Goal: Information Seeking & Learning: Check status

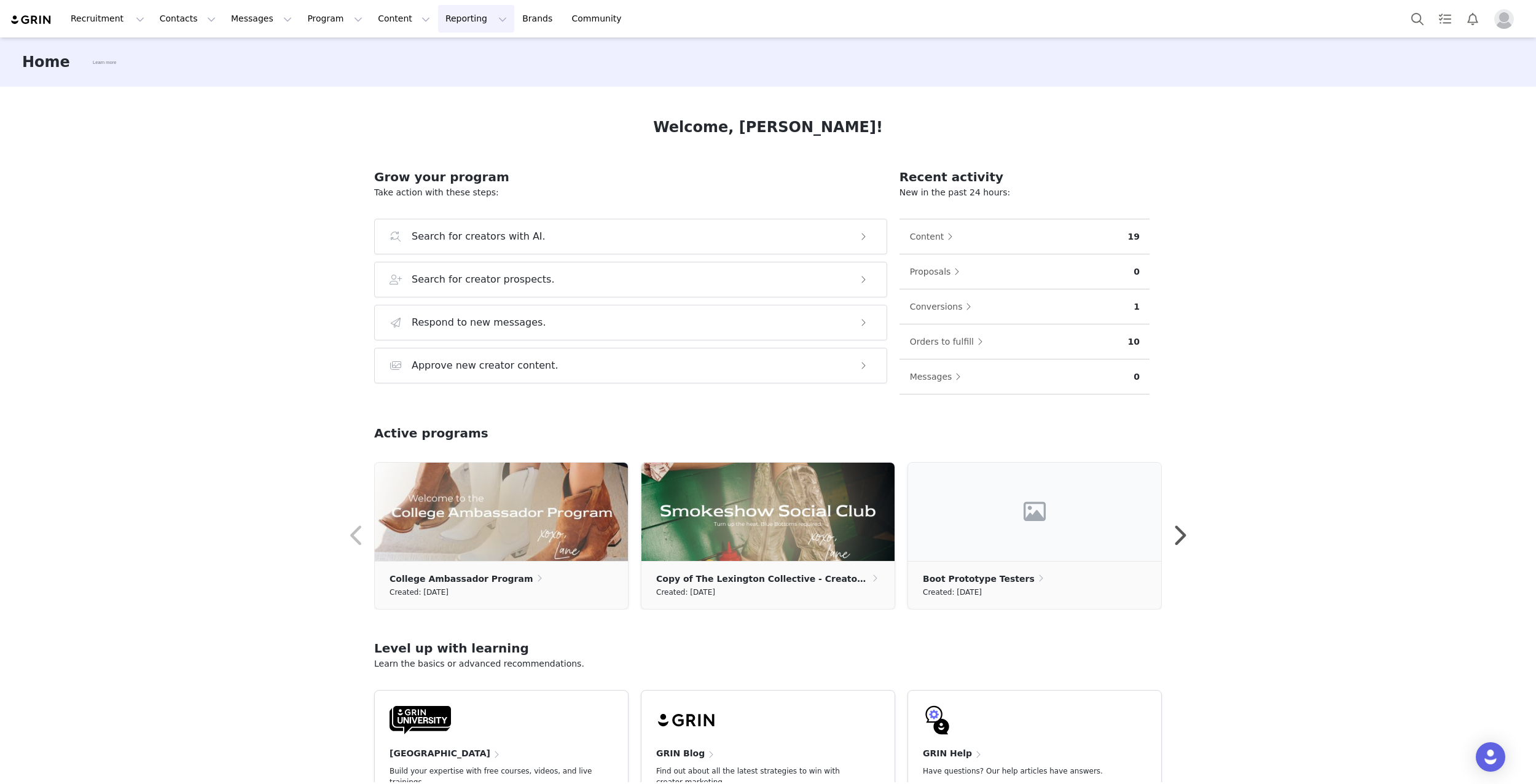
click at [446, 21] on button "Reporting Reporting" at bounding box center [476, 19] width 76 height 27
click at [444, 54] on p "Dashboard" at bounding box center [441, 54] width 47 height 13
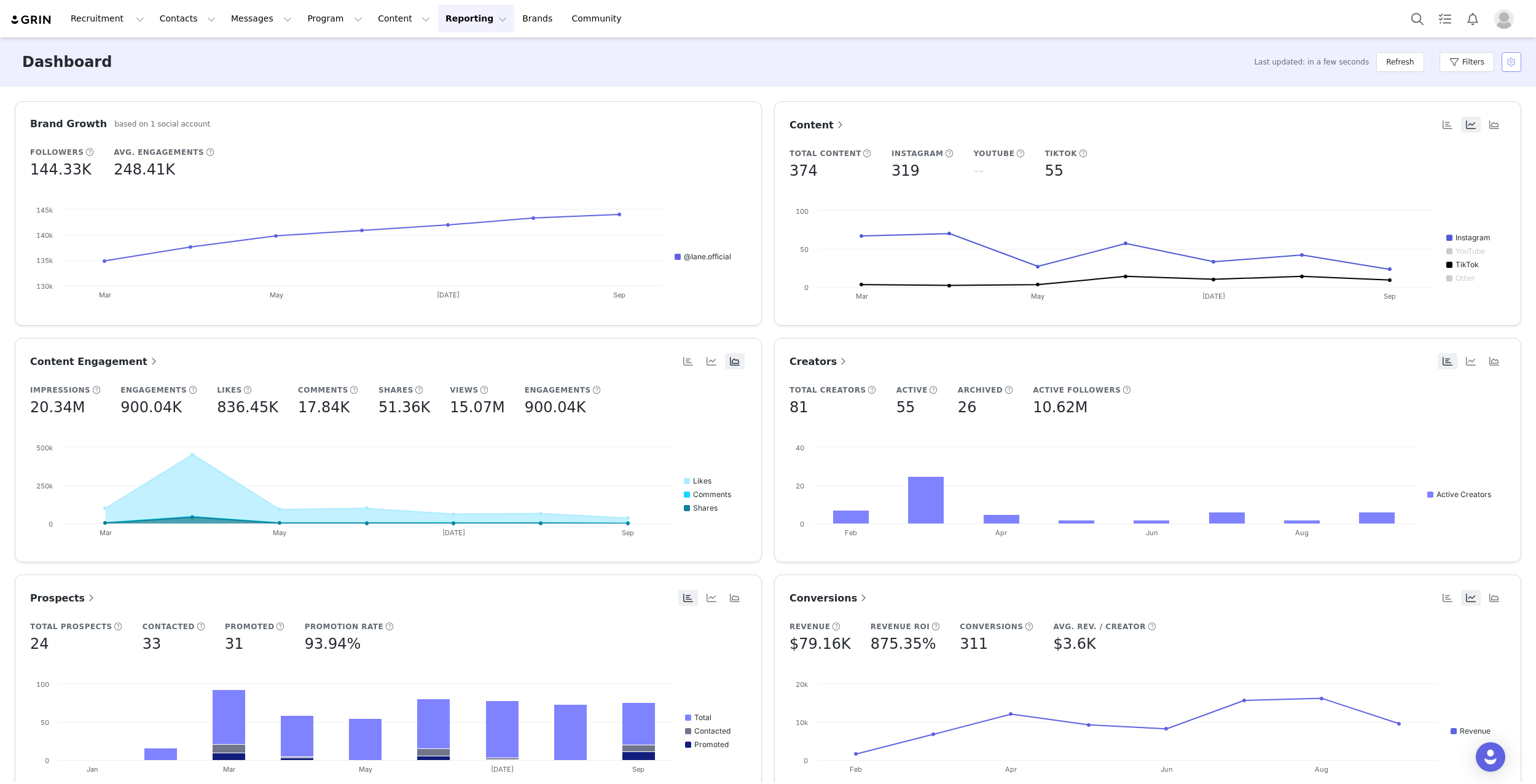
click at [1511, 61] on button "button" at bounding box center [1511, 62] width 20 height 20
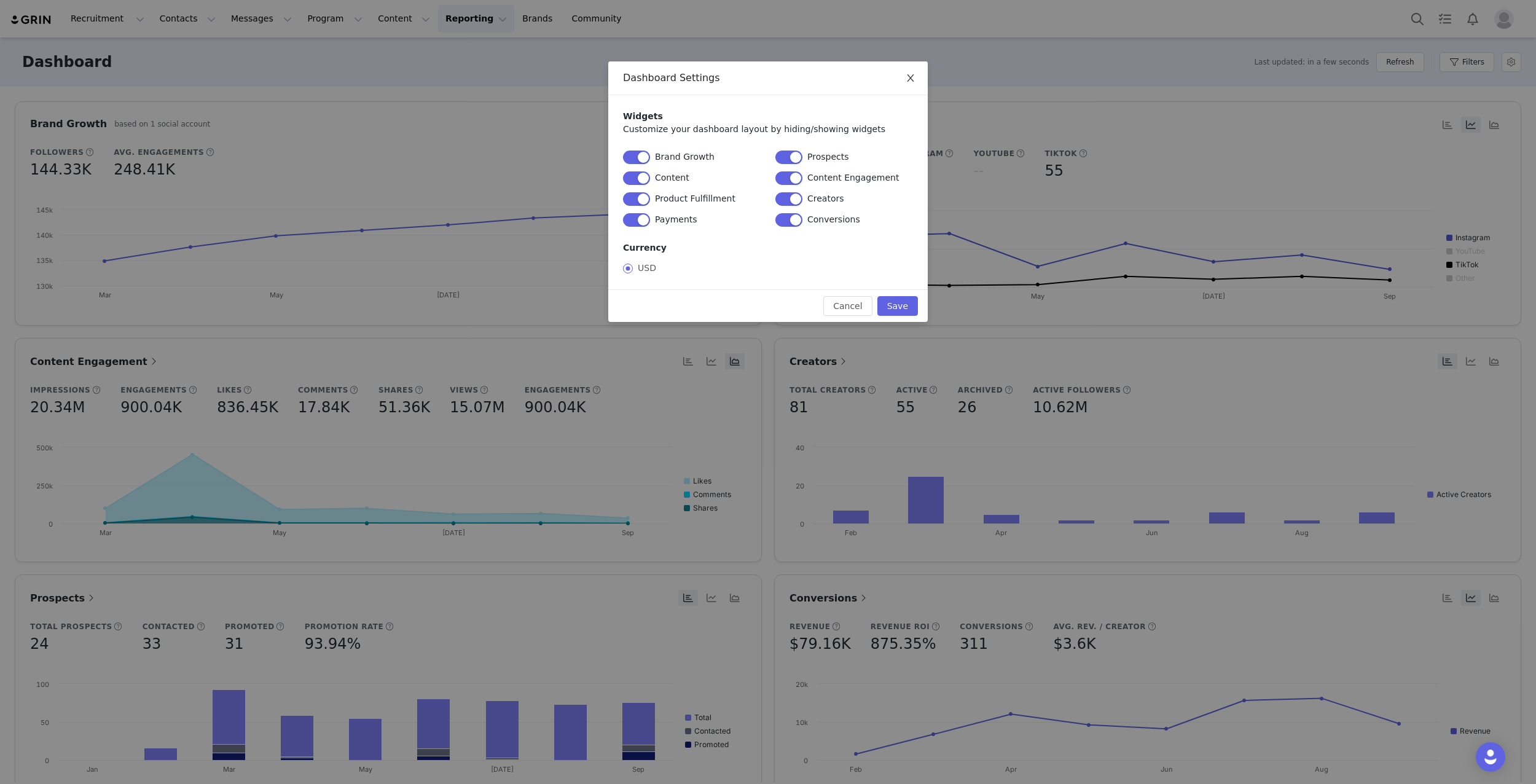
click at [910, 78] on icon "icon: close" at bounding box center [910, 78] width 7 height 8
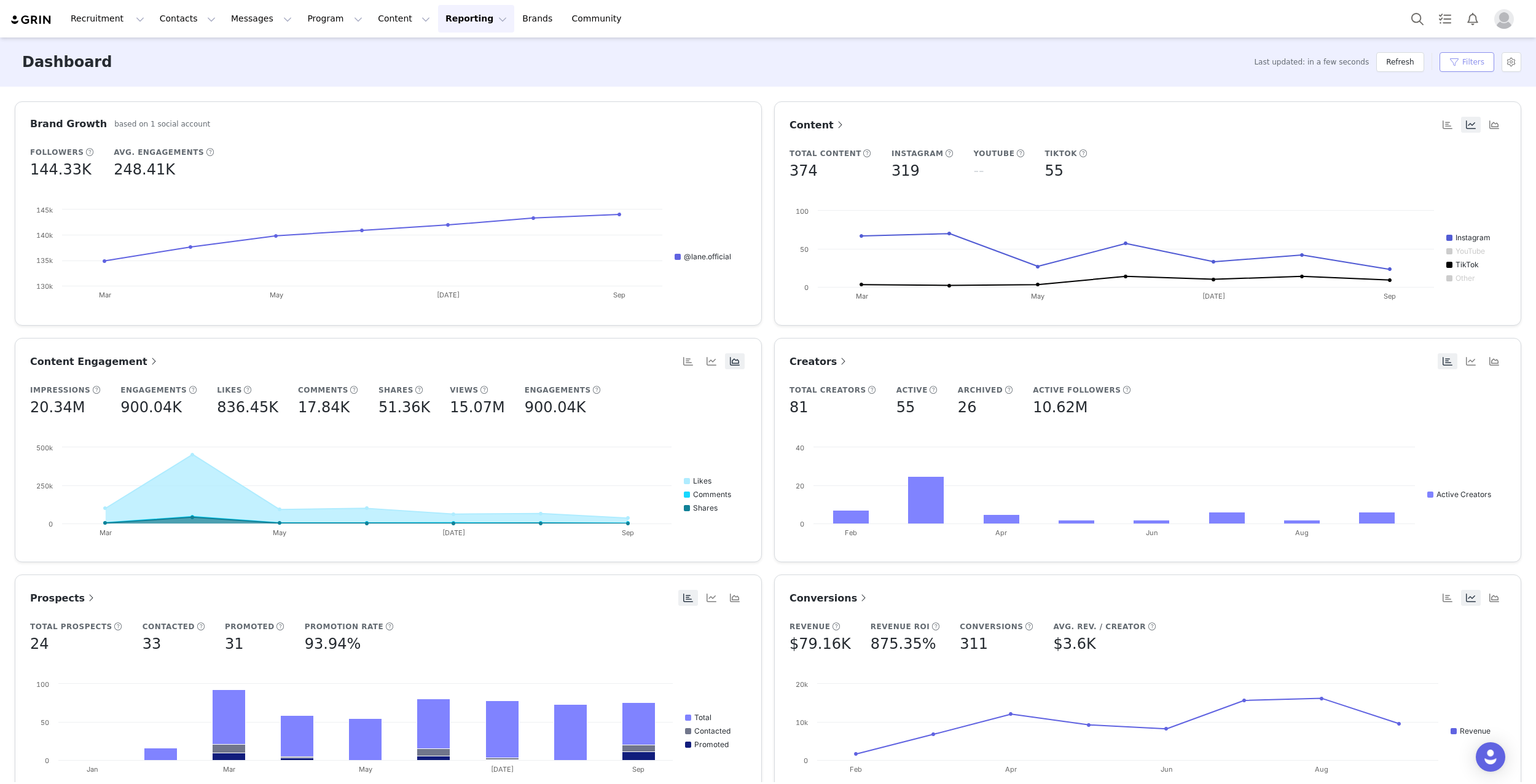
click at [1462, 61] on button "Filters" at bounding box center [1467, 62] width 55 height 20
click at [1420, 137] on div "All time" at bounding box center [1421, 133] width 169 height 23
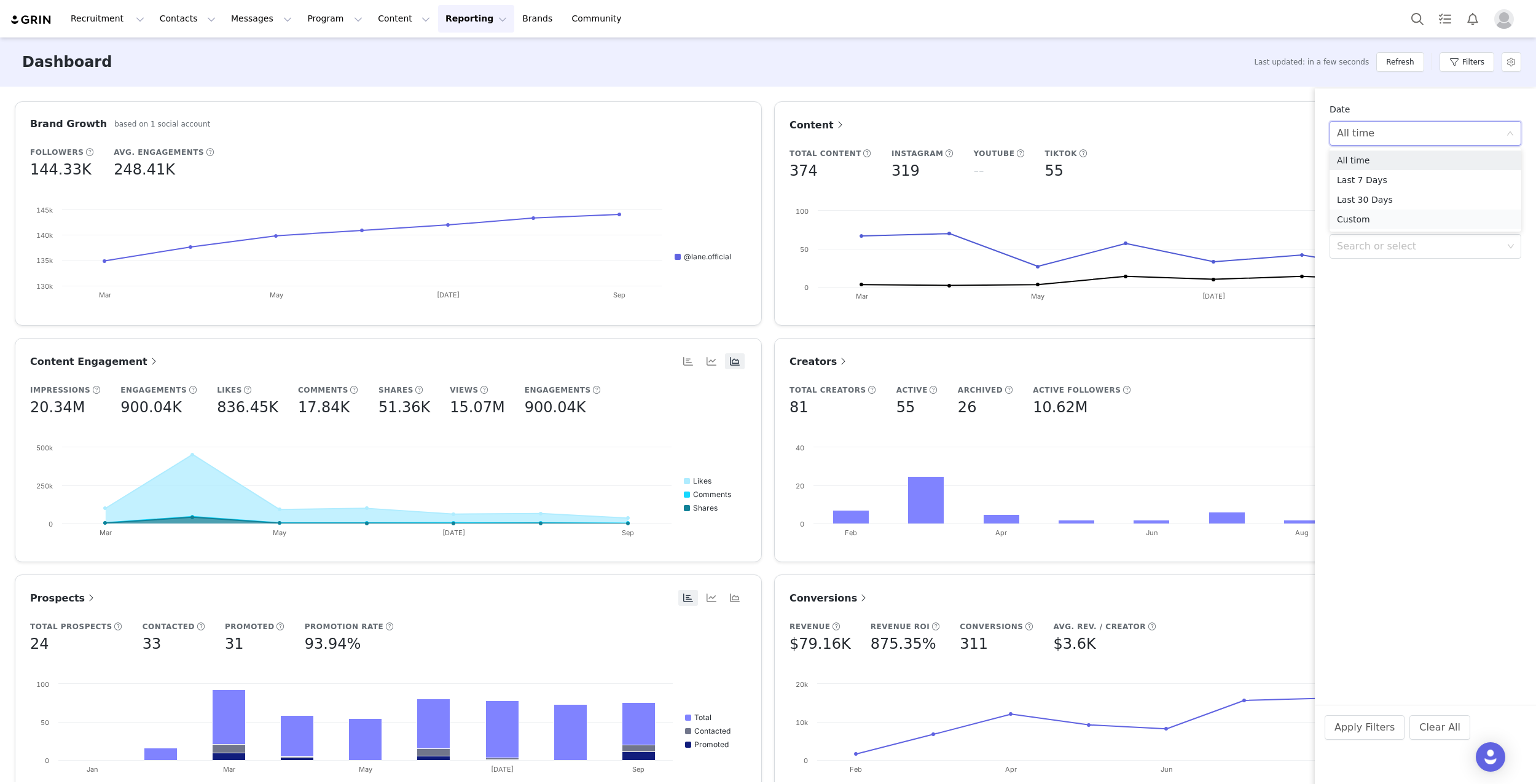
click at [1365, 215] on li "Custom" at bounding box center [1425, 219] width 192 height 20
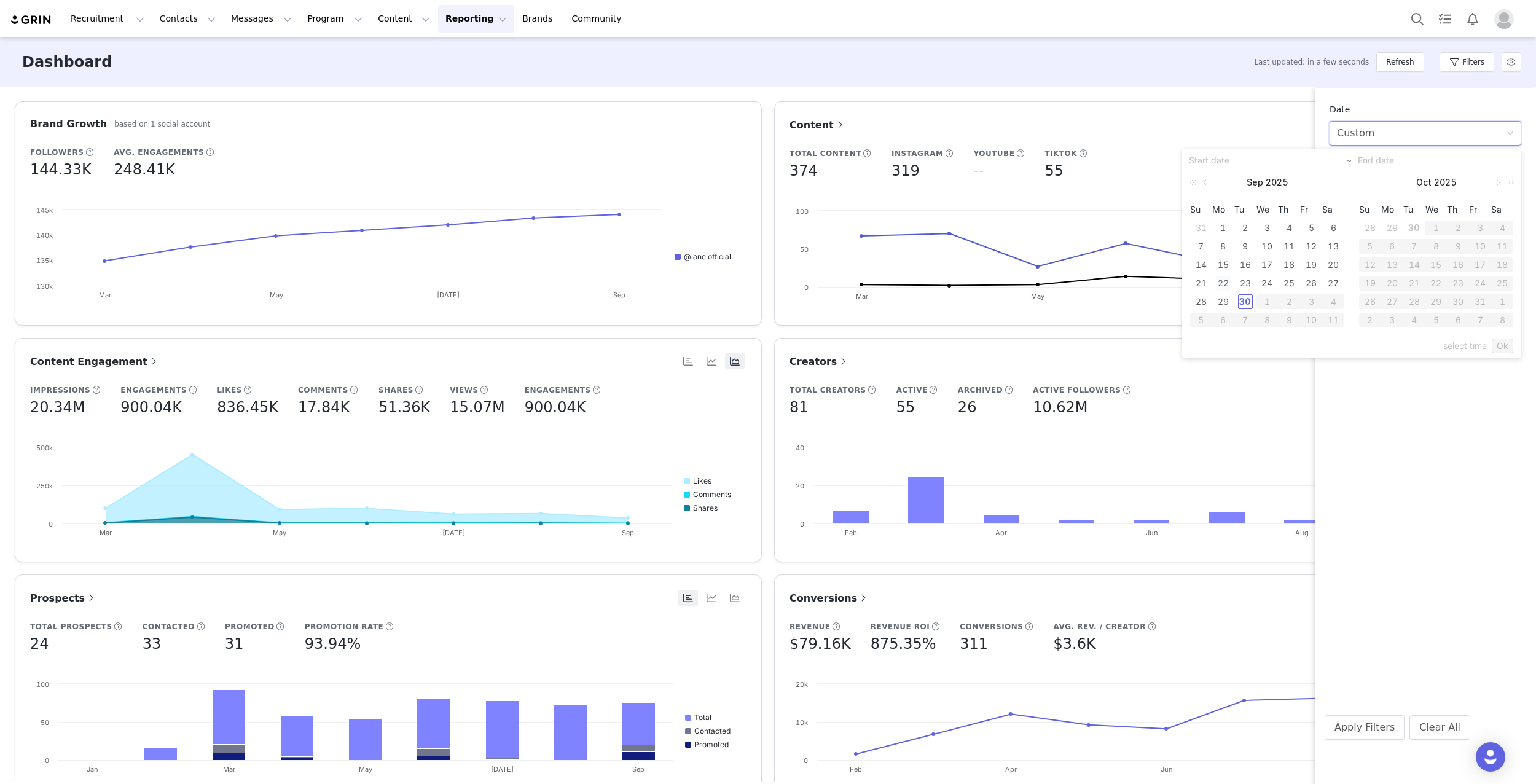
drag, startPoint x: 1200, startPoint y: 283, endPoint x: 1230, endPoint y: 283, distance: 30.0
click at [1200, 283] on div "21" at bounding box center [1201, 283] width 14 height 14
type input "[DATE]"
click at [1333, 281] on div "27" at bounding box center [1333, 283] width 14 height 14
type input "[DATE]"
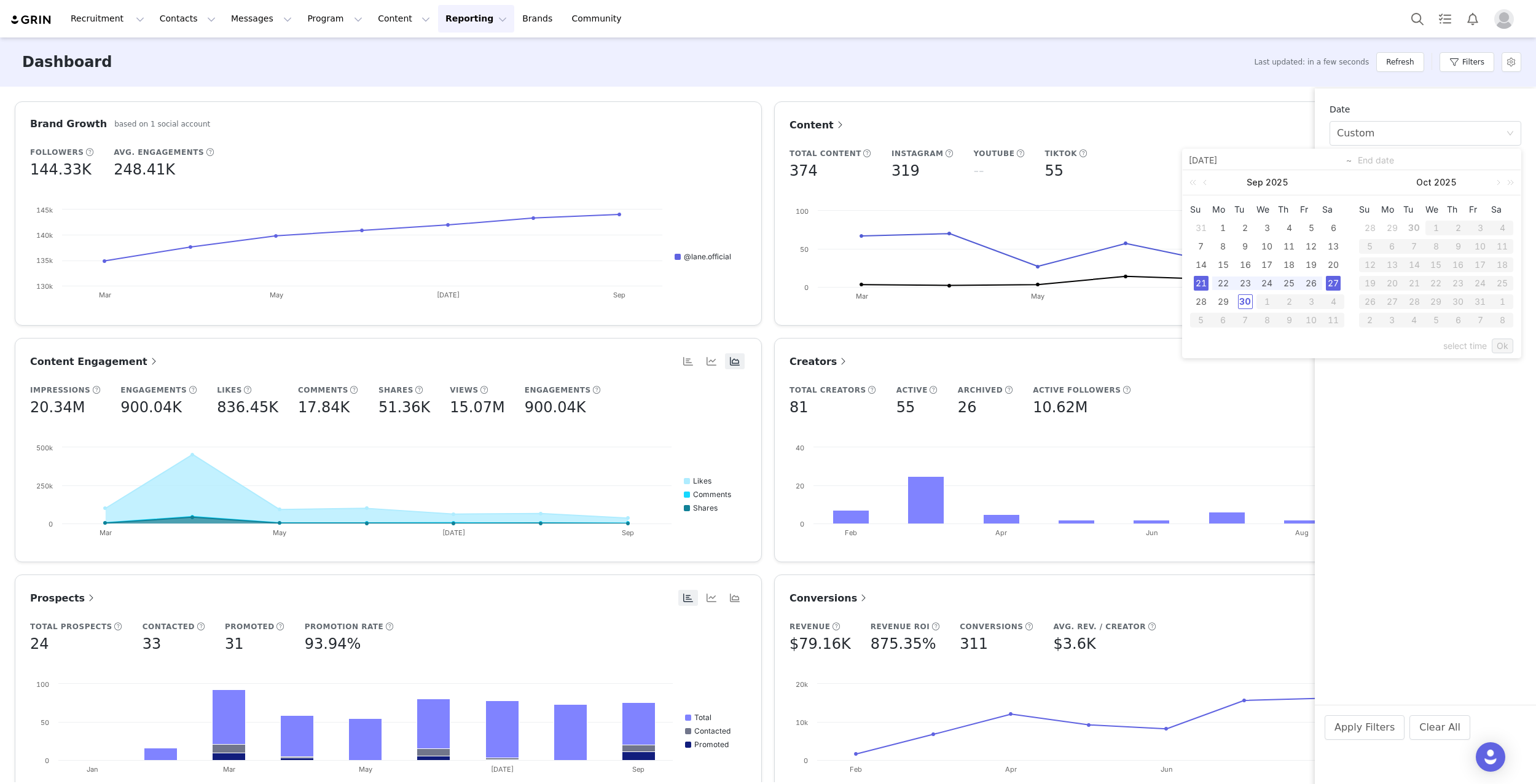
type input "[DATE]"
click at [1503, 347] on link "Ok" at bounding box center [1502, 345] width 21 height 14
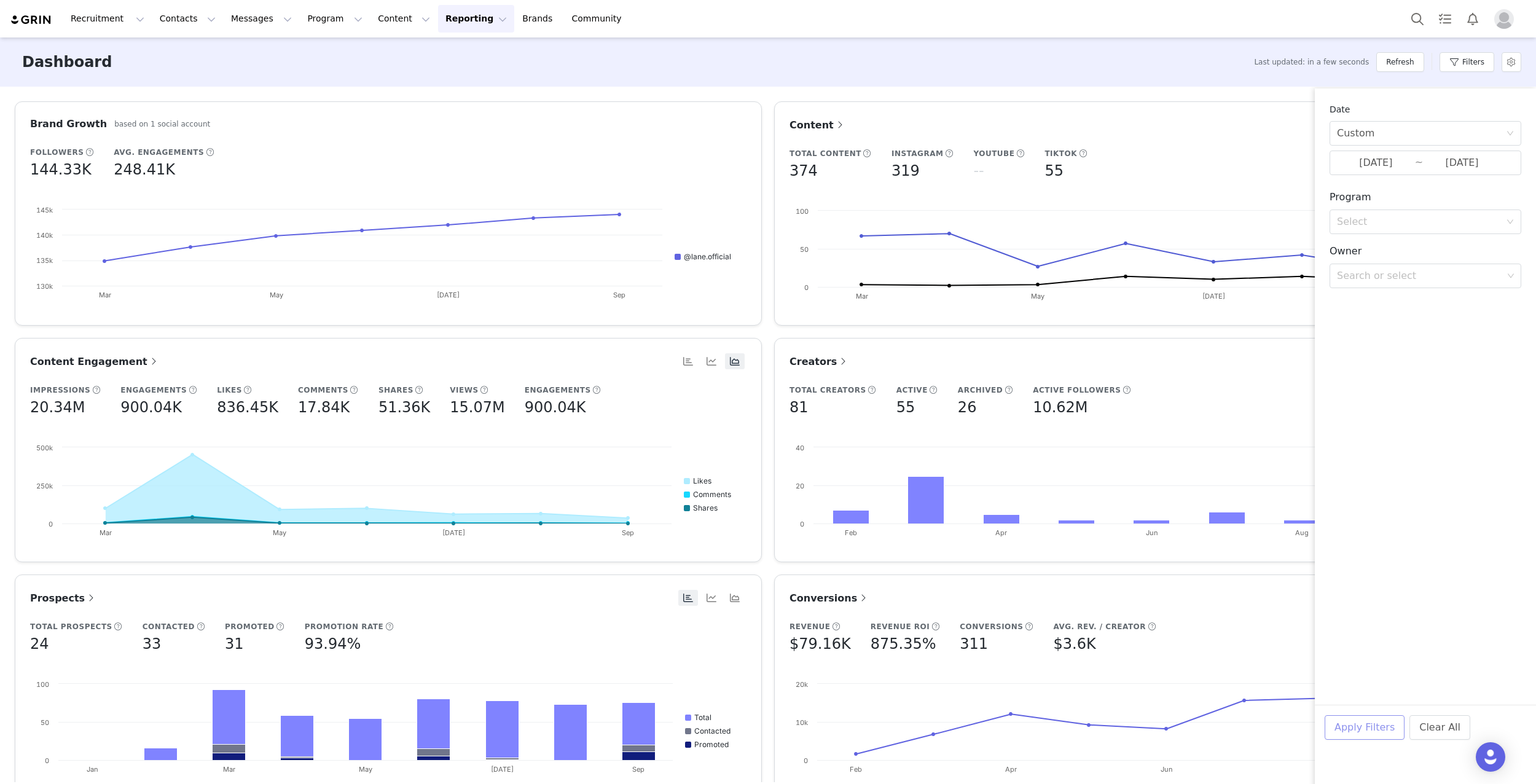
click at [1351, 731] on button "Apply Filters" at bounding box center [1364, 728] width 80 height 25
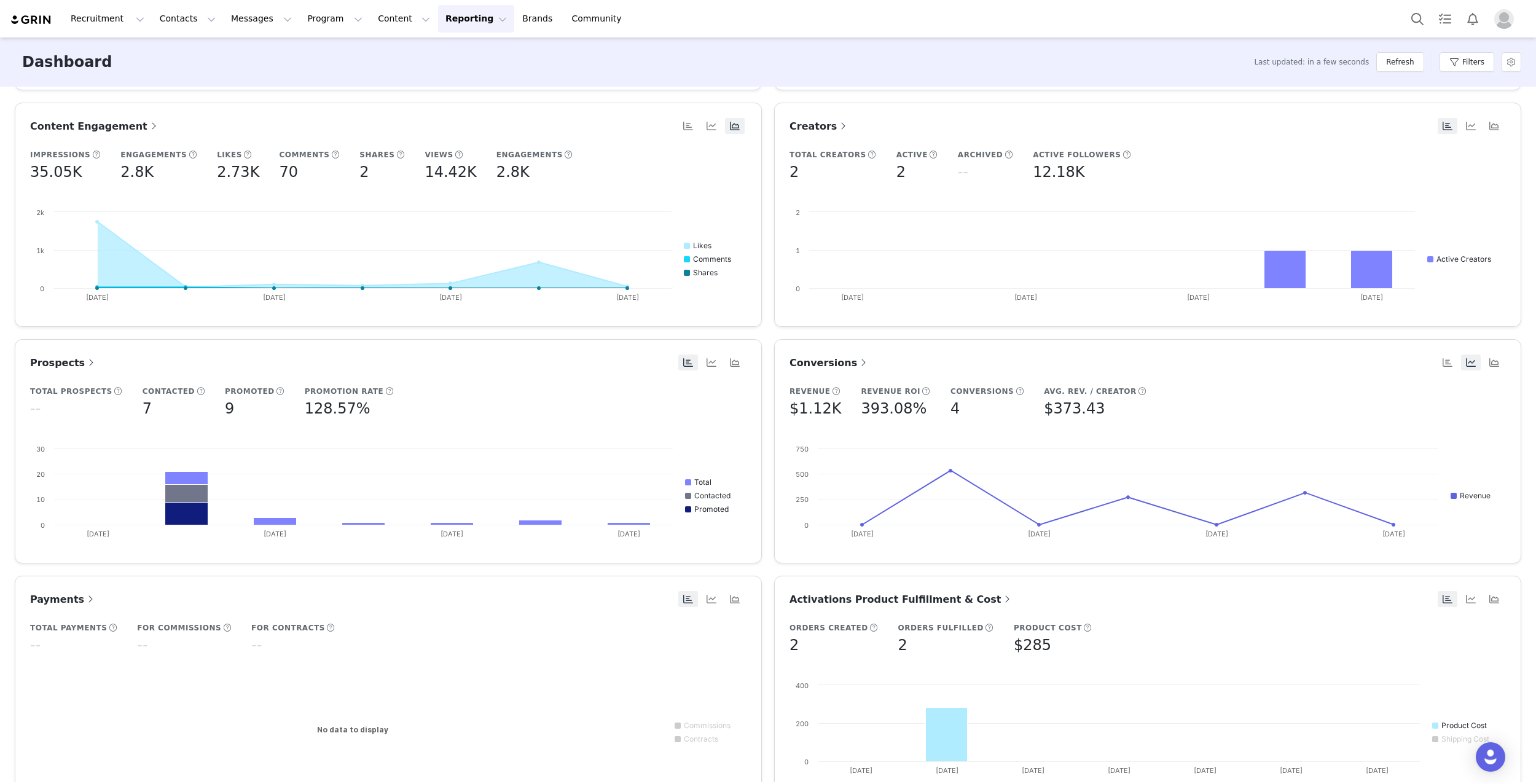
scroll to position [280, 0]
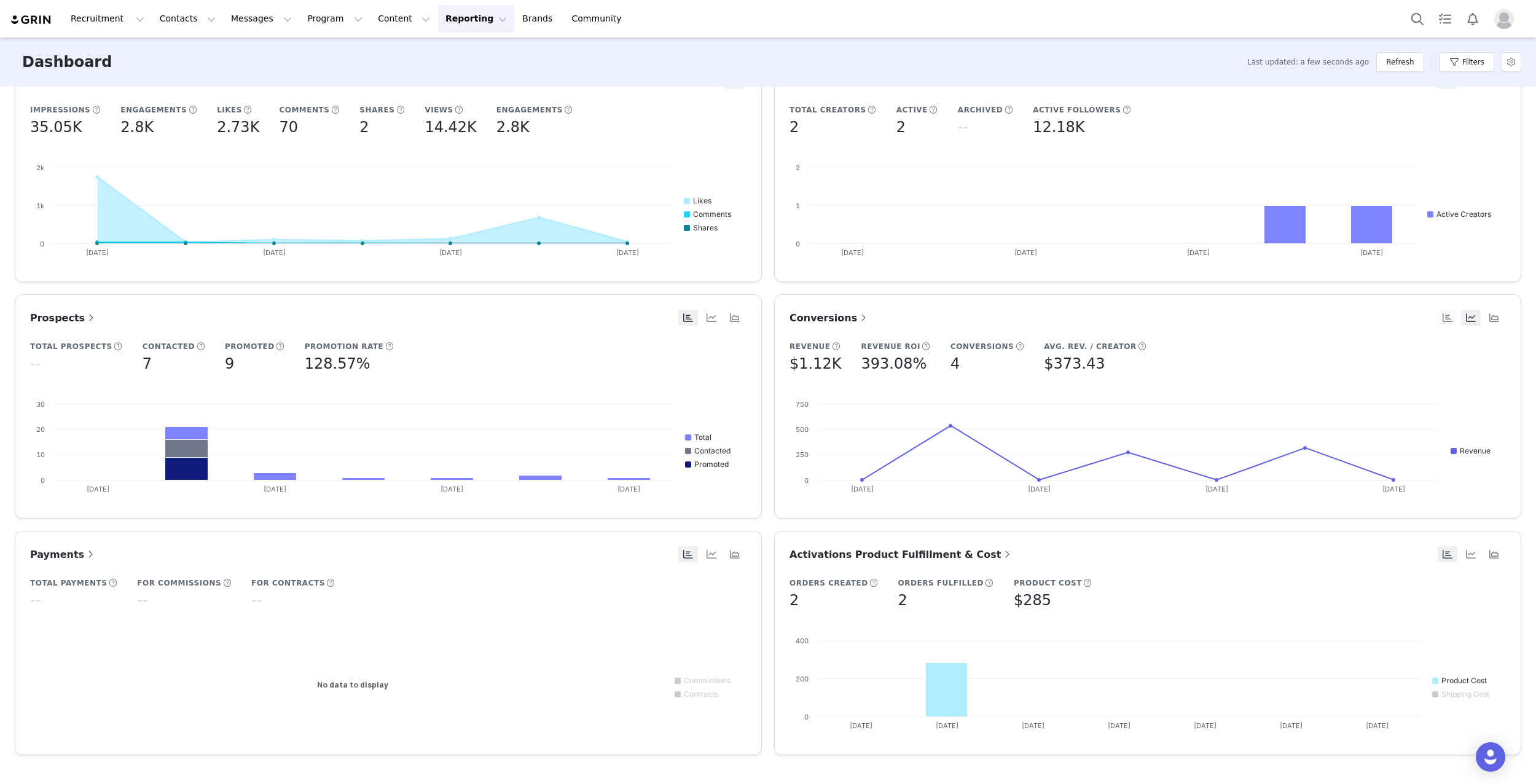
click at [1438, 320] on button "button" at bounding box center [1447, 317] width 20 height 16
click at [1489, 319] on button "button" at bounding box center [1494, 317] width 20 height 16
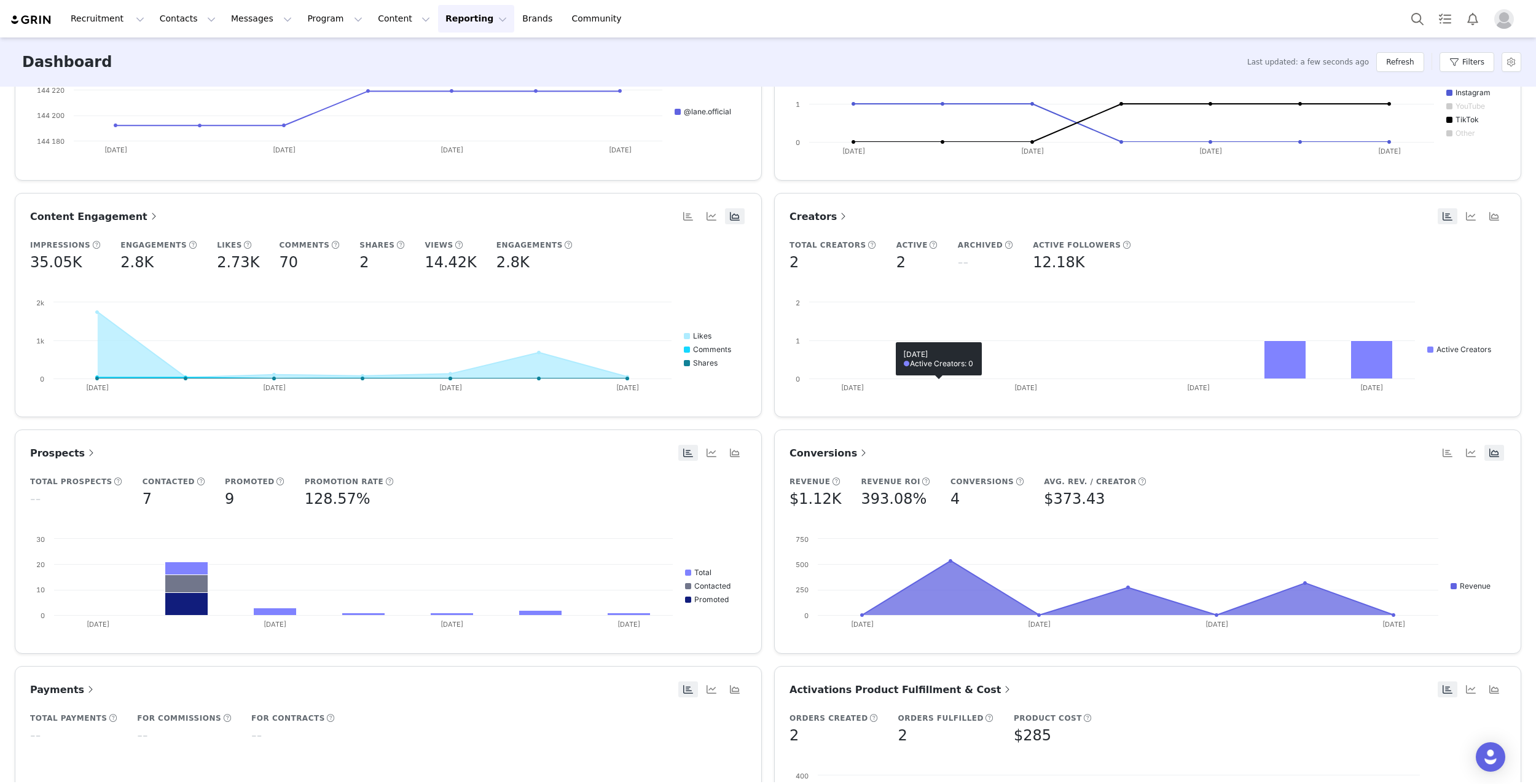
scroll to position [157, 0]
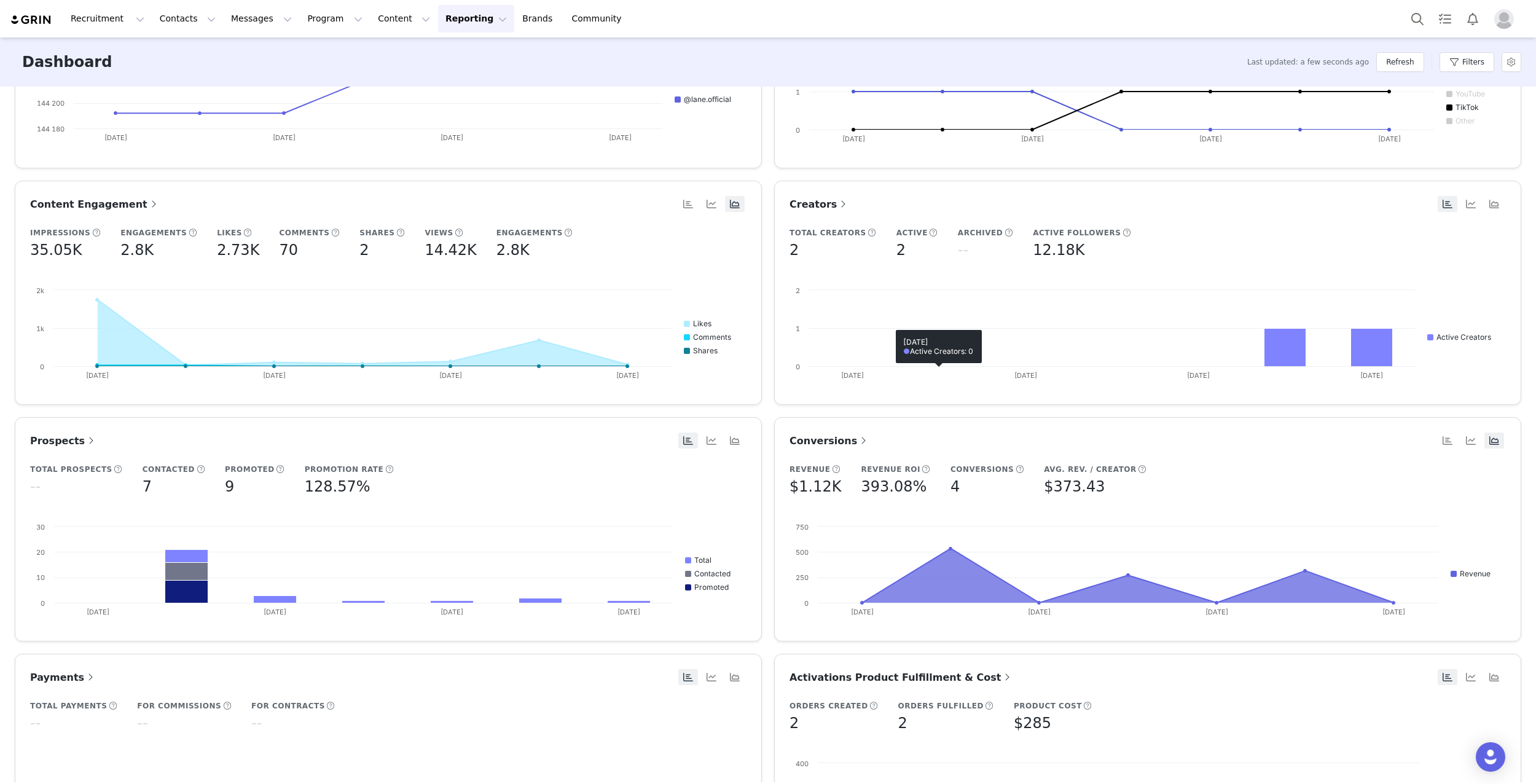
click at [833, 439] on span "Conversions" at bounding box center [829, 441] width 80 height 12
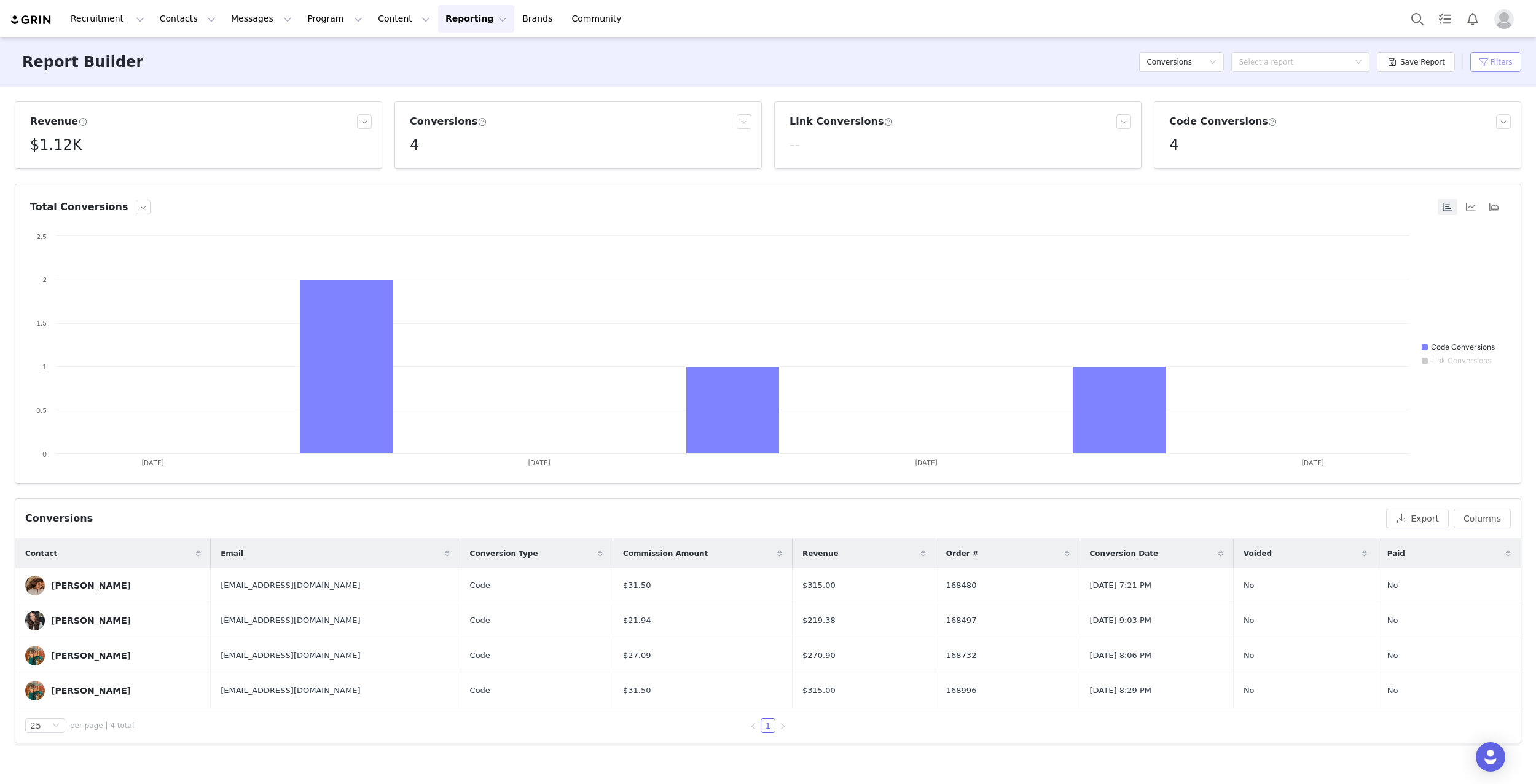
click at [1498, 60] on button "Filters" at bounding box center [1495, 62] width 51 height 20
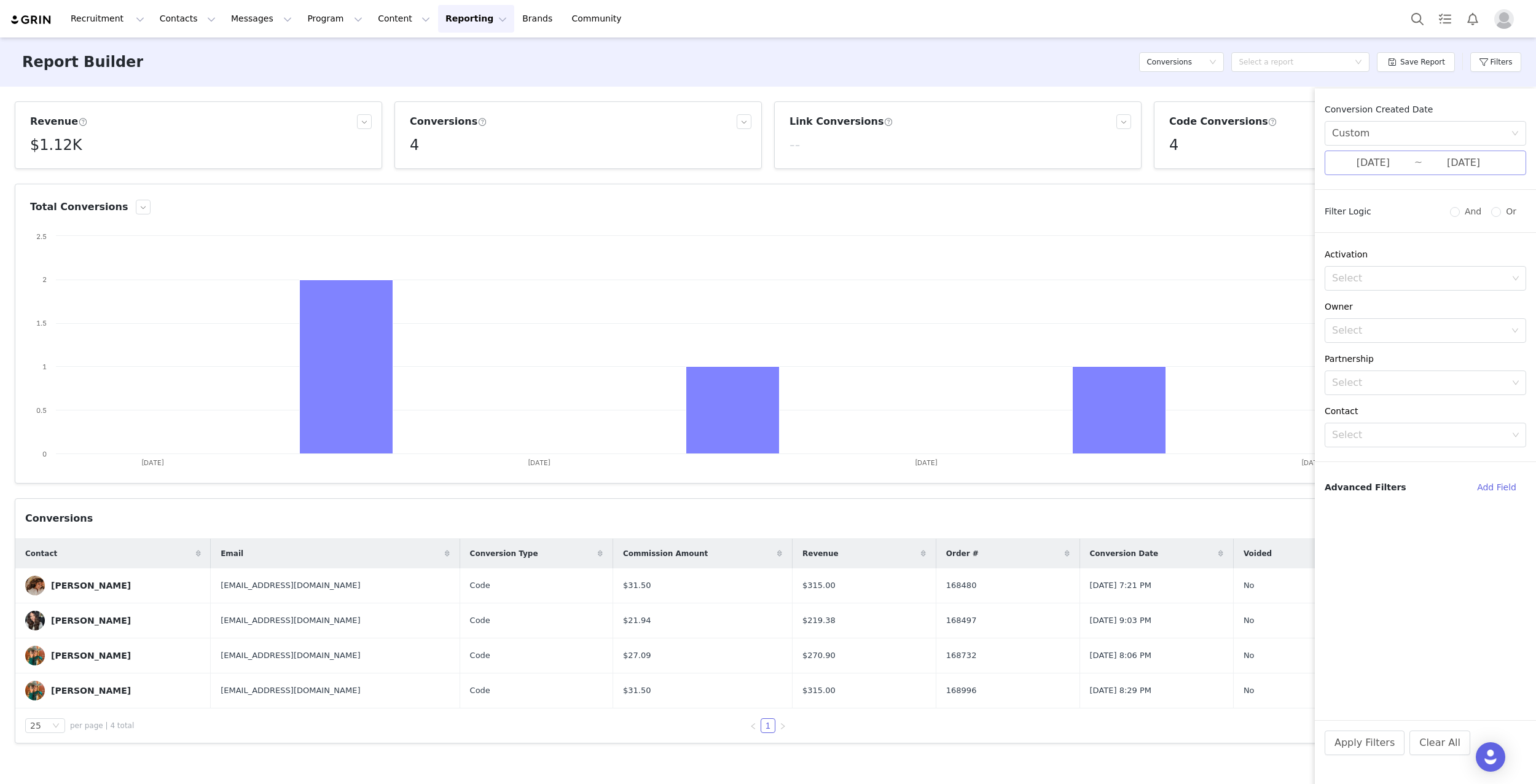
click at [1394, 165] on input "[DATE]" at bounding box center [1373, 163] width 82 height 16
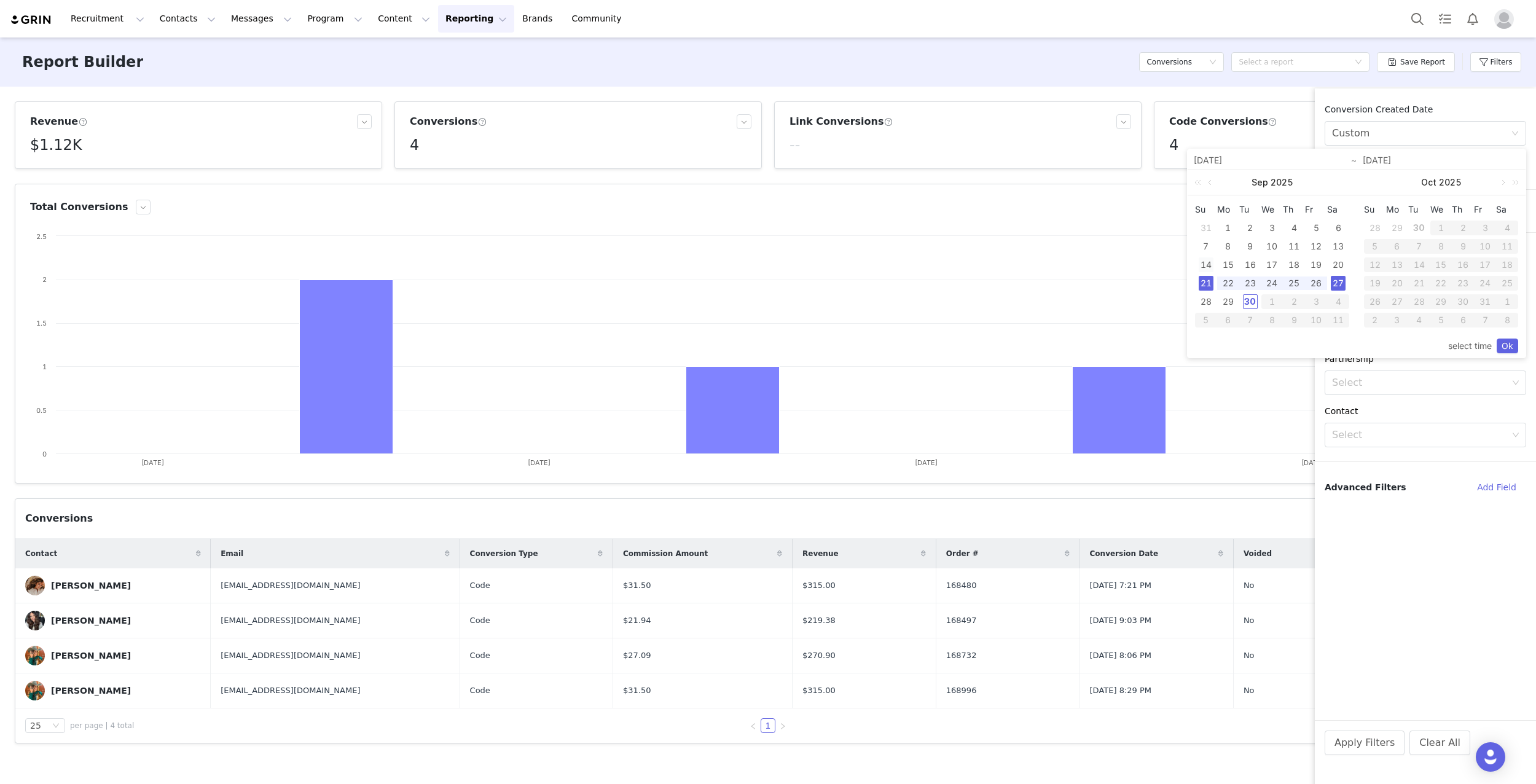
click at [1206, 264] on div "14" at bounding box center [1206, 264] width 14 height 14
click at [1337, 265] on div "20" at bounding box center [1338, 264] width 14 height 14
type input "[DATE]"
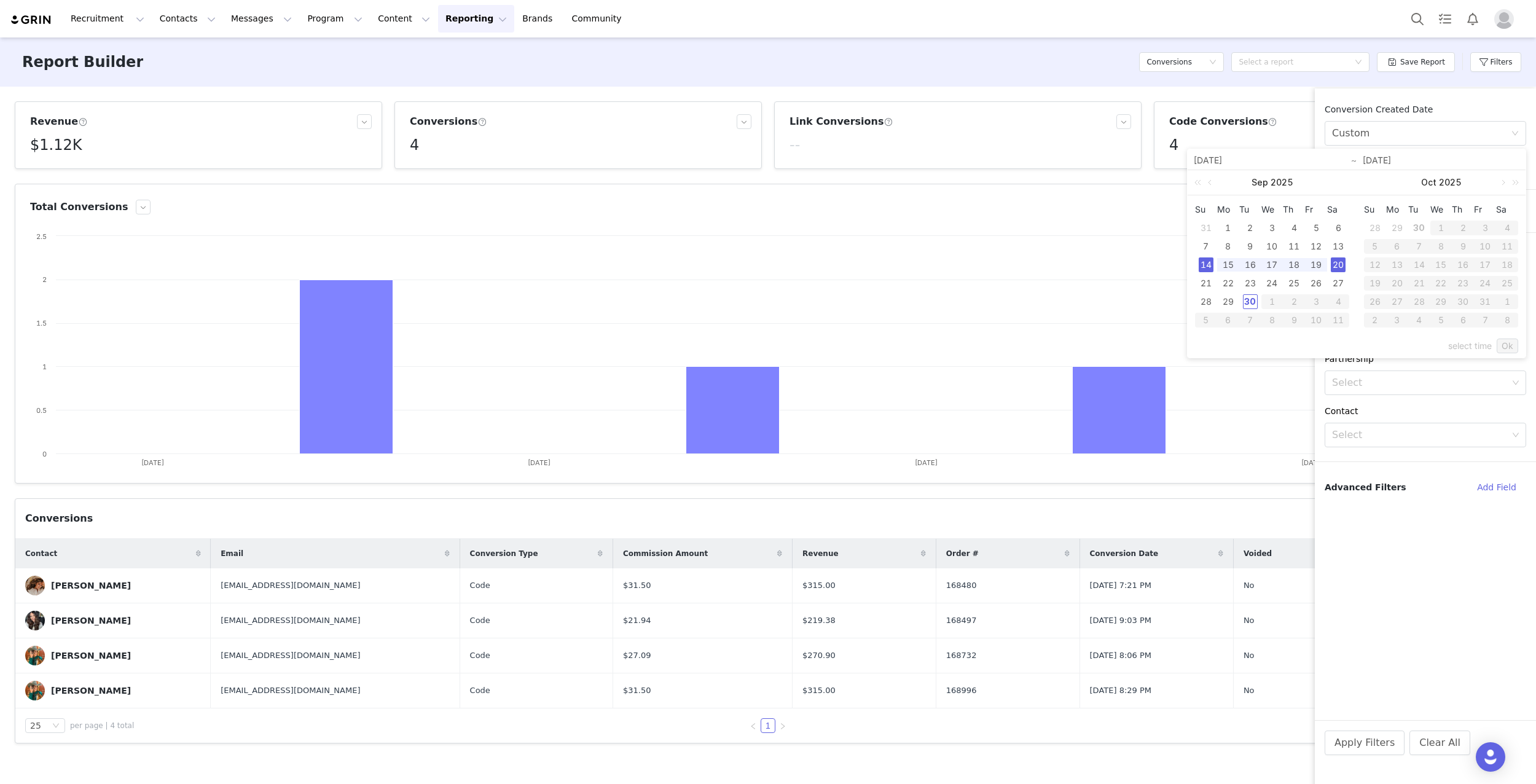
type input "[DATE]"
click at [1511, 347] on link "Ok" at bounding box center [1507, 345] width 21 height 14
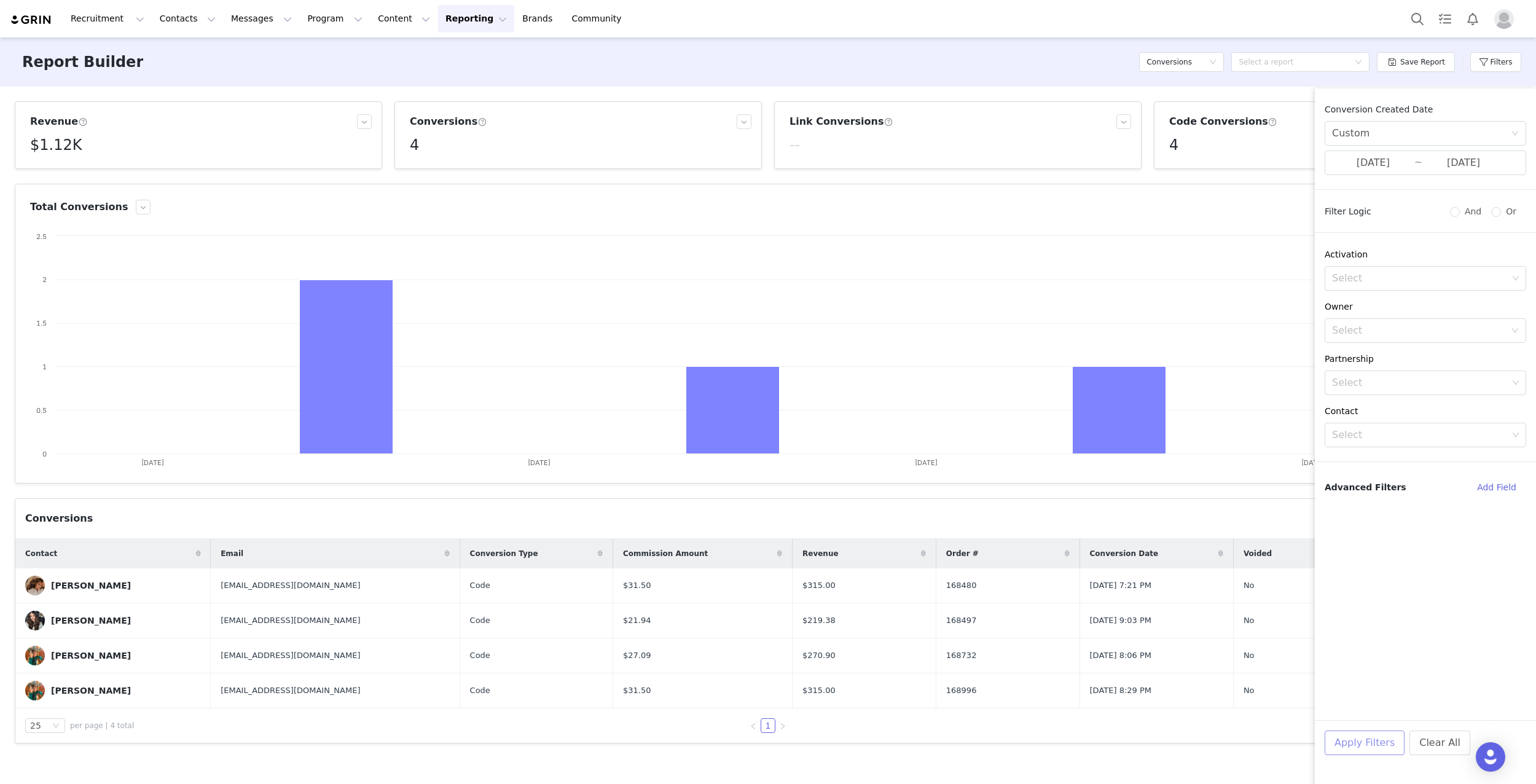
click at [1379, 746] on button "Apply Filters" at bounding box center [1364, 743] width 80 height 25
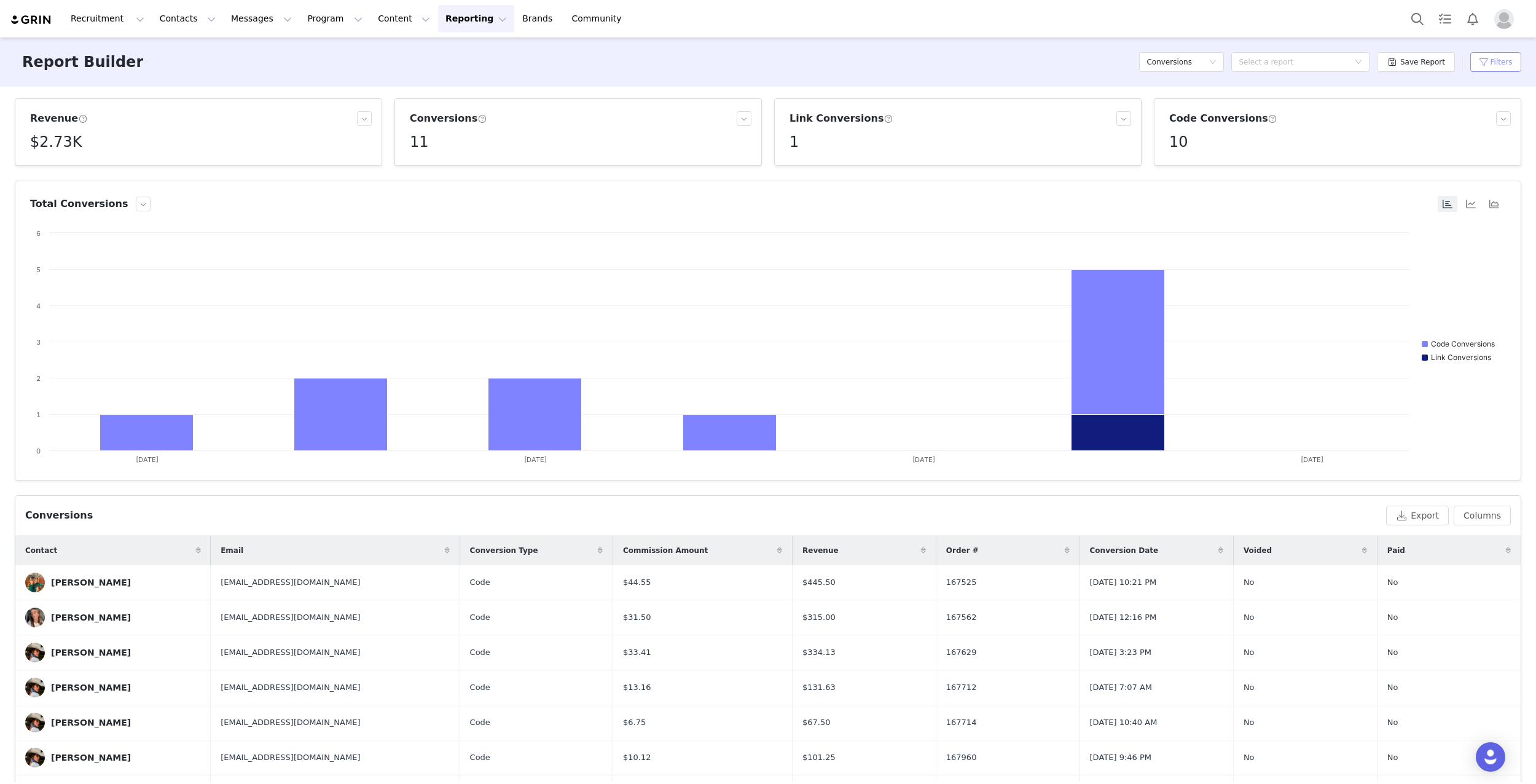
scroll to position [5, 0]
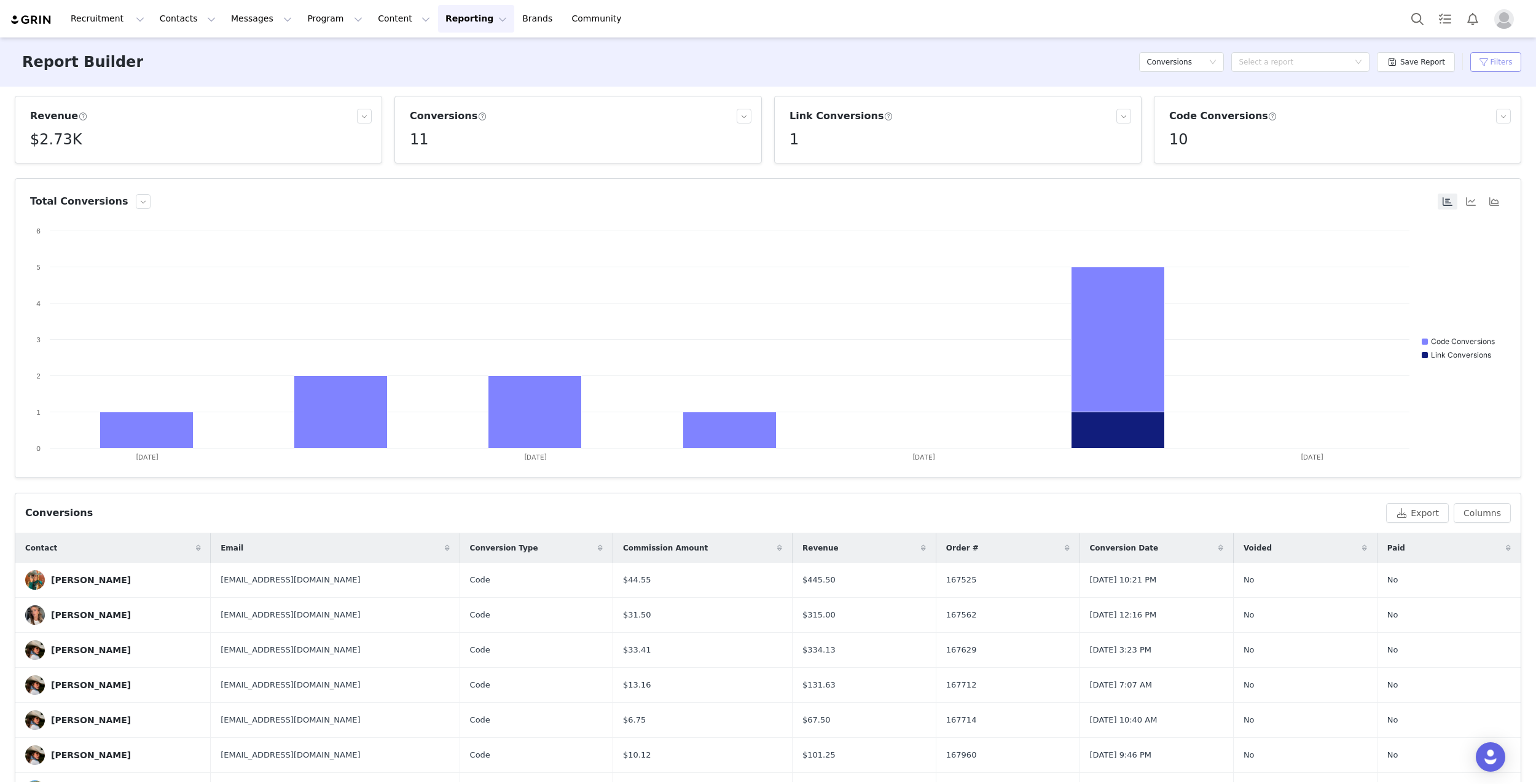
click at [1506, 65] on button "Filters" at bounding box center [1495, 62] width 51 height 20
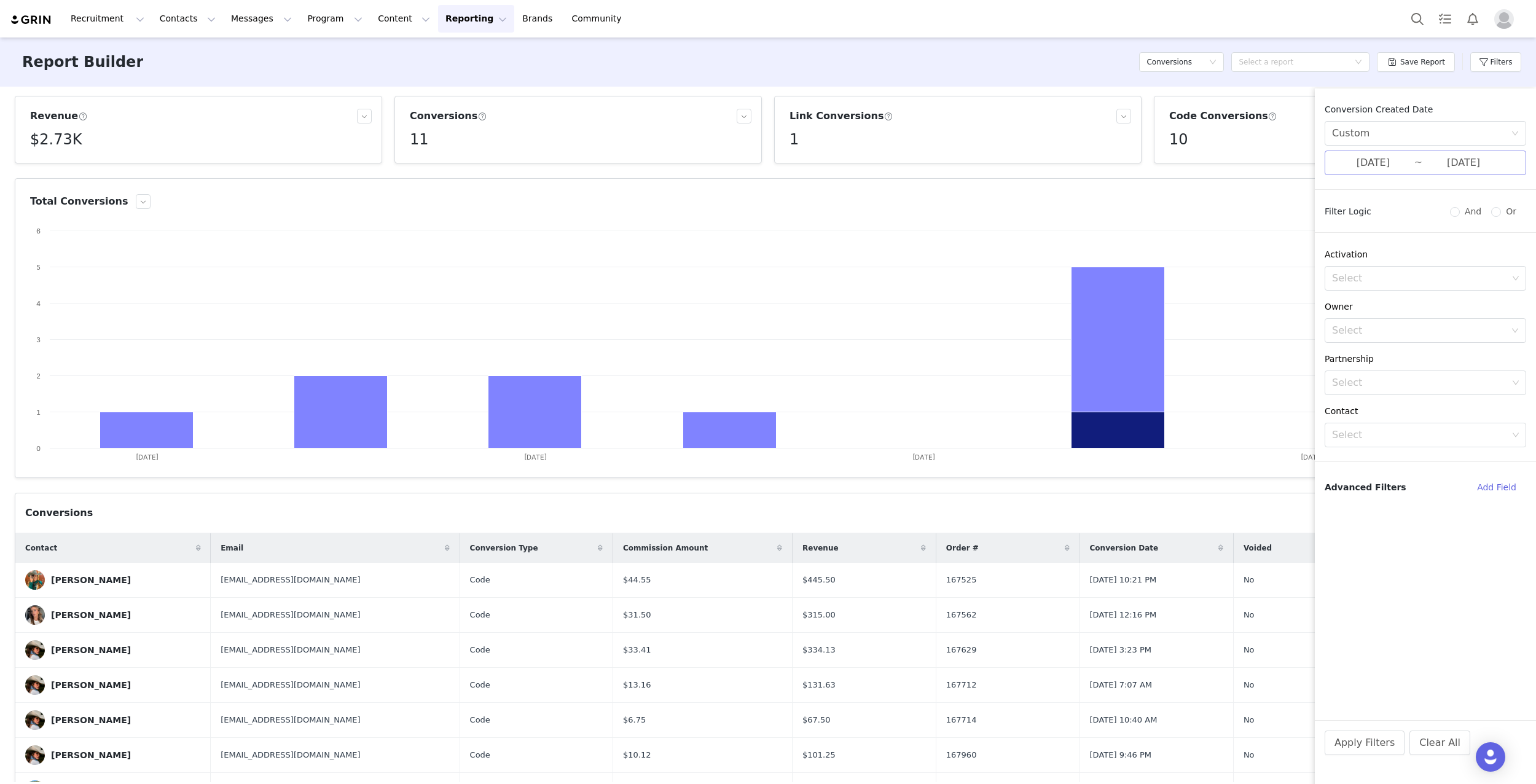
click at [1434, 161] on input "[DATE]" at bounding box center [1464, 163] width 82 height 16
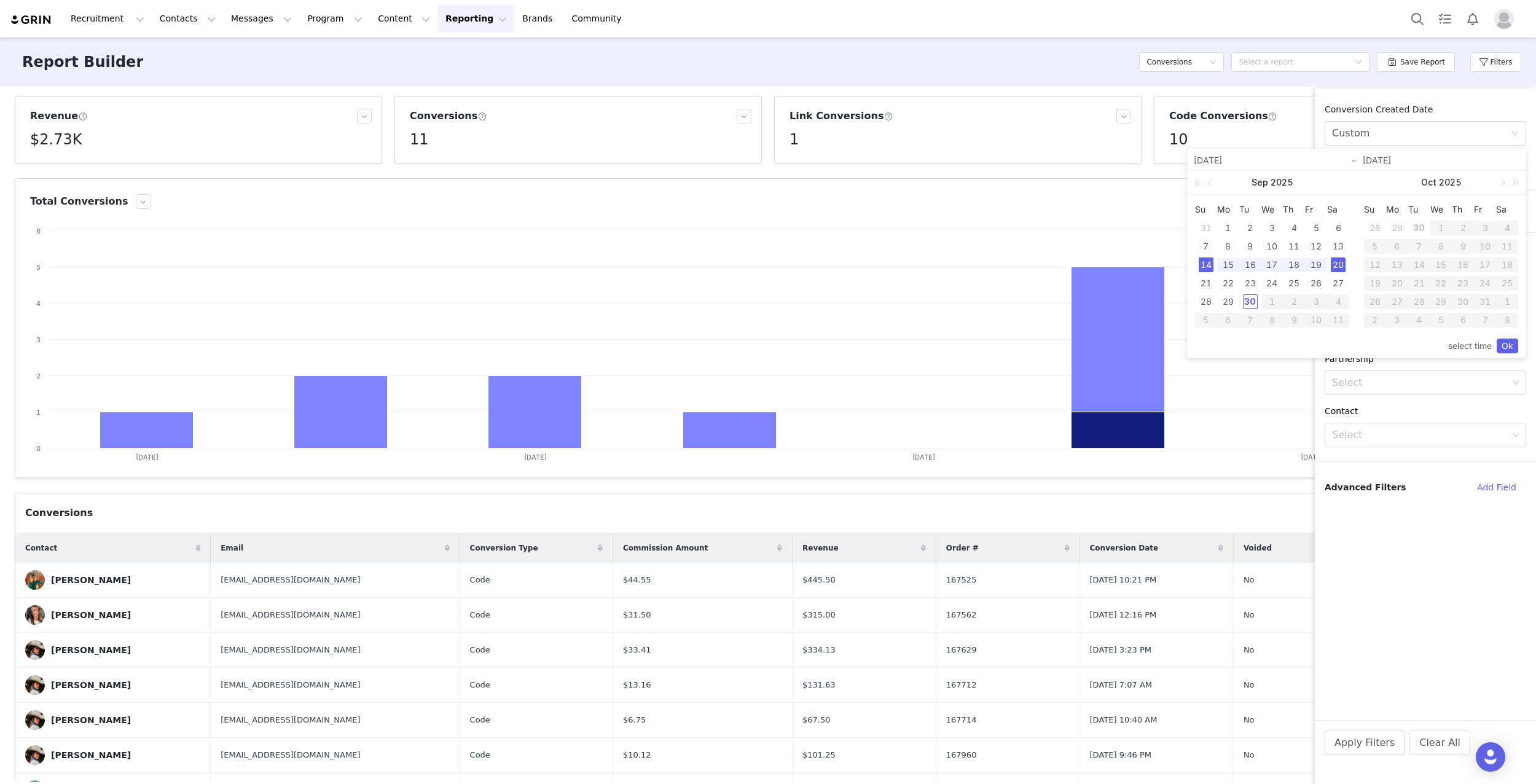
click at [1206, 244] on div "7" at bounding box center [1206, 246] width 14 height 14
click at [1344, 244] on div "13" at bounding box center [1338, 246] width 14 height 14
type input "[DATE]"
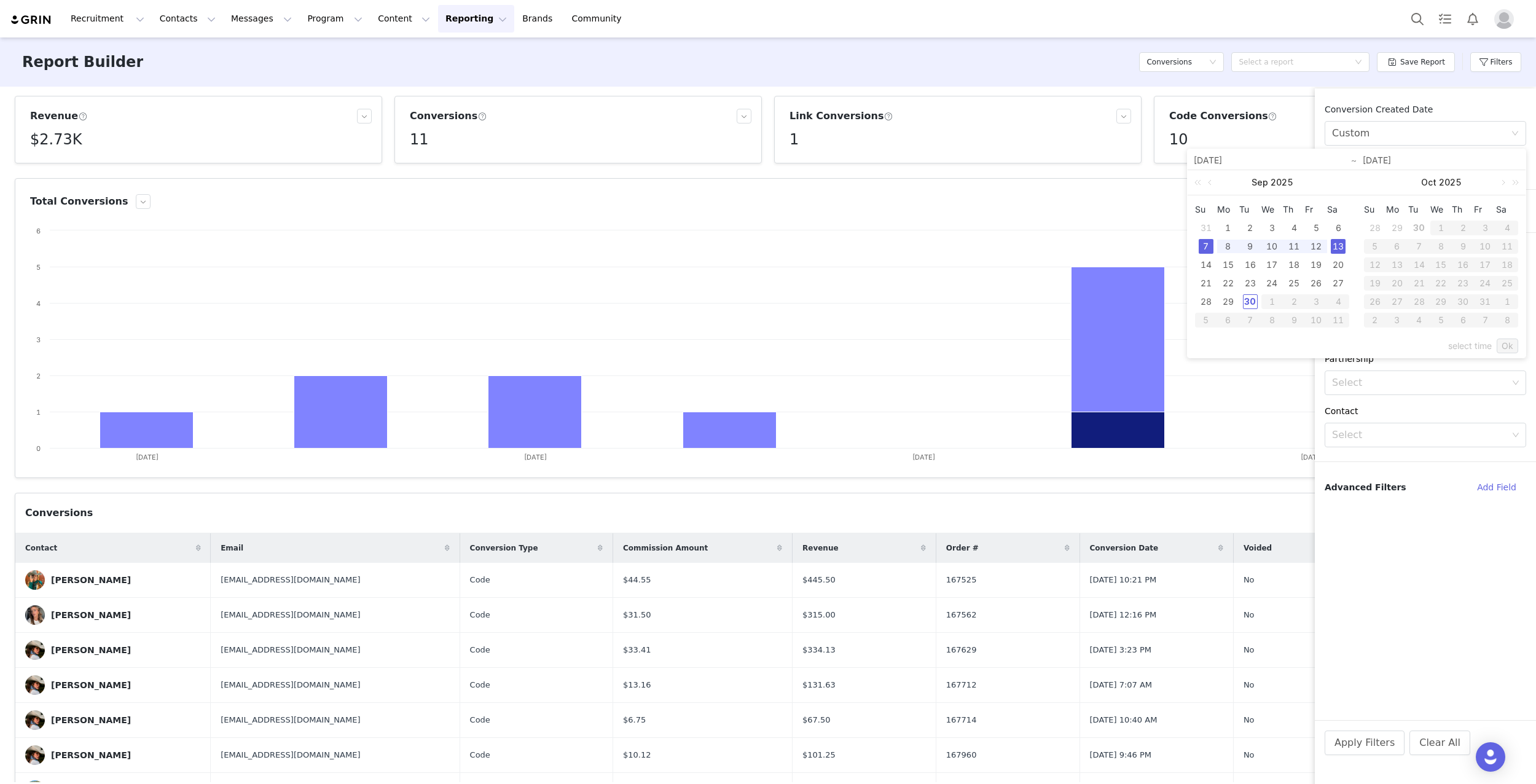
type input "[DATE]"
click at [1506, 342] on link "Ok" at bounding box center [1507, 345] width 21 height 14
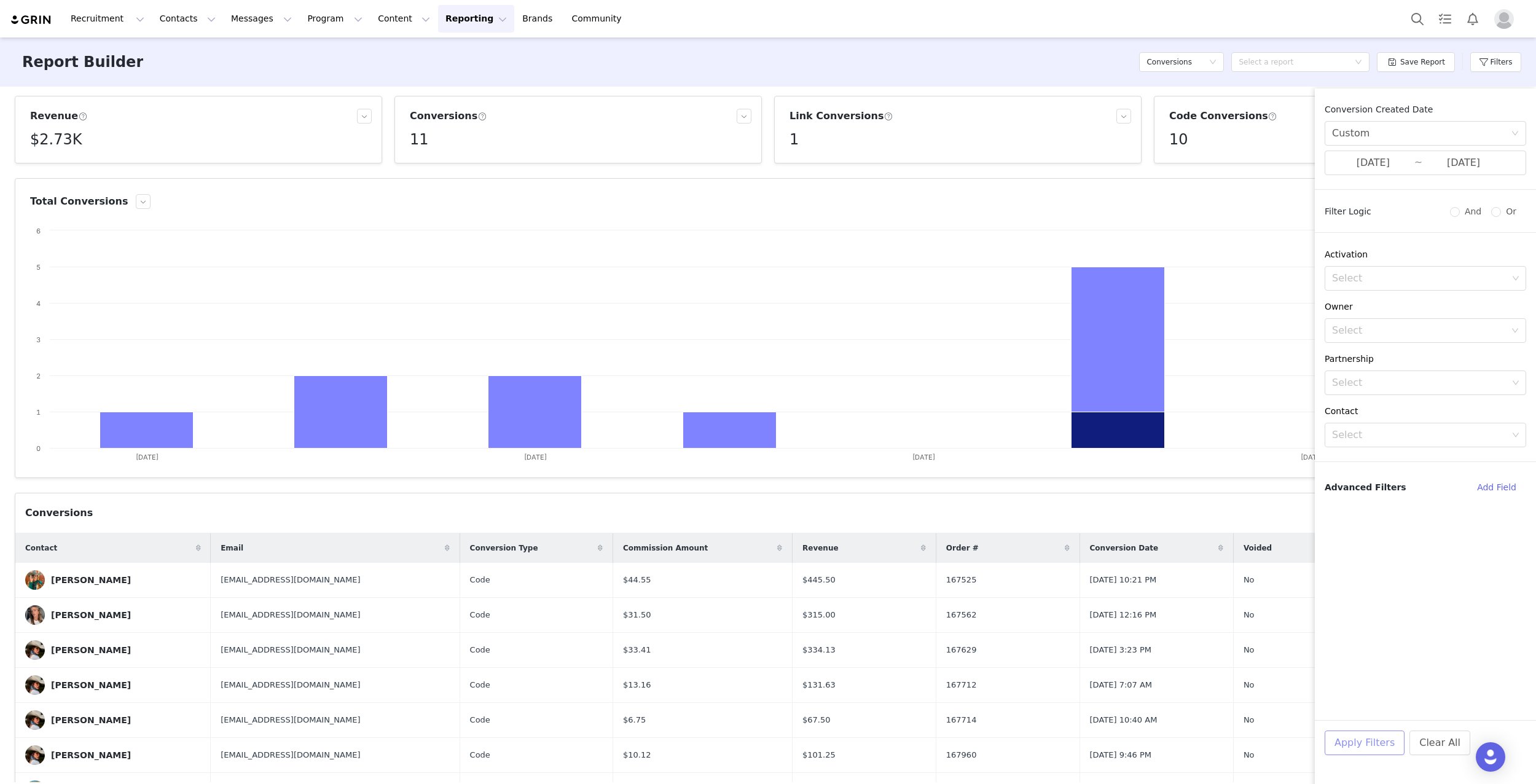
click at [1364, 742] on button "Apply Filters" at bounding box center [1364, 743] width 80 height 25
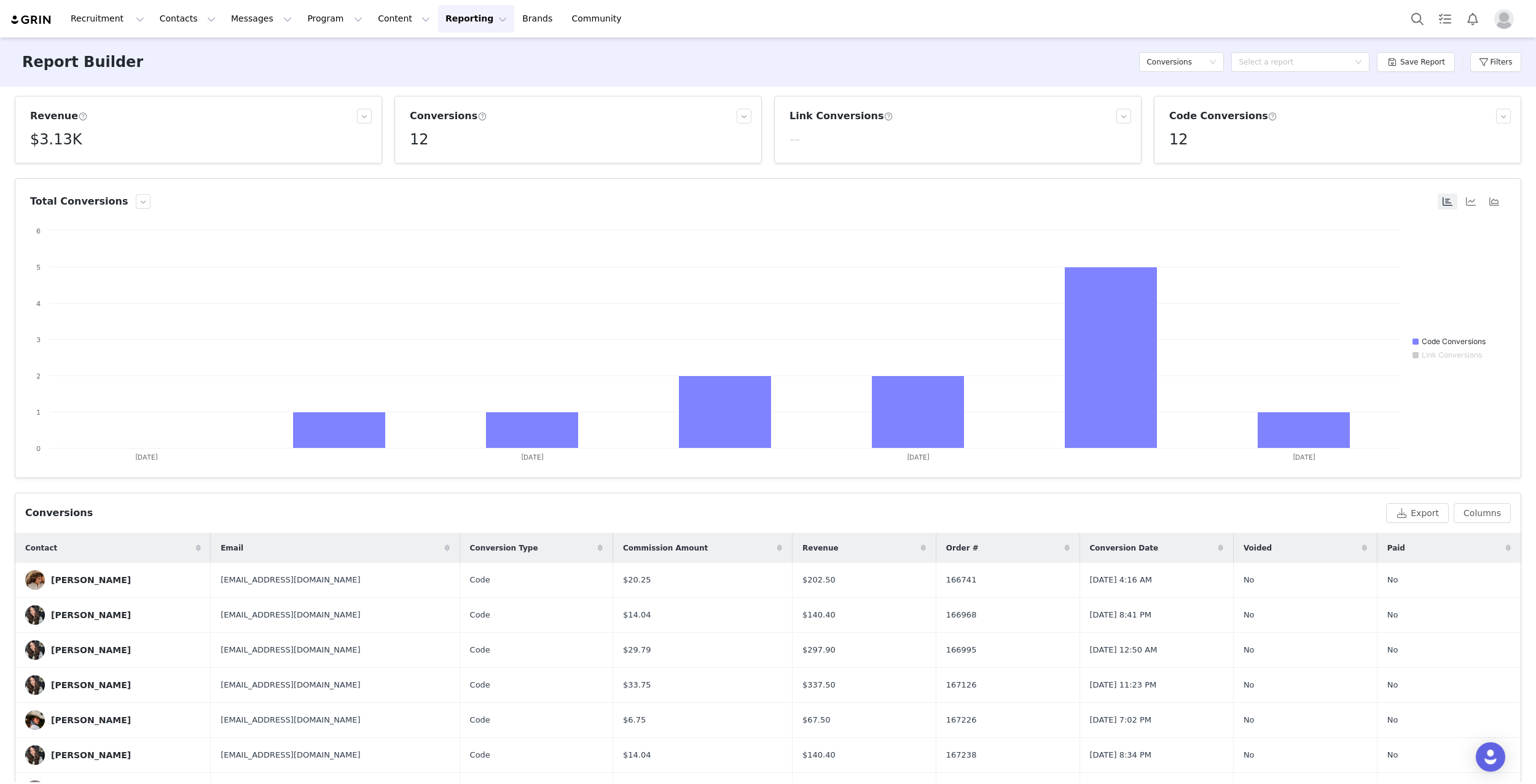
scroll to position [9, 0]
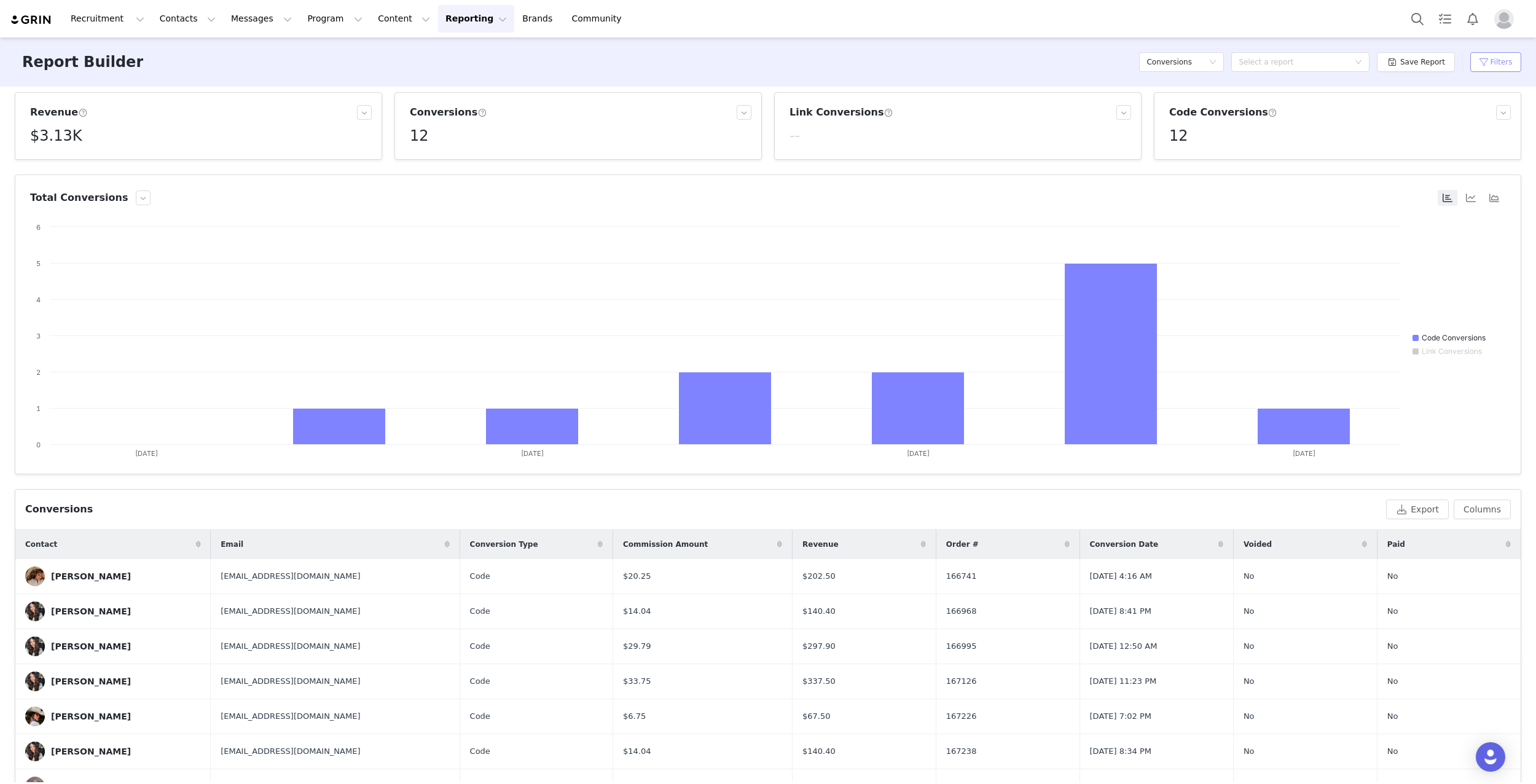
click at [1500, 61] on button "Filters" at bounding box center [1495, 62] width 51 height 20
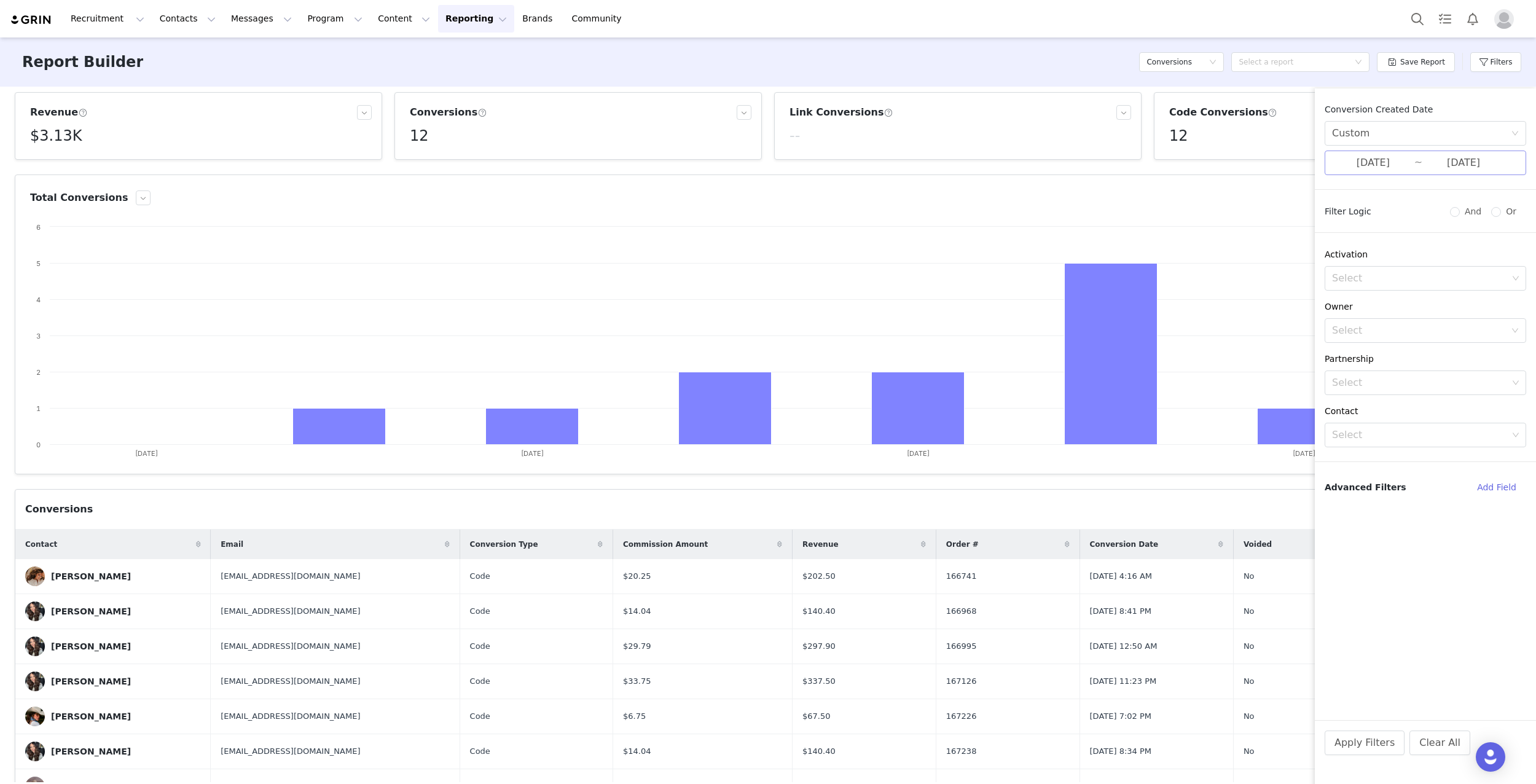
click at [1406, 162] on input "[DATE]" at bounding box center [1373, 163] width 82 height 16
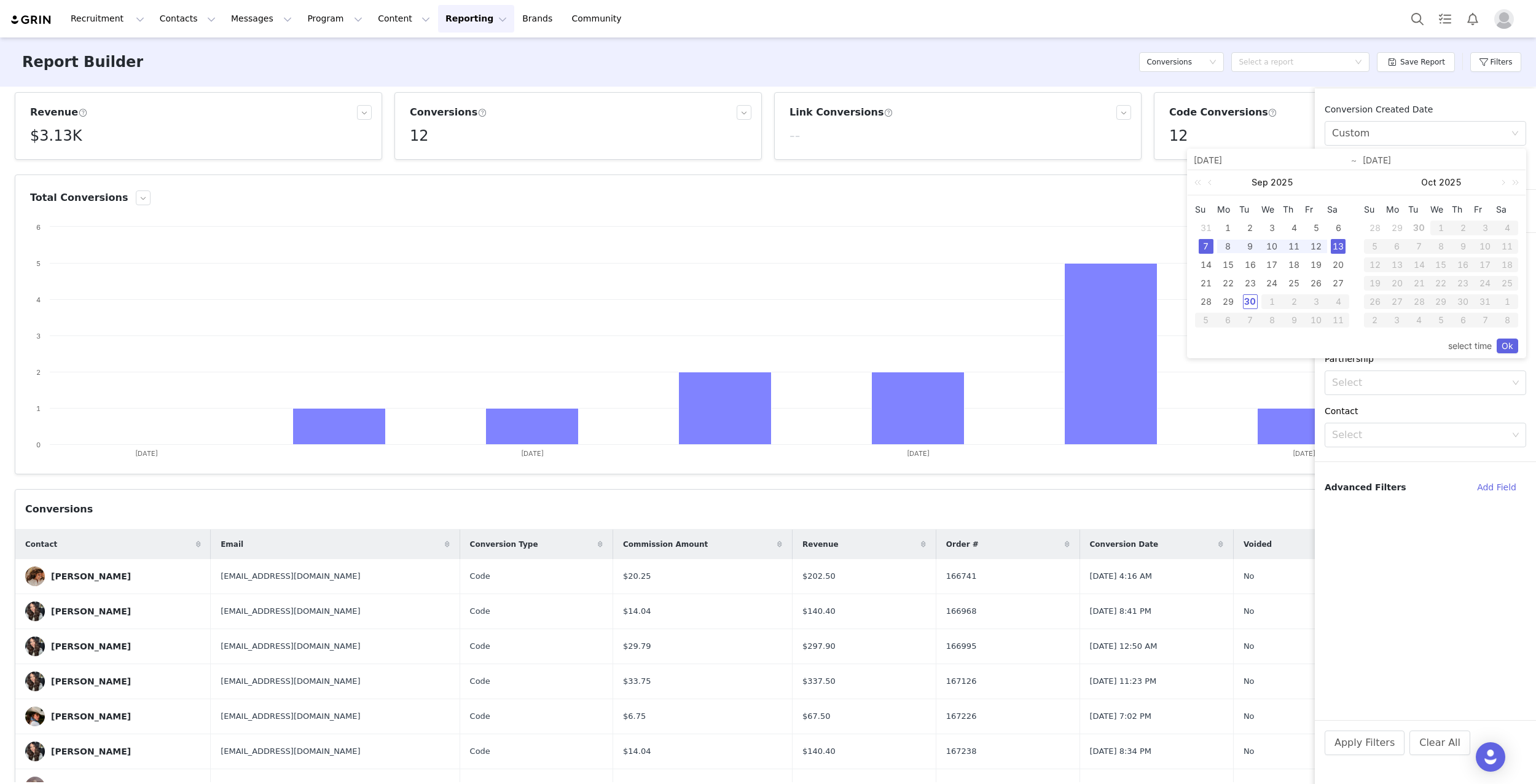
click at [1207, 225] on div "31" at bounding box center [1206, 227] width 14 height 14
click at [1339, 227] on div "6" at bounding box center [1338, 227] width 14 height 14
type input "[DATE]"
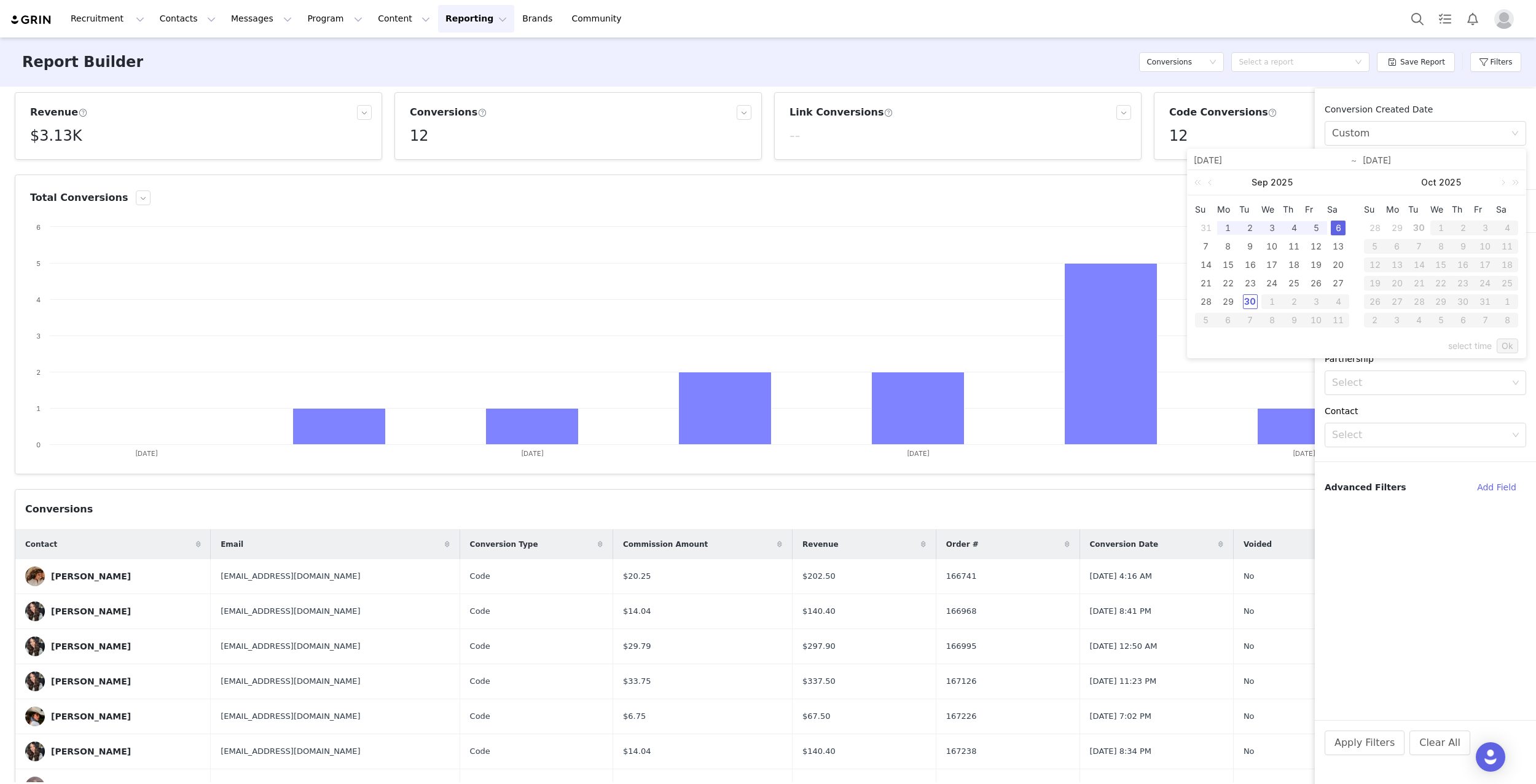
type input "[DATE]"
drag, startPoint x: 1503, startPoint y: 343, endPoint x: 1478, endPoint y: 401, distance: 63.2
click at [1503, 343] on link "Ok" at bounding box center [1507, 345] width 21 height 14
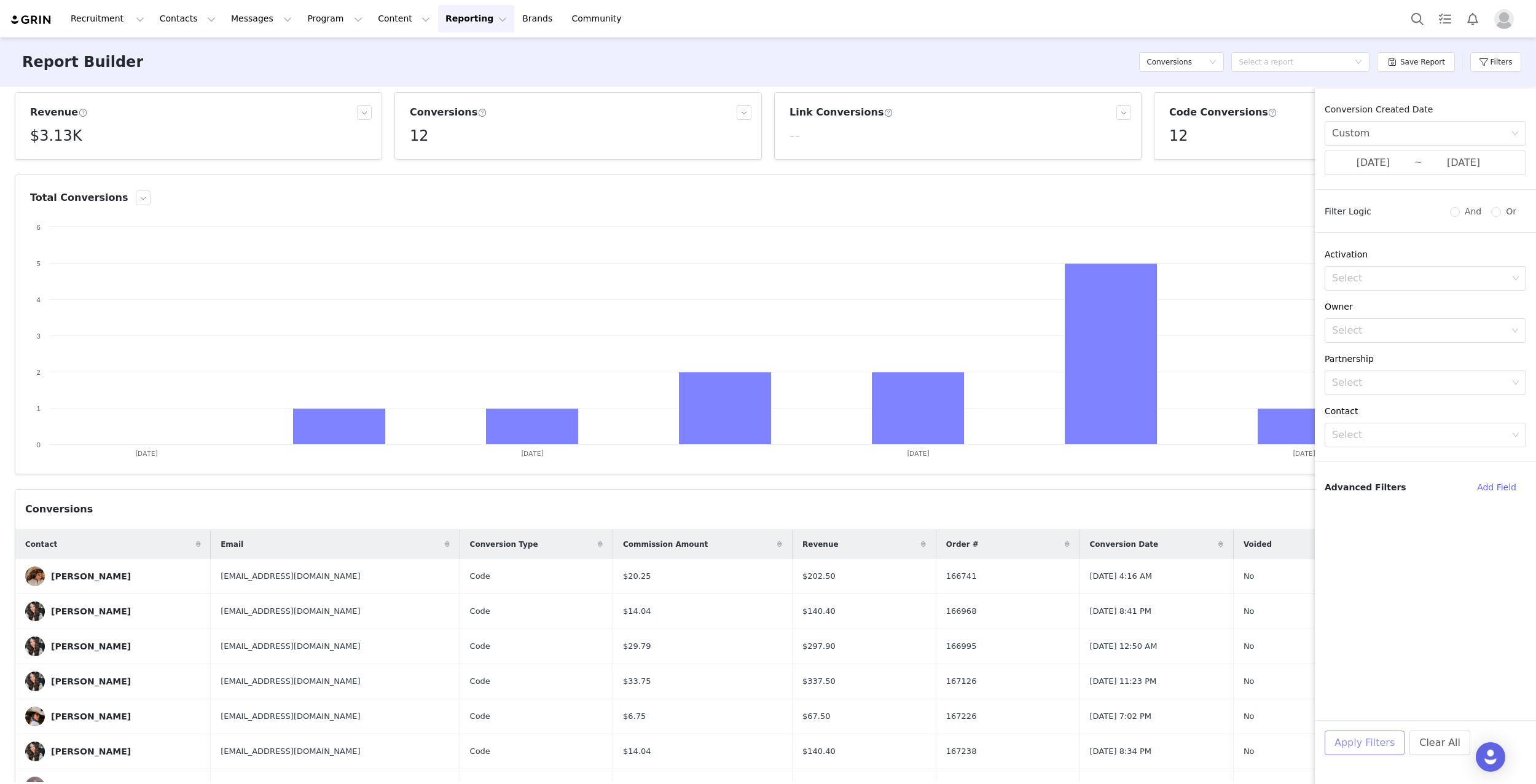
drag, startPoint x: 1364, startPoint y: 754, endPoint x: 1368, endPoint y: 744, distance: 10.8
click at [1366, 751] on button "Apply Filters" at bounding box center [1364, 743] width 80 height 25
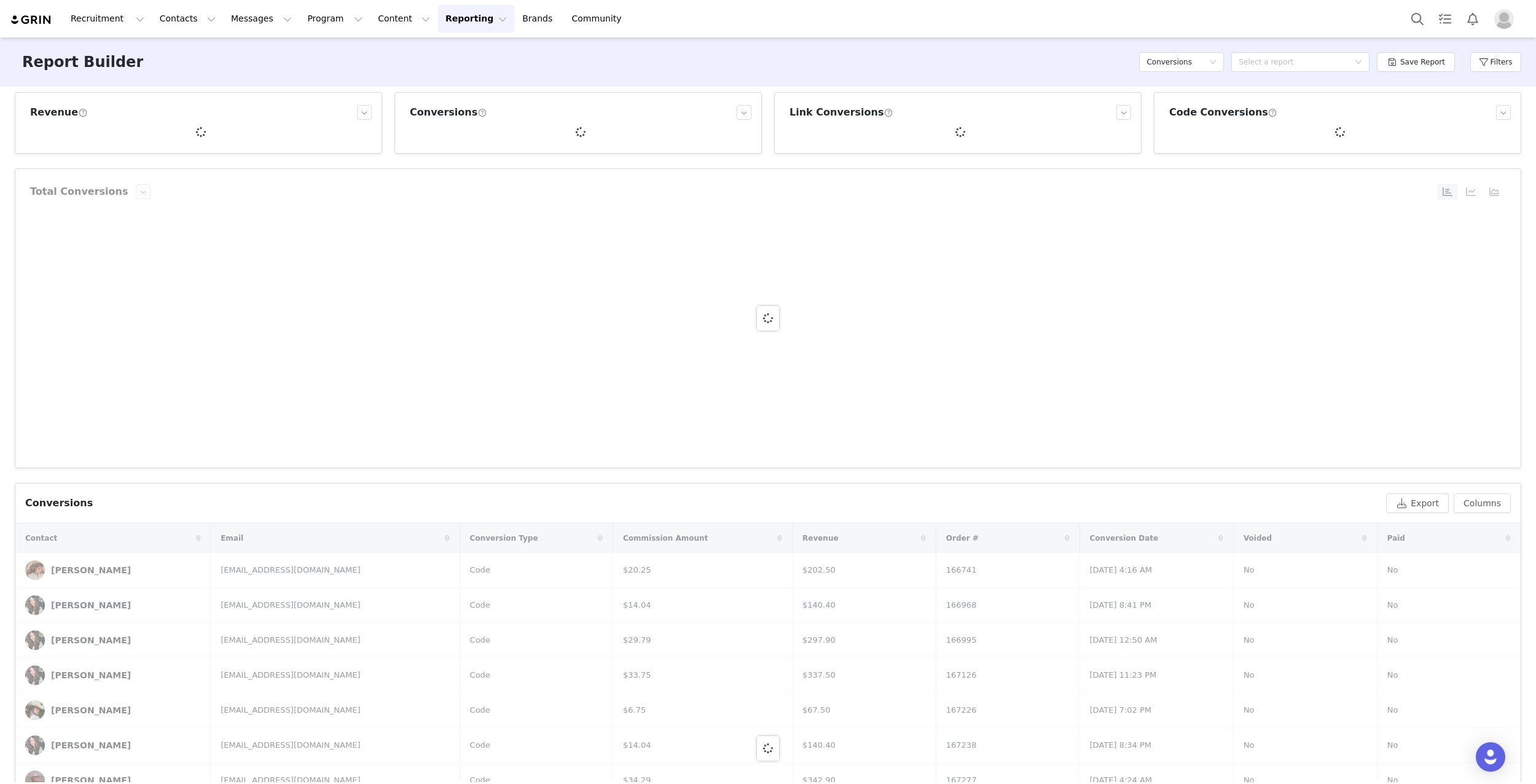
click at [1369, 742] on div at bounding box center [768, 748] width 1505 height 450
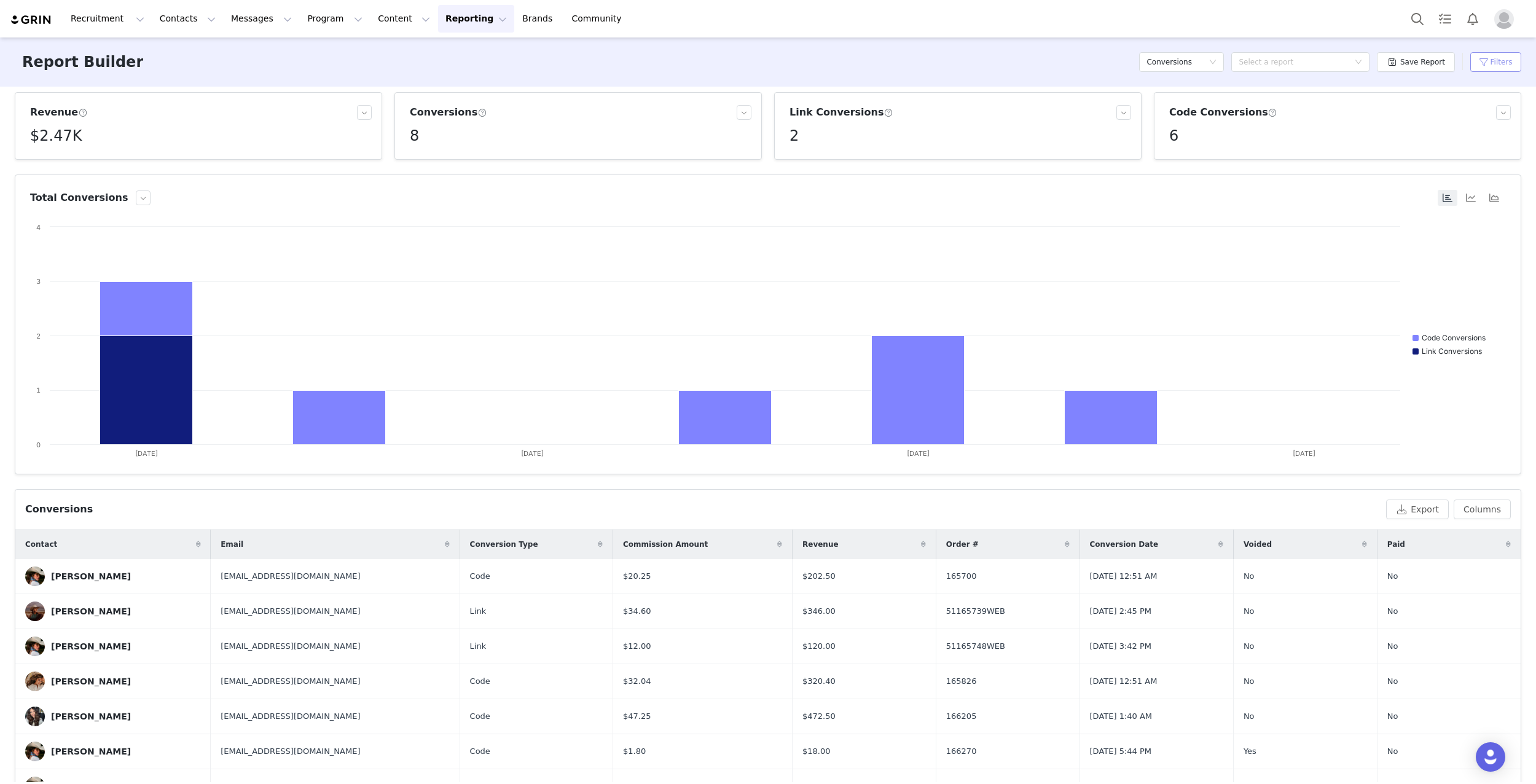
click at [1486, 63] on button "Filters" at bounding box center [1495, 62] width 51 height 20
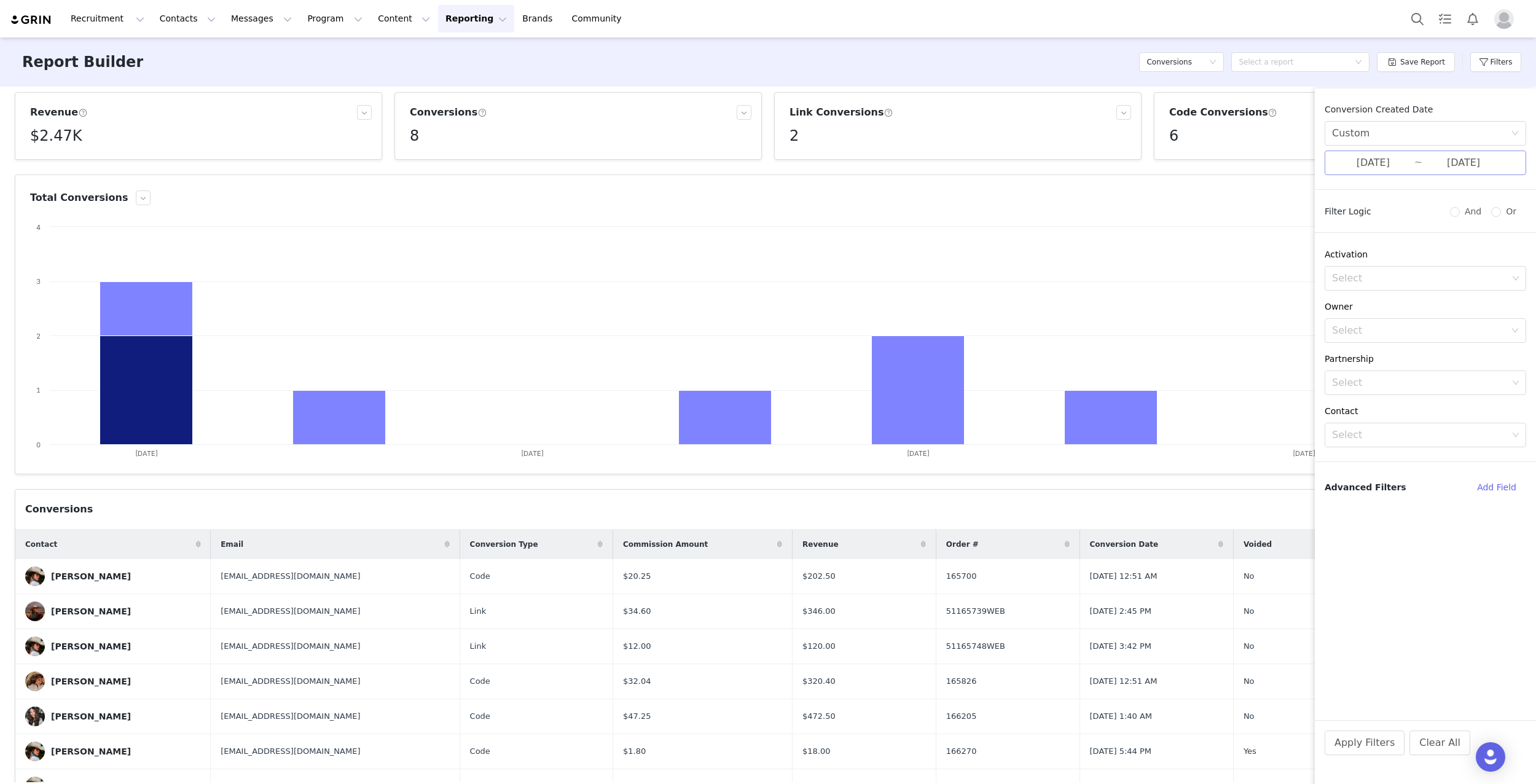
click at [1406, 157] on input "[DATE]" at bounding box center [1373, 163] width 82 height 16
click at [1208, 301] on div "24" at bounding box center [1206, 301] width 14 height 14
click at [1341, 301] on div "30" at bounding box center [1338, 301] width 14 height 14
type input "[DATE]"
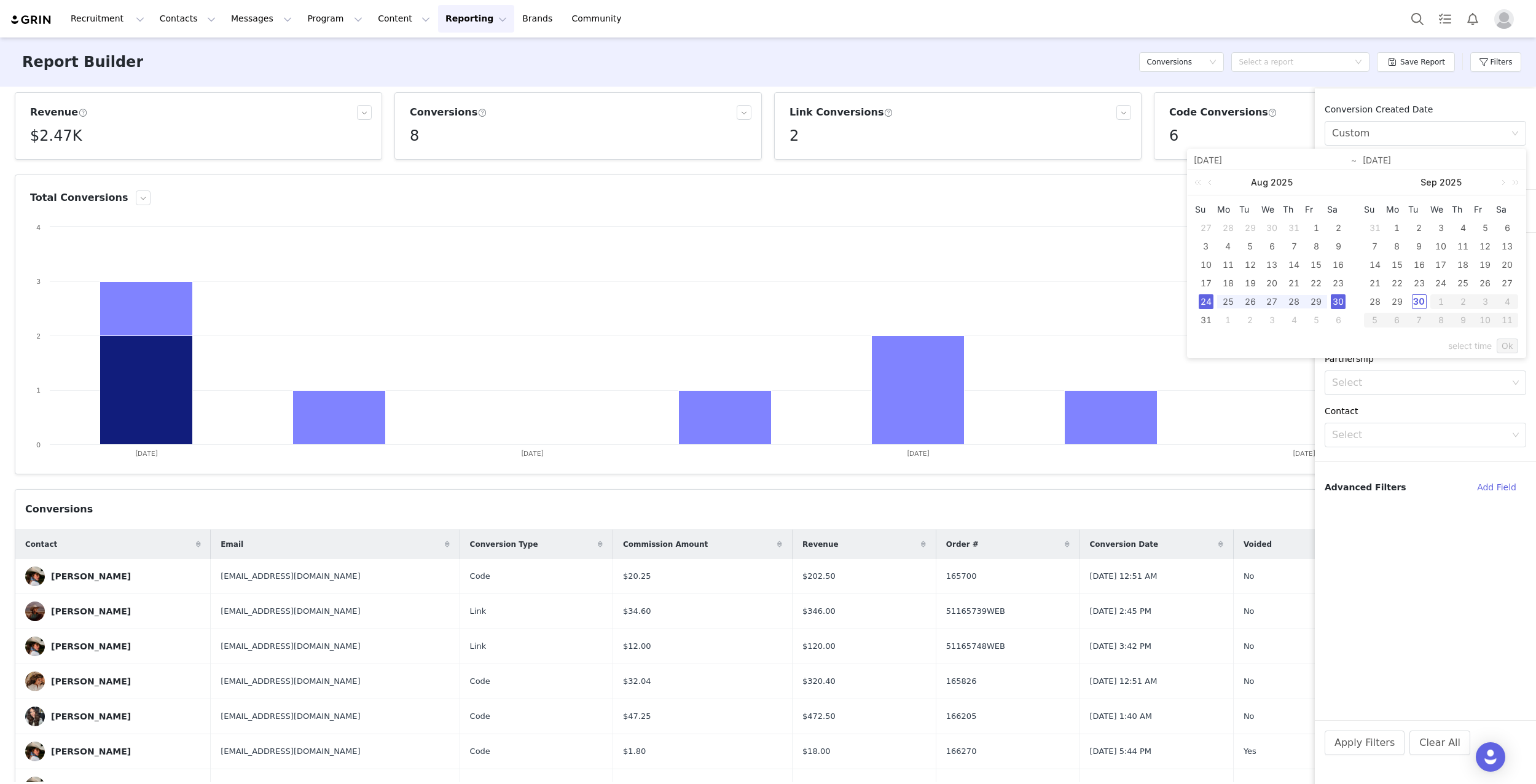
type input "[DATE]"
click at [1513, 345] on link "Ok" at bounding box center [1507, 345] width 21 height 14
click at [1366, 747] on button "Apply Filters" at bounding box center [1364, 743] width 80 height 25
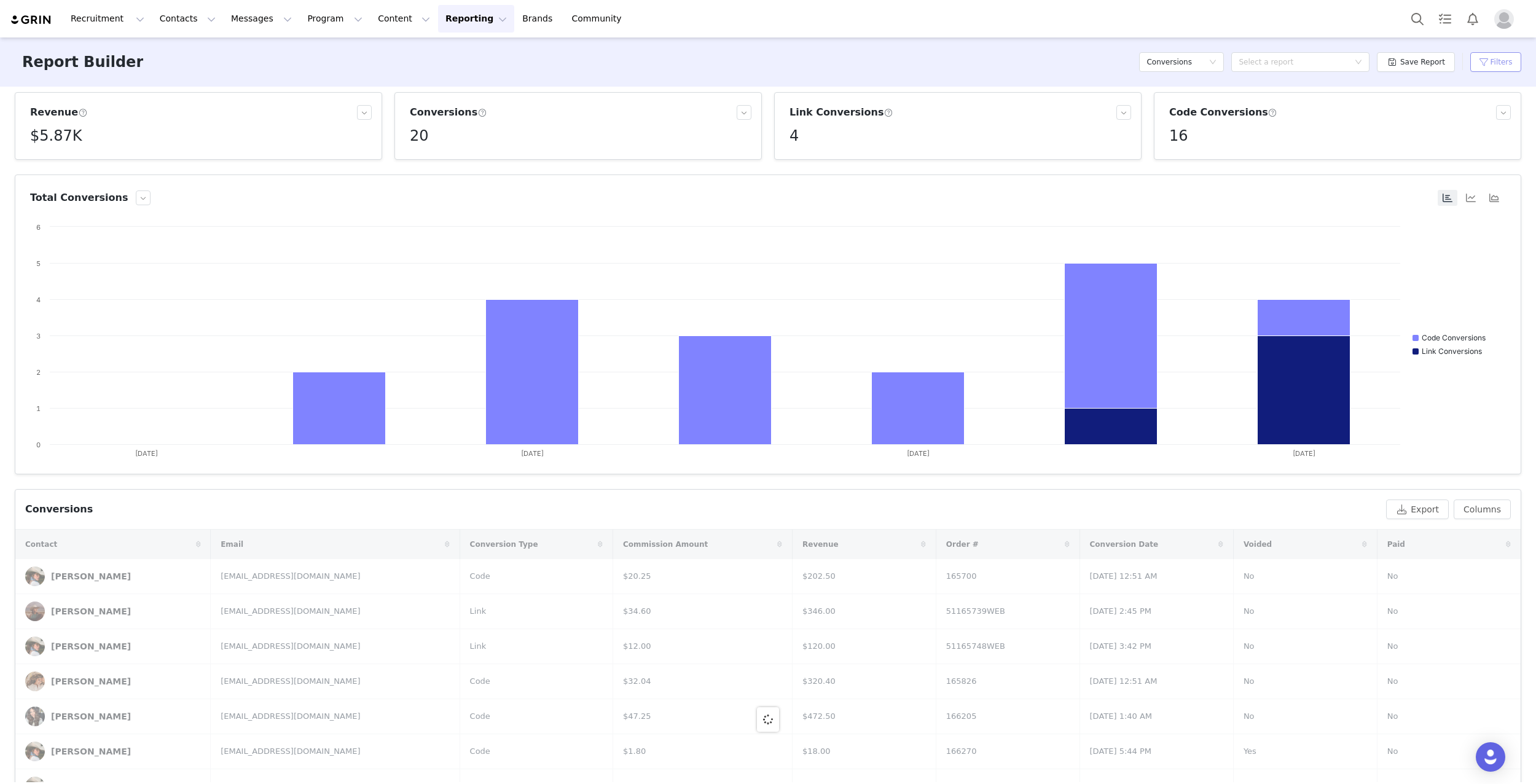
click at [1495, 61] on button "Filters" at bounding box center [1495, 62] width 51 height 20
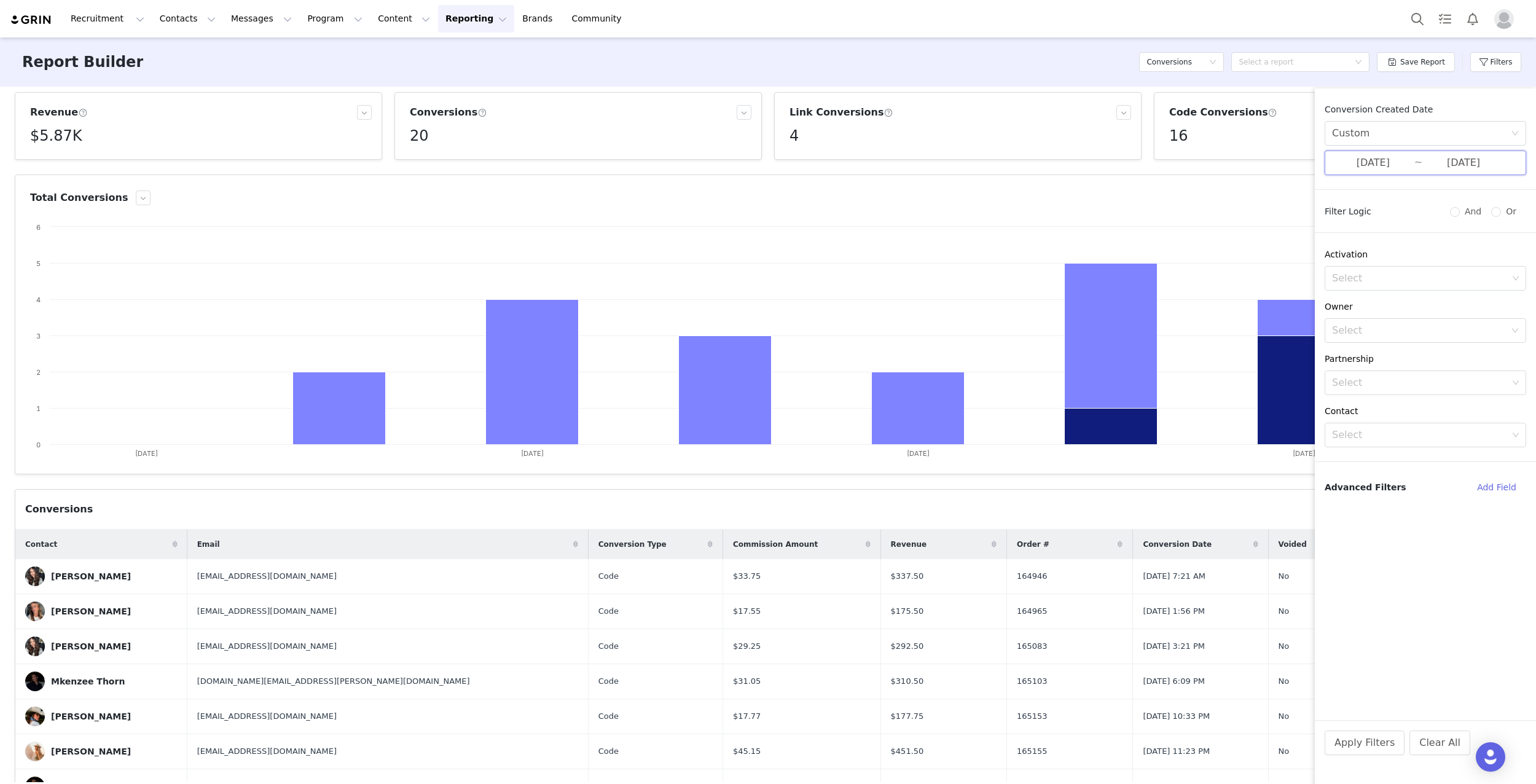
click at [1417, 163] on span "[DATE] ~ [DATE]" at bounding box center [1425, 163] width 202 height 25
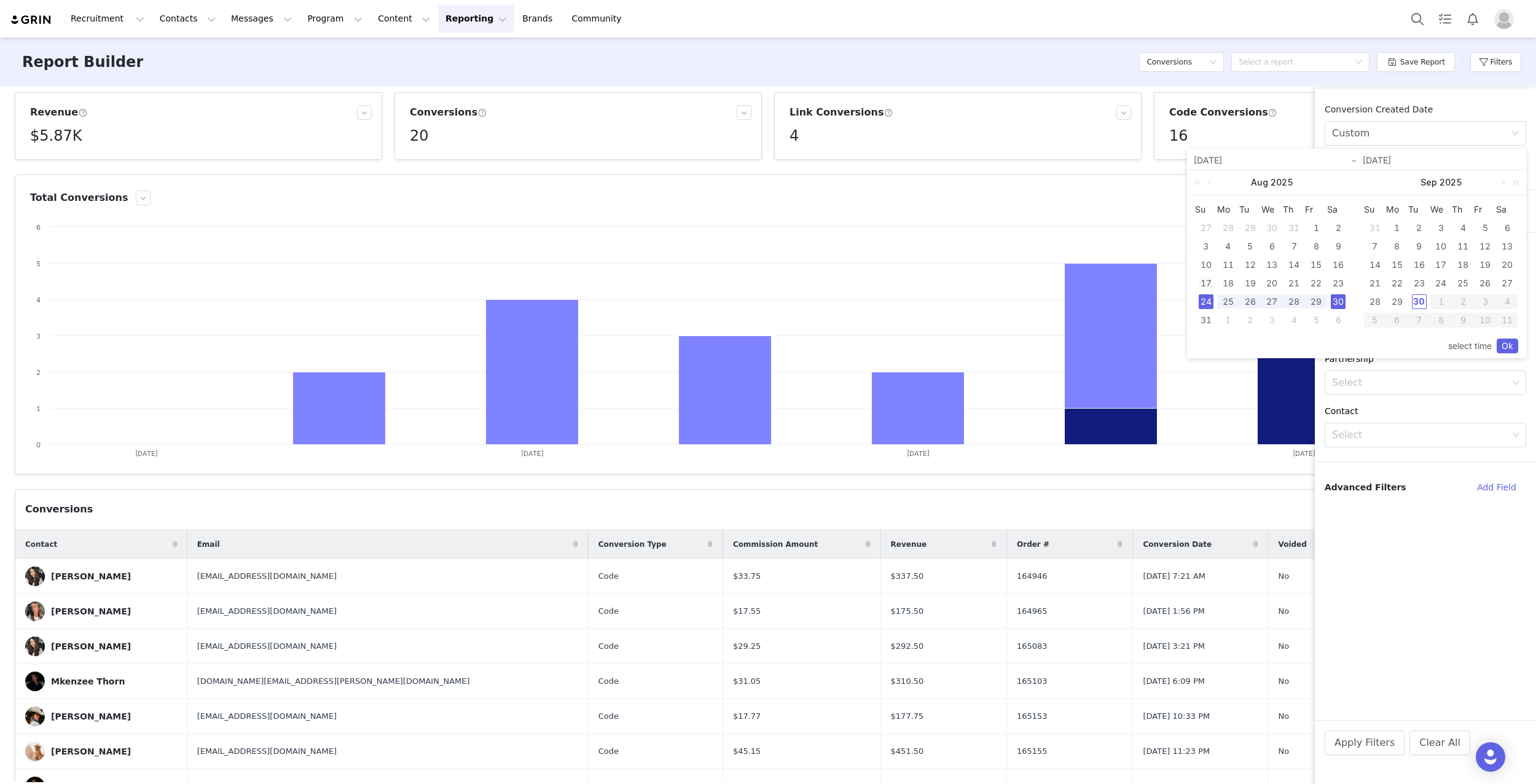
click at [1205, 284] on div "17" at bounding box center [1206, 283] width 14 height 14
drag, startPoint x: 1335, startPoint y: 282, endPoint x: 1340, endPoint y: 289, distance: 8.6
click at [1335, 282] on div "23" at bounding box center [1338, 283] width 14 height 14
type input "[DATE]"
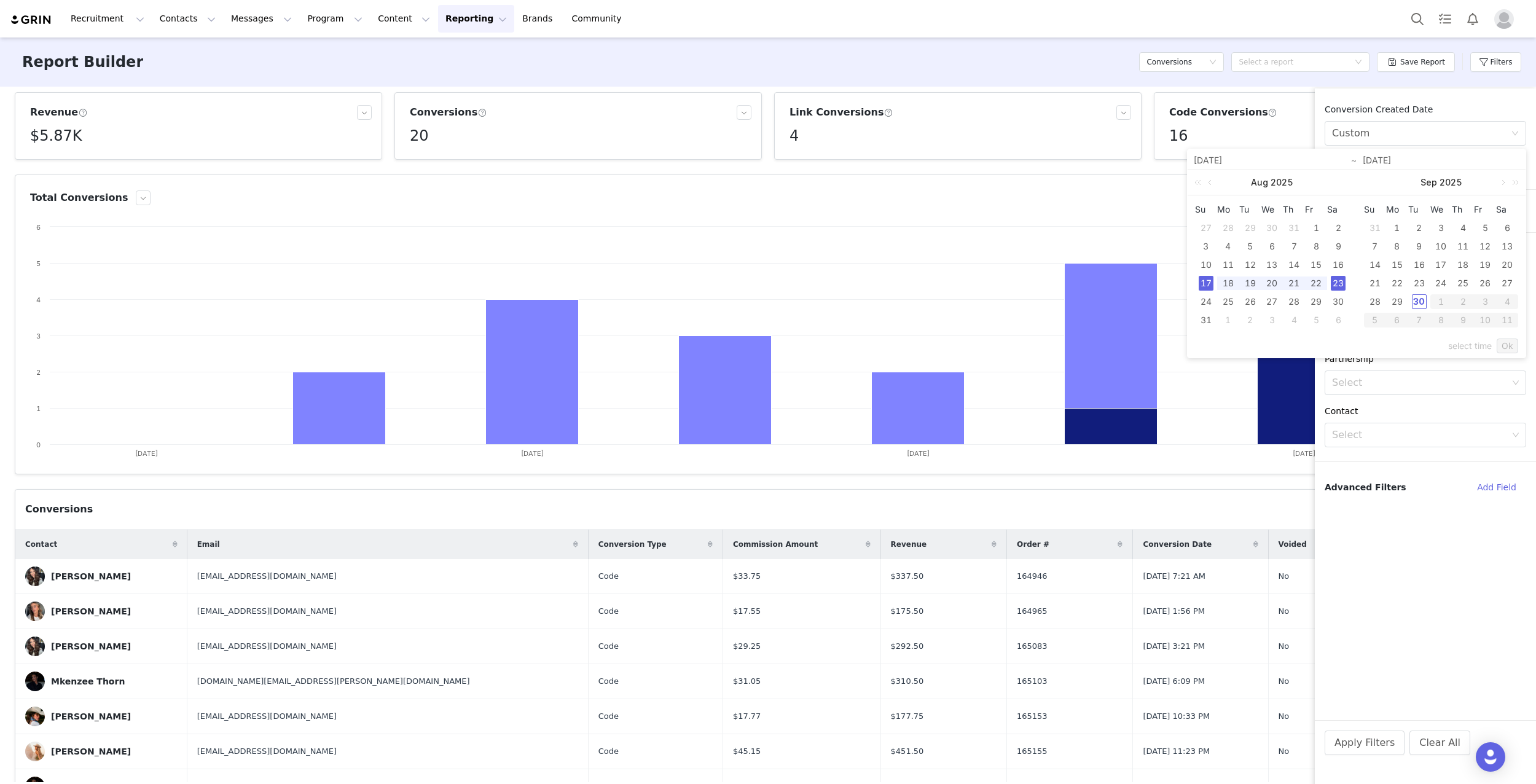
type input "[DATE]"
drag, startPoint x: 1506, startPoint y: 345, endPoint x: 1498, endPoint y: 345, distance: 8.0
click at [1504, 345] on link "Ok" at bounding box center [1507, 345] width 21 height 14
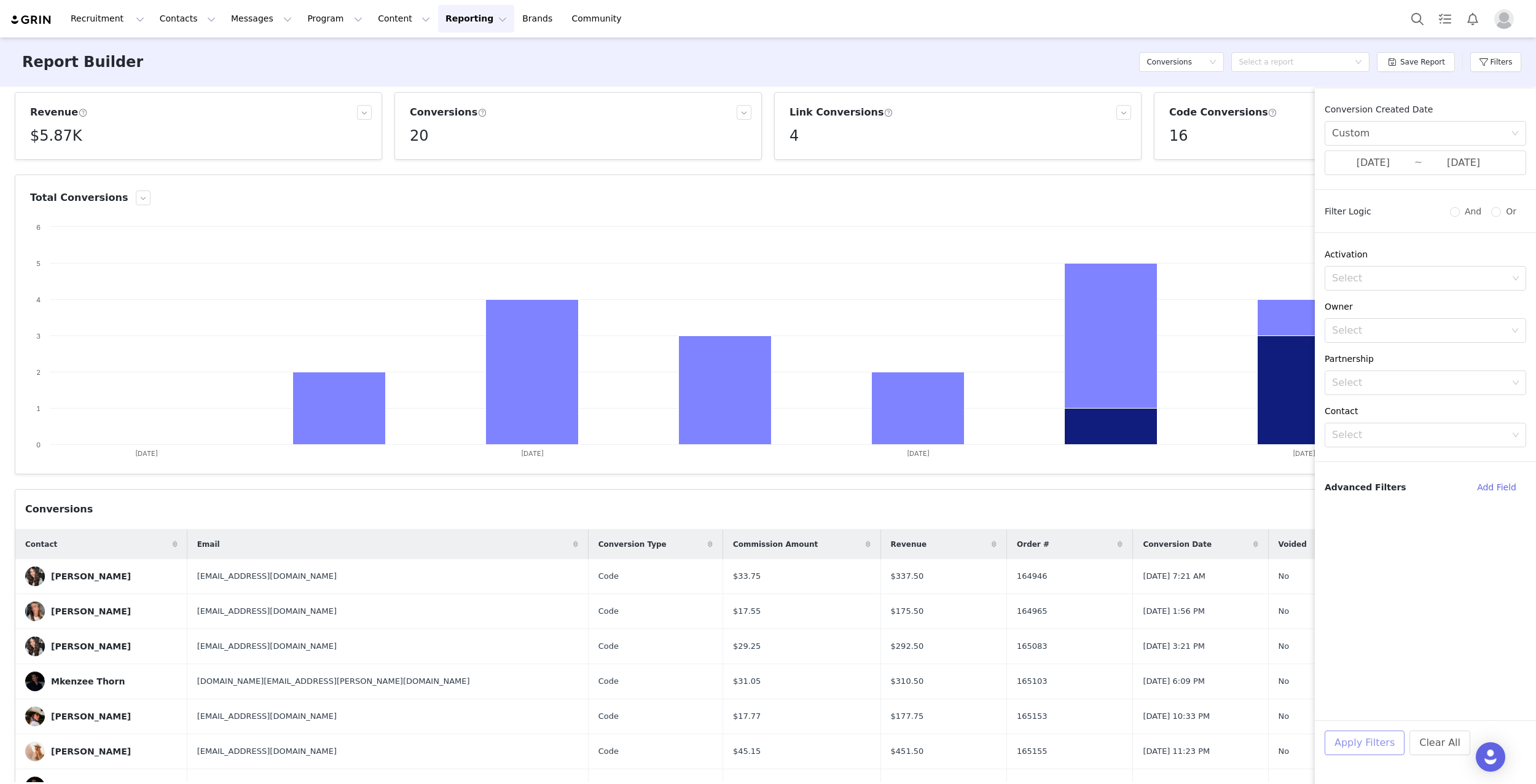
click at [1367, 745] on button "Apply Filters" at bounding box center [1364, 743] width 80 height 25
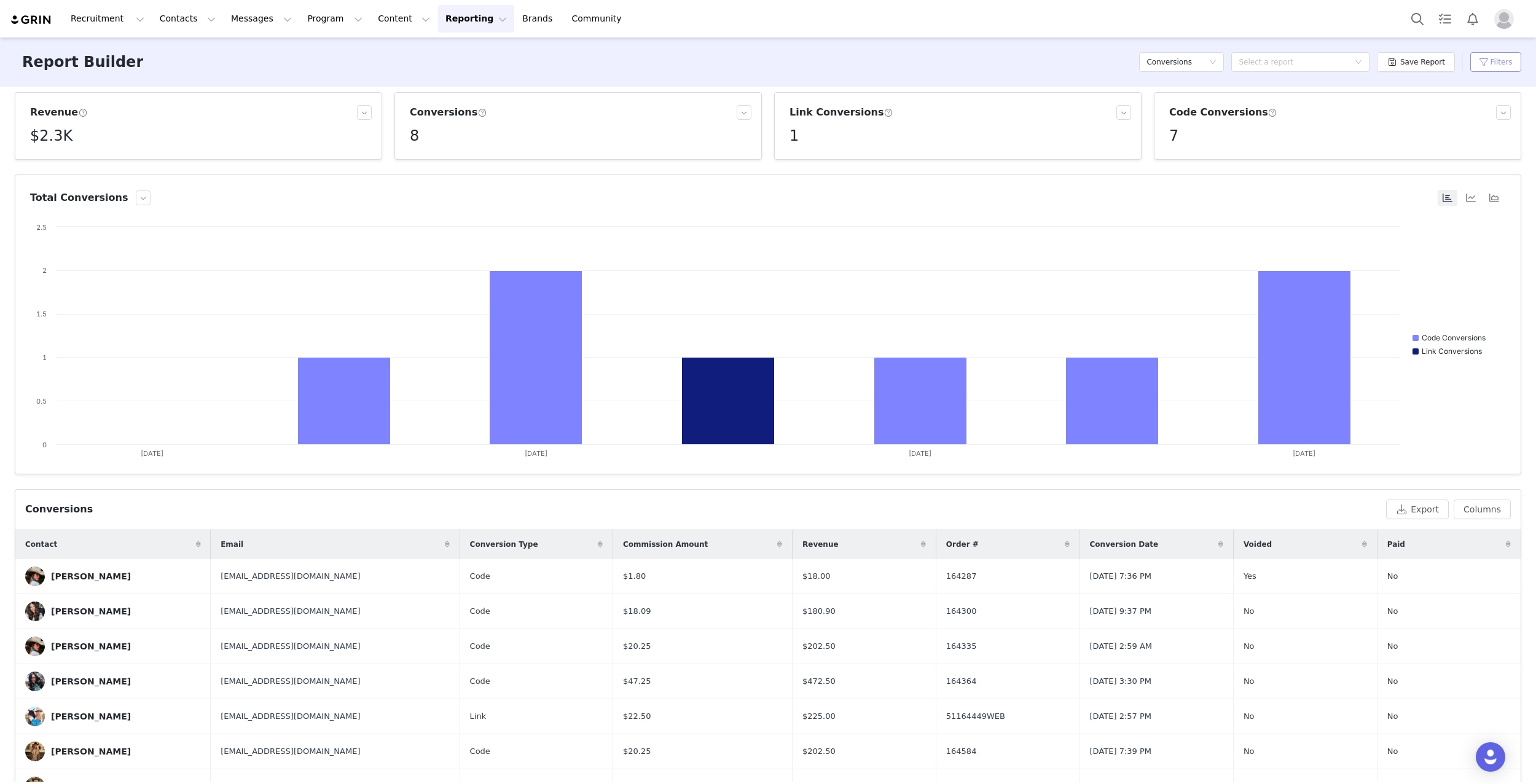
click at [1488, 65] on button "Filters" at bounding box center [1495, 62] width 51 height 20
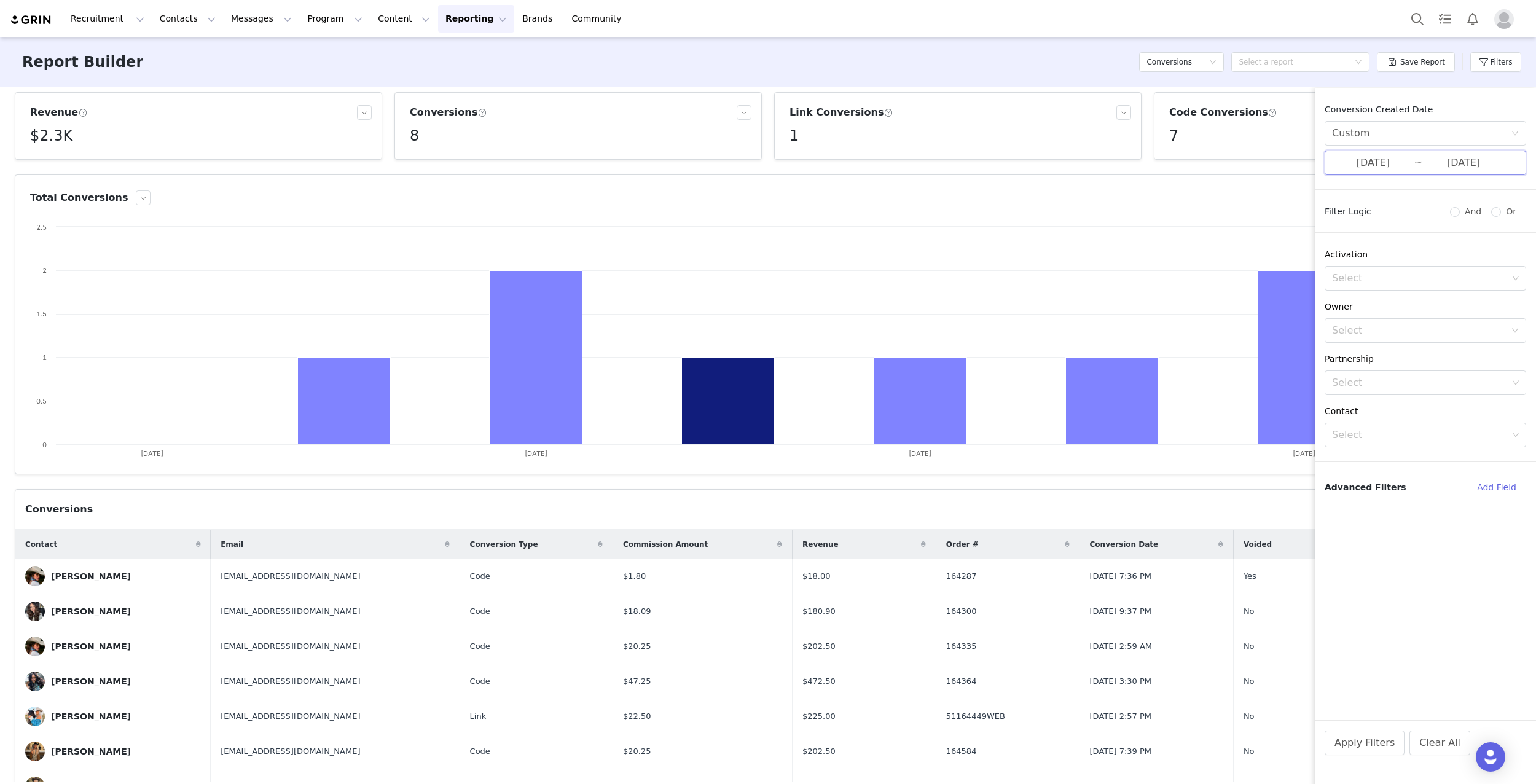
click at [1388, 170] on span "[DATE] ~ [DATE]" at bounding box center [1425, 163] width 202 height 25
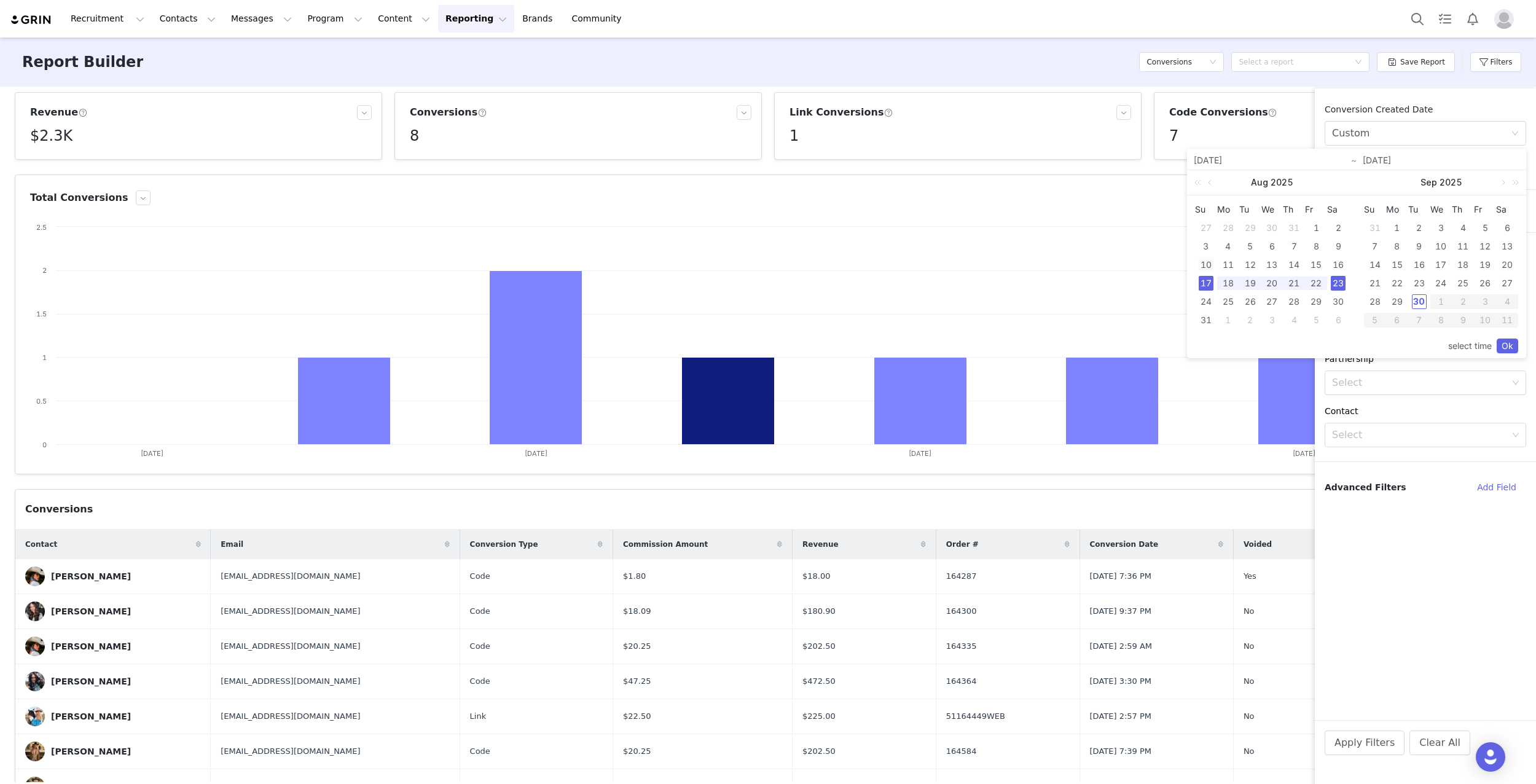
click at [1206, 262] on div "10" at bounding box center [1206, 264] width 14 height 14
click at [1338, 264] on div "16" at bounding box center [1338, 264] width 14 height 14
type input "[DATE]"
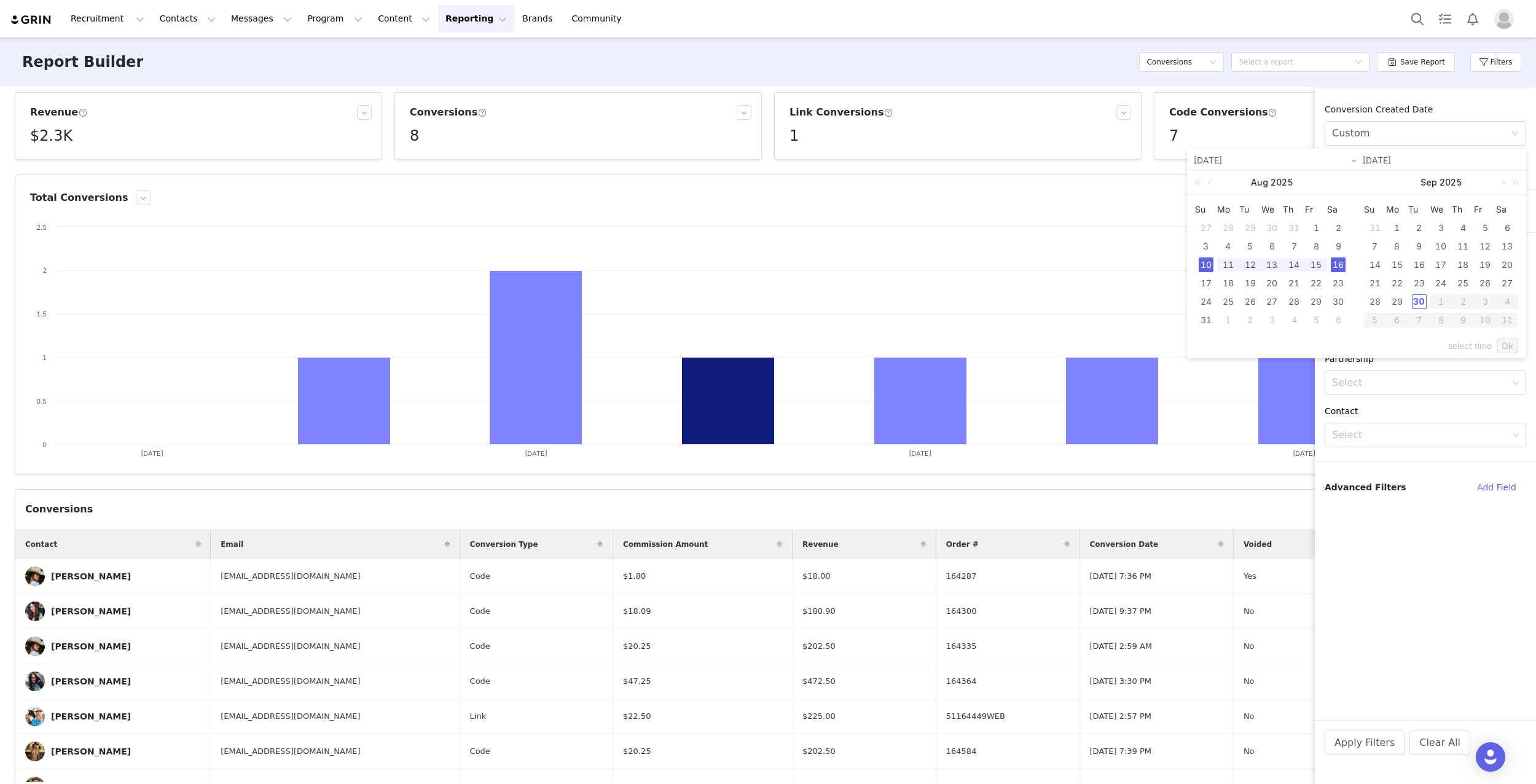
type input "[DATE]"
click at [1505, 341] on link "Ok" at bounding box center [1507, 345] width 21 height 14
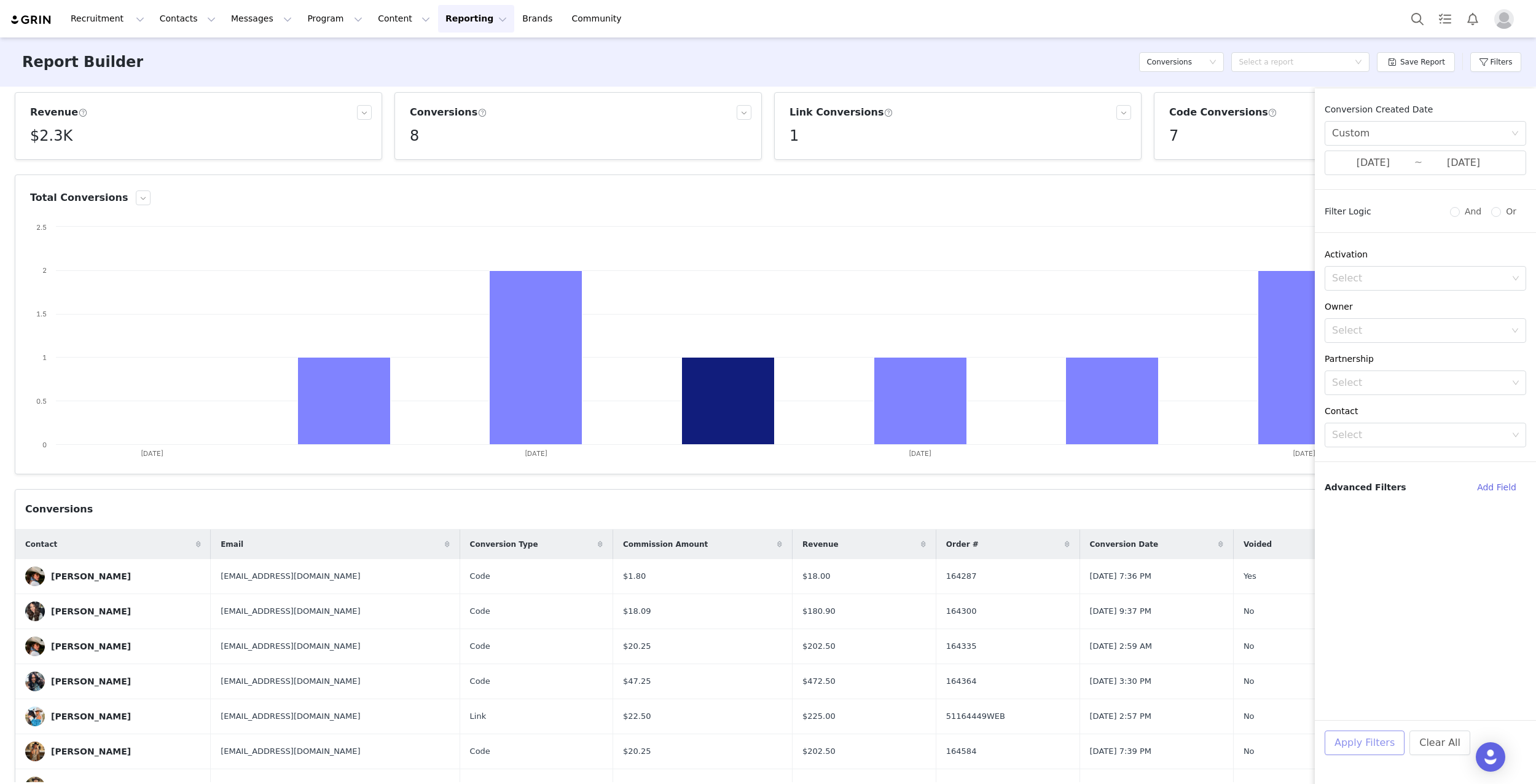
click at [1373, 736] on button "Apply Filters" at bounding box center [1364, 743] width 80 height 25
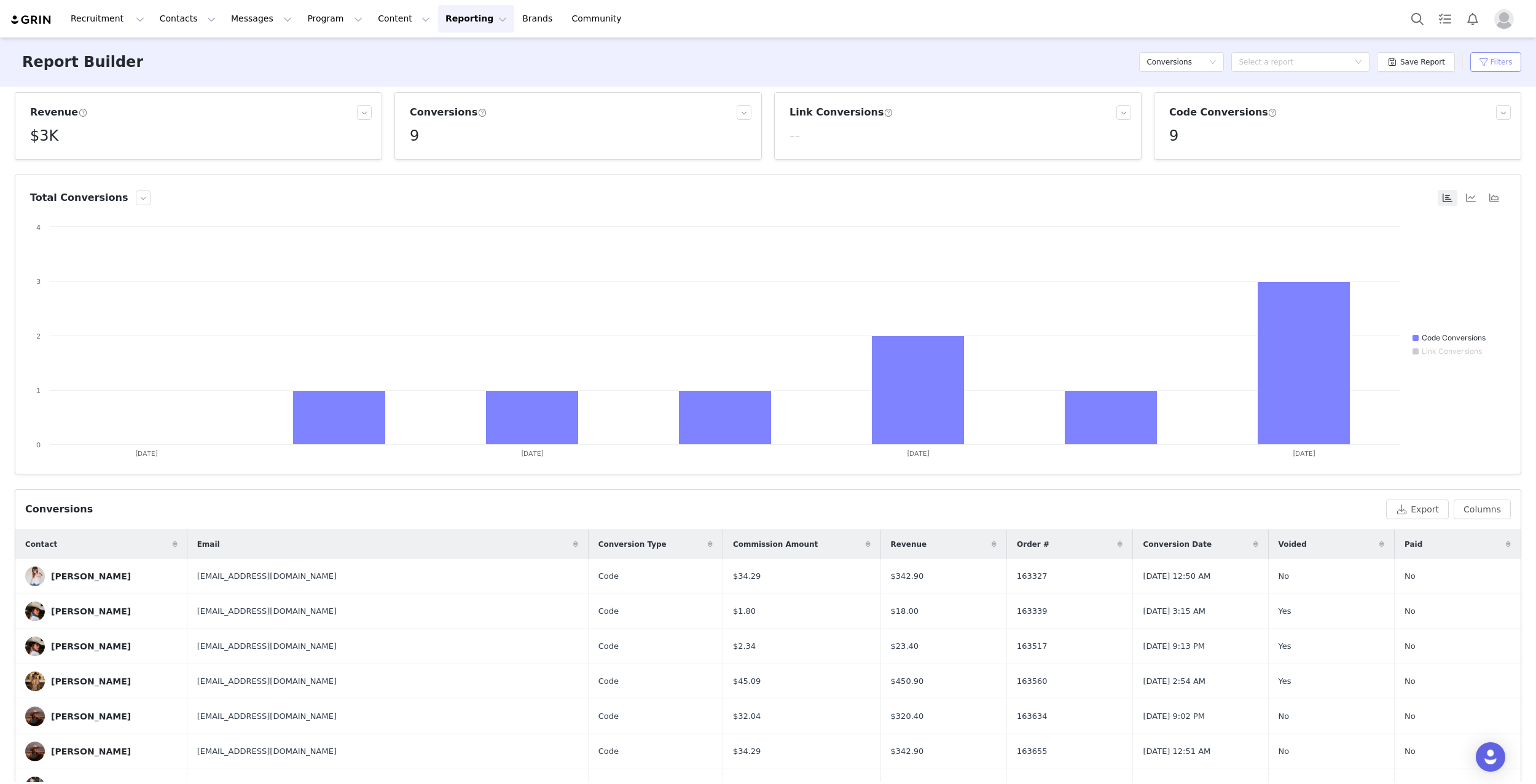
click at [1496, 62] on button "Filters" at bounding box center [1495, 62] width 51 height 20
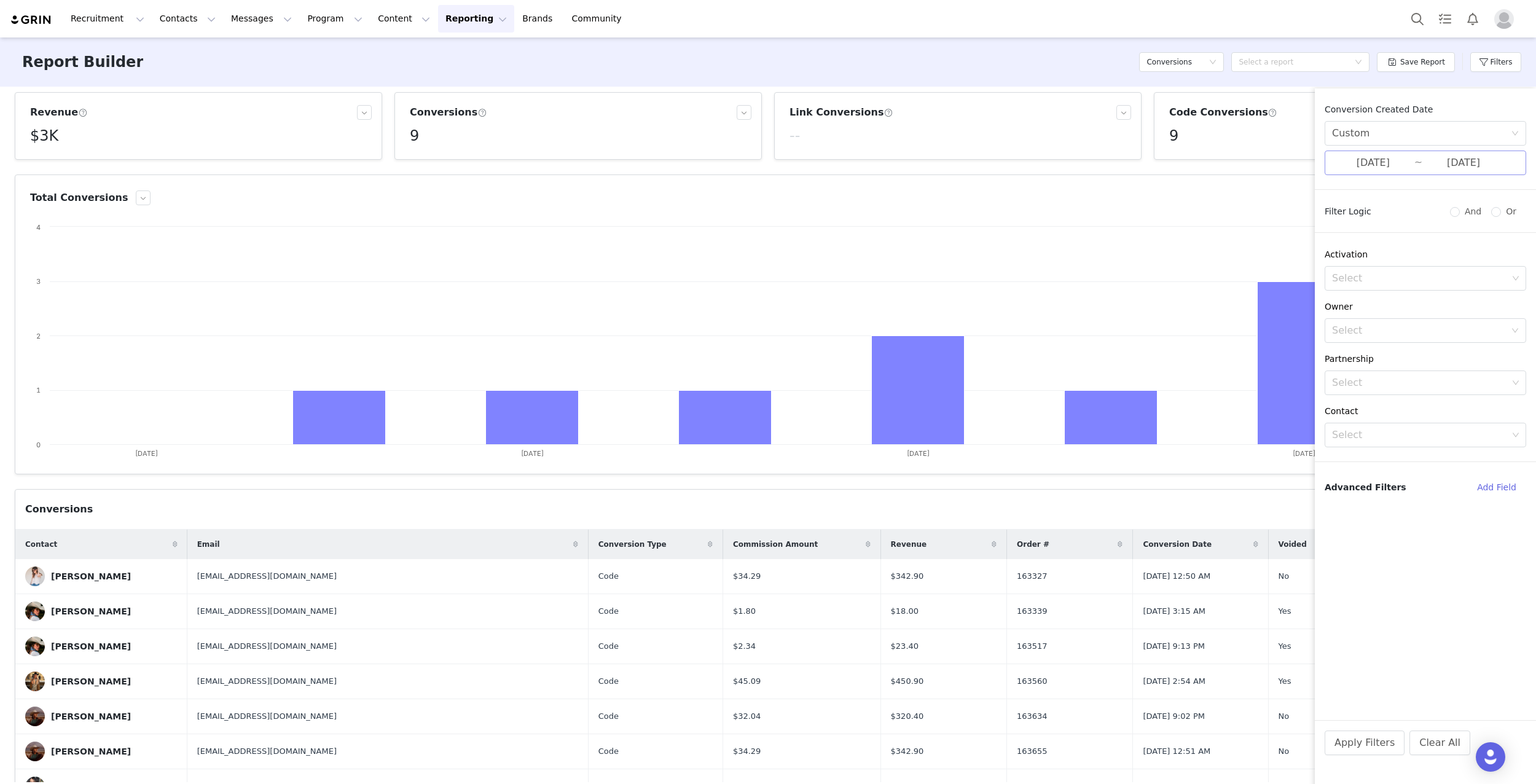
click at [1401, 168] on input "[DATE]" at bounding box center [1373, 163] width 82 height 16
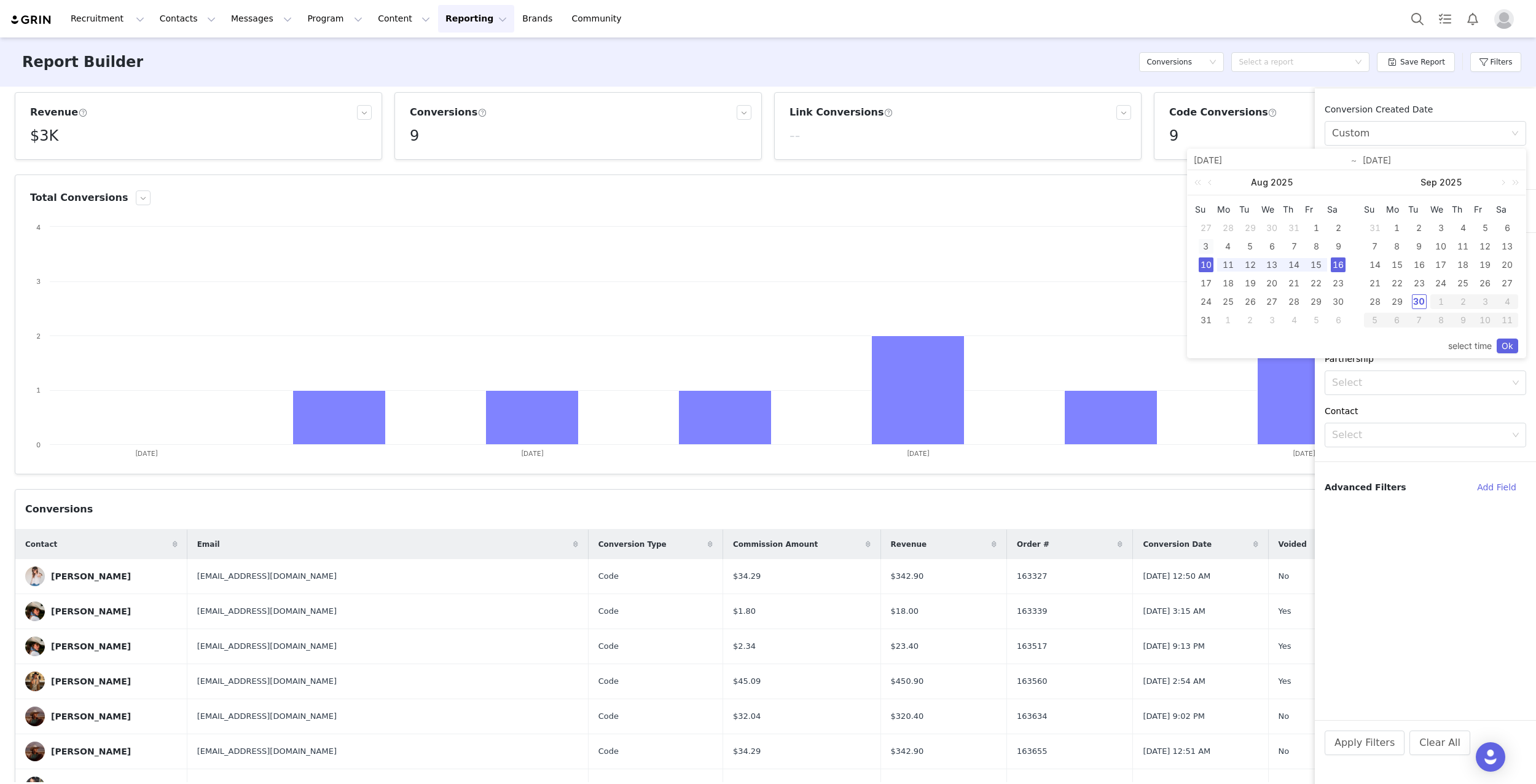
click at [1202, 242] on div "3" at bounding box center [1206, 246] width 14 height 14
click at [1340, 247] on div "9" at bounding box center [1338, 246] width 14 height 14
type input "[DATE]"
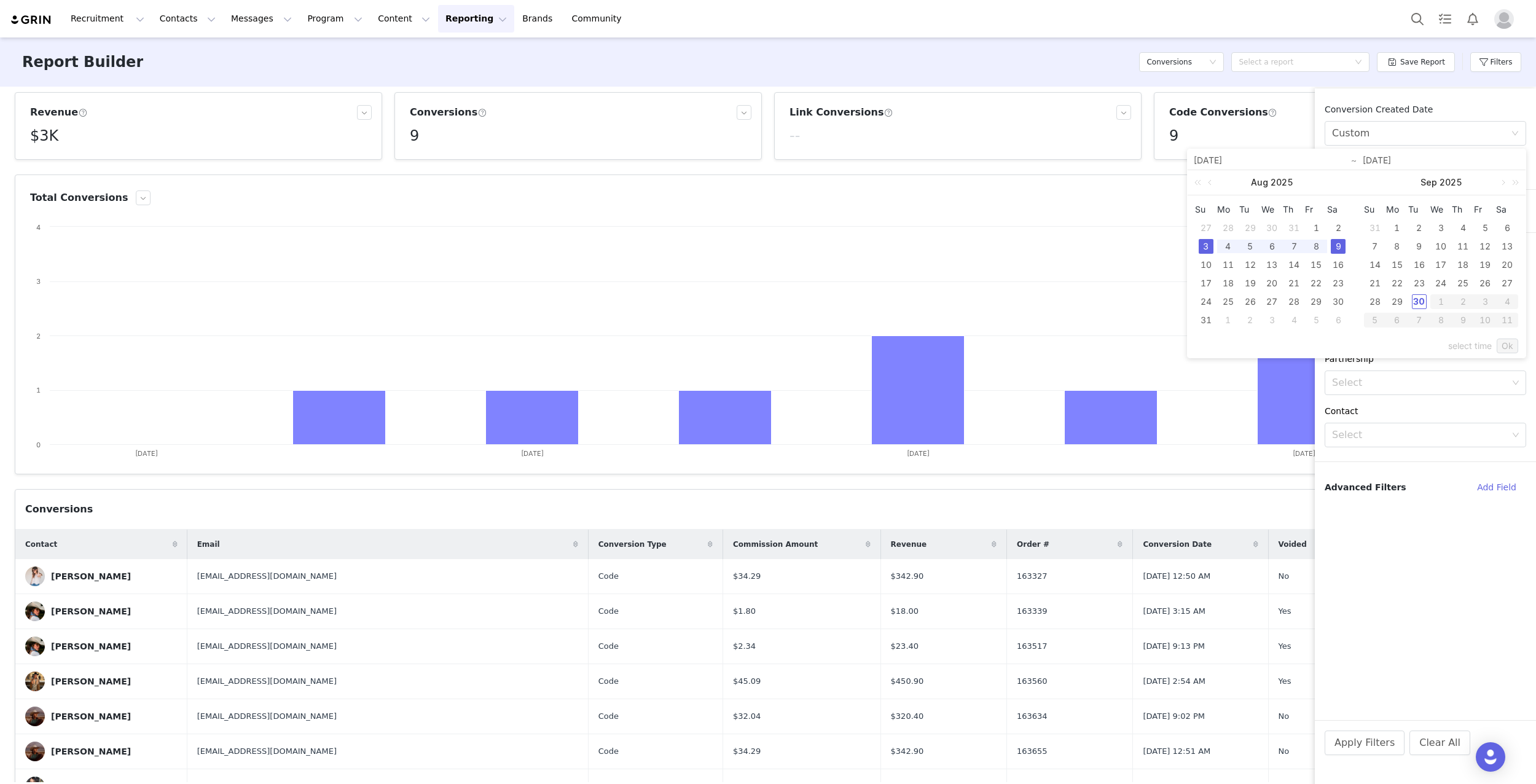
type input "[DATE]"
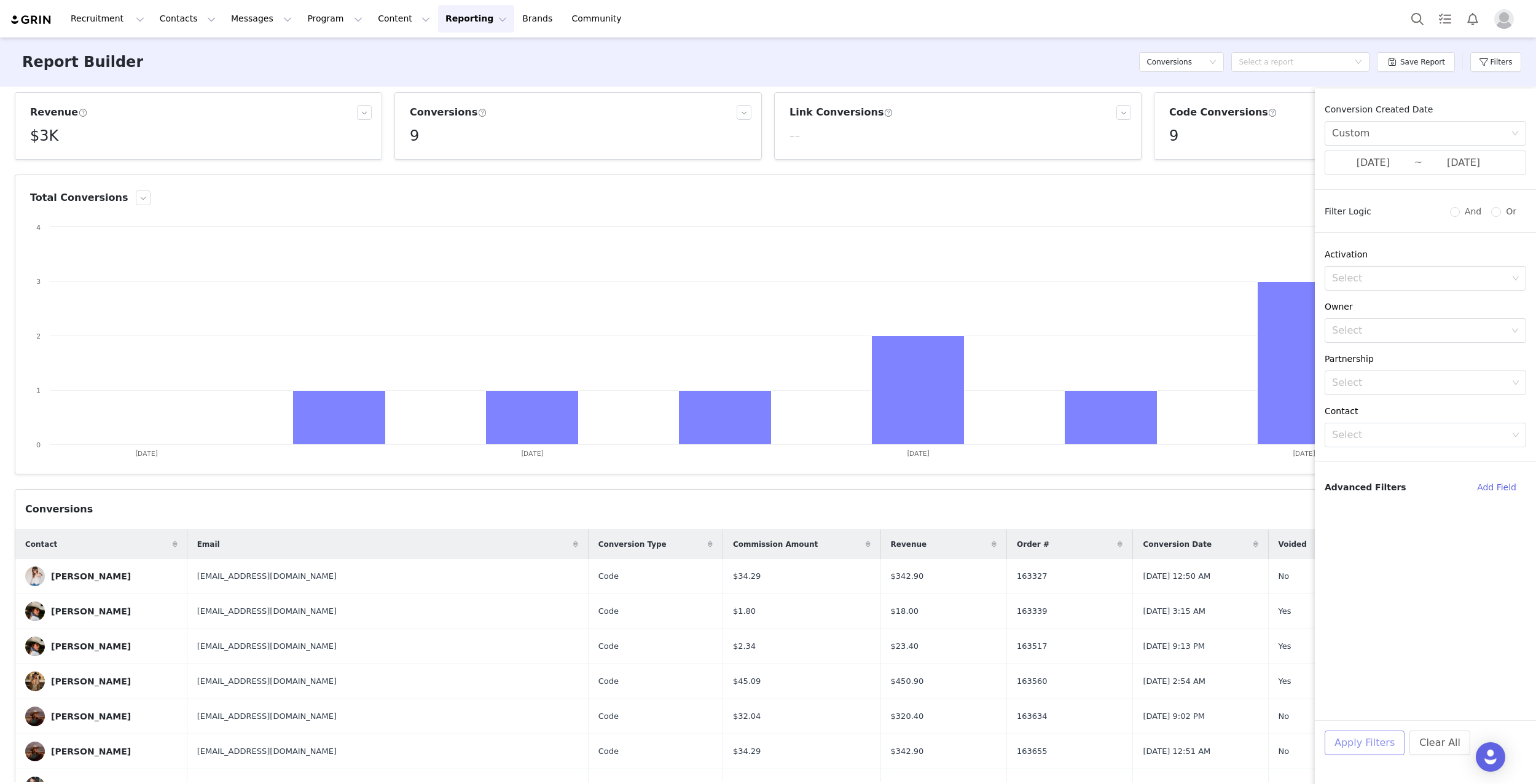
drag, startPoint x: 1371, startPoint y: 742, endPoint x: 1373, endPoint y: 726, distance: 16.1
click at [1371, 733] on button "Apply Filters" at bounding box center [1364, 743] width 80 height 25
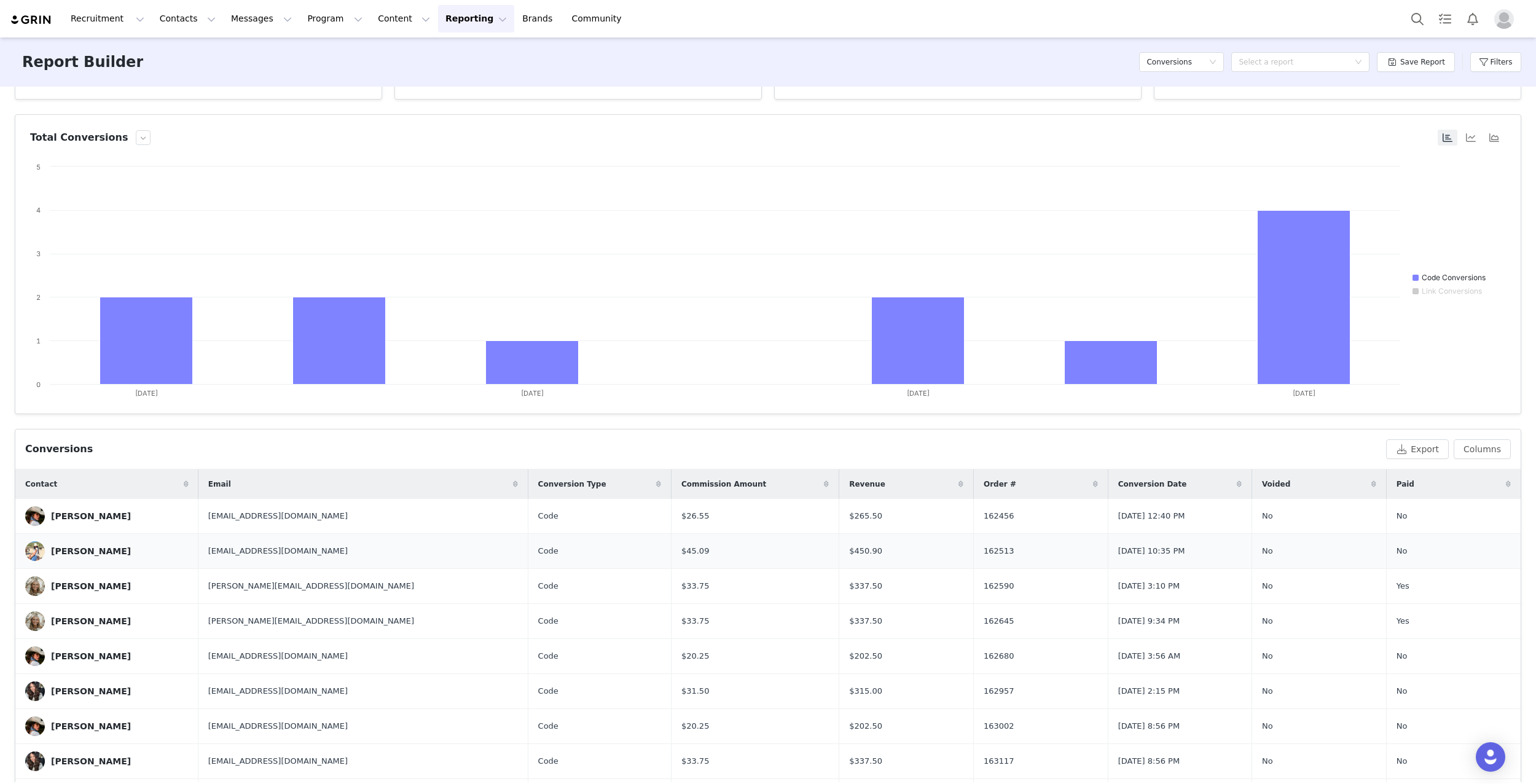
scroll to position [0, 0]
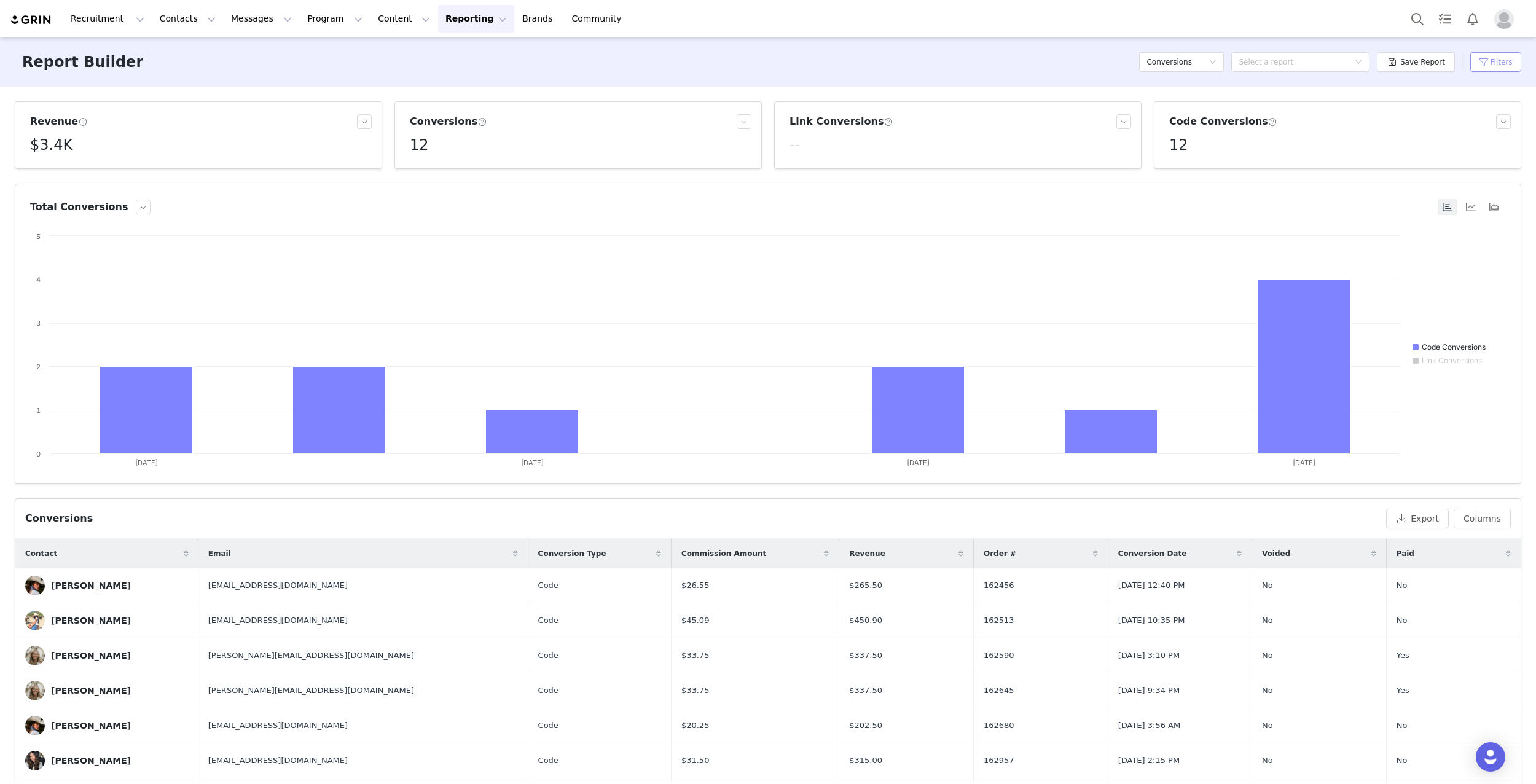
click at [1494, 62] on button "Filters" at bounding box center [1495, 62] width 51 height 20
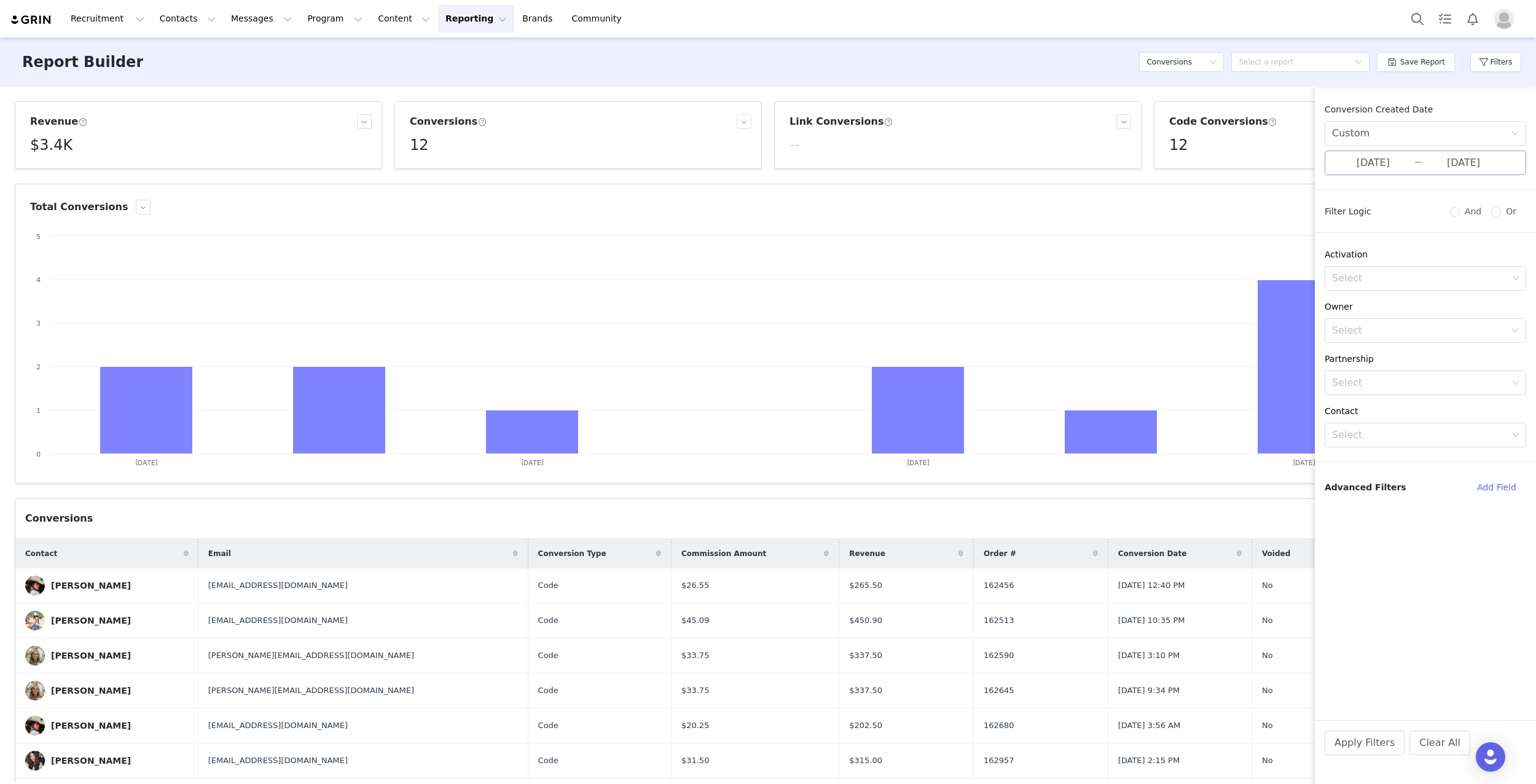
click at [1364, 168] on input "[DATE]" at bounding box center [1373, 163] width 82 height 16
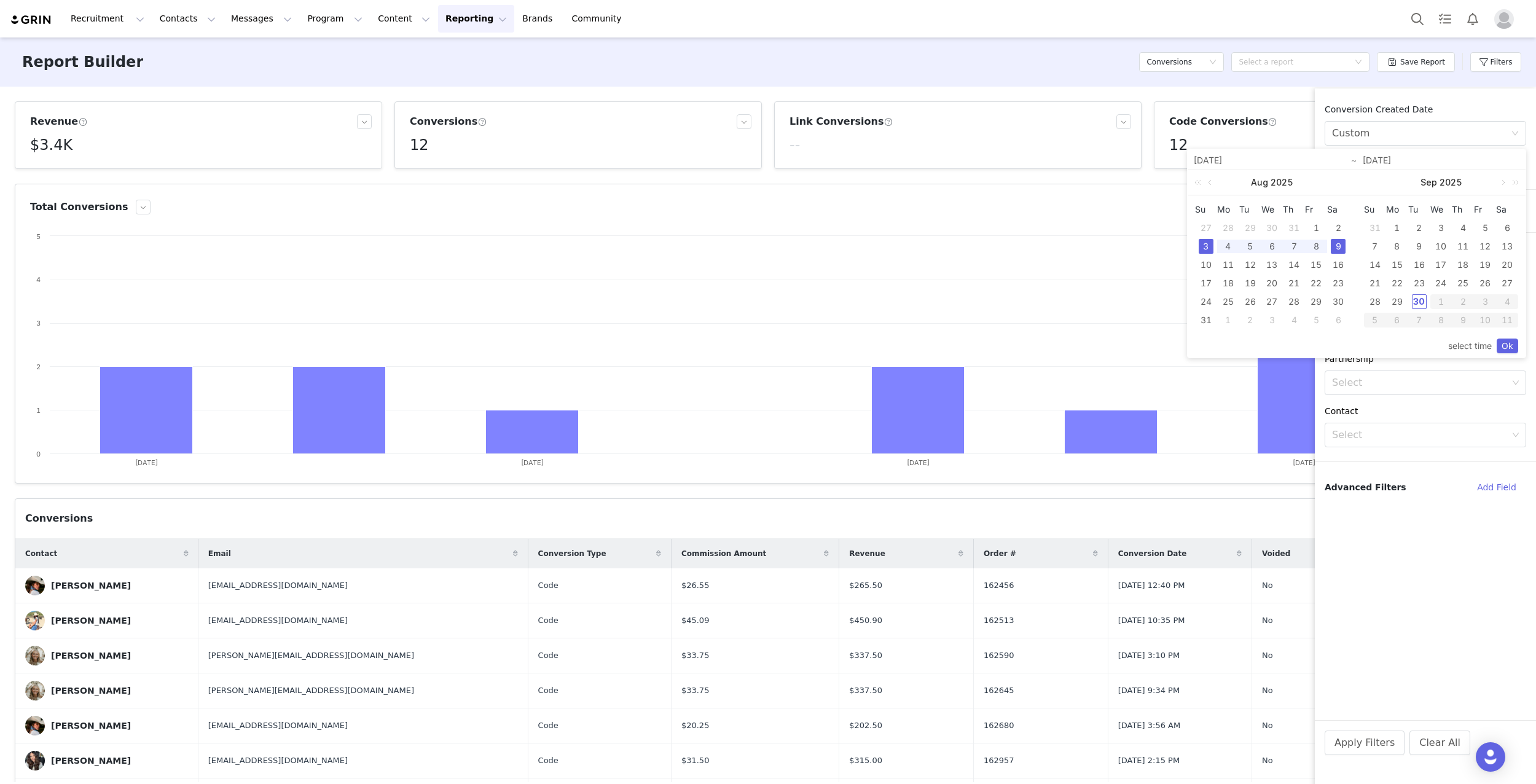
drag, startPoint x: 1202, startPoint y: 227, endPoint x: 1261, endPoint y: 224, distance: 59.1
click at [1202, 227] on div "27" at bounding box center [1206, 227] width 14 height 14
click at [1336, 227] on div "2" at bounding box center [1338, 227] width 14 height 14
type input "[DATE]"
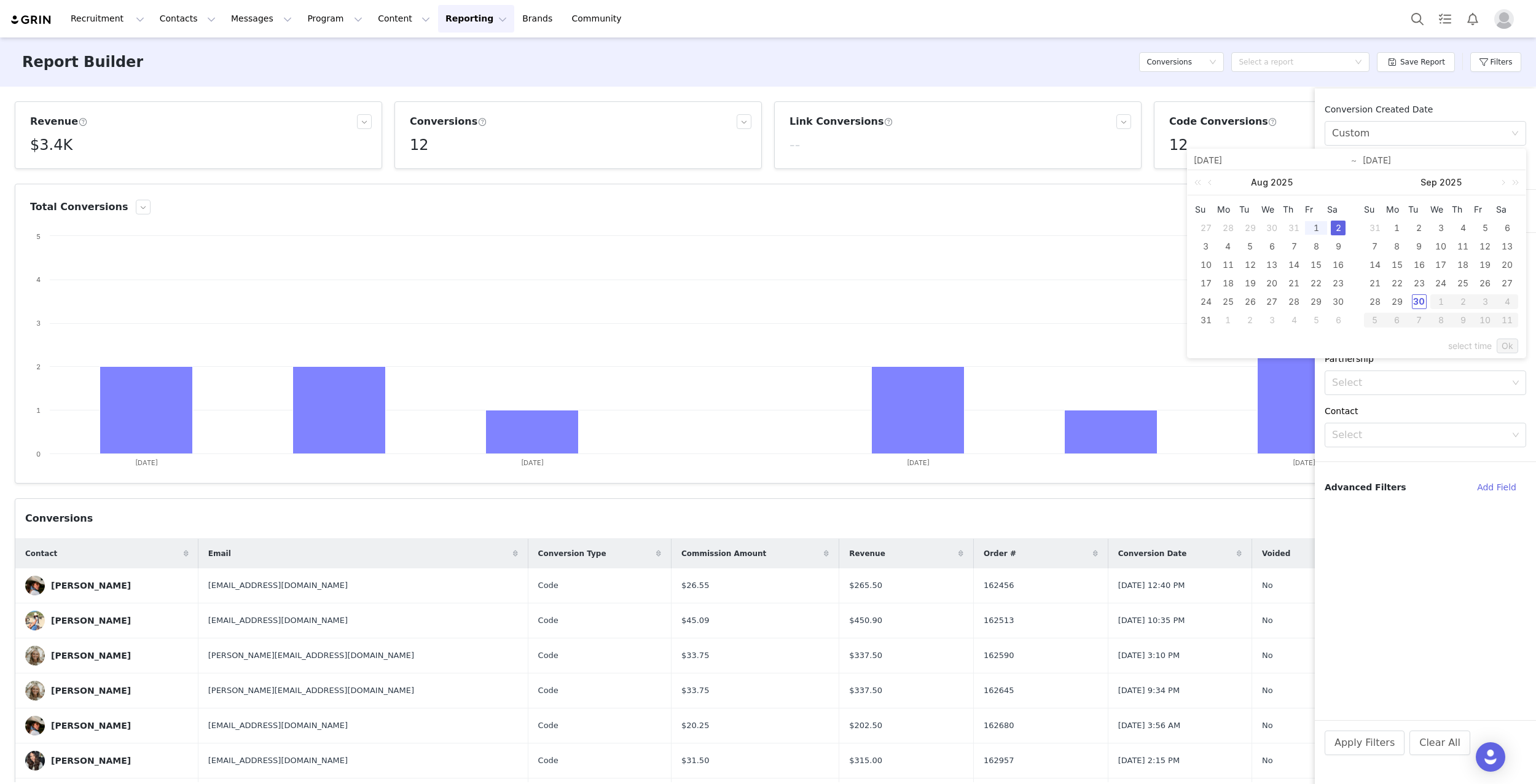
type input "[DATE]"
click at [1497, 344] on link "Ok" at bounding box center [1507, 345] width 21 height 14
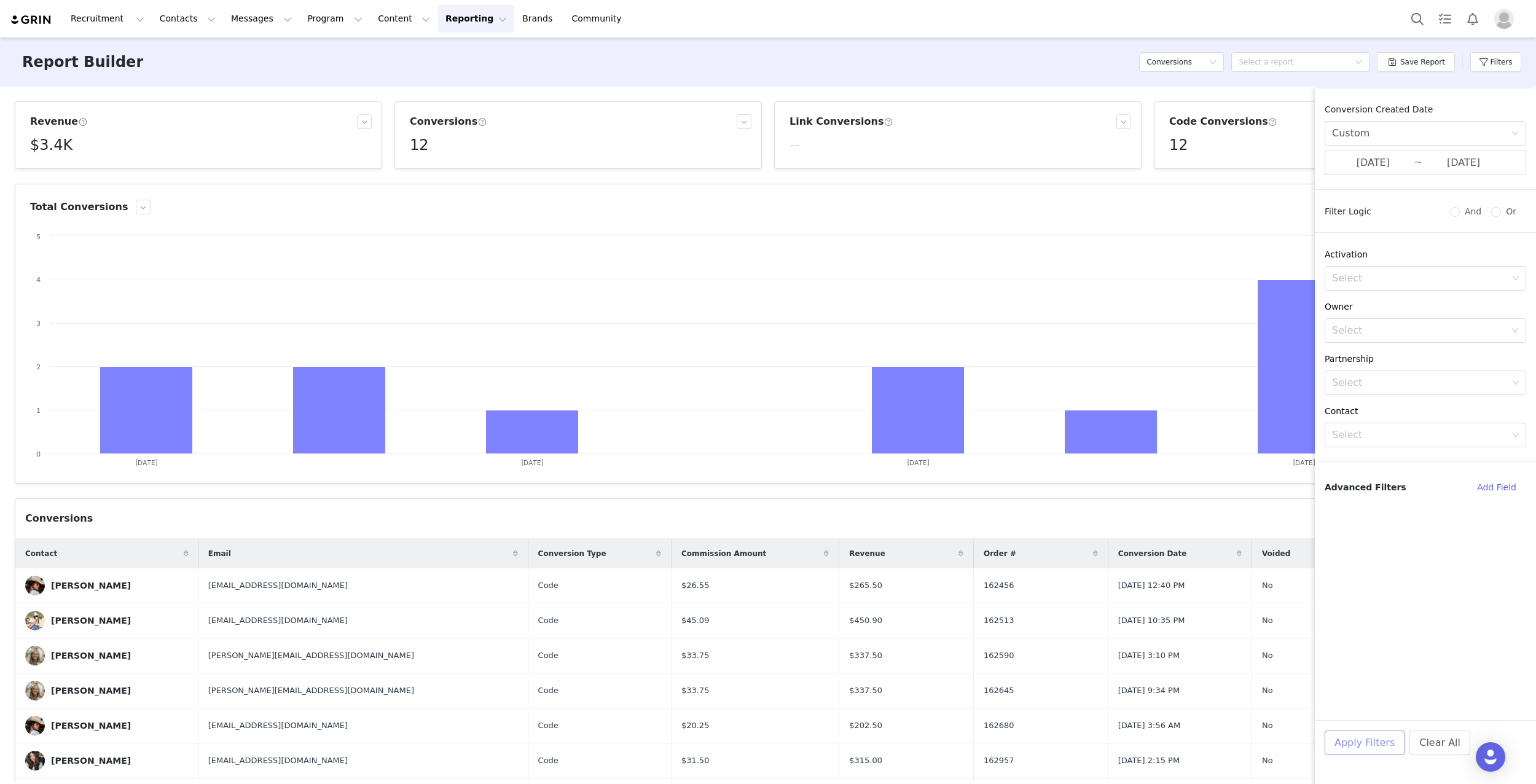
click at [1353, 742] on button "Apply Filters" at bounding box center [1364, 743] width 80 height 25
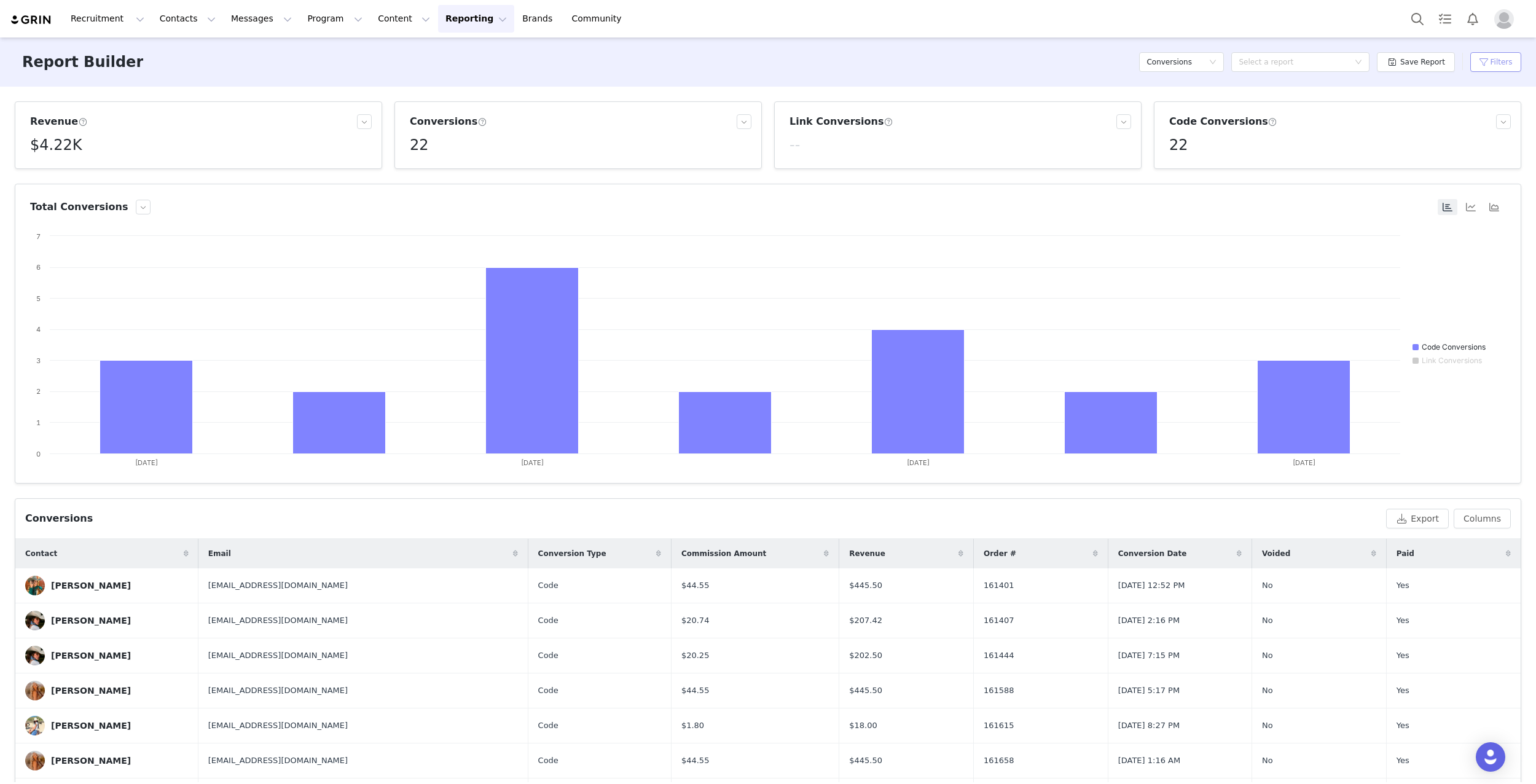
click at [1496, 61] on button "Filters" at bounding box center [1495, 62] width 51 height 20
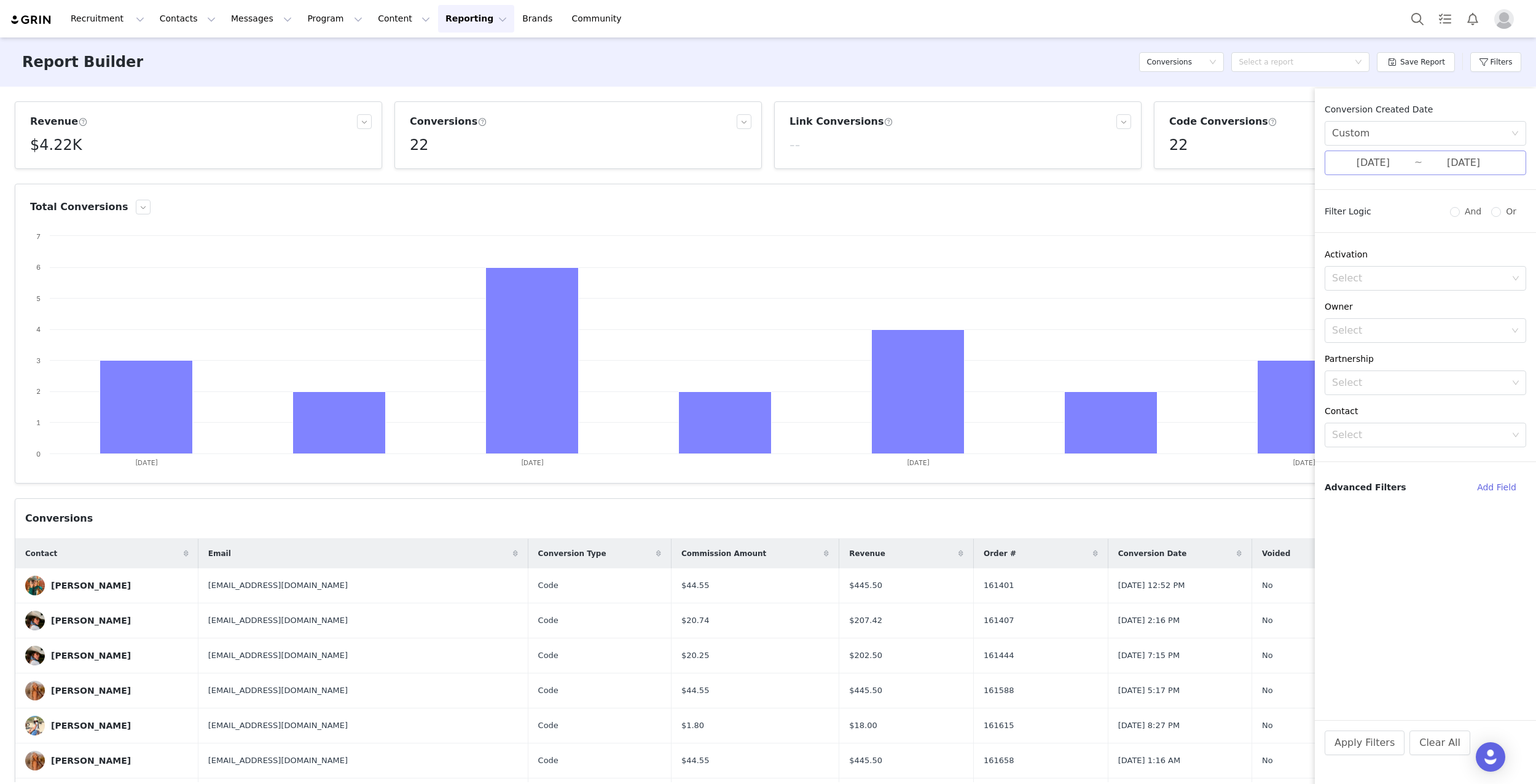
click at [1411, 169] on input "[DATE]" at bounding box center [1373, 163] width 82 height 16
click at [1206, 281] on div "20" at bounding box center [1206, 283] width 14 height 14
drag, startPoint x: 1336, startPoint y: 283, endPoint x: 1379, endPoint y: 323, distance: 58.7
click at [1336, 283] on div "26" at bounding box center [1338, 283] width 14 height 14
type input "[DATE]"
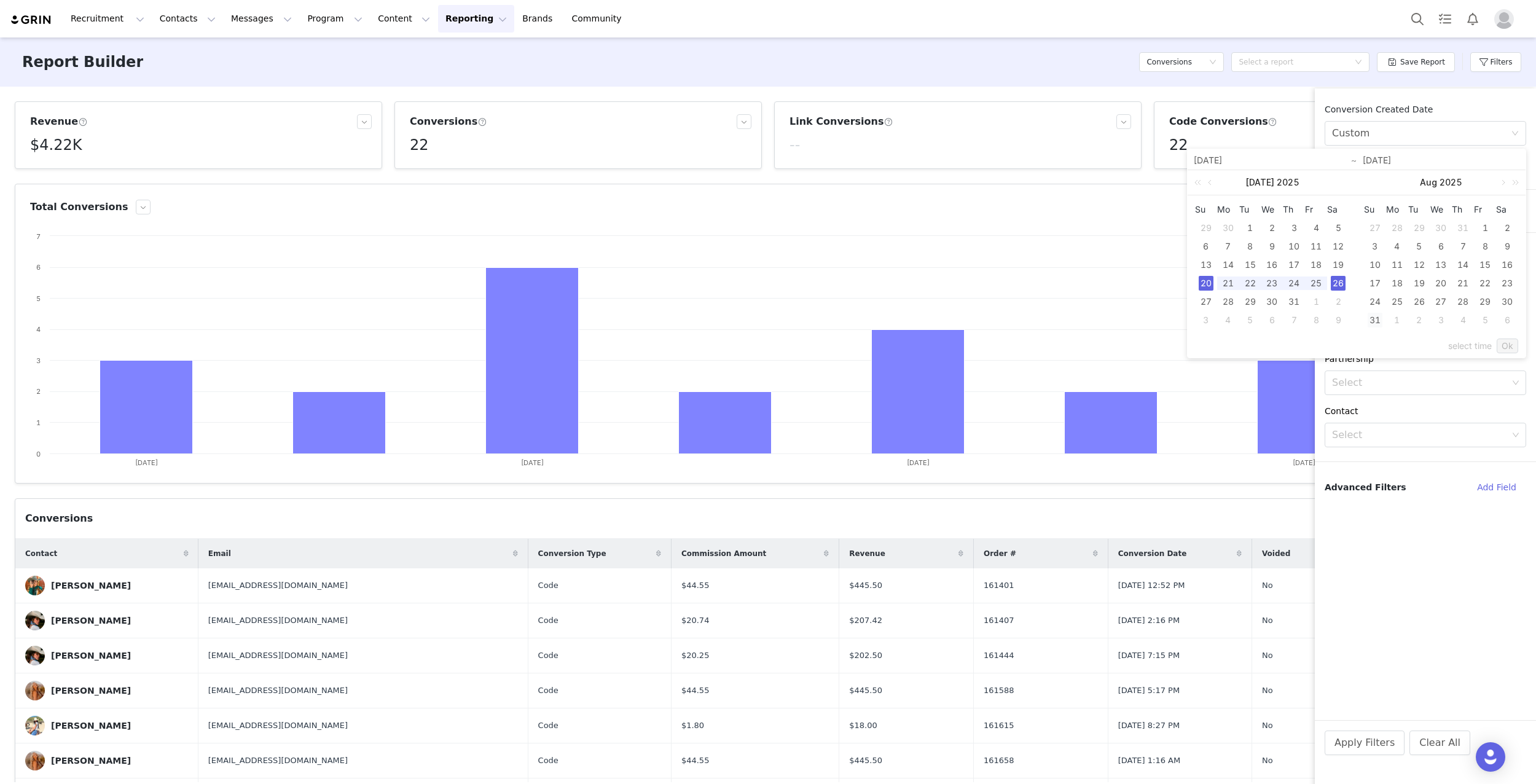
type input "[DATE]"
click at [1502, 347] on link "Ok" at bounding box center [1507, 345] width 21 height 14
click at [1367, 750] on button "Apply Filters" at bounding box center [1364, 743] width 80 height 25
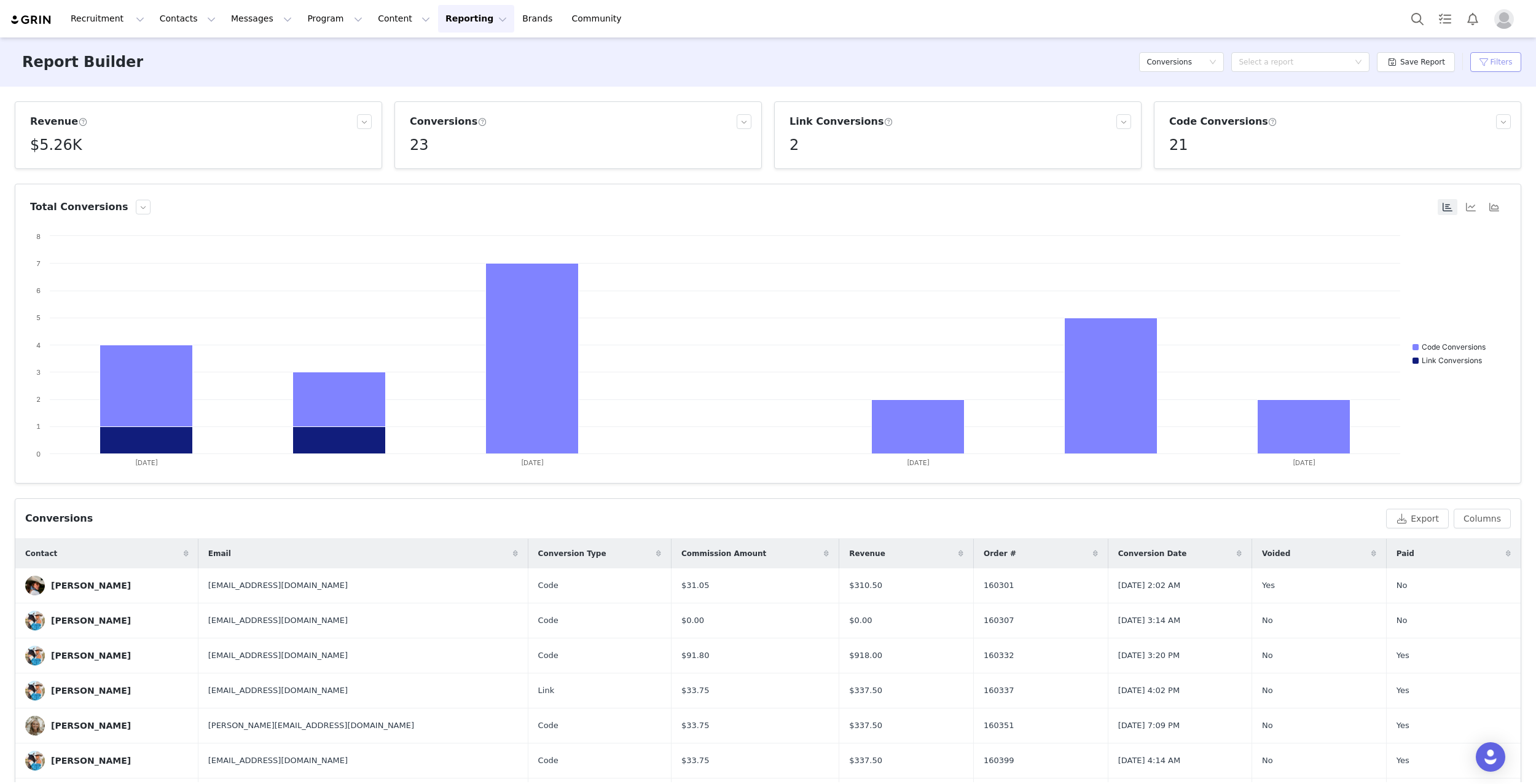
click at [1490, 63] on button "Filters" at bounding box center [1495, 62] width 51 height 20
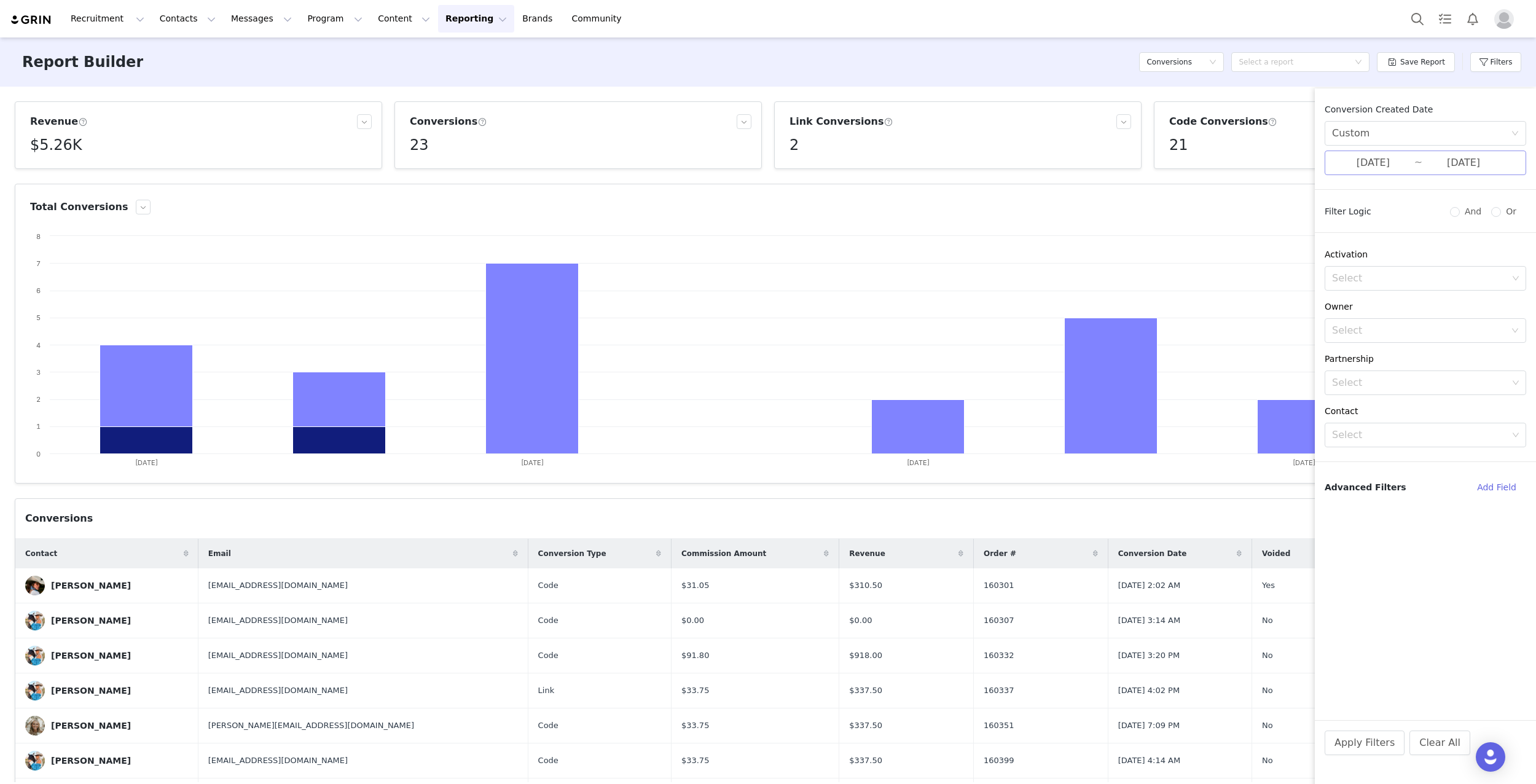
click at [1383, 161] on input "[DATE]" at bounding box center [1373, 163] width 82 height 16
click at [1211, 264] on div "13" at bounding box center [1206, 264] width 14 height 14
click at [1344, 267] on div "19" at bounding box center [1338, 264] width 14 height 14
type input "[DATE]"
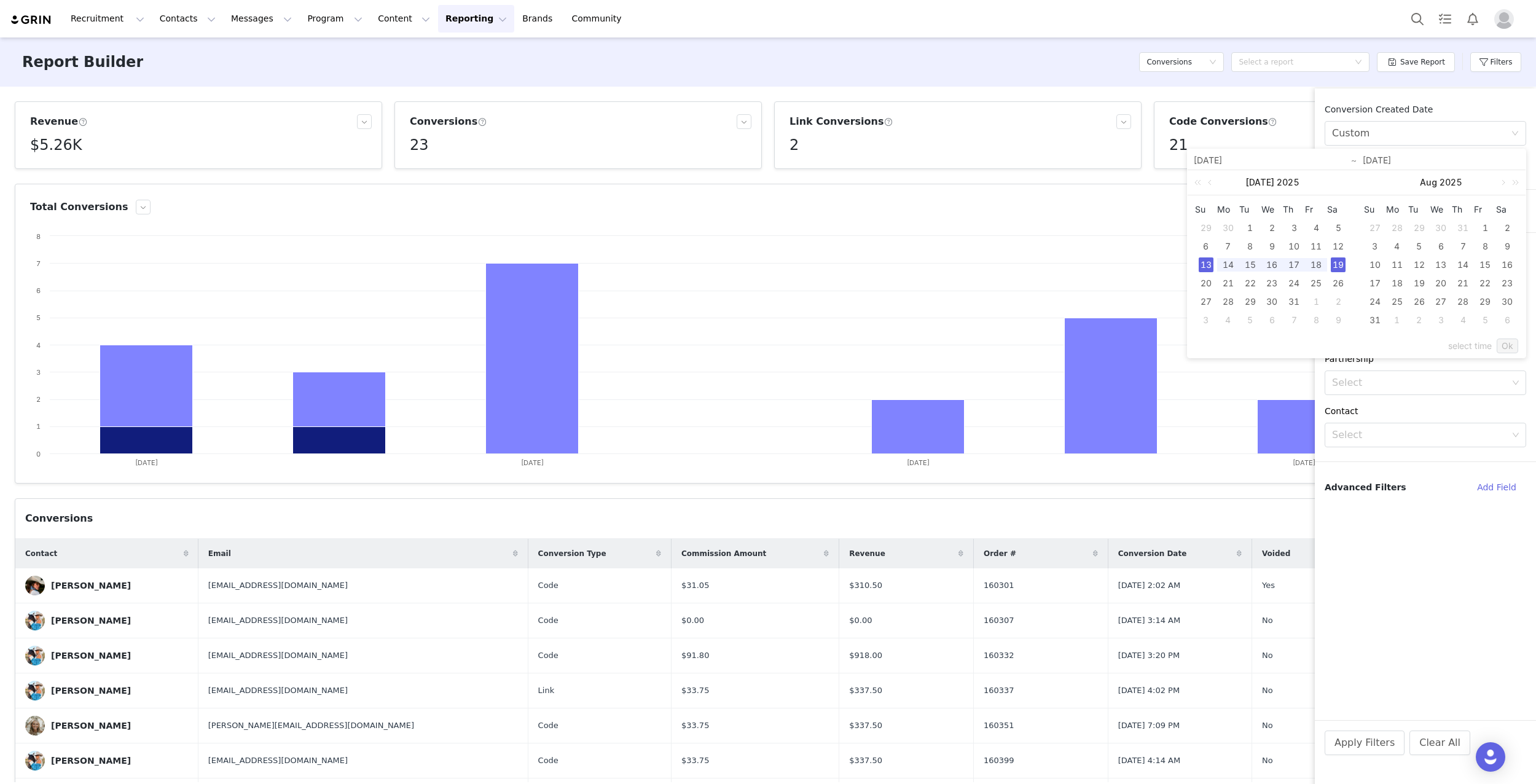
type input "[DATE]"
click at [1501, 344] on link "Ok" at bounding box center [1507, 345] width 21 height 14
click at [1367, 743] on button "Apply Filters" at bounding box center [1364, 743] width 80 height 25
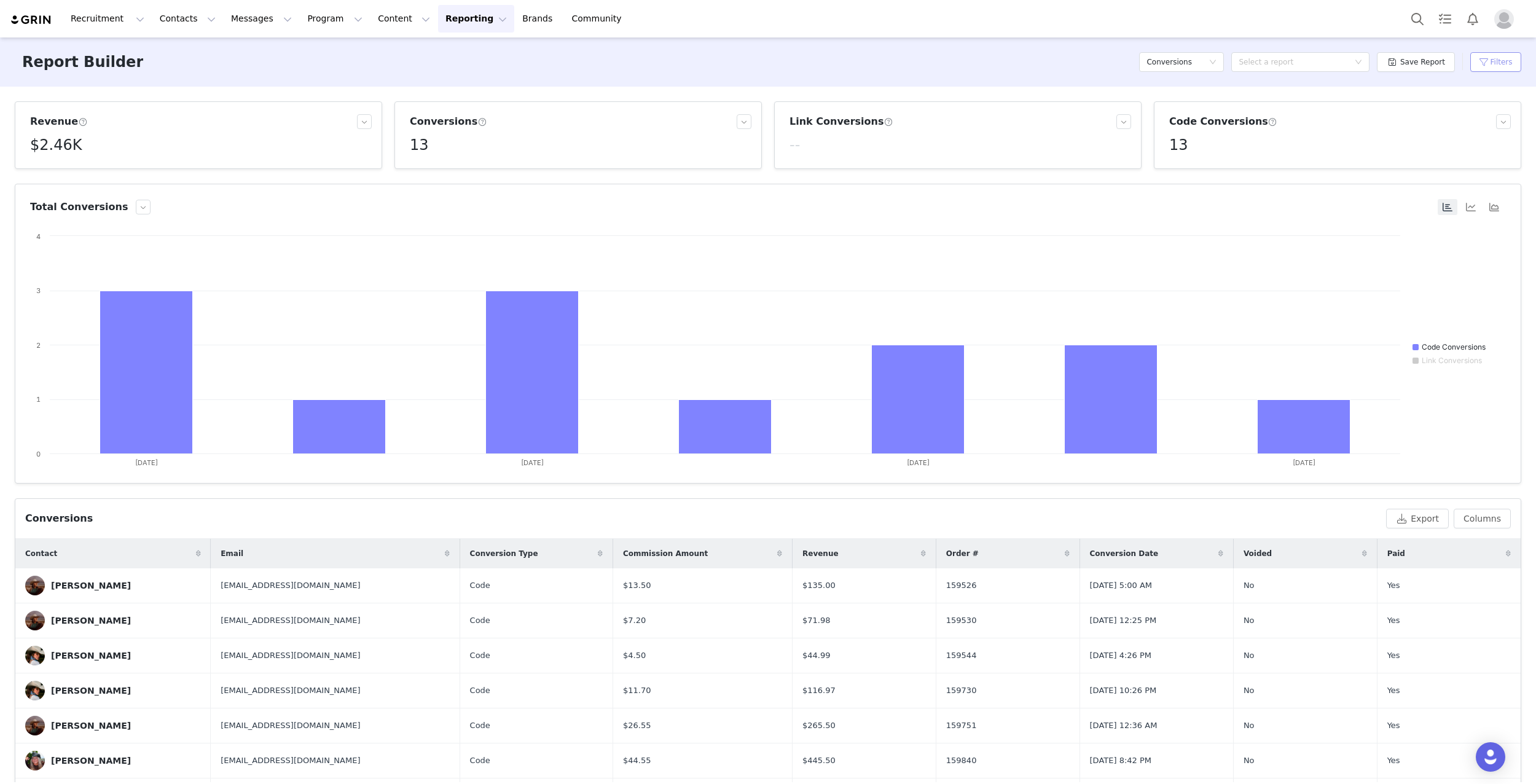
click at [1485, 66] on button "Filters" at bounding box center [1495, 62] width 51 height 20
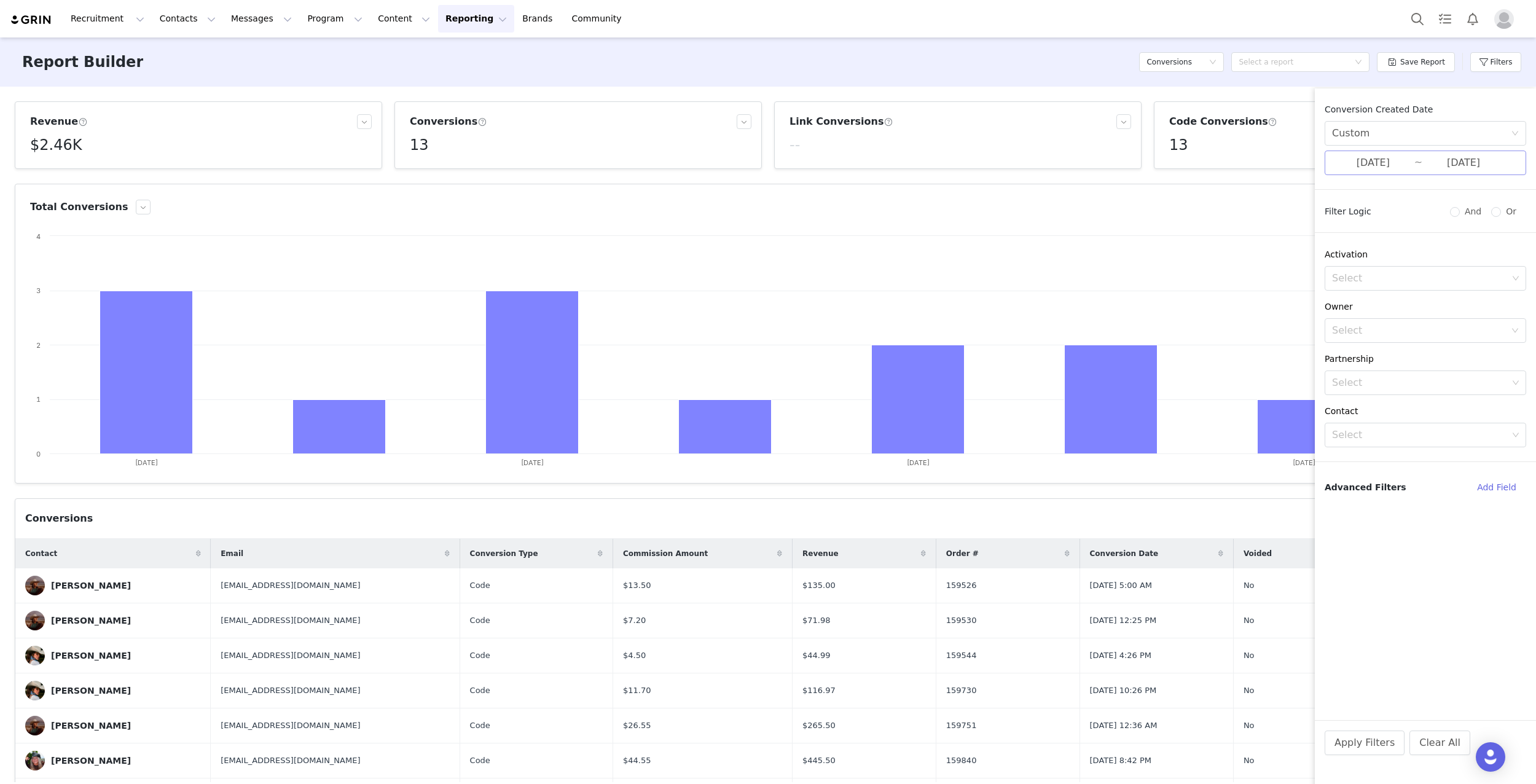
click at [1364, 155] on input "[DATE]" at bounding box center [1373, 163] width 82 height 16
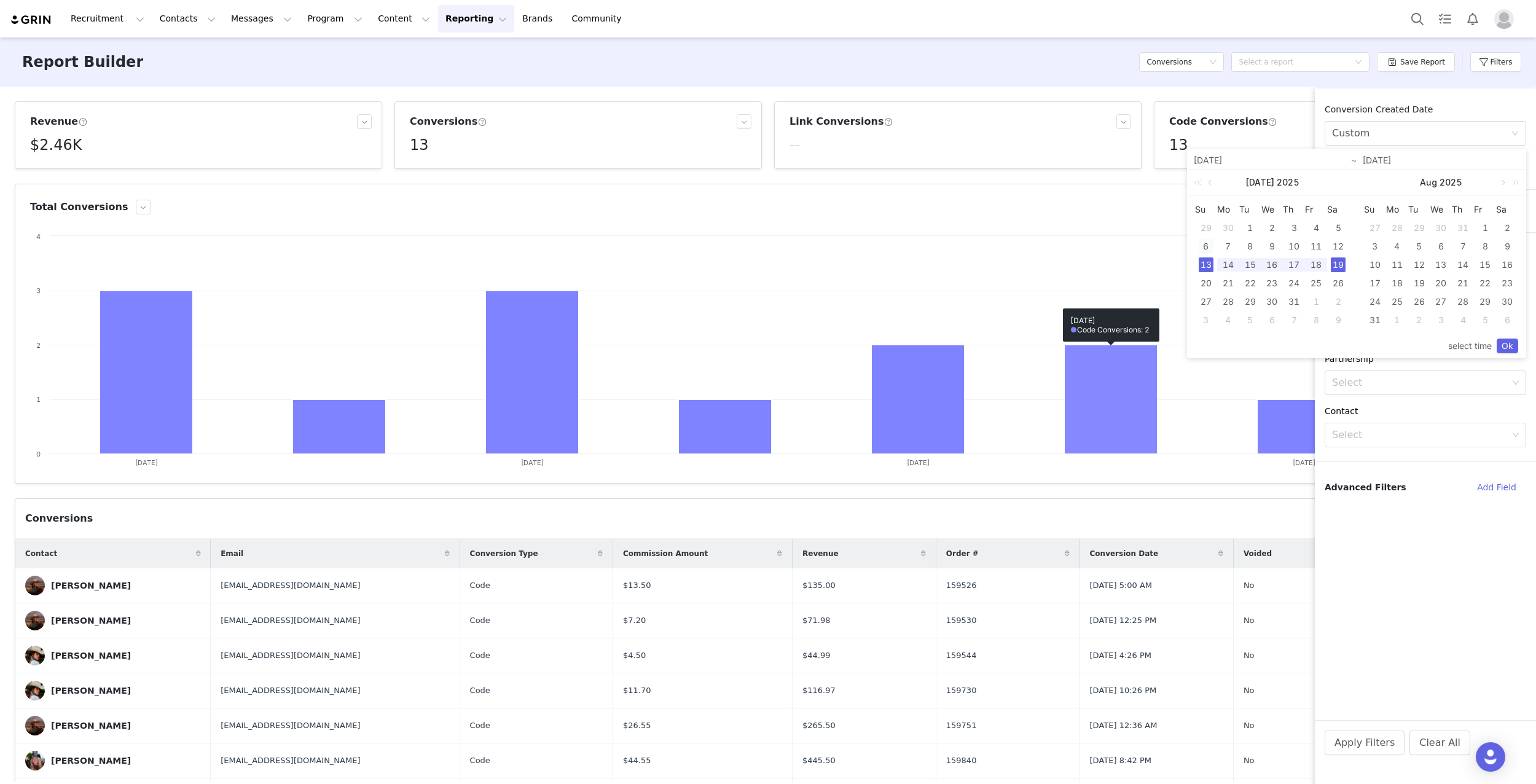
click at [1206, 242] on div "6" at bounding box center [1206, 246] width 14 height 14
click at [1338, 246] on div "12" at bounding box center [1338, 246] width 14 height 14
type input "[DATE]"
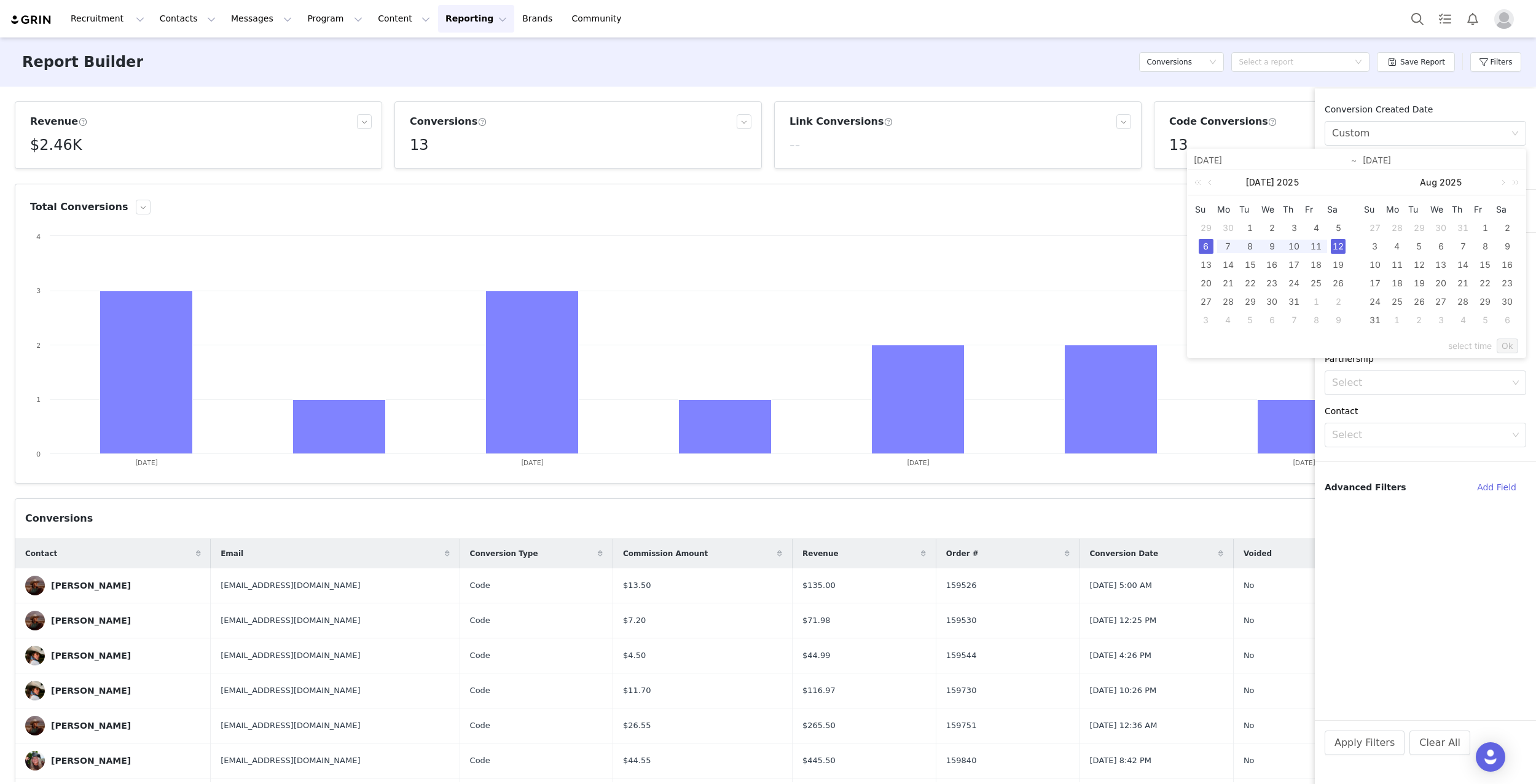
type input "[DATE]"
click at [1504, 345] on link "Ok" at bounding box center [1507, 345] width 21 height 14
click at [1353, 742] on button "Apply Filters" at bounding box center [1364, 743] width 80 height 25
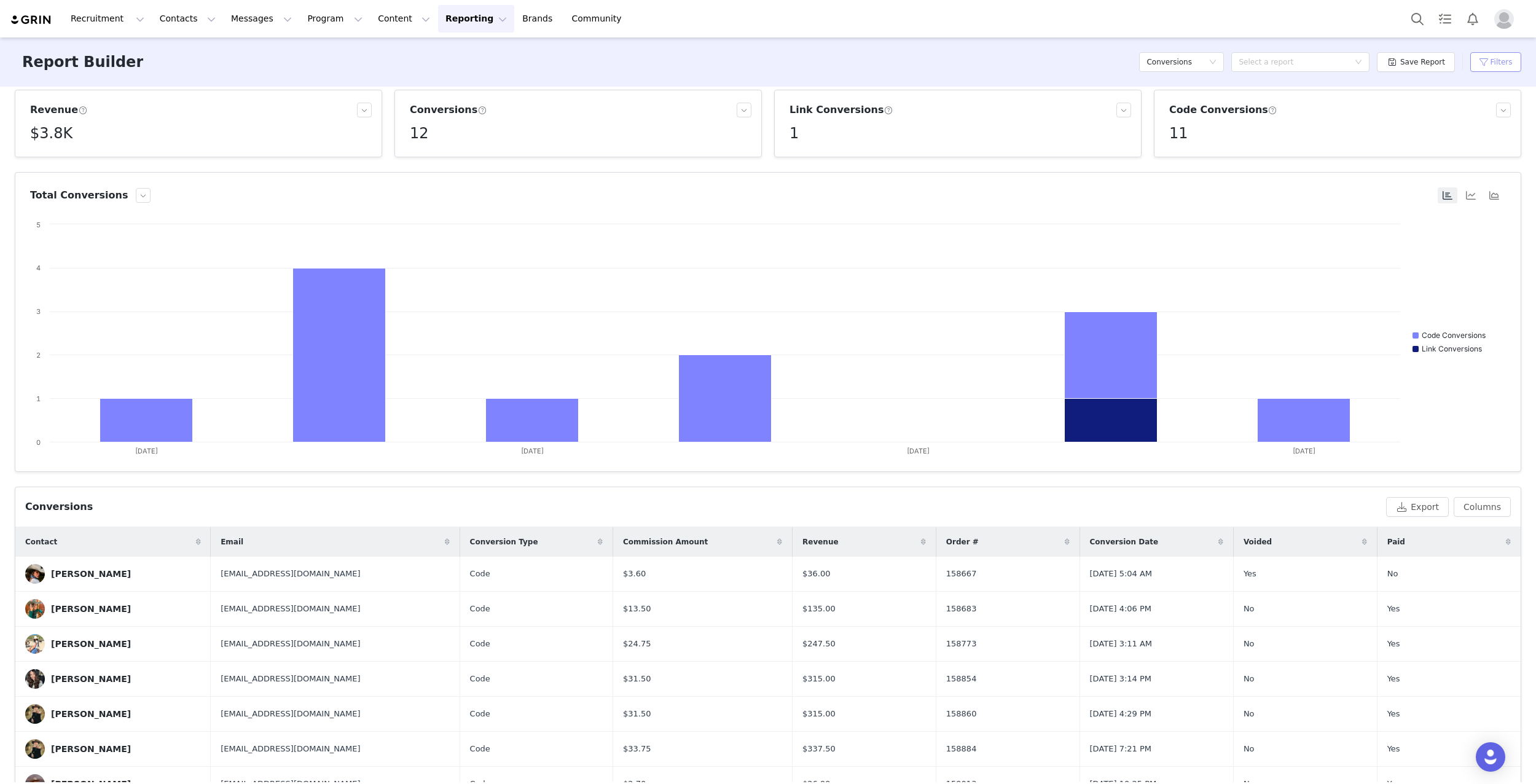
click at [1497, 63] on button "Filters" at bounding box center [1495, 62] width 51 height 20
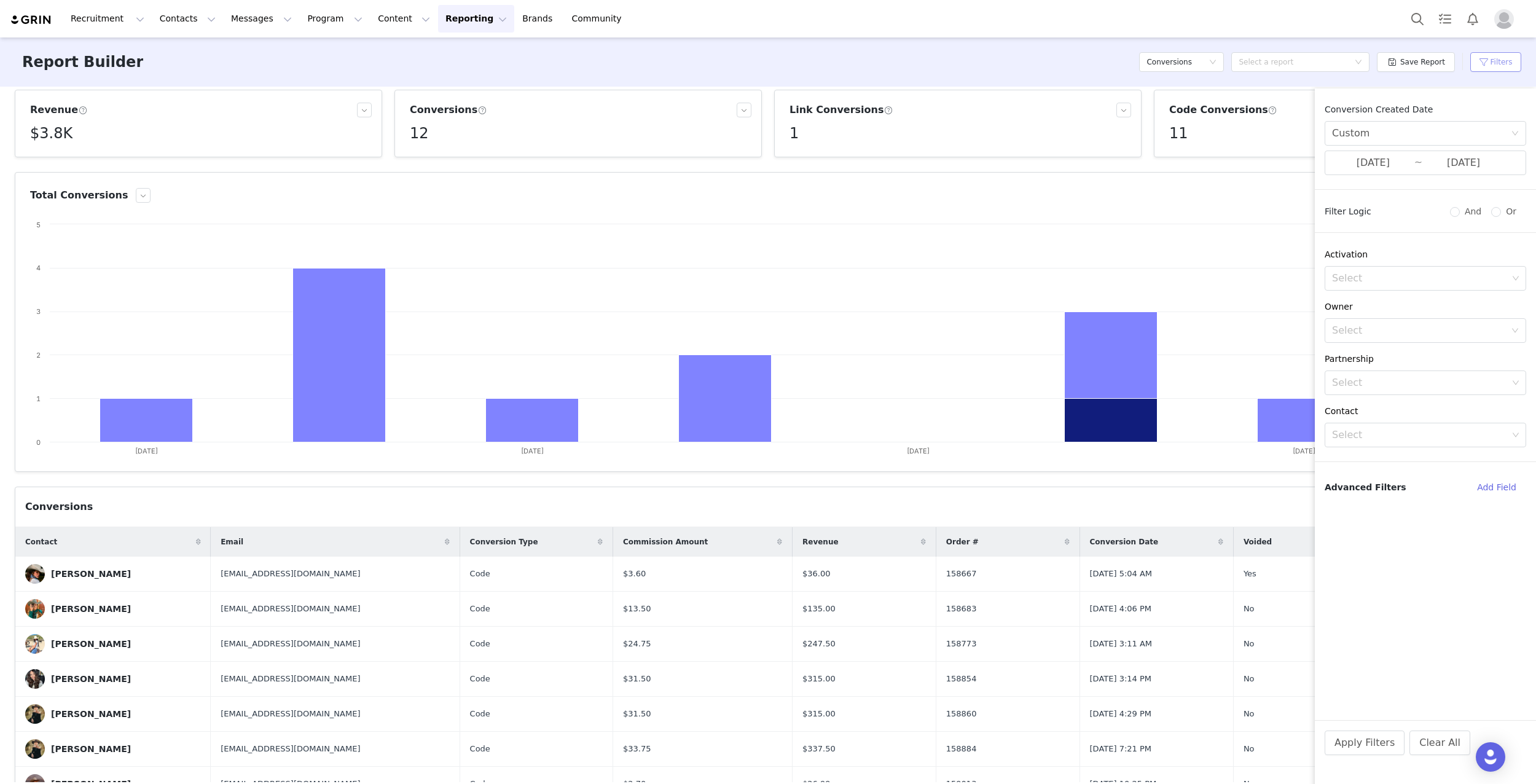
scroll to position [14, 0]
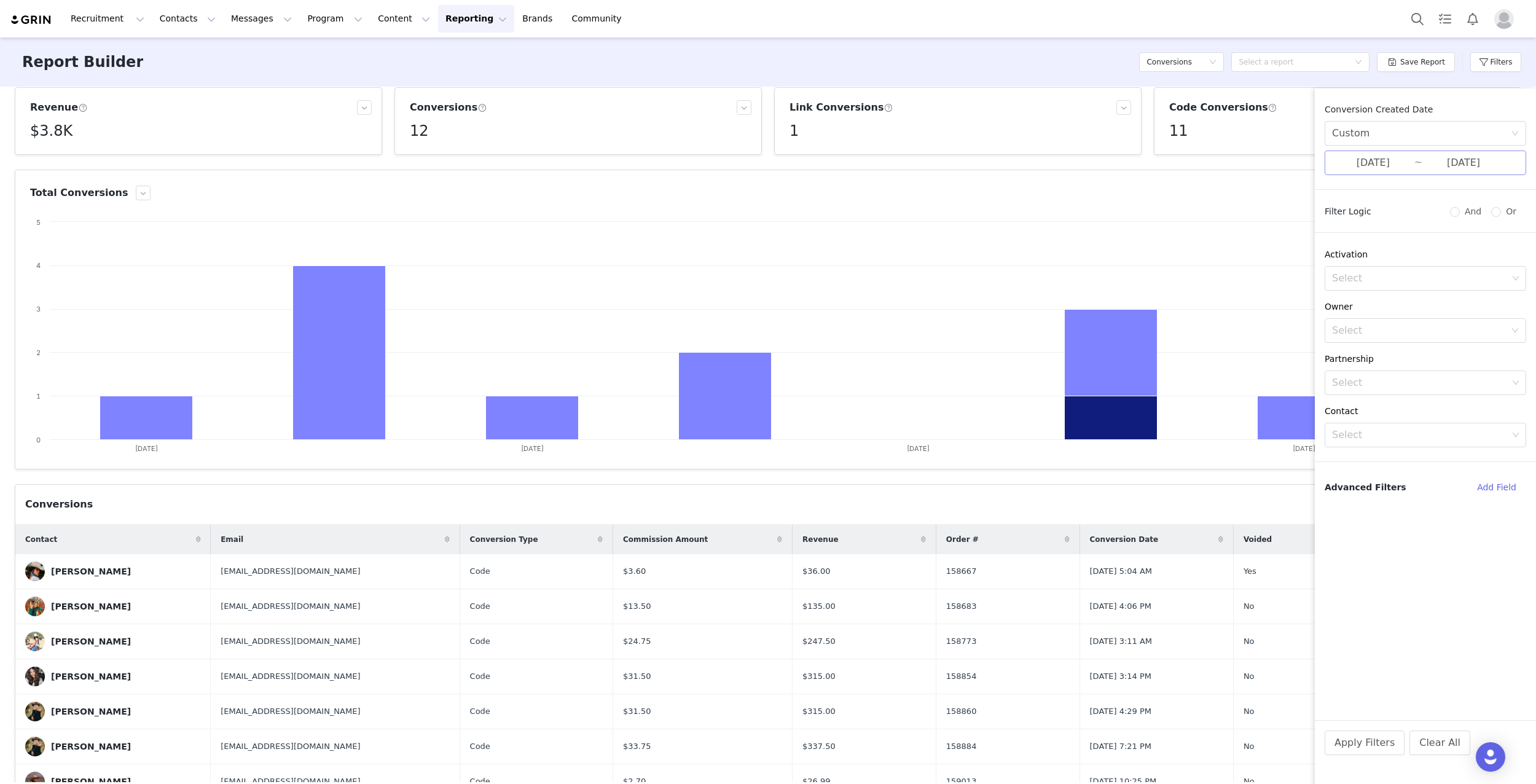
click at [1397, 156] on input "[DATE]" at bounding box center [1373, 163] width 82 height 16
click at [1205, 229] on div "29" at bounding box center [1206, 227] width 14 height 14
click at [1332, 228] on div "5" at bounding box center [1338, 227] width 14 height 14
type input "[DATE]"
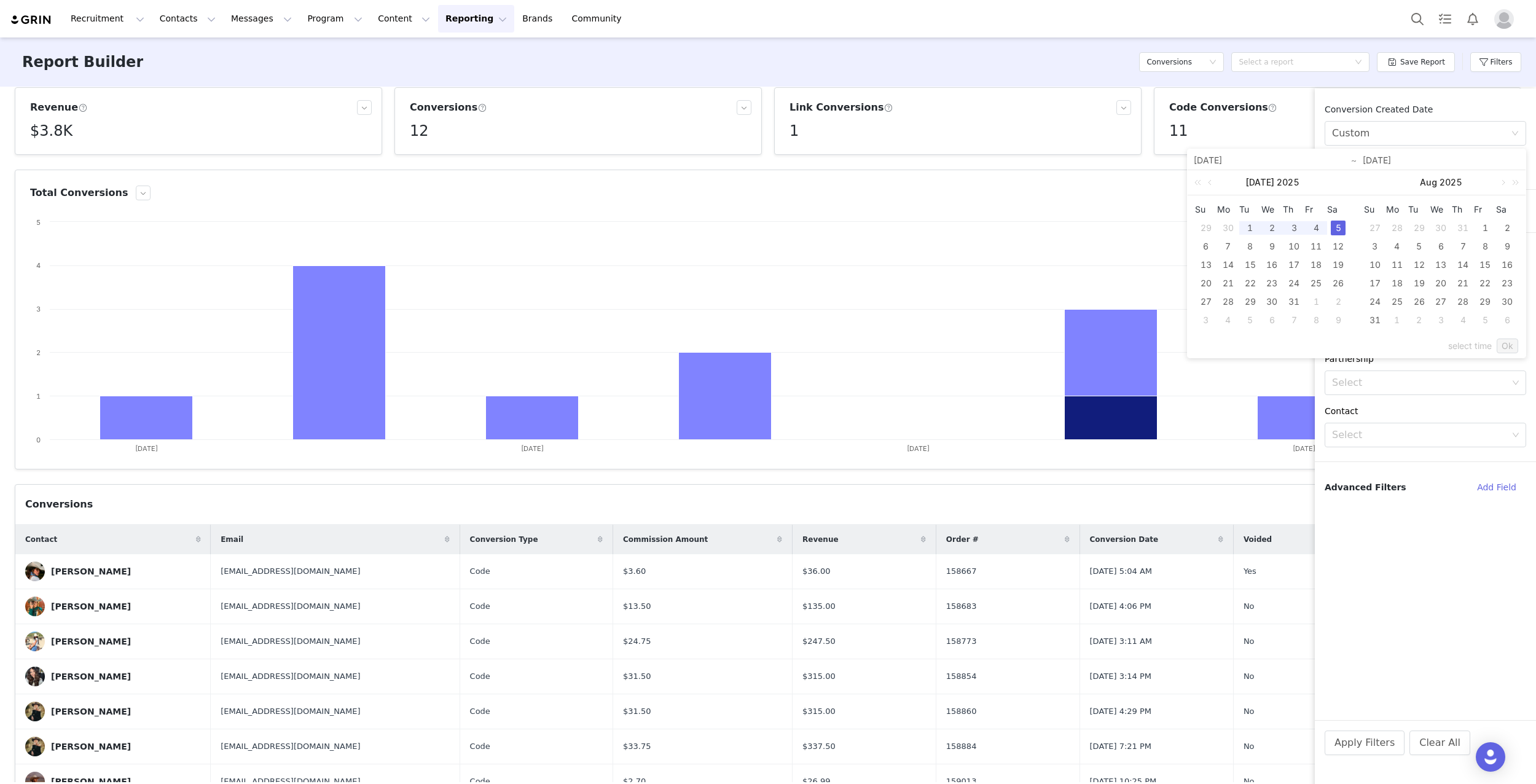
type input "[DATE]"
click at [1505, 345] on link "Ok" at bounding box center [1507, 345] width 21 height 14
click at [1357, 742] on button "Apply Filters" at bounding box center [1364, 743] width 80 height 25
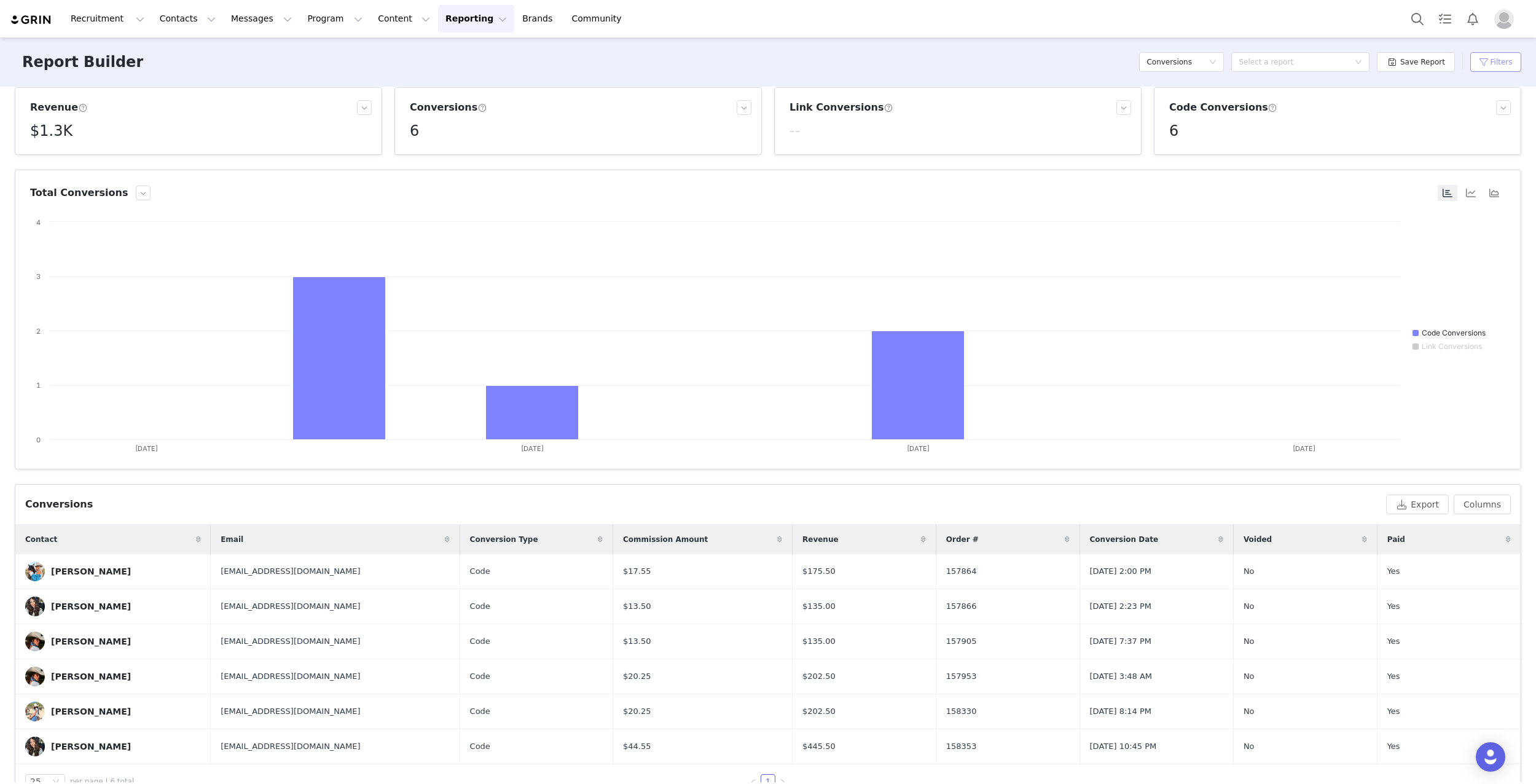
click at [1477, 69] on button "Filters" at bounding box center [1495, 62] width 51 height 20
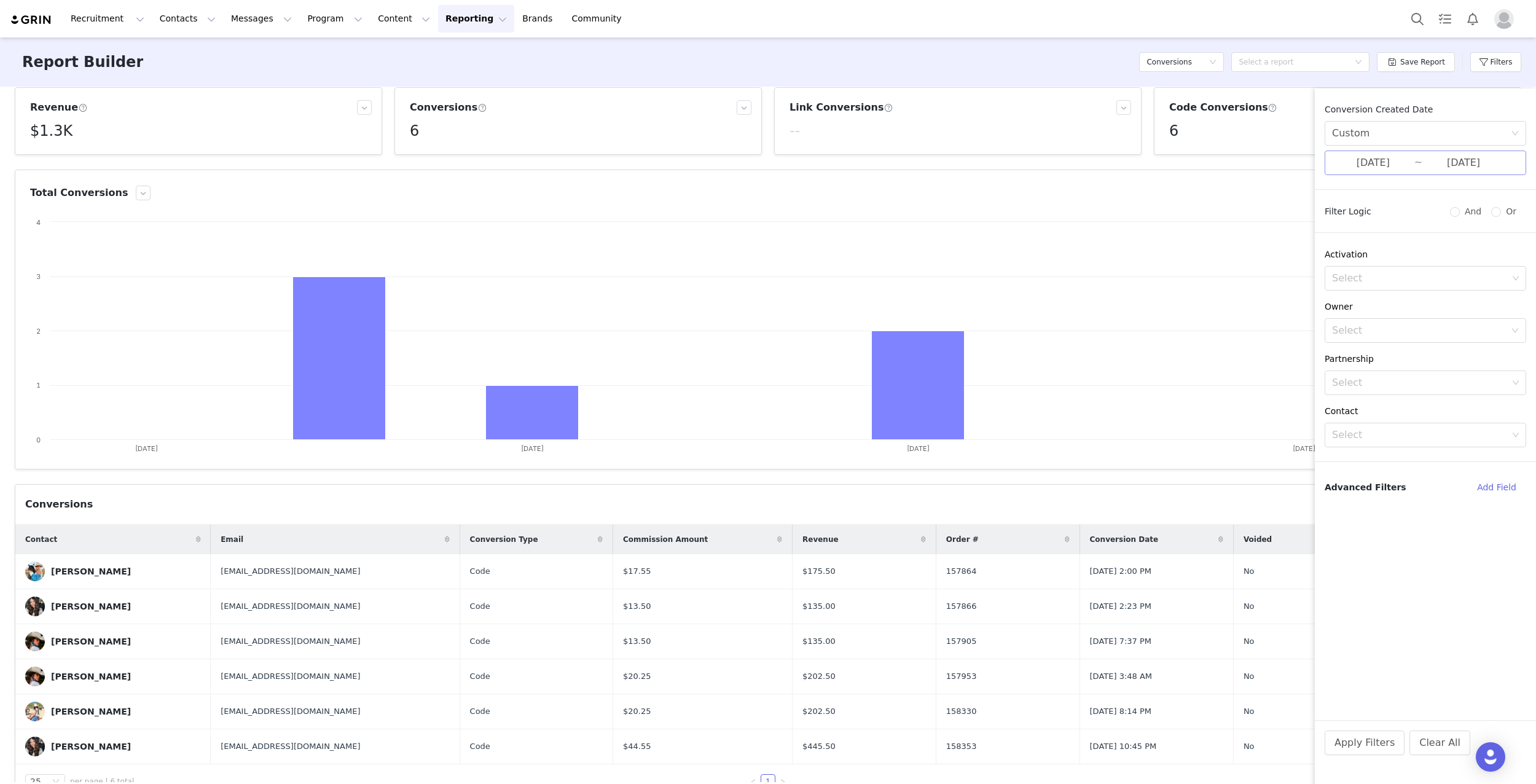
click at [1379, 168] on input "[DATE]" at bounding box center [1373, 163] width 82 height 16
click at [1206, 284] on div "22" at bounding box center [1206, 283] width 14 height 14
drag, startPoint x: 1333, startPoint y: 282, endPoint x: 1443, endPoint y: 358, distance: 133.7
click at [1335, 282] on div "28" at bounding box center [1338, 283] width 14 height 14
type input "[DATE]"
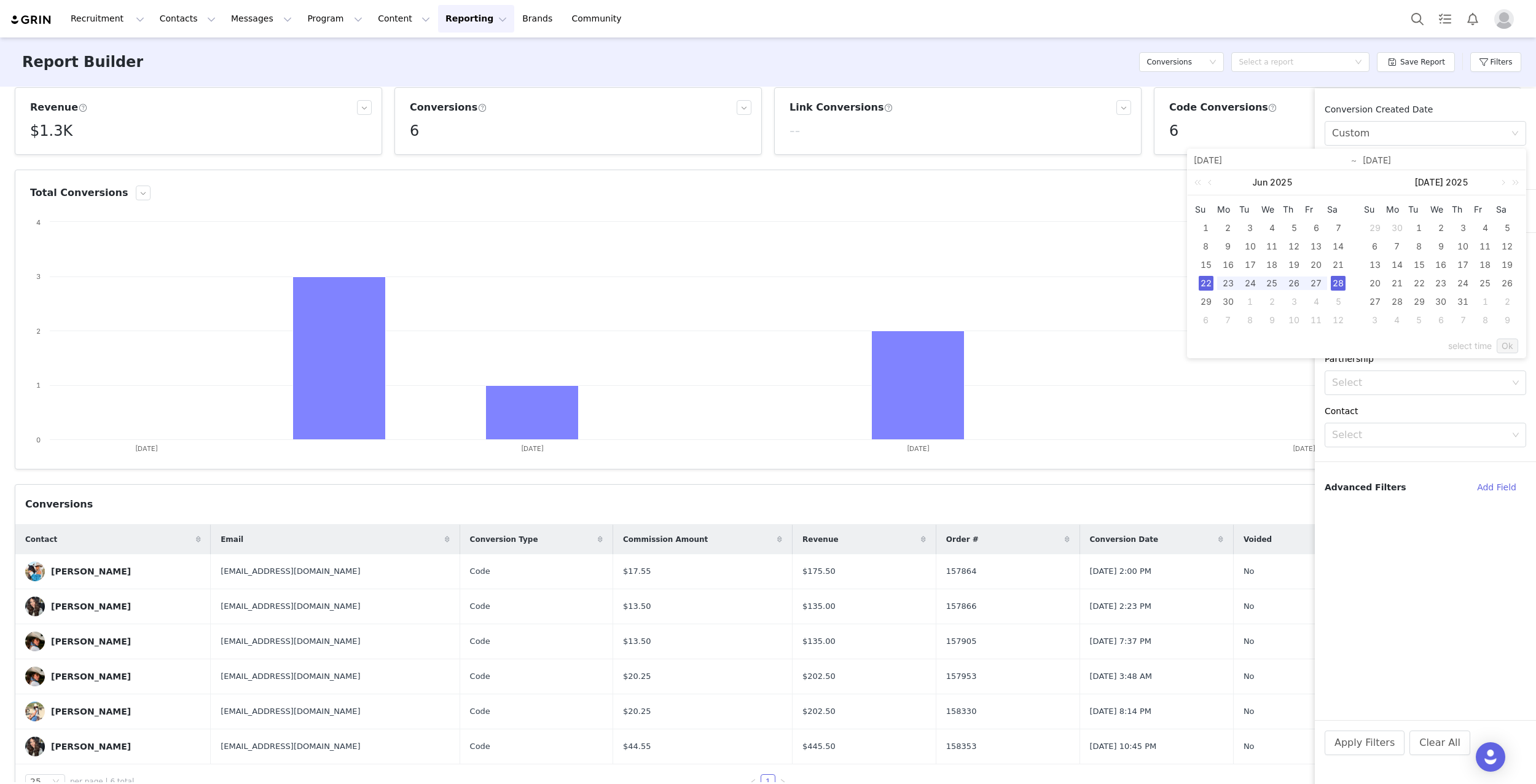
type input "[DATE]"
click at [1506, 344] on link "Ok" at bounding box center [1507, 345] width 21 height 14
click at [1369, 738] on button "Apply Filters" at bounding box center [1364, 743] width 80 height 25
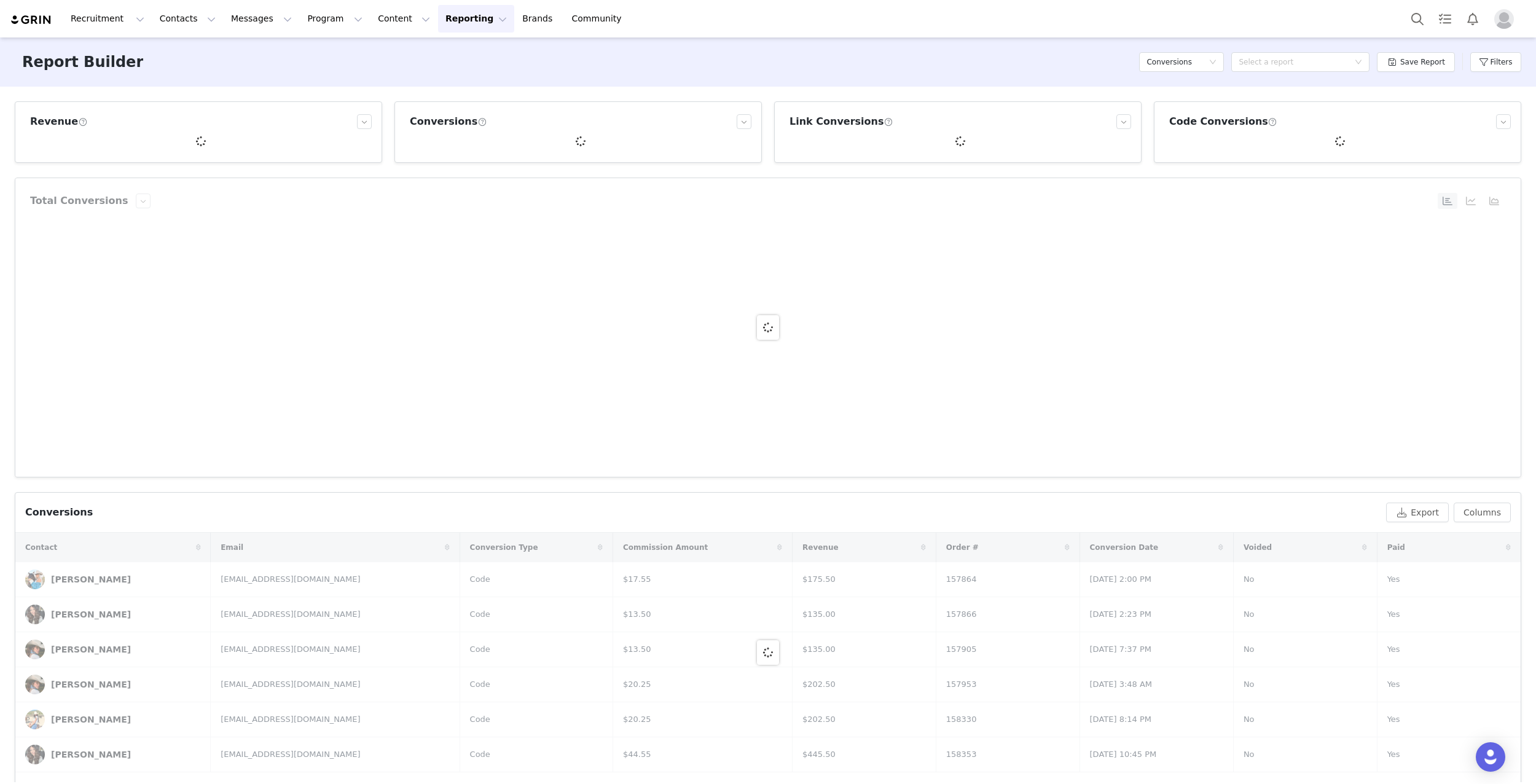
scroll to position [0, 0]
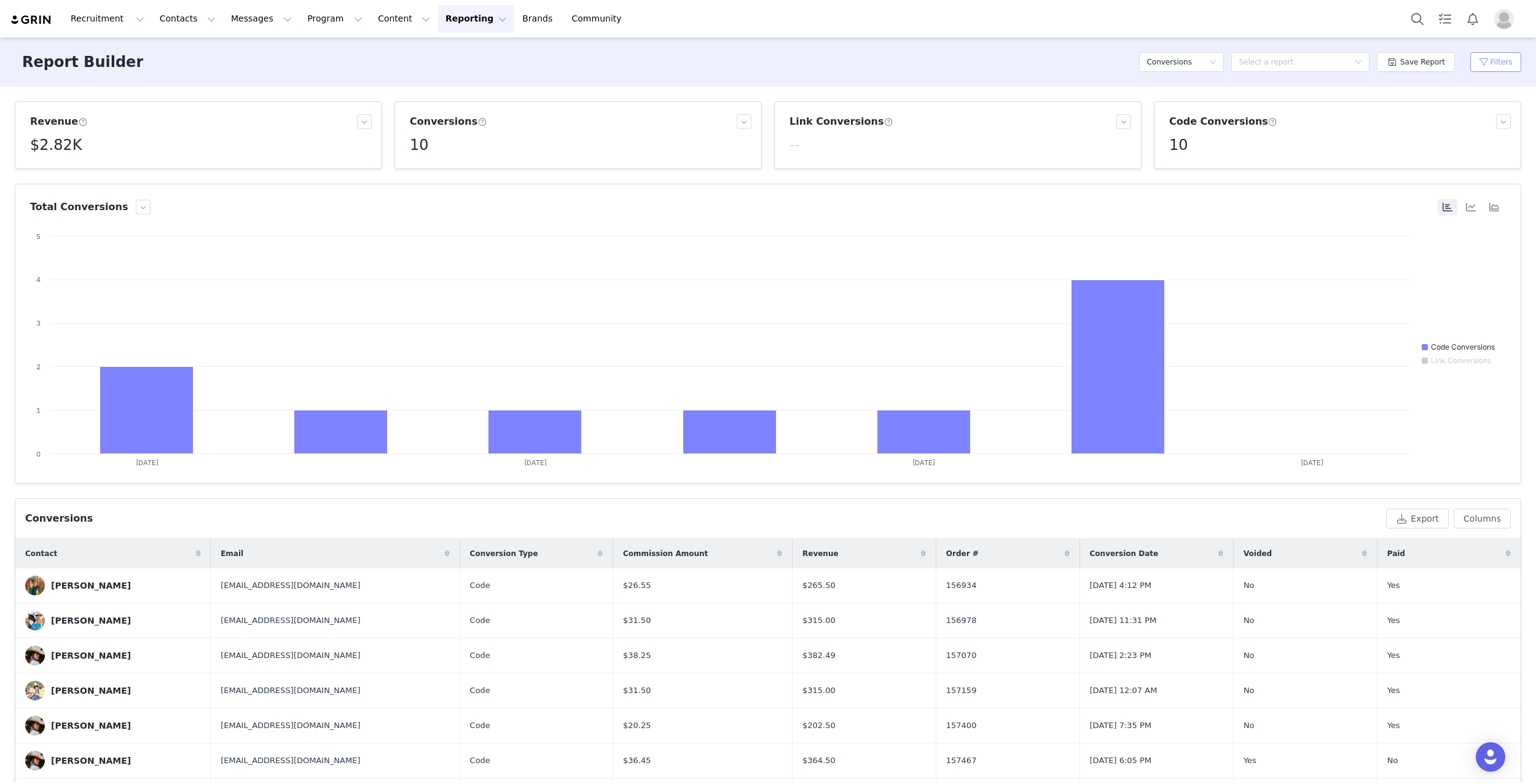
click at [1498, 63] on button "Filters" at bounding box center [1495, 62] width 51 height 20
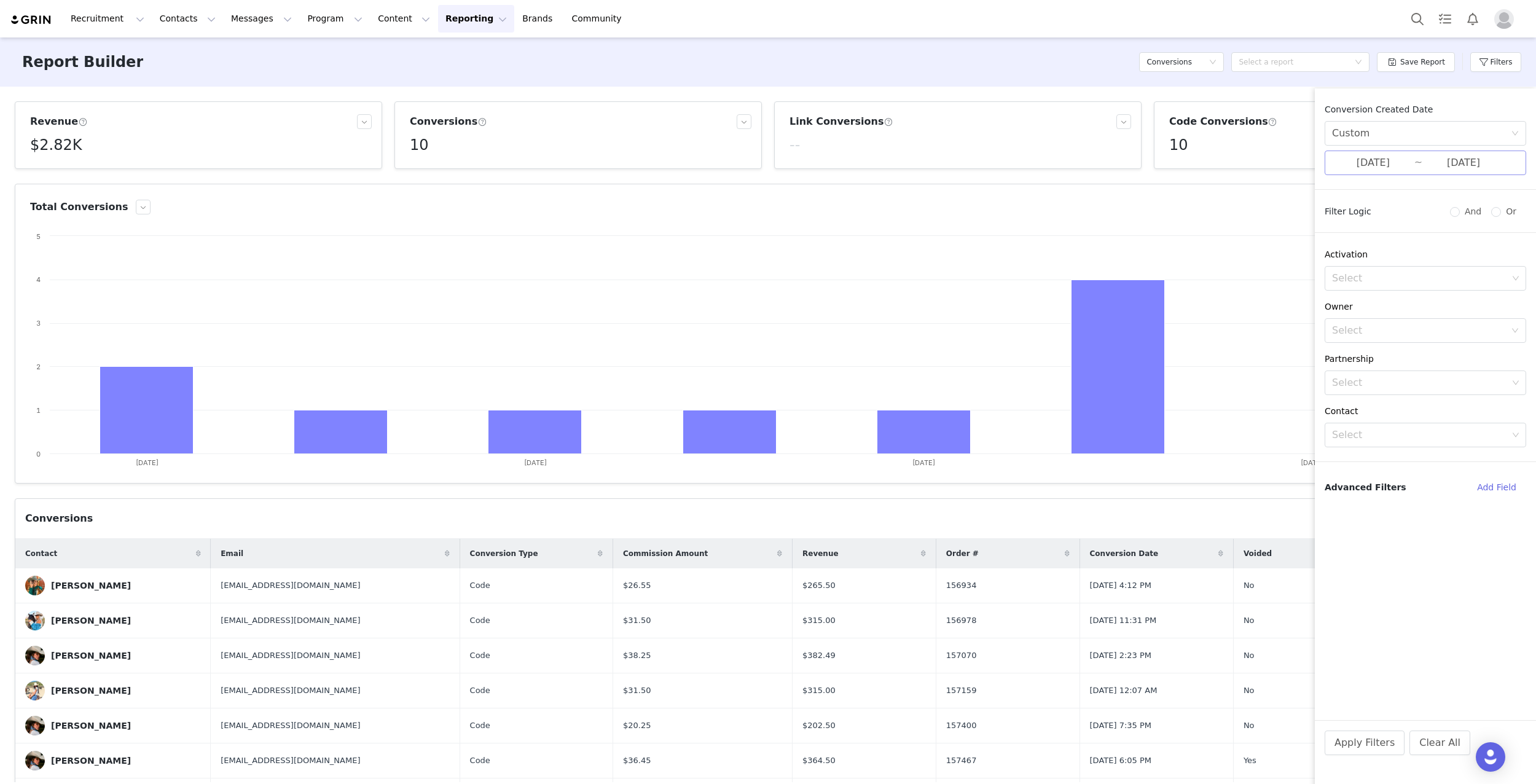
click at [1380, 169] on input "[DATE]" at bounding box center [1373, 163] width 82 height 16
click at [1209, 261] on div "15" at bounding box center [1206, 264] width 14 height 14
click at [1338, 262] on div "21" at bounding box center [1338, 264] width 14 height 14
type input "[DATE]"
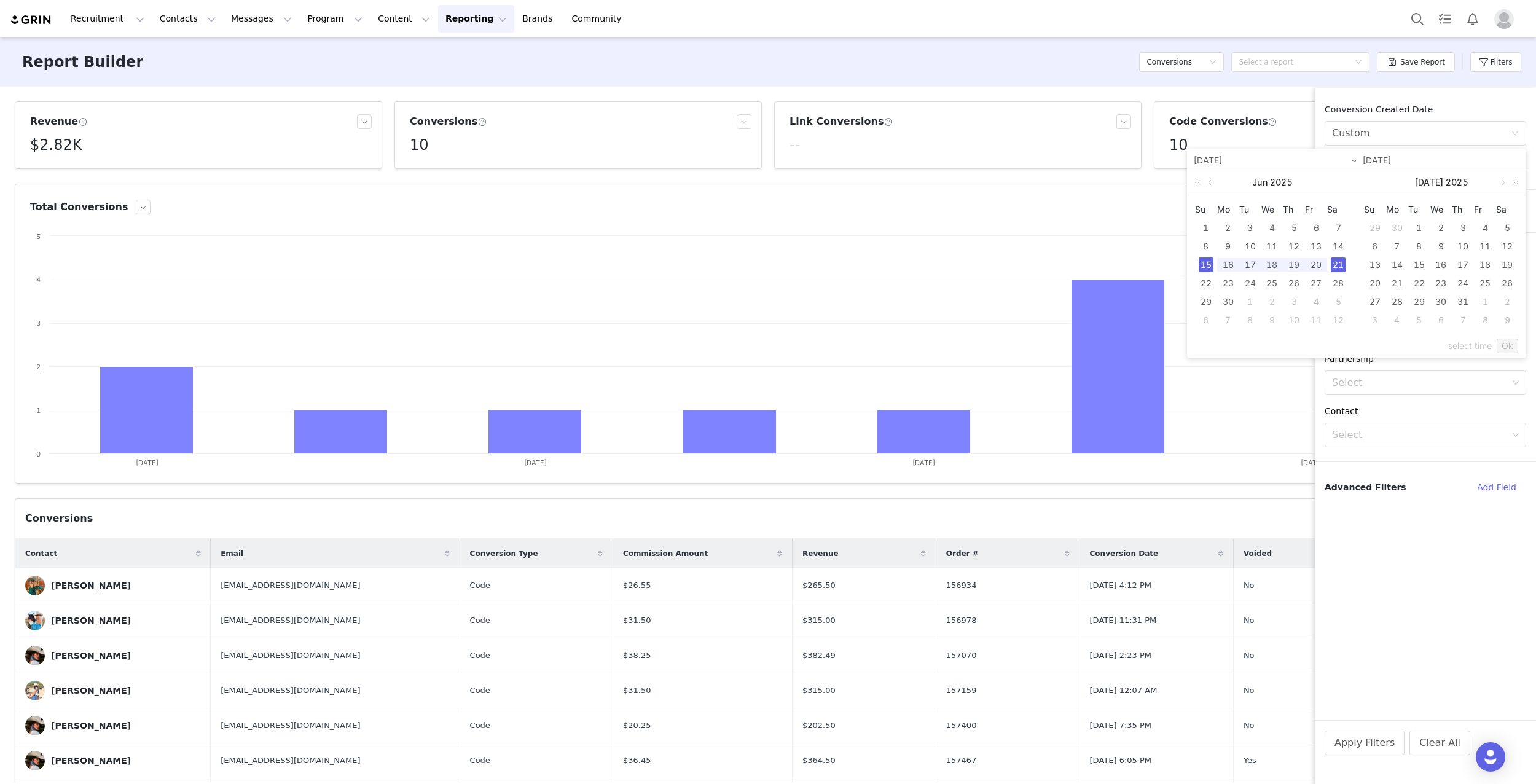
type input "[DATE]"
click at [1504, 349] on link "Ok" at bounding box center [1507, 345] width 21 height 14
click at [1377, 747] on button "Apply Filters" at bounding box center [1364, 743] width 80 height 25
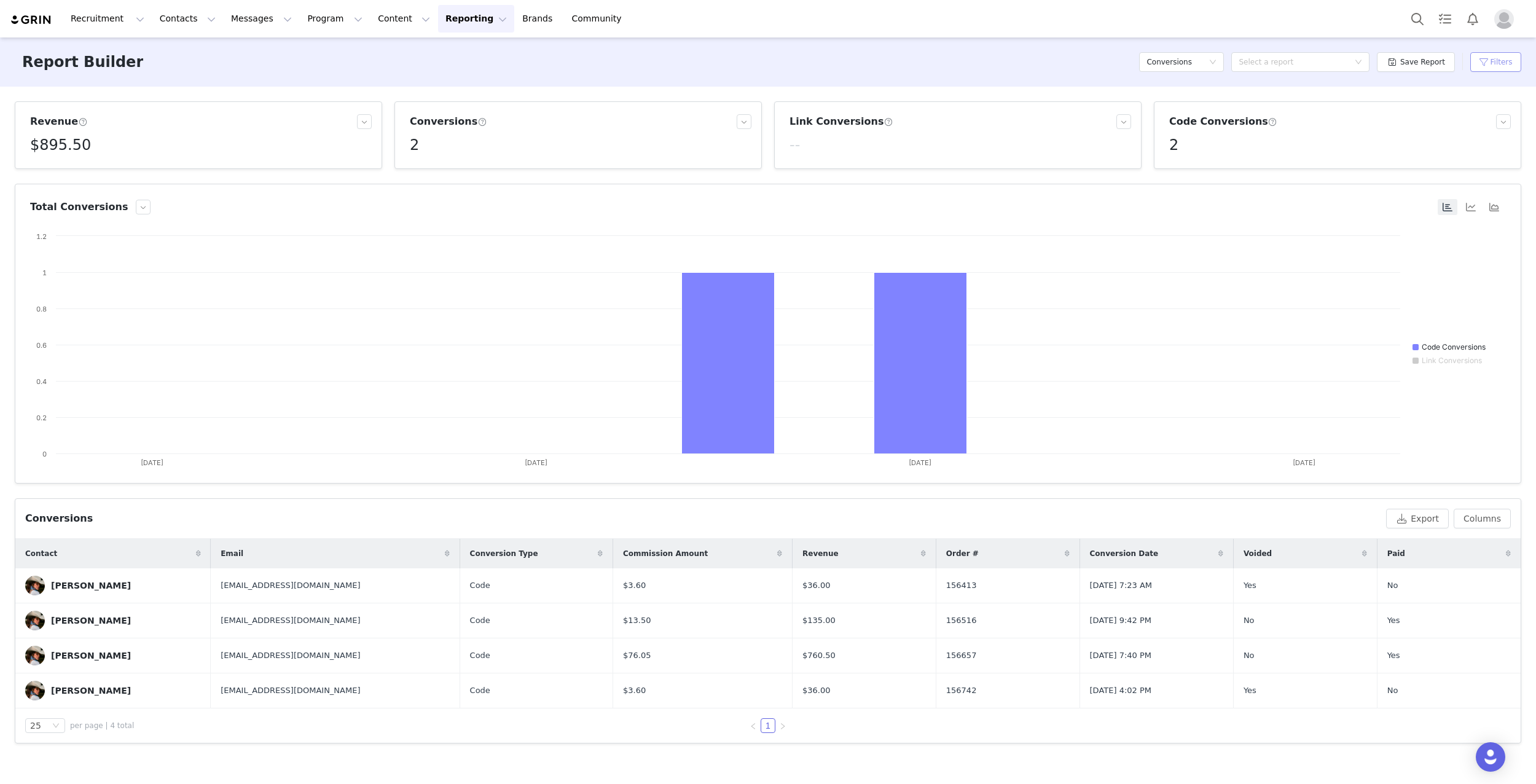
click at [1487, 61] on button "Filters" at bounding box center [1495, 62] width 51 height 20
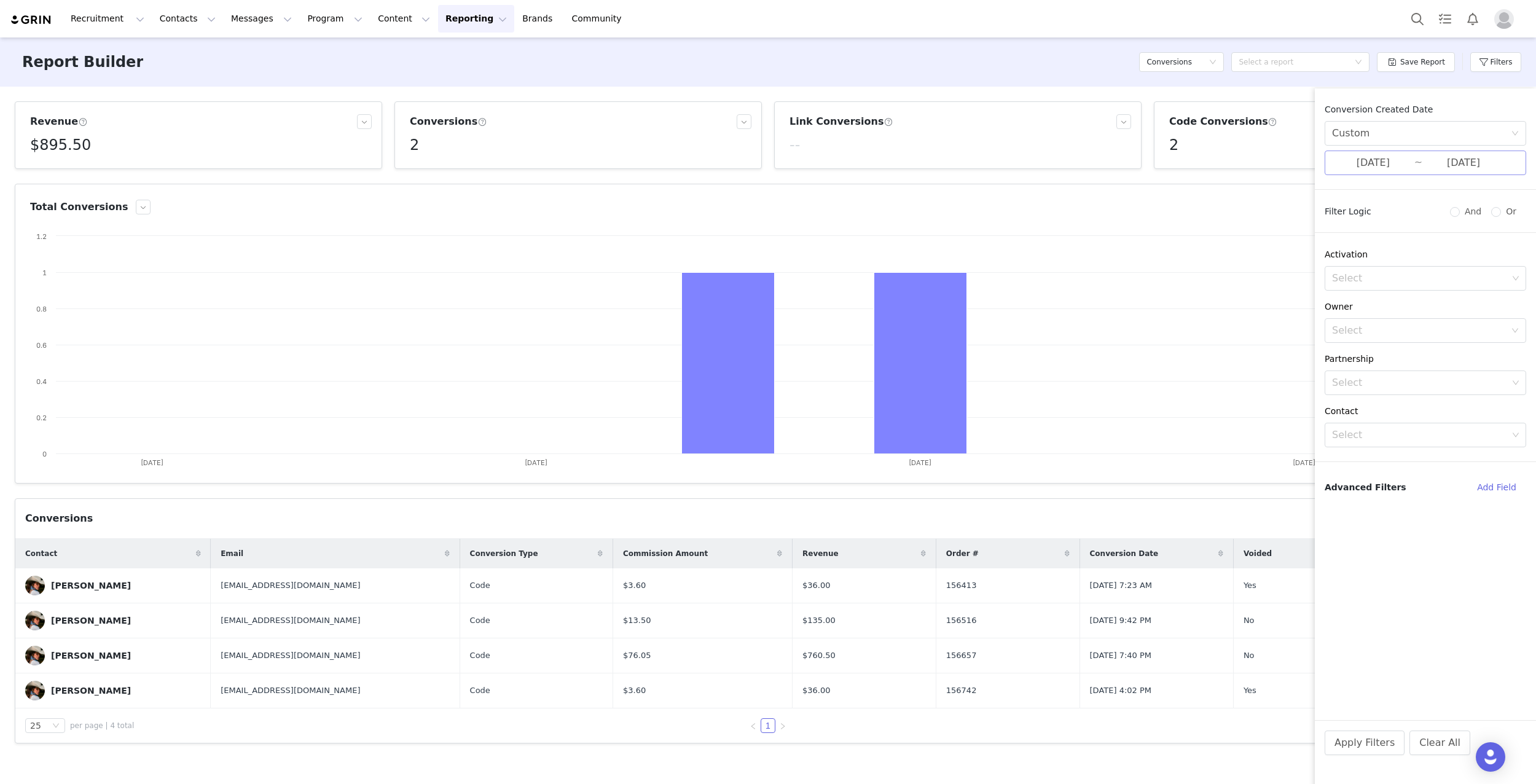
click at [1393, 165] on input "[DATE]" at bounding box center [1373, 163] width 82 height 16
click at [1213, 245] on div "8" at bounding box center [1206, 246] width 14 height 14
click at [1347, 245] on td "14" at bounding box center [1338, 246] width 22 height 19
type input "[DATE]"
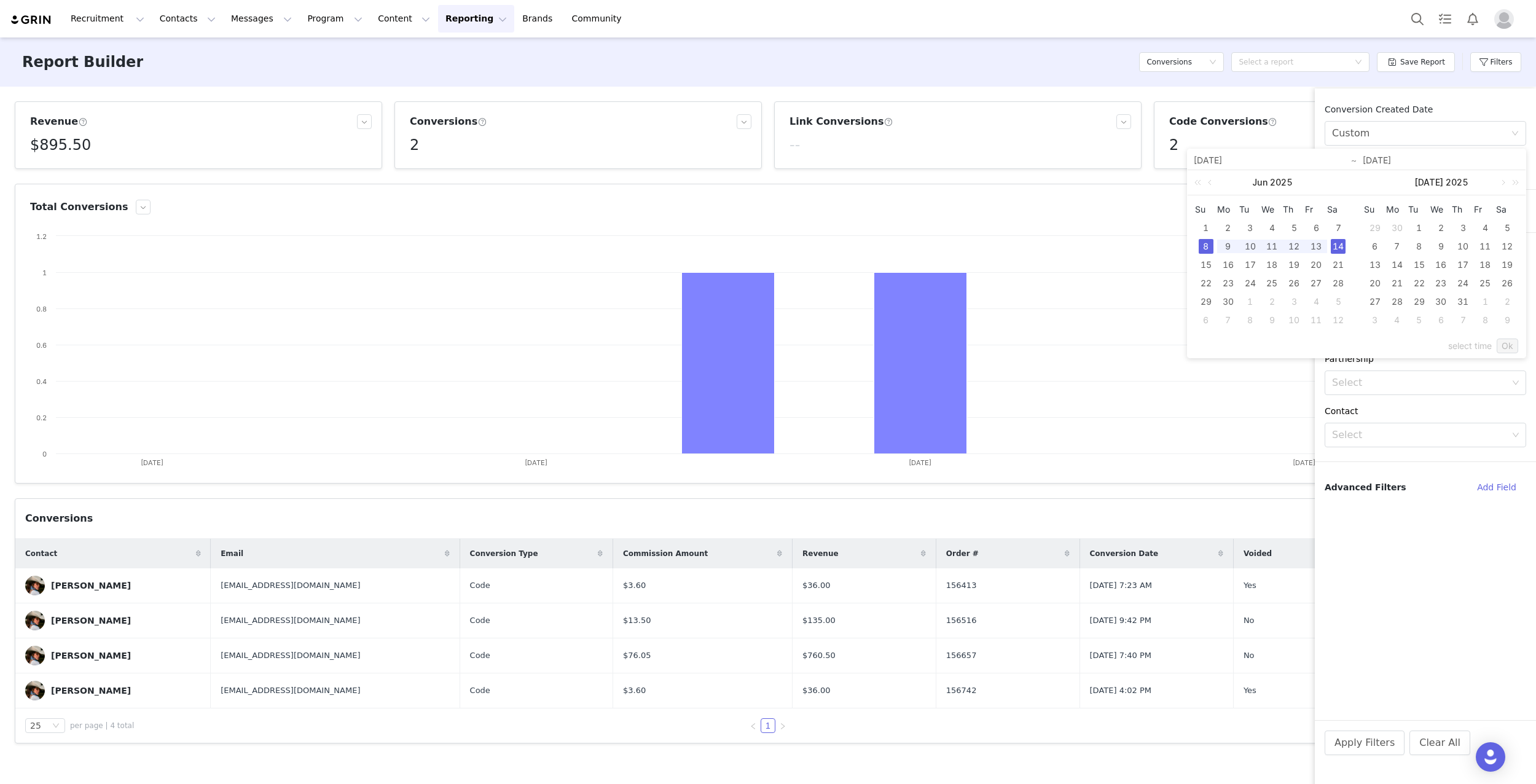
type input "[DATE]"
click at [1340, 245] on div "14" at bounding box center [1338, 246] width 14 height 14
click at [1208, 243] on div "8" at bounding box center [1206, 246] width 14 height 14
click at [1511, 342] on link "Ok" at bounding box center [1507, 345] width 21 height 14
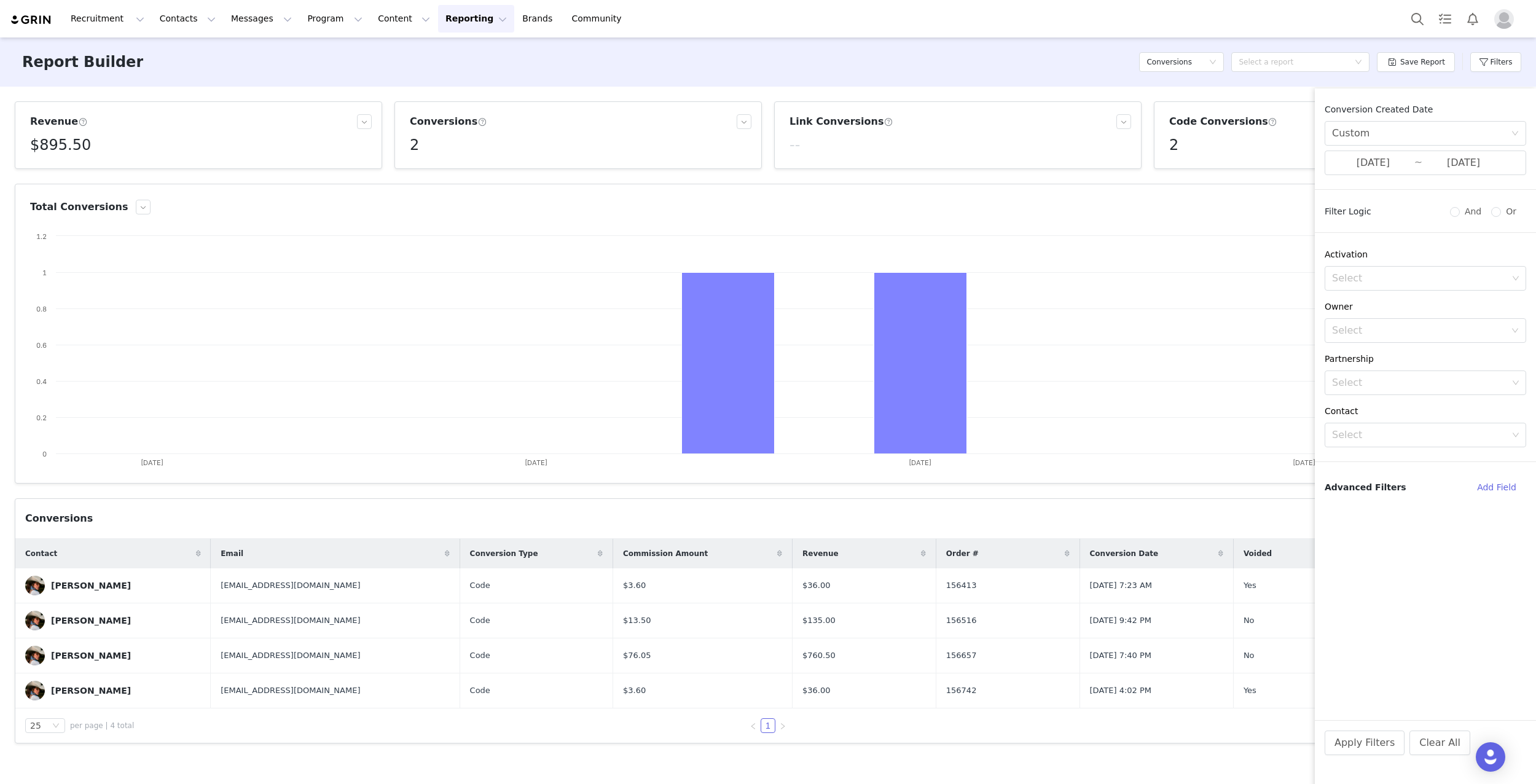
click at [1360, 755] on div "Apply Filters Clear All" at bounding box center [1425, 759] width 221 height 79
click at [1364, 740] on button "Apply Filters" at bounding box center [1364, 743] width 80 height 25
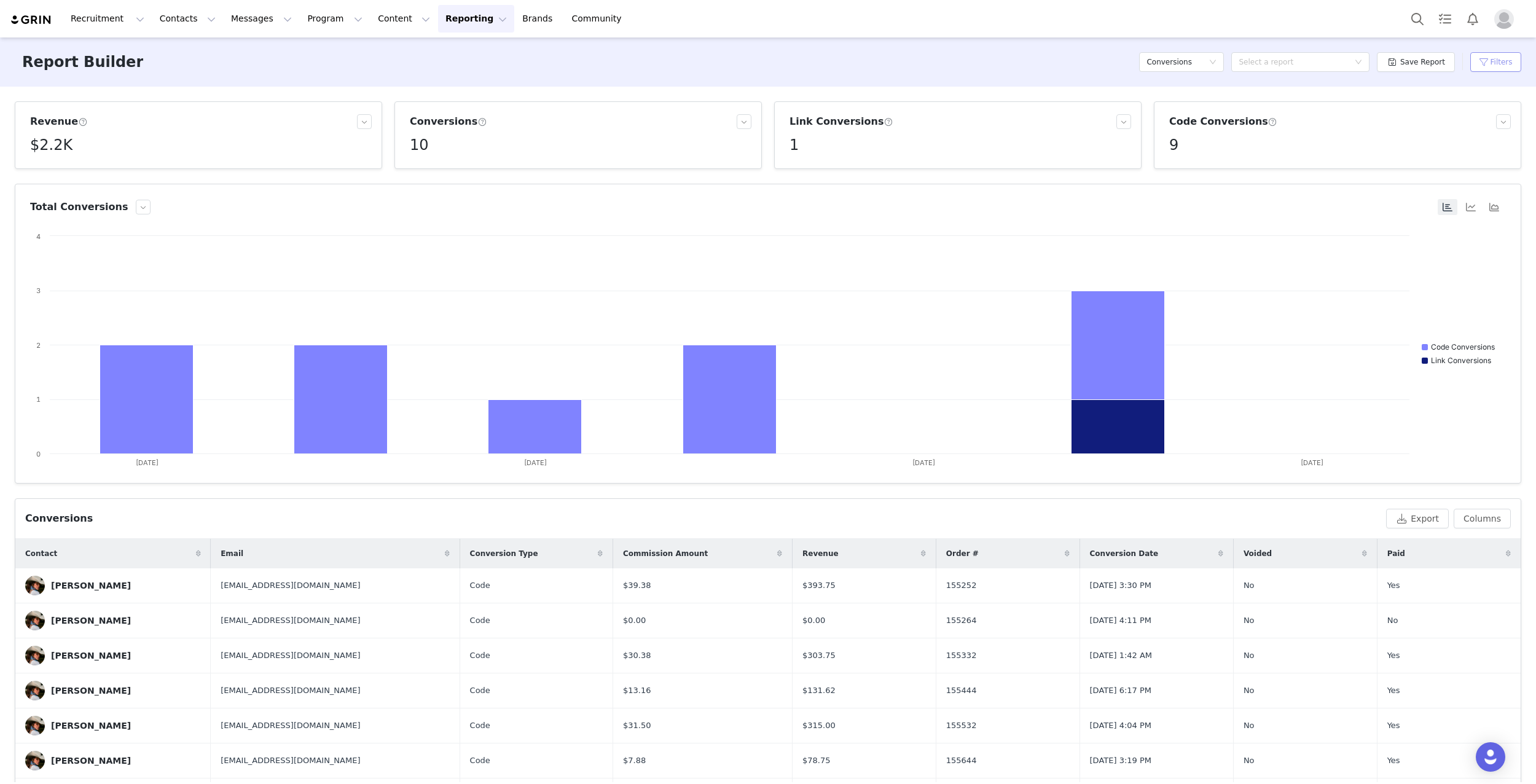
click at [1490, 60] on button "Filters" at bounding box center [1495, 62] width 51 height 20
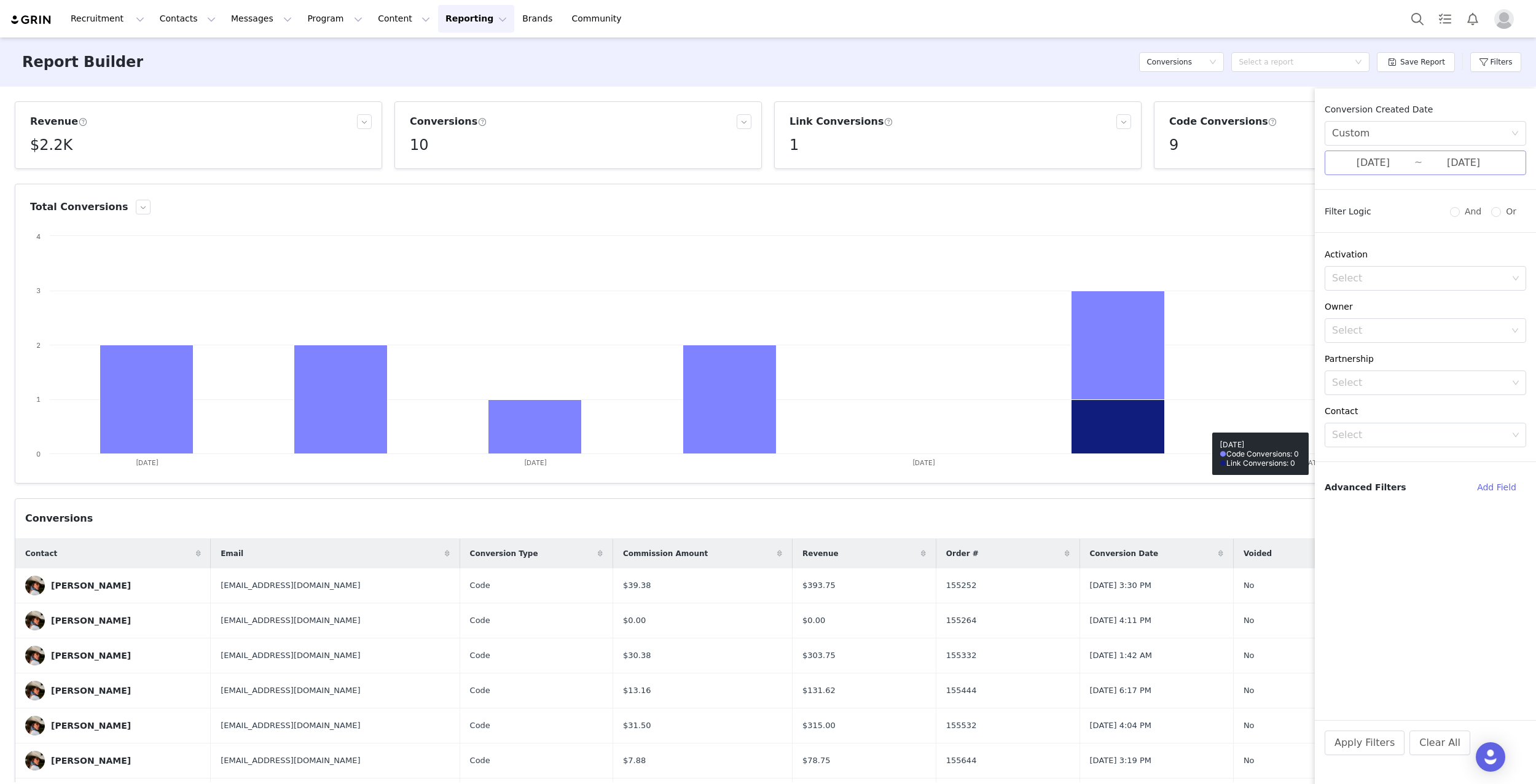
click at [1408, 161] on input "[DATE]" at bounding box center [1373, 163] width 82 height 16
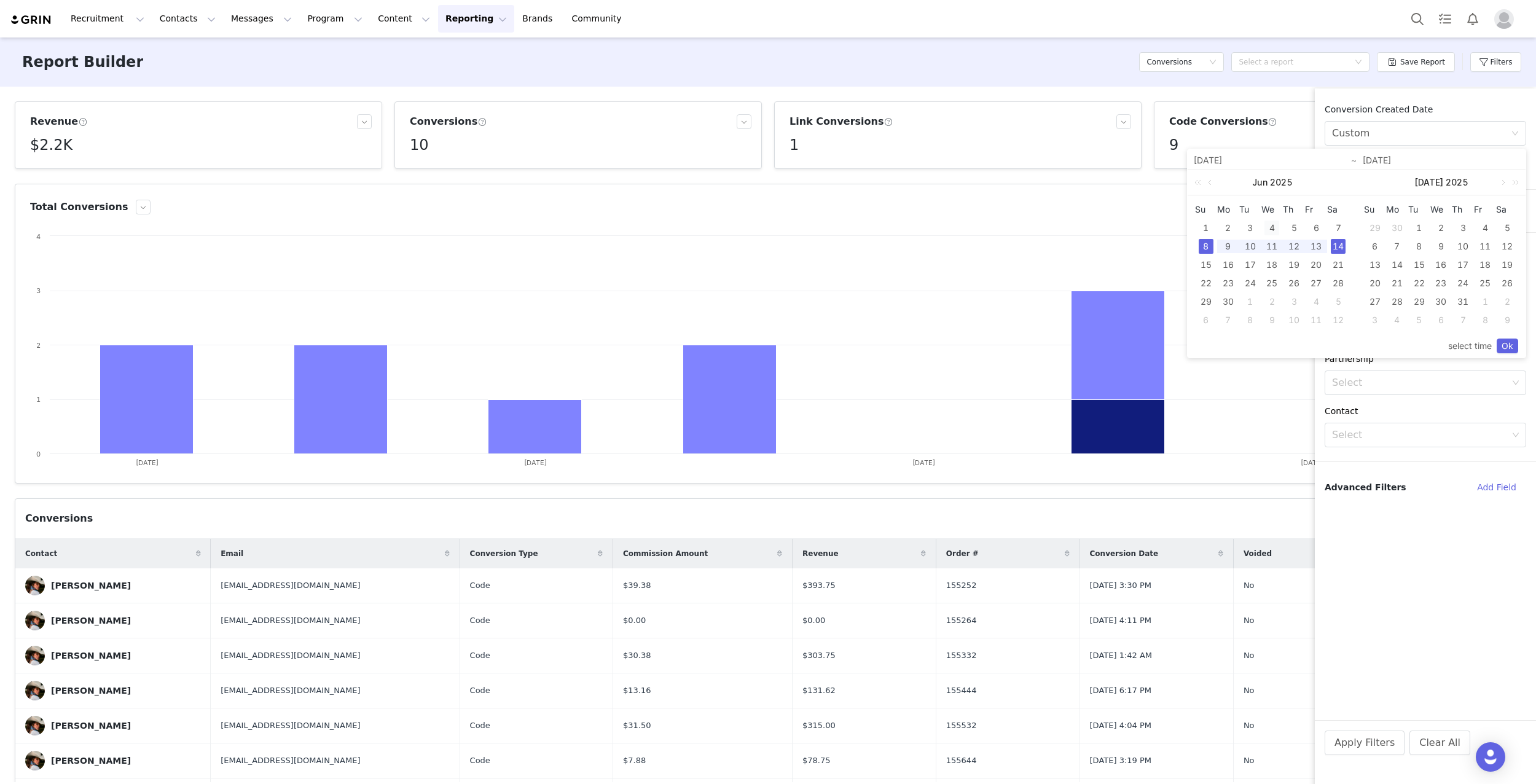
drag, startPoint x: 1206, startPoint y: 229, endPoint x: 1265, endPoint y: 229, distance: 59.0
click at [1206, 229] on div "1" at bounding box center [1206, 227] width 14 height 14
click at [1333, 226] on div "7" at bounding box center [1338, 227] width 14 height 14
type input "[DATE]"
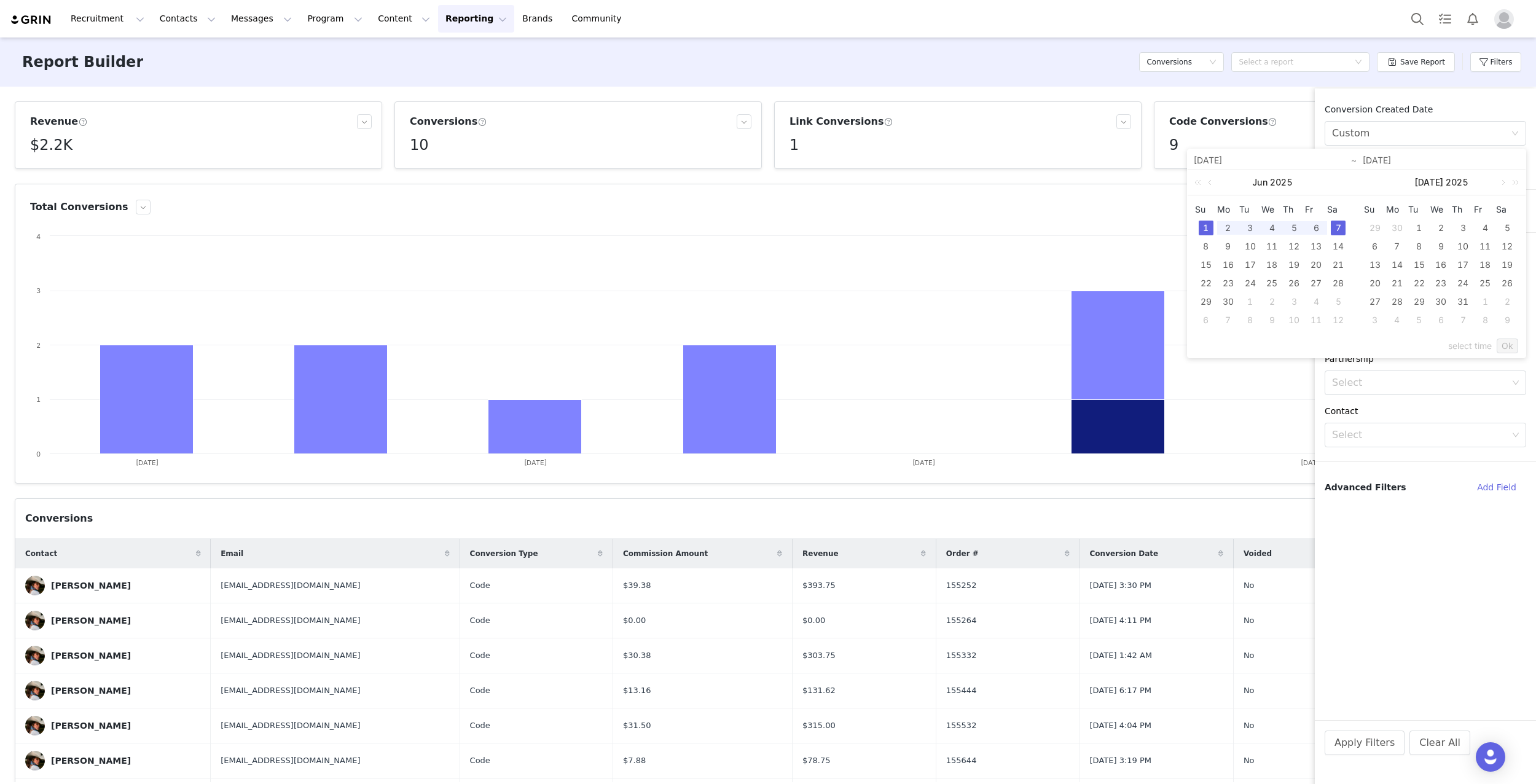
type input "[DATE]"
click at [1503, 342] on link "Ok" at bounding box center [1507, 345] width 21 height 14
click at [1368, 742] on button "Apply Filters" at bounding box center [1364, 743] width 80 height 25
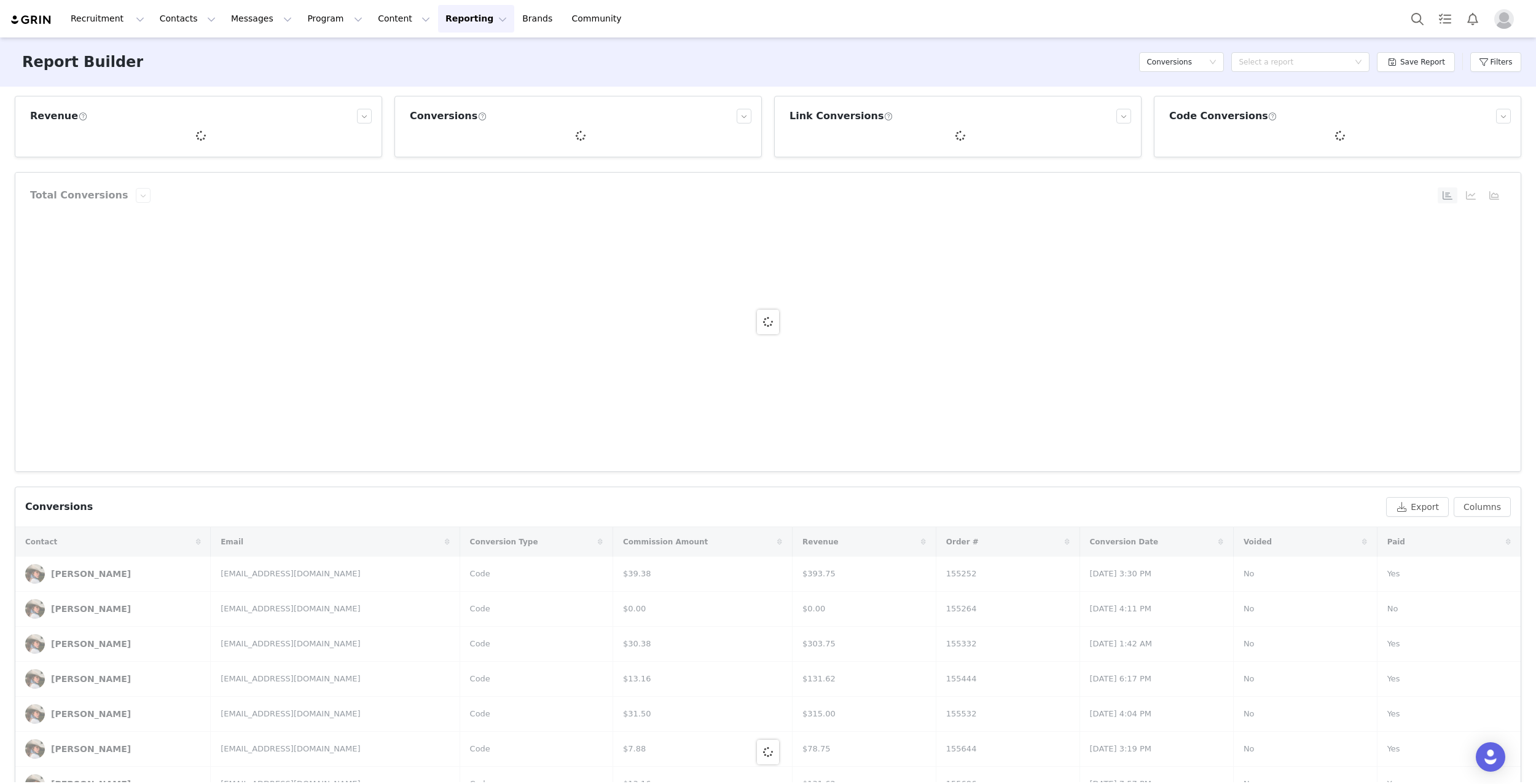
scroll to position [6, 0]
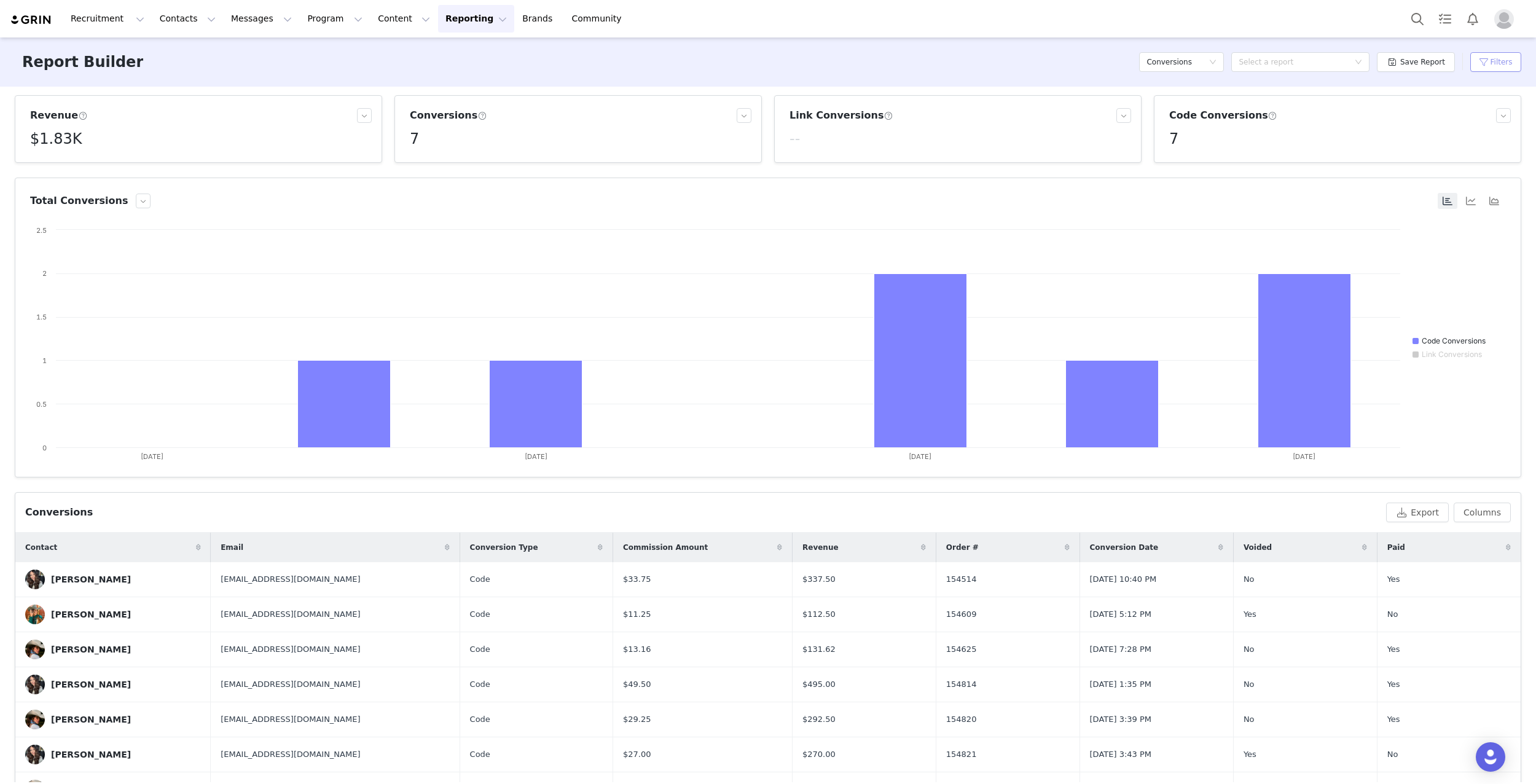
click at [1493, 61] on button "Filters" at bounding box center [1495, 62] width 51 height 20
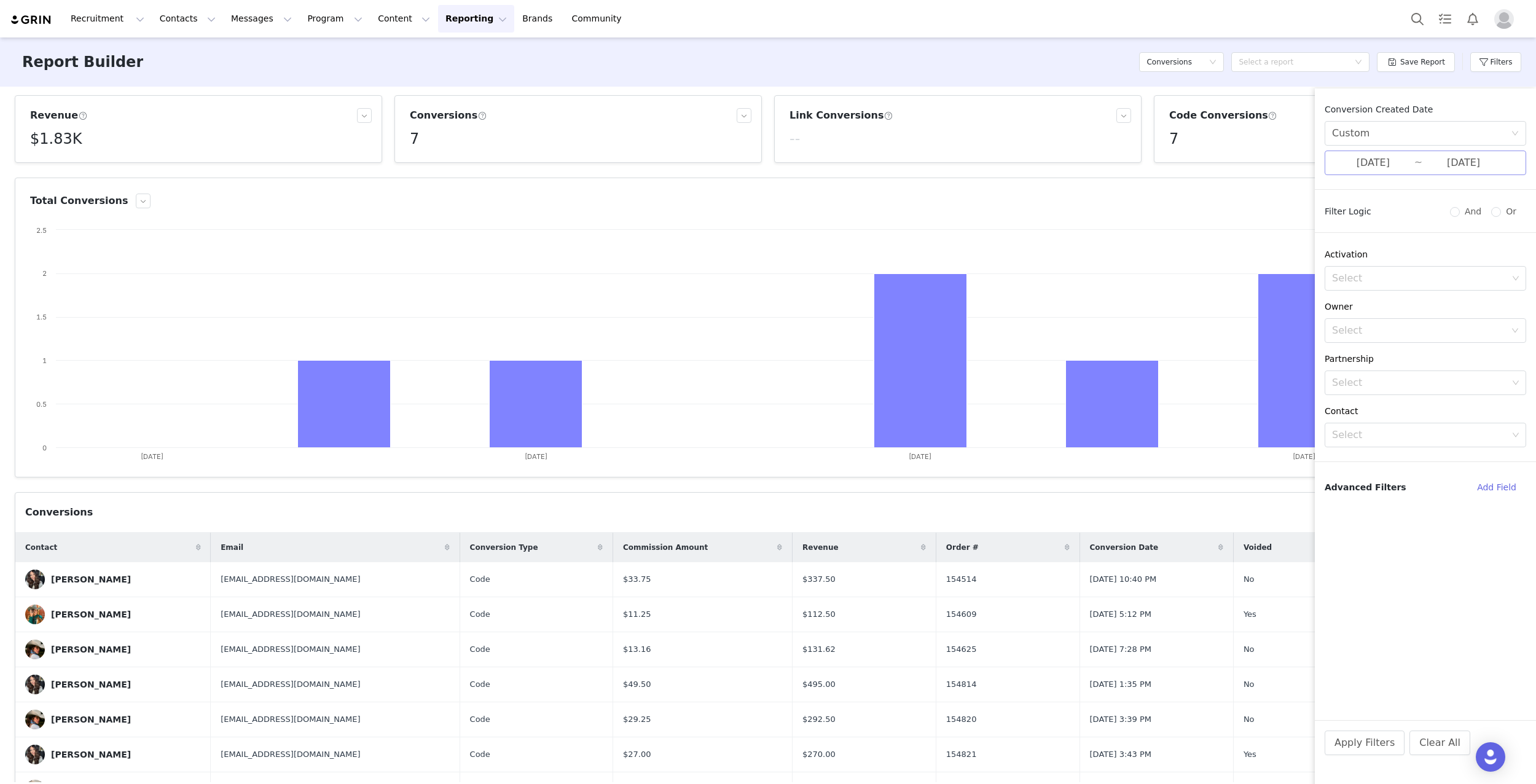
click at [1412, 161] on input "[DATE]" at bounding box center [1373, 163] width 82 height 16
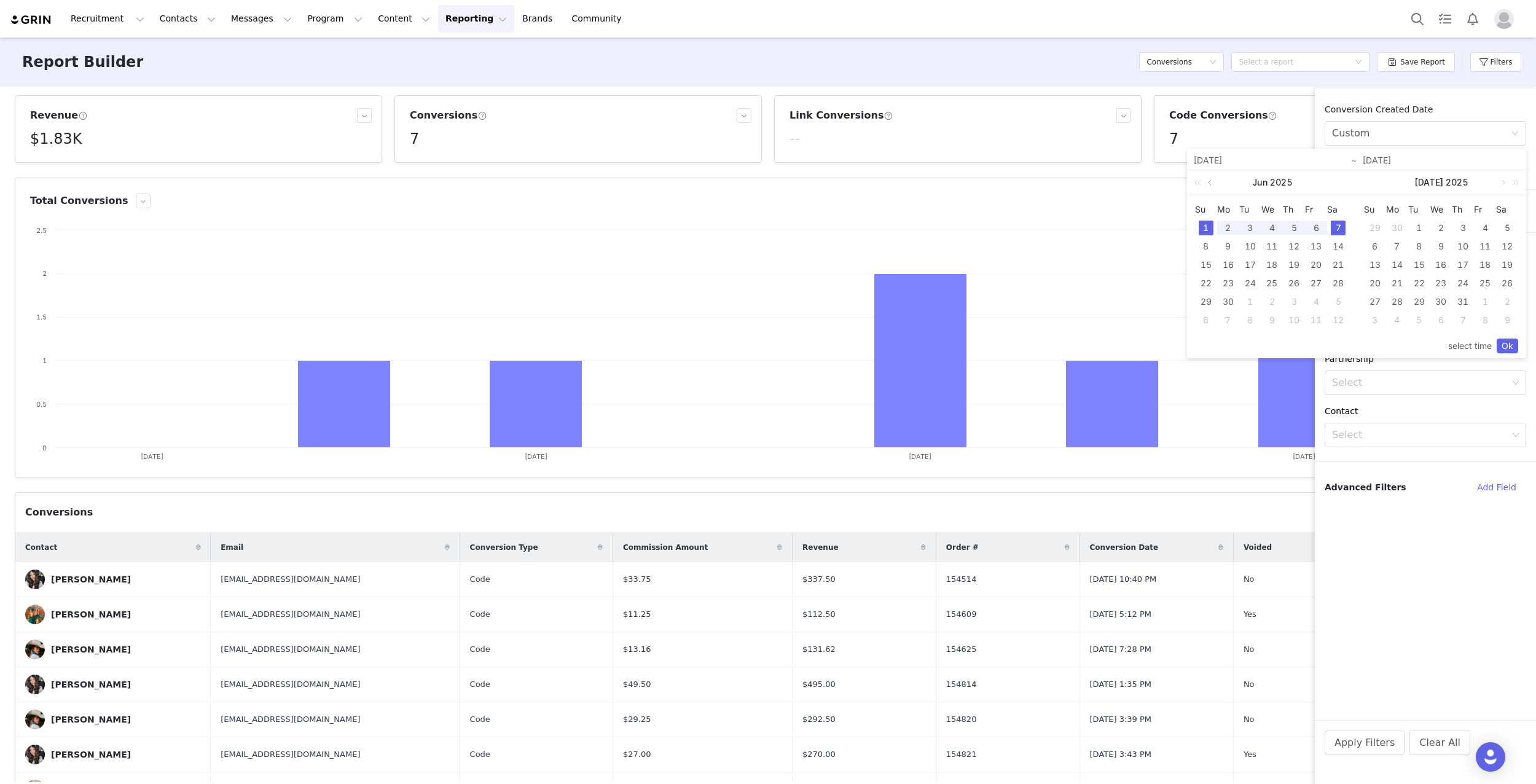
click at [1212, 181] on link at bounding box center [1211, 183] width 11 height 25
click at [1204, 299] on div "25" at bounding box center [1206, 301] width 14 height 14
click at [1331, 297] on div "31" at bounding box center [1338, 301] width 14 height 14
type input "[DATE]"
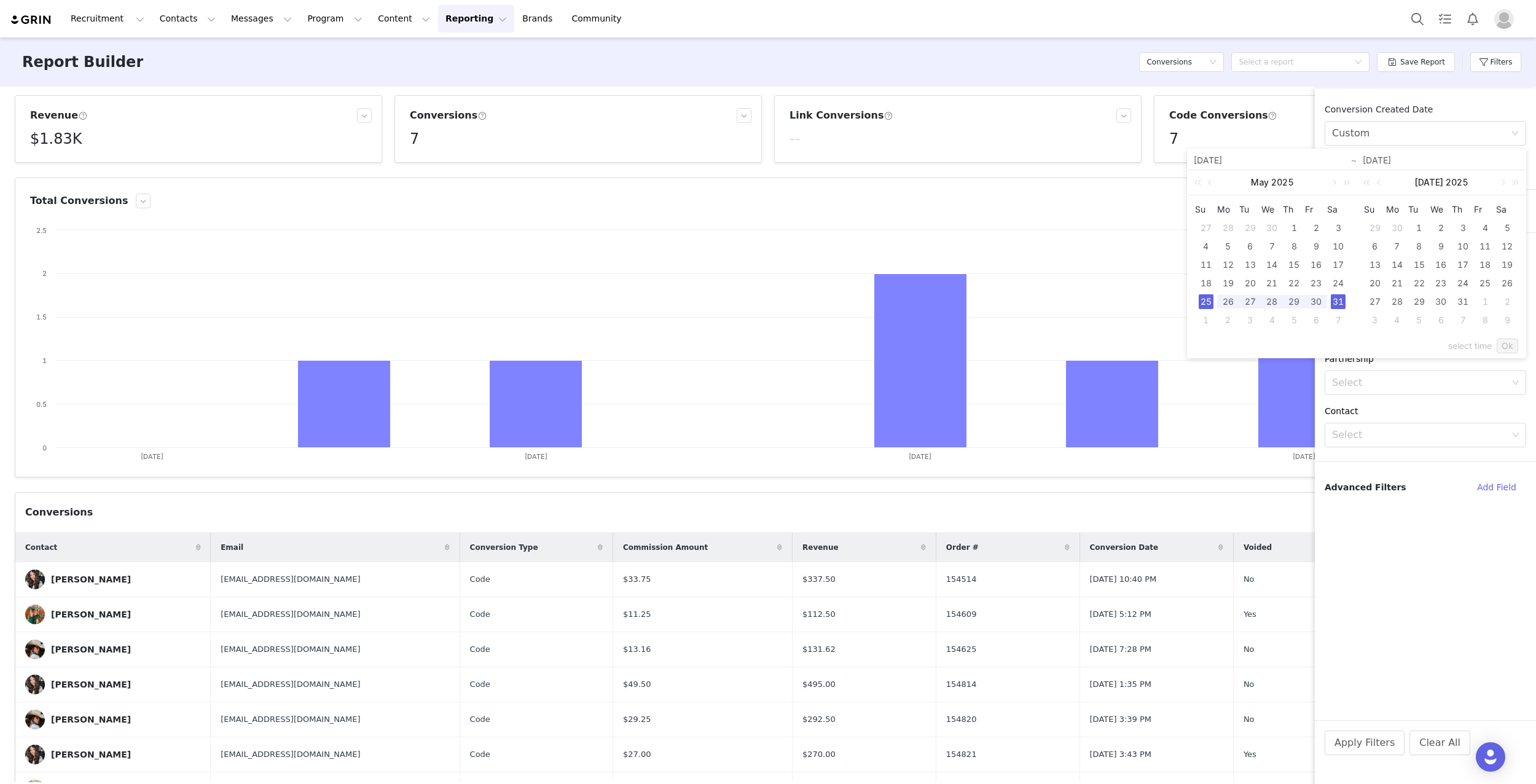
type input "[DATE]"
click at [1503, 342] on link "Ok" at bounding box center [1507, 345] width 21 height 14
click at [1378, 745] on button "Apply Filters" at bounding box center [1364, 743] width 80 height 25
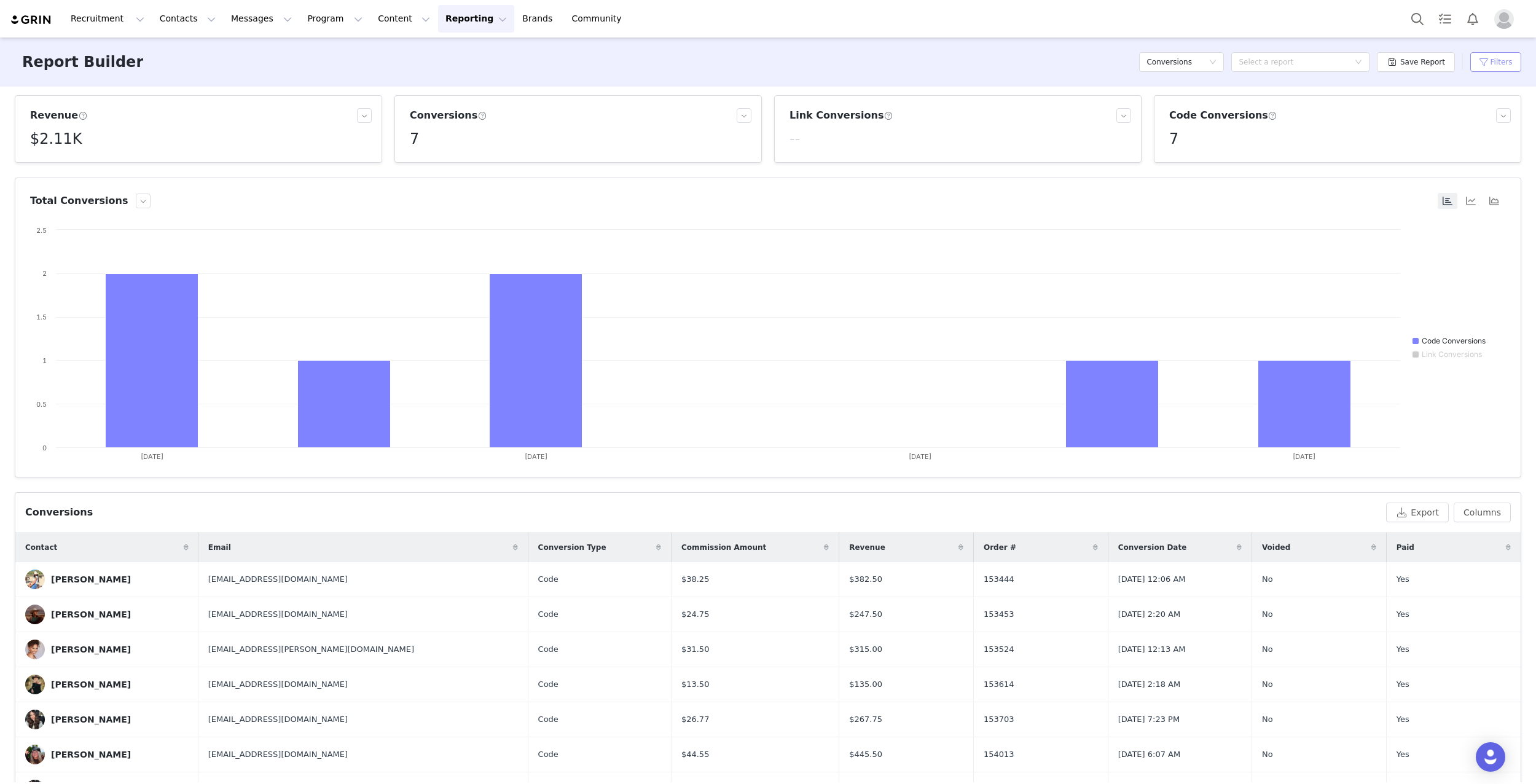
click at [1485, 60] on button "Filters" at bounding box center [1495, 62] width 51 height 20
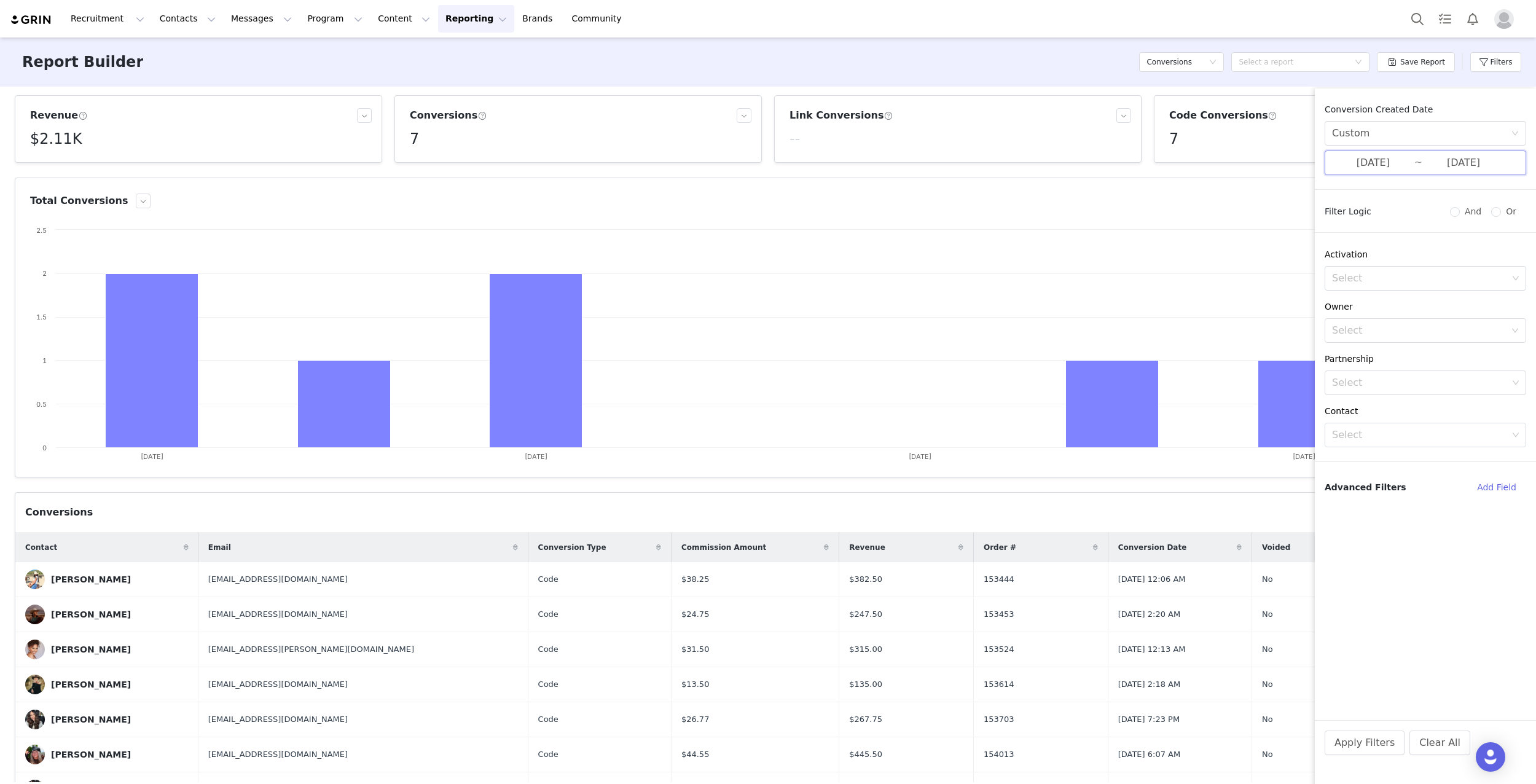
click at [1416, 154] on span "[DATE] ~ [DATE]" at bounding box center [1425, 163] width 202 height 25
click at [1206, 281] on div "18" at bounding box center [1206, 283] width 14 height 14
click at [1342, 285] on div "24" at bounding box center [1338, 283] width 14 height 14
type input "[DATE]"
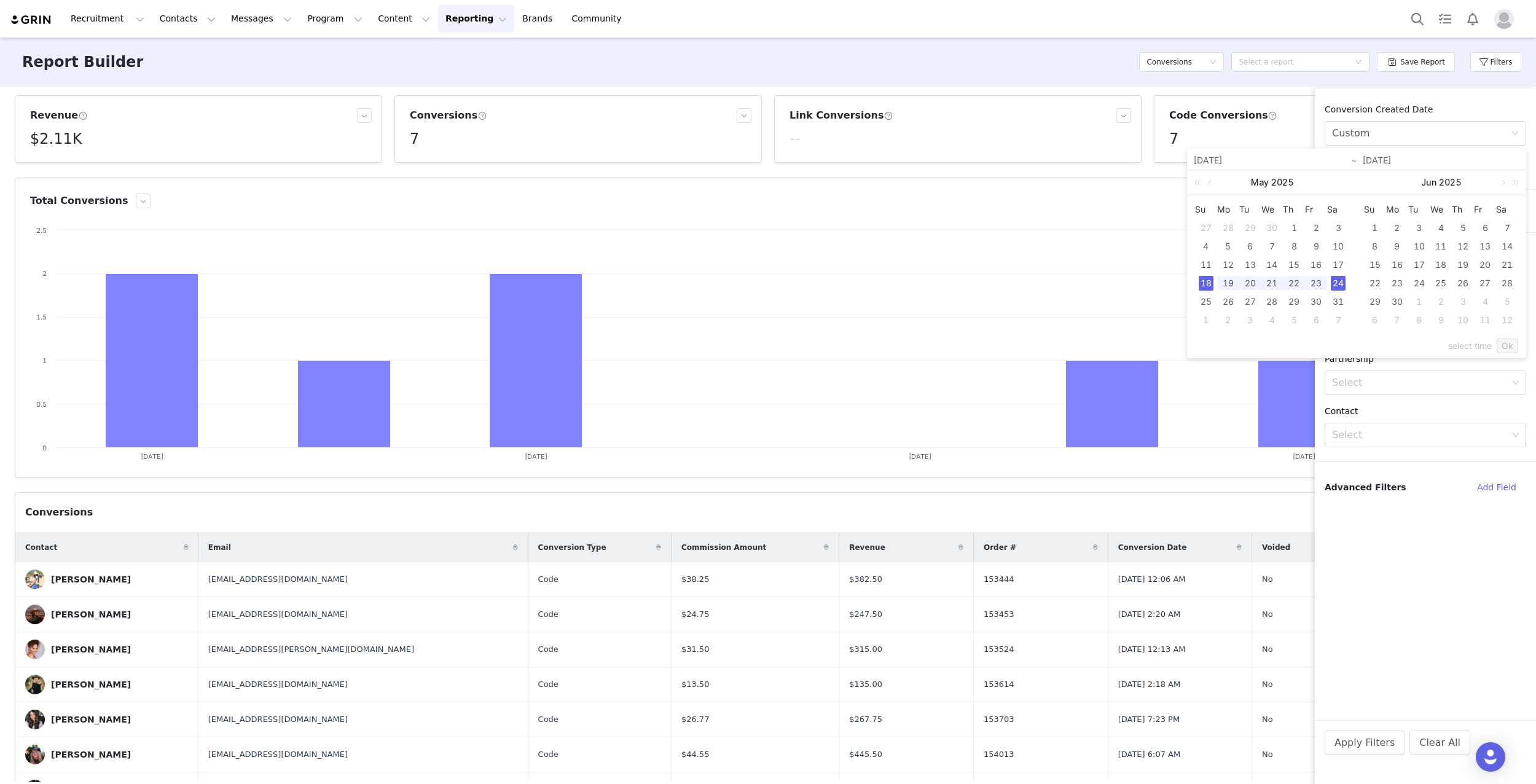
type input "[DATE]"
click at [1506, 348] on link "Ok" at bounding box center [1507, 345] width 21 height 14
click at [1377, 743] on button "Apply Filters" at bounding box center [1364, 743] width 80 height 25
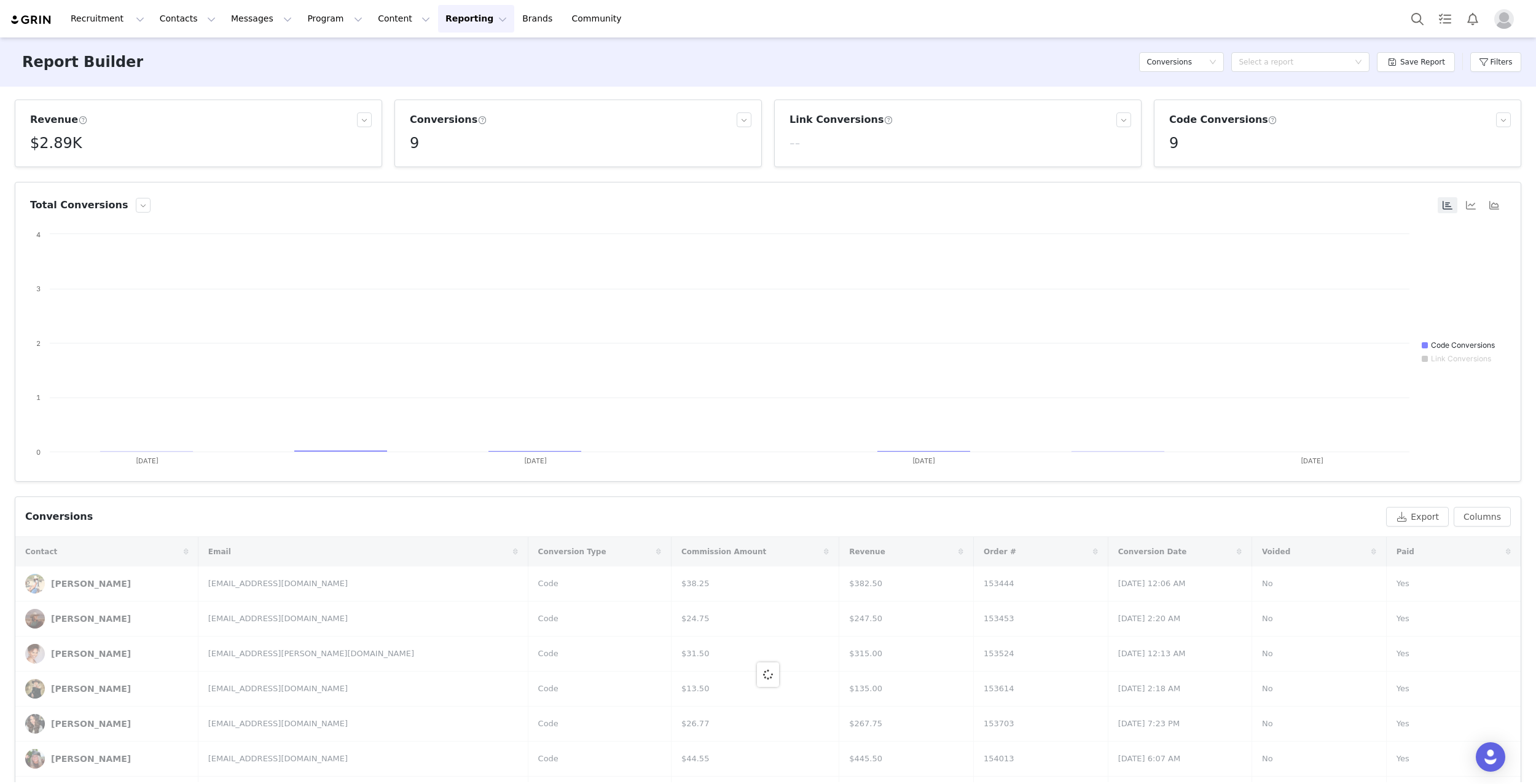
scroll to position [0, 0]
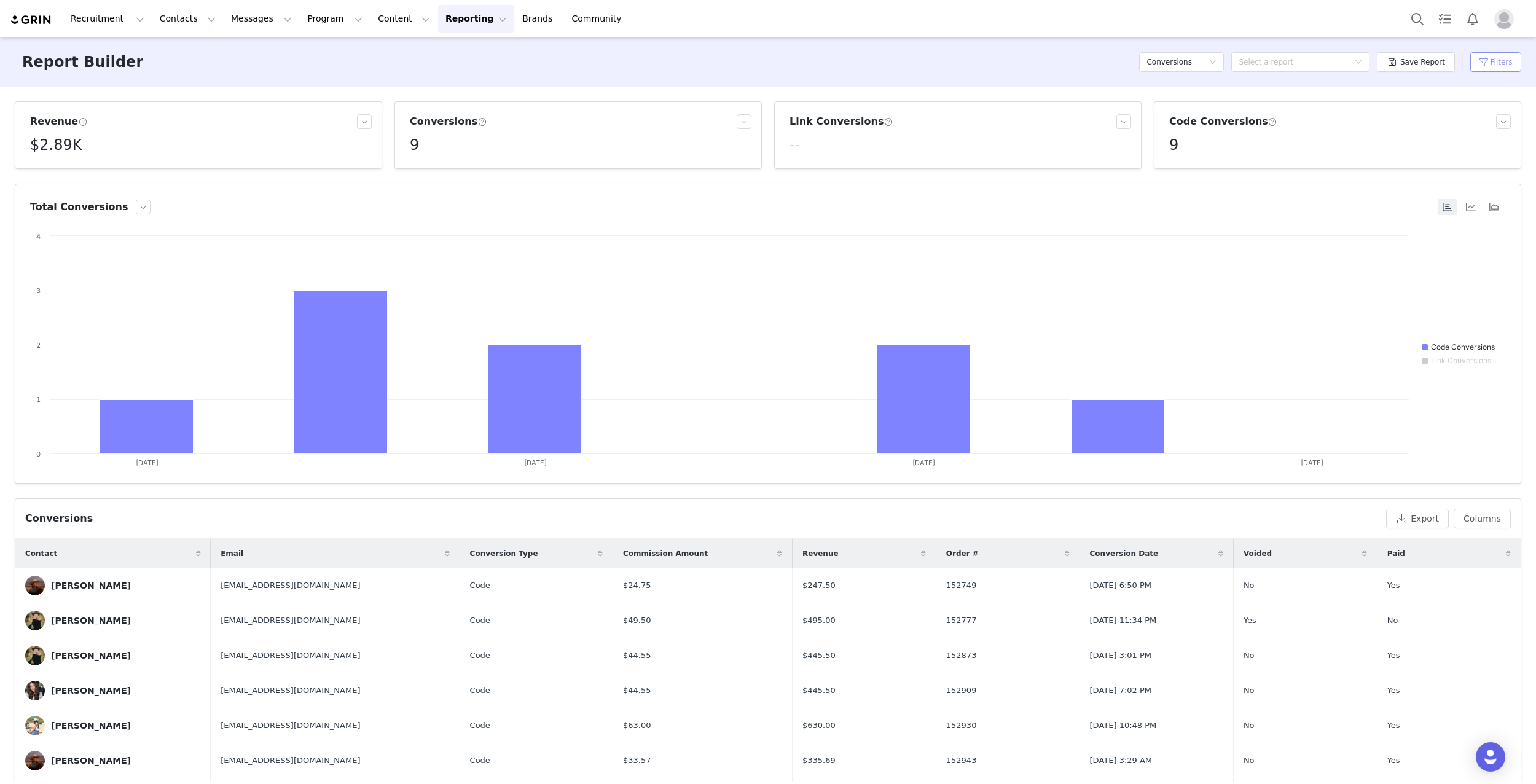
click at [1498, 62] on button "Filters" at bounding box center [1495, 62] width 51 height 20
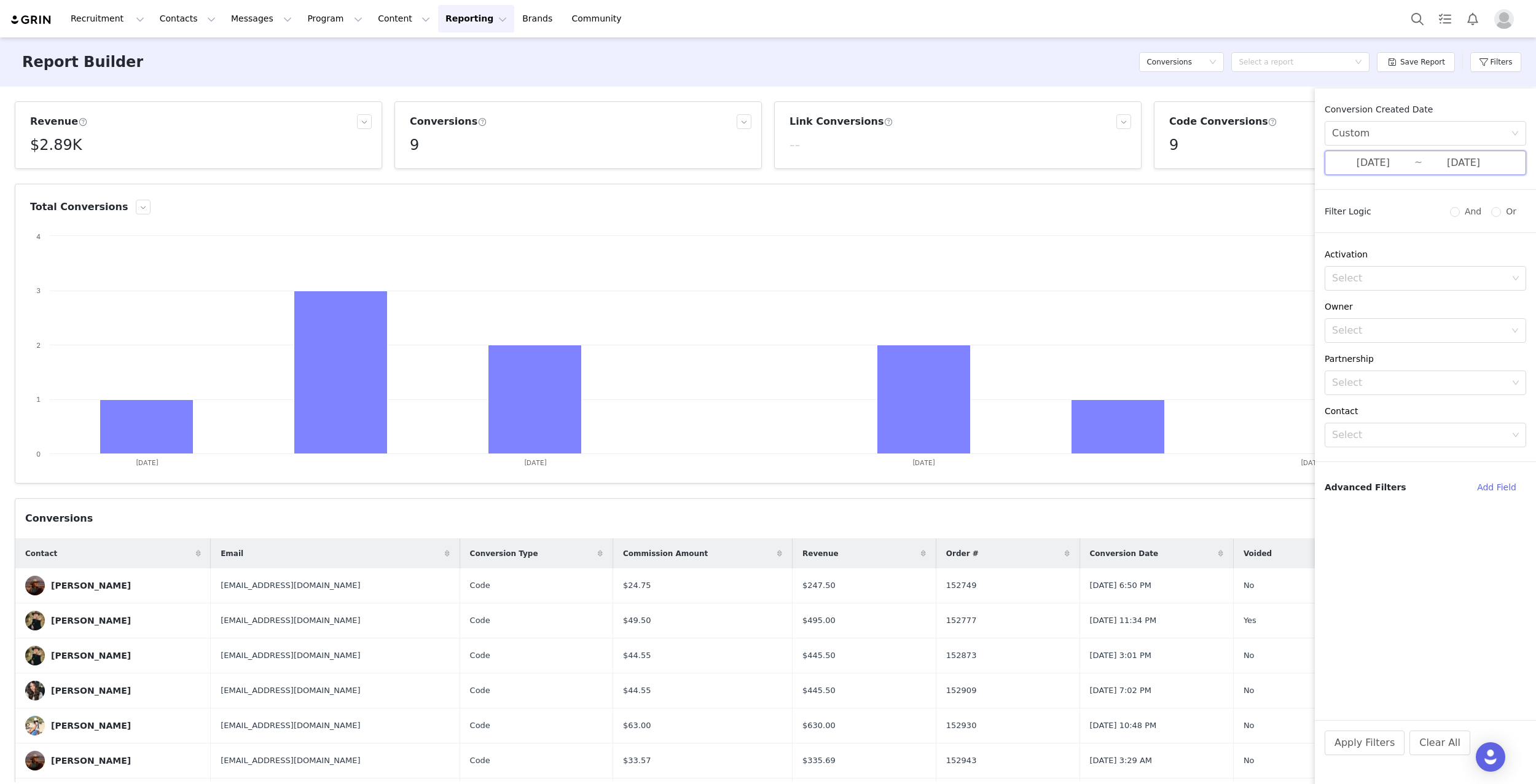
click at [1417, 161] on span "[DATE] ~ [DATE]" at bounding box center [1425, 163] width 202 height 25
click at [1203, 265] on div "11" at bounding box center [1206, 264] width 14 height 14
click at [1337, 266] on div "17" at bounding box center [1338, 264] width 14 height 14
type input "[DATE]"
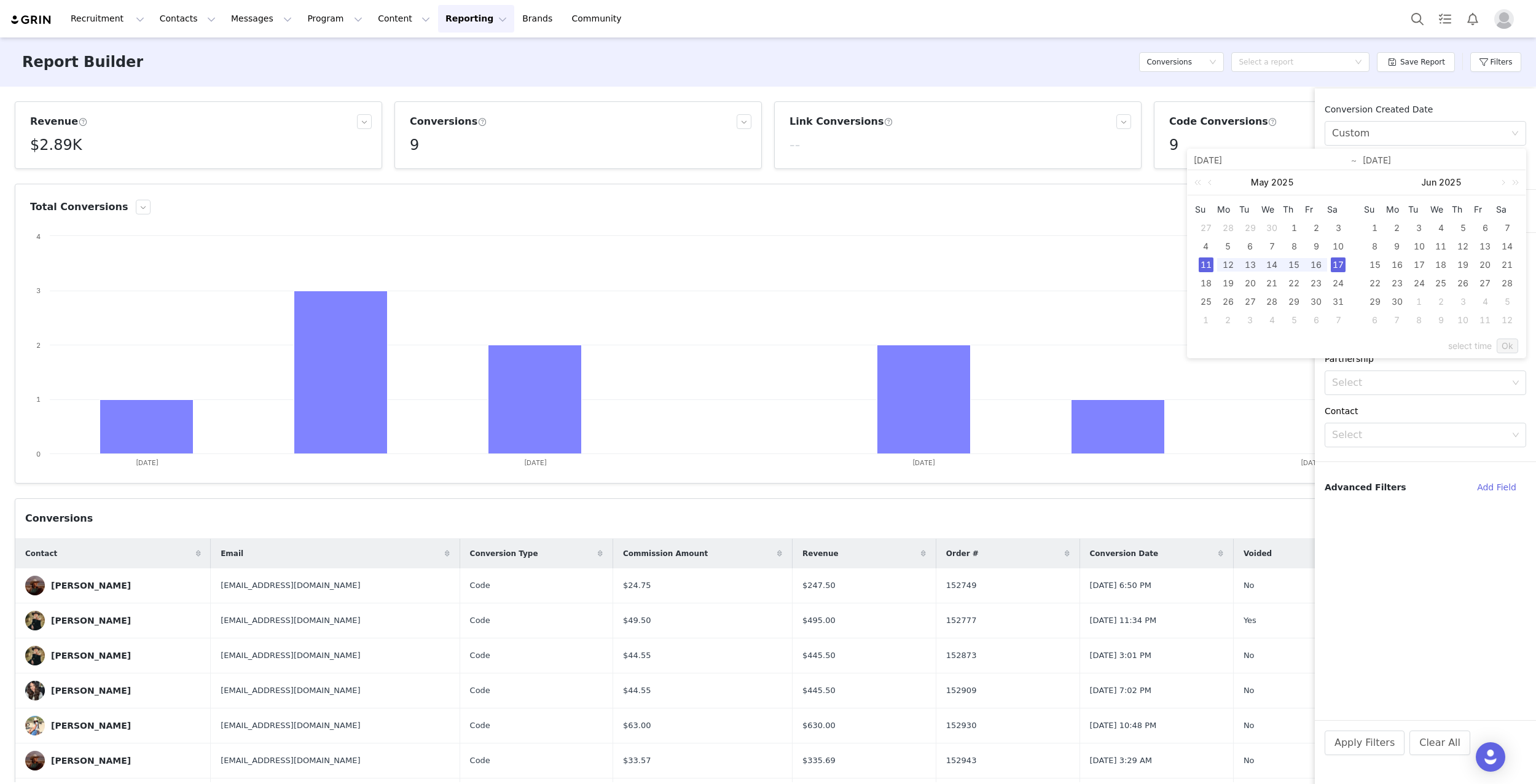
type input "[DATE]"
click at [1502, 345] on link "Ok" at bounding box center [1507, 345] width 21 height 14
click at [1353, 744] on button "Apply Filters" at bounding box center [1364, 743] width 80 height 25
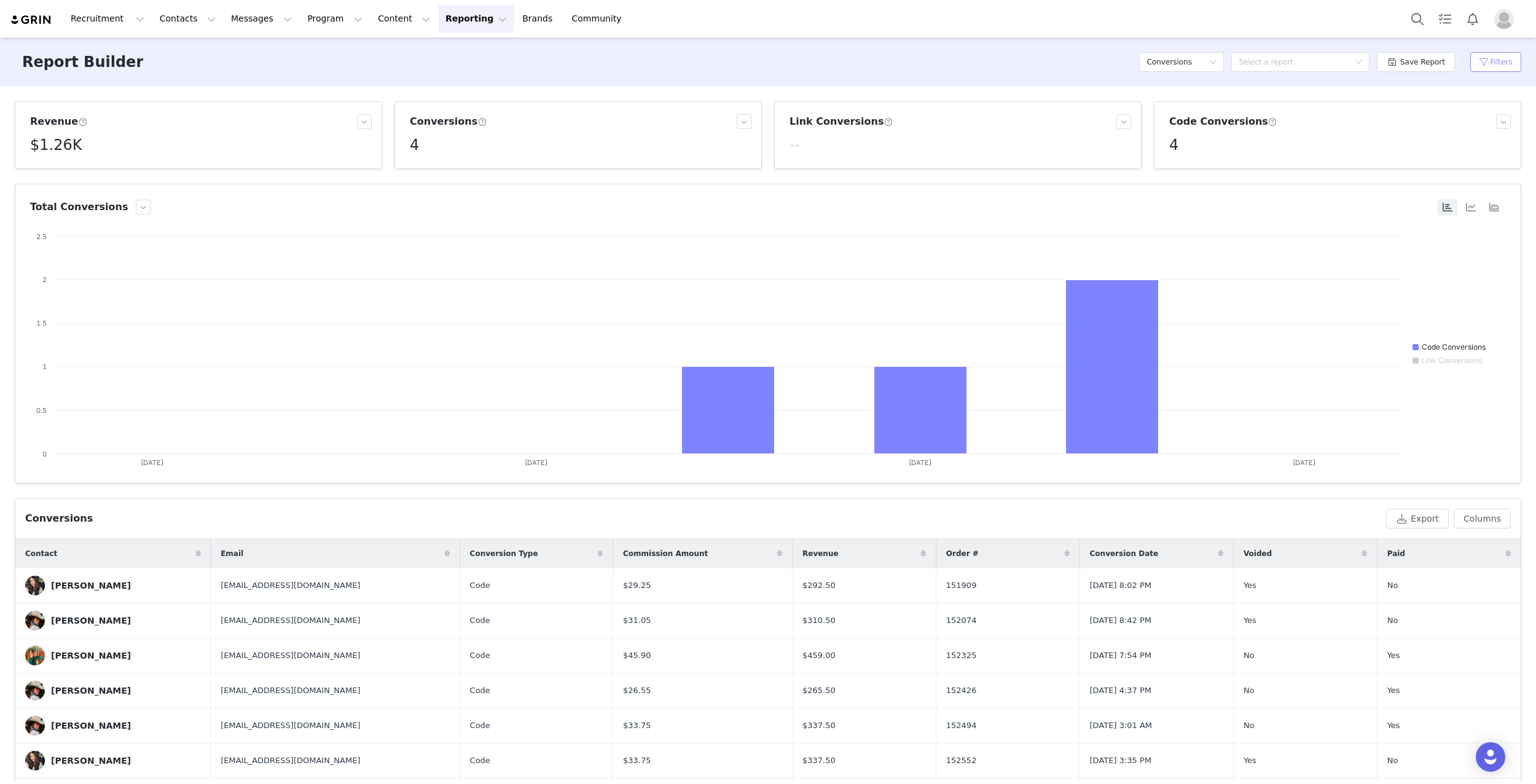
click at [1485, 65] on button "Filters" at bounding box center [1495, 62] width 51 height 20
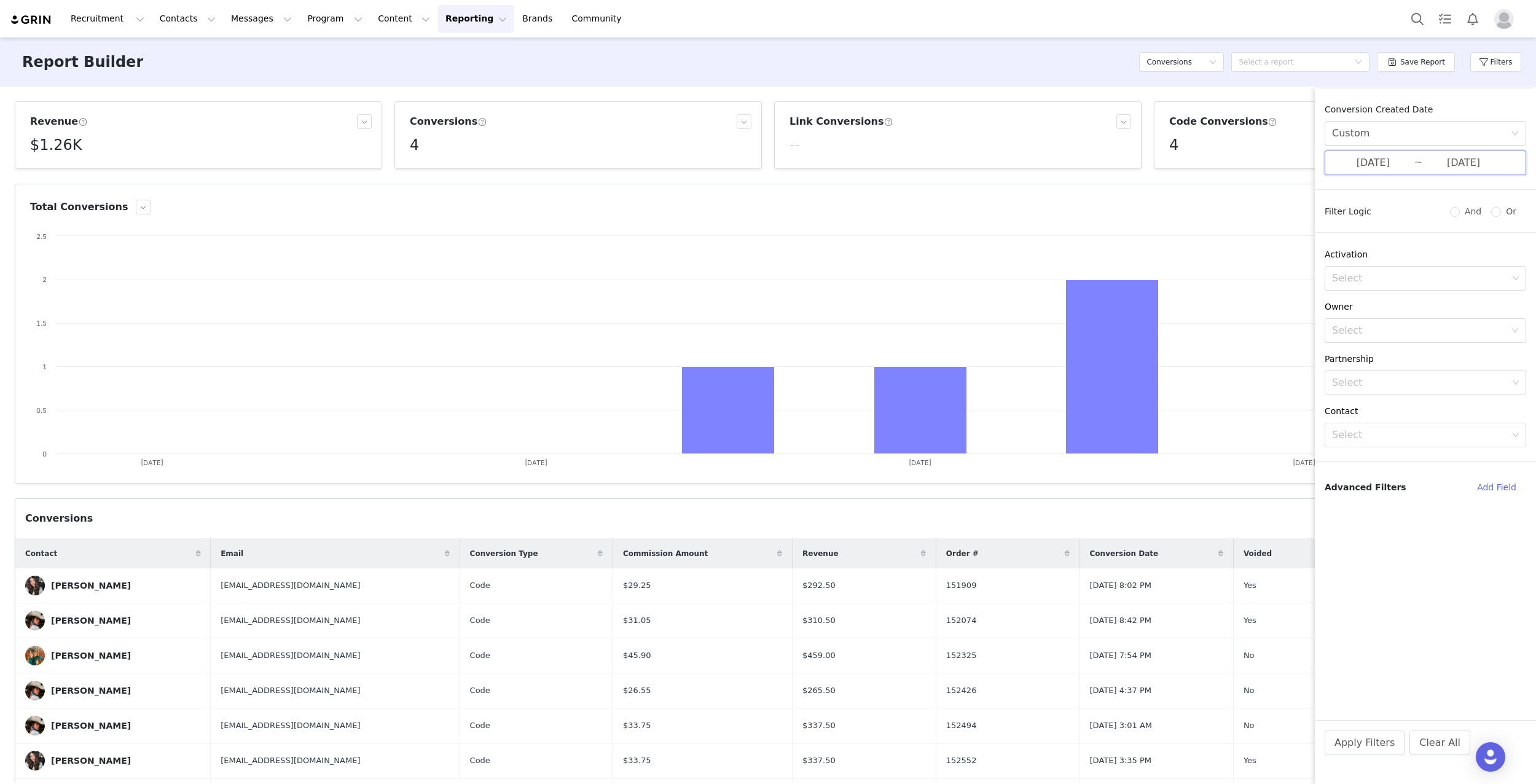
click at [1406, 154] on span "[DATE] ~ [DATE]" at bounding box center [1425, 163] width 202 height 25
drag, startPoint x: 1203, startPoint y: 244, endPoint x: 1304, endPoint y: 260, distance: 102.3
click at [1203, 244] on div "4" at bounding box center [1206, 246] width 14 height 14
click at [1333, 249] on div "10" at bounding box center [1338, 246] width 14 height 14
type input "[DATE]"
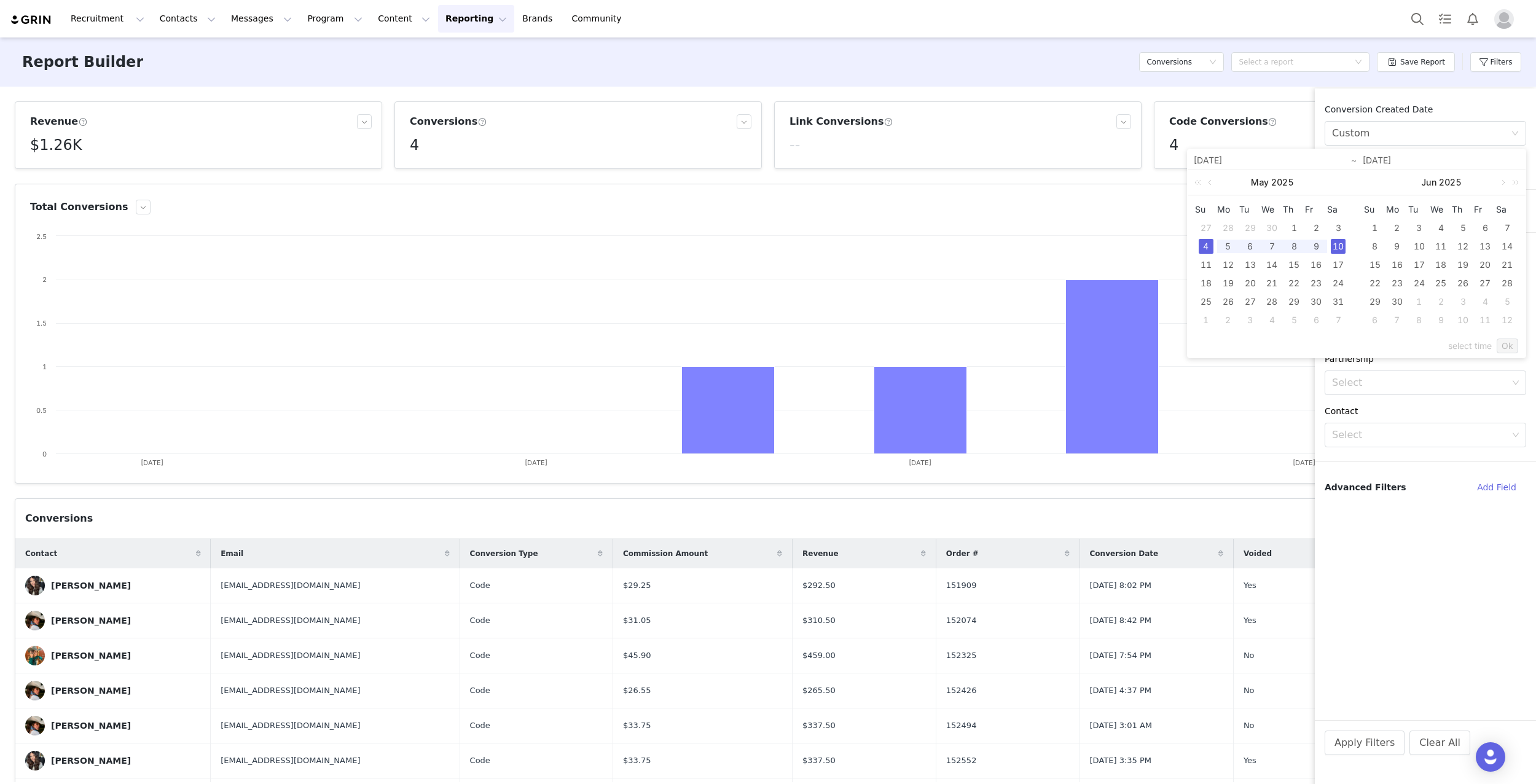
type input "[DATE]"
click at [1505, 343] on link "Ok" at bounding box center [1507, 345] width 21 height 14
click at [1345, 744] on button "Apply Filters" at bounding box center [1364, 743] width 80 height 25
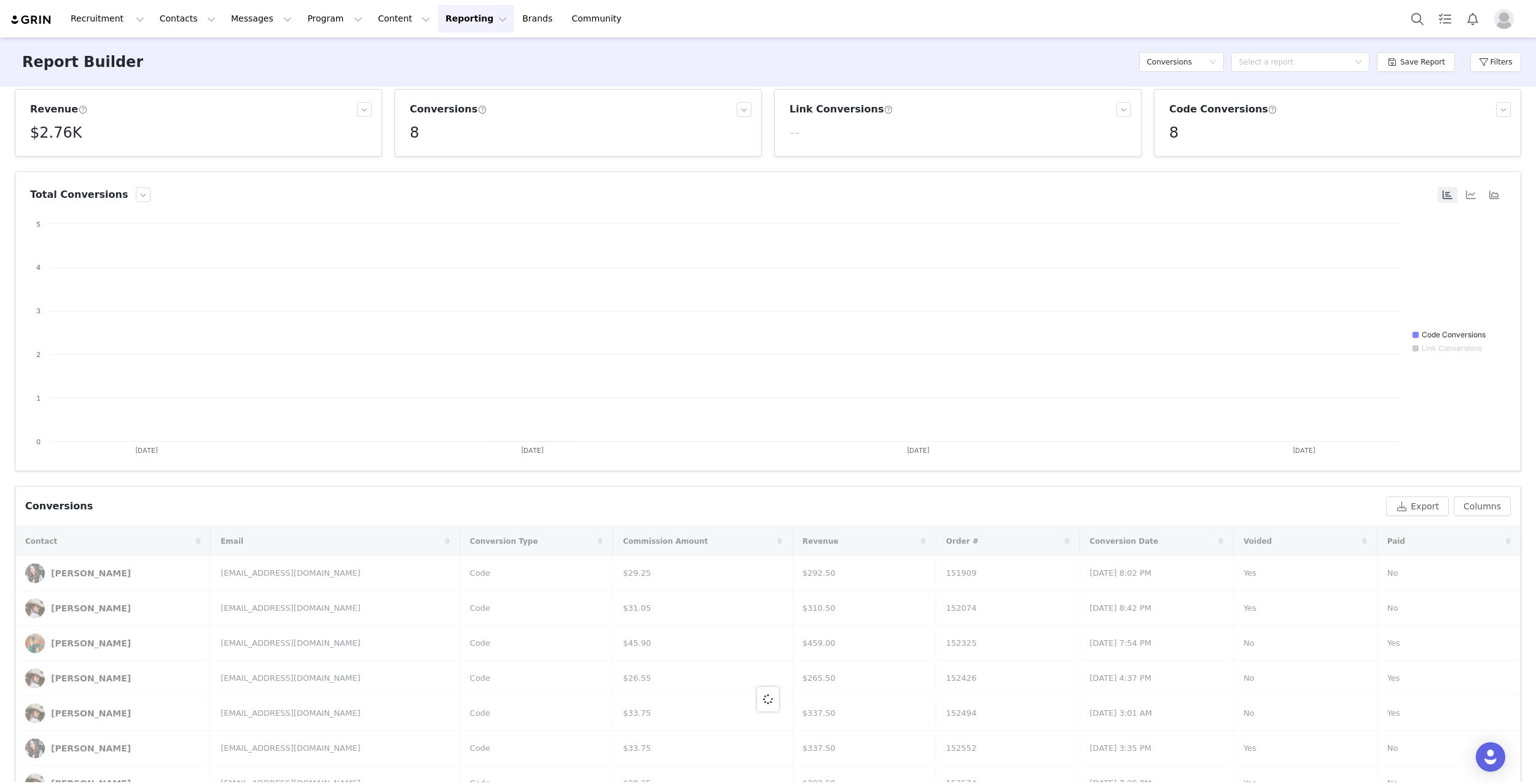
scroll to position [16, 0]
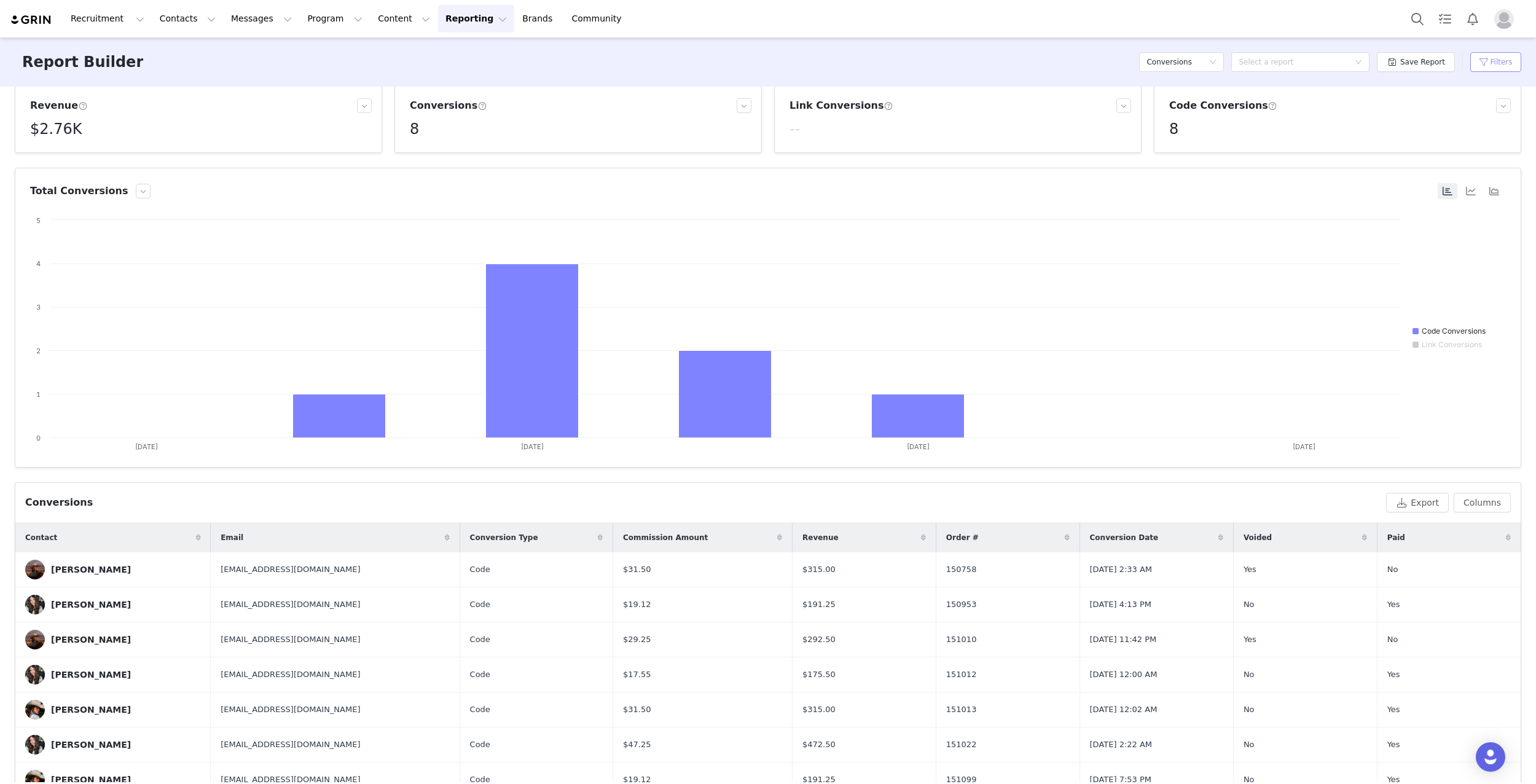
click at [1490, 58] on button "Filters" at bounding box center [1495, 62] width 51 height 20
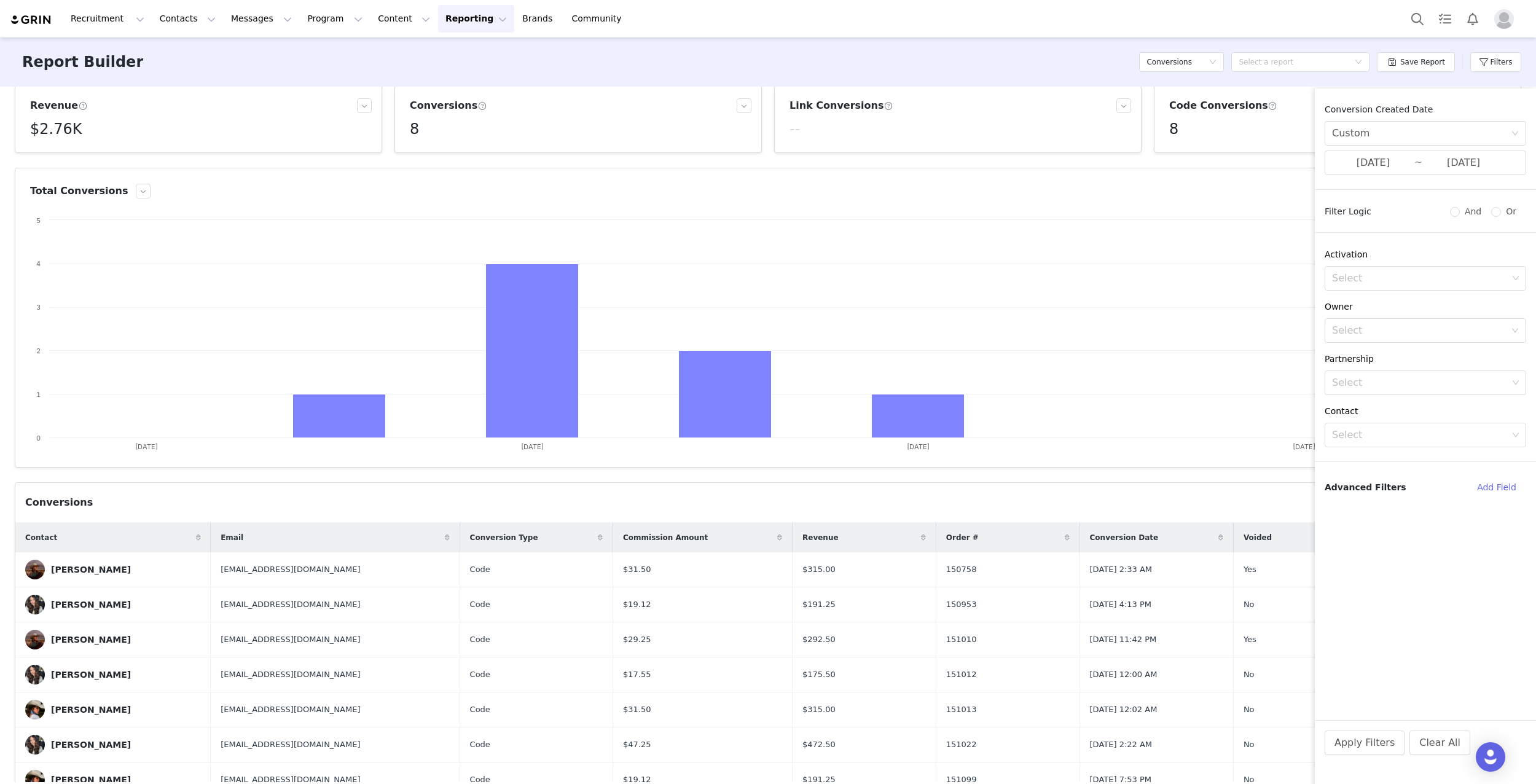
click at [1416, 148] on div "Conversion Created Date Custom [DATE] ~ [DATE]" at bounding box center [1425, 139] width 221 height 72
click at [1414, 157] on span "[DATE] ~ [DATE]" at bounding box center [1425, 163] width 202 height 25
click at [1211, 221] on div "27" at bounding box center [1206, 227] width 14 height 14
click at [1330, 224] on td "3" at bounding box center [1338, 228] width 22 height 19
type input "[DATE]"
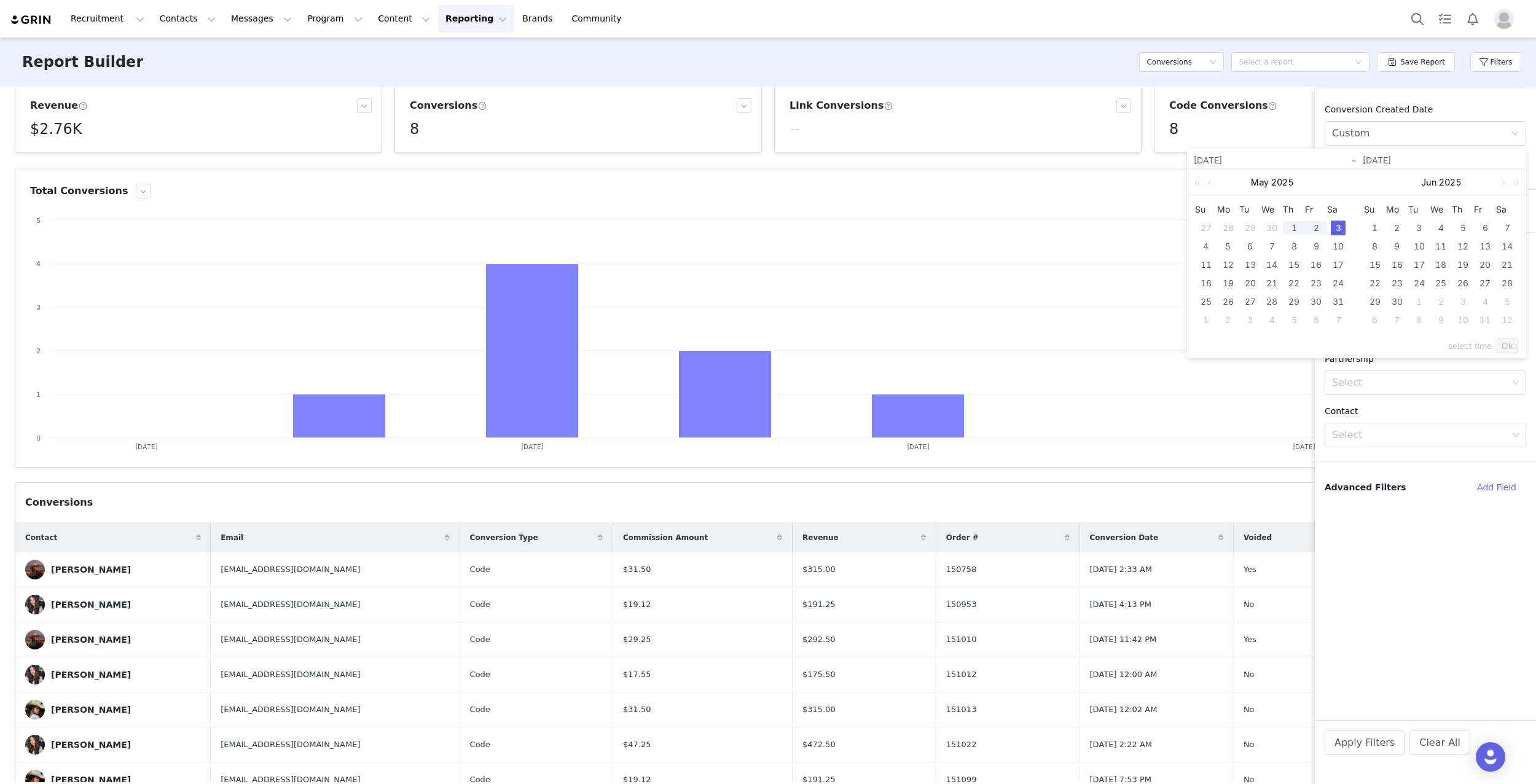
type input "[DATE]"
click at [1515, 348] on link "Ok" at bounding box center [1507, 345] width 21 height 14
click at [1368, 743] on button "Apply Filters" at bounding box center [1364, 743] width 80 height 25
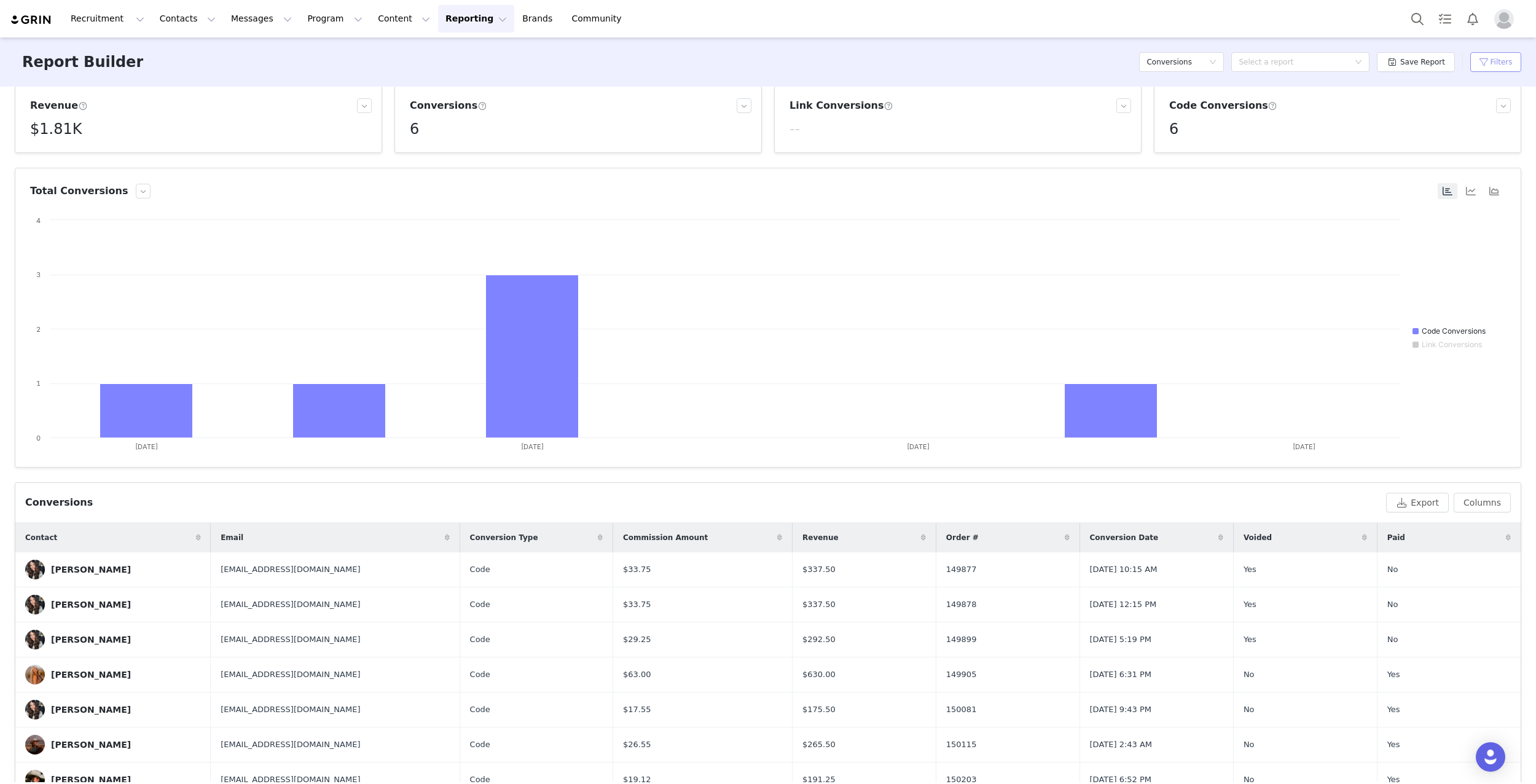
click at [1491, 61] on button "Filters" at bounding box center [1495, 62] width 51 height 20
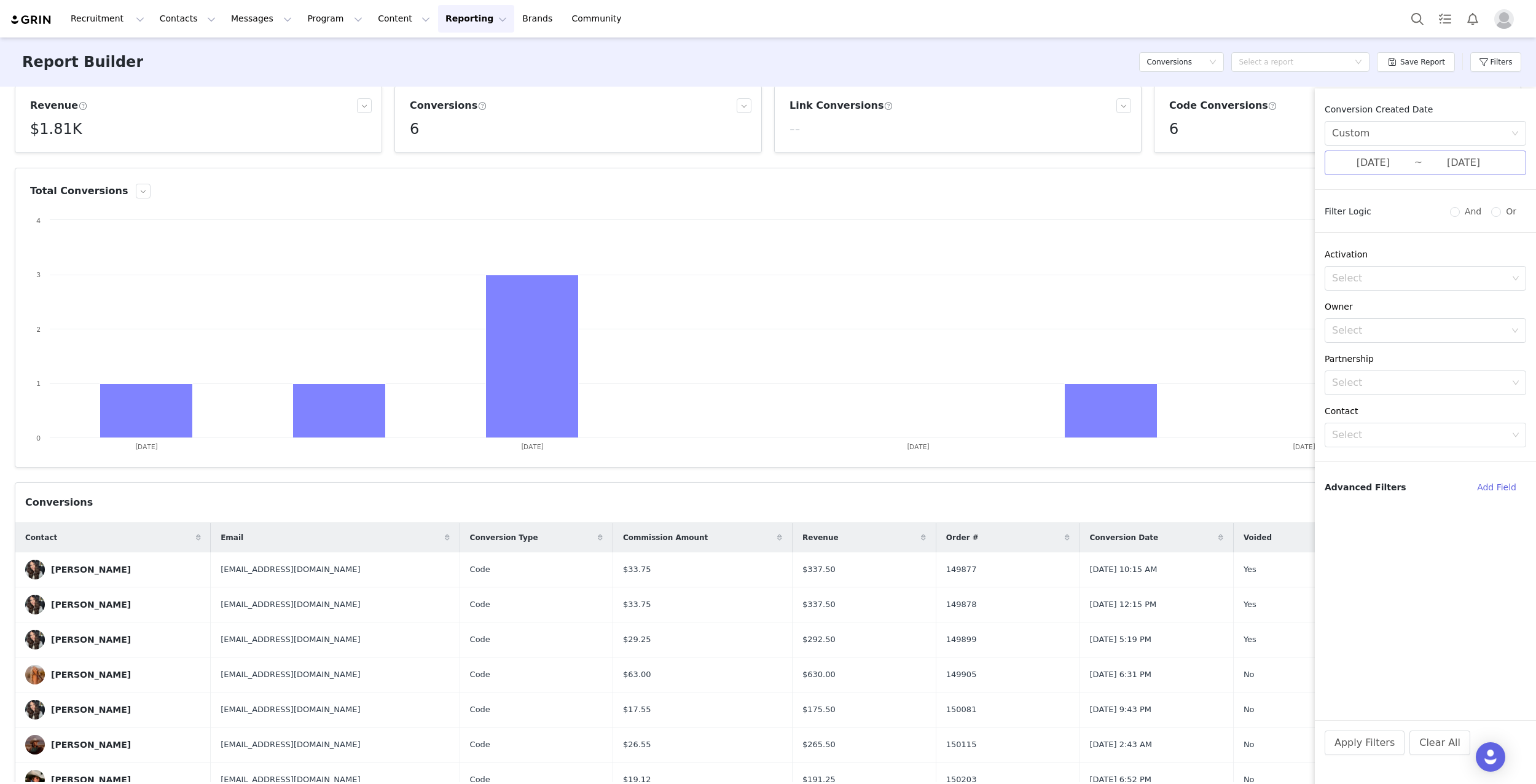
click at [1375, 163] on input "[DATE]" at bounding box center [1373, 163] width 82 height 16
click at [1208, 282] on div "20" at bounding box center [1206, 283] width 14 height 14
click at [1336, 280] on div "26" at bounding box center [1338, 283] width 14 height 14
type input "[DATE]"
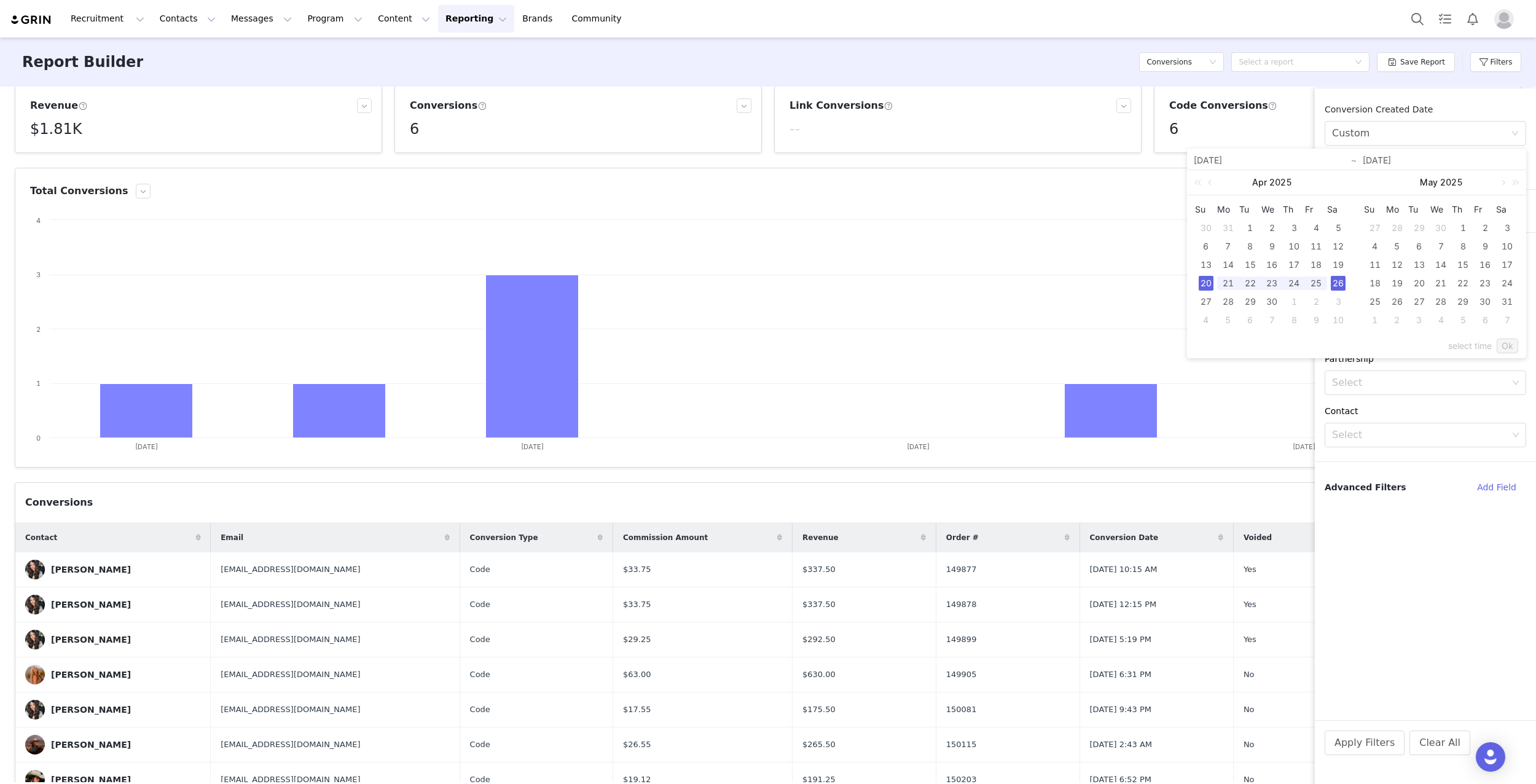
type input "[DATE]"
drag, startPoint x: 1504, startPoint y: 342, endPoint x: 1491, endPoint y: 382, distance: 42.1
click at [1504, 342] on link "Ok" at bounding box center [1507, 345] width 21 height 14
drag, startPoint x: 1361, startPoint y: 735, endPoint x: 1351, endPoint y: 738, distance: 10.4
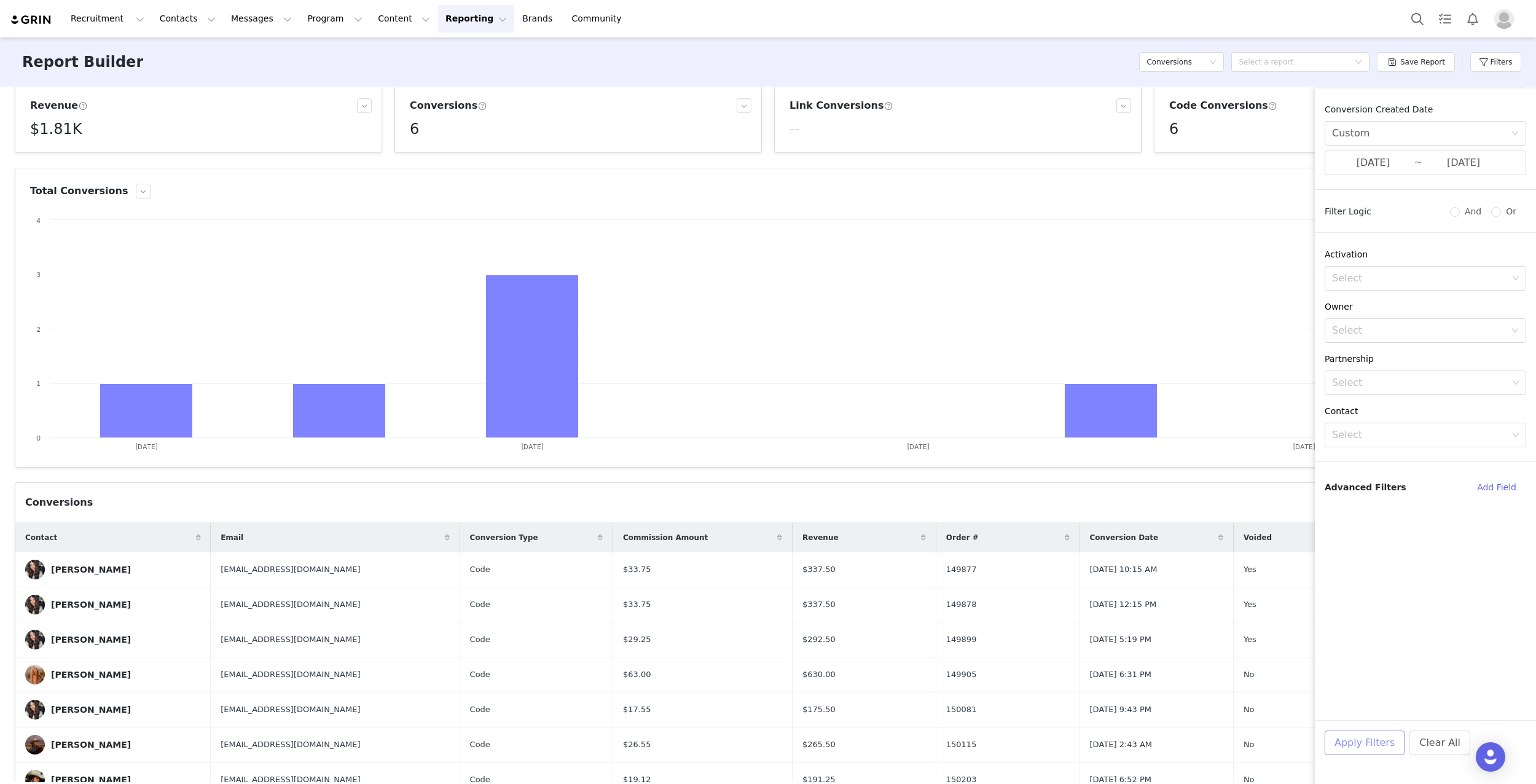
click at [1361, 735] on button "Apply Filters" at bounding box center [1364, 743] width 80 height 25
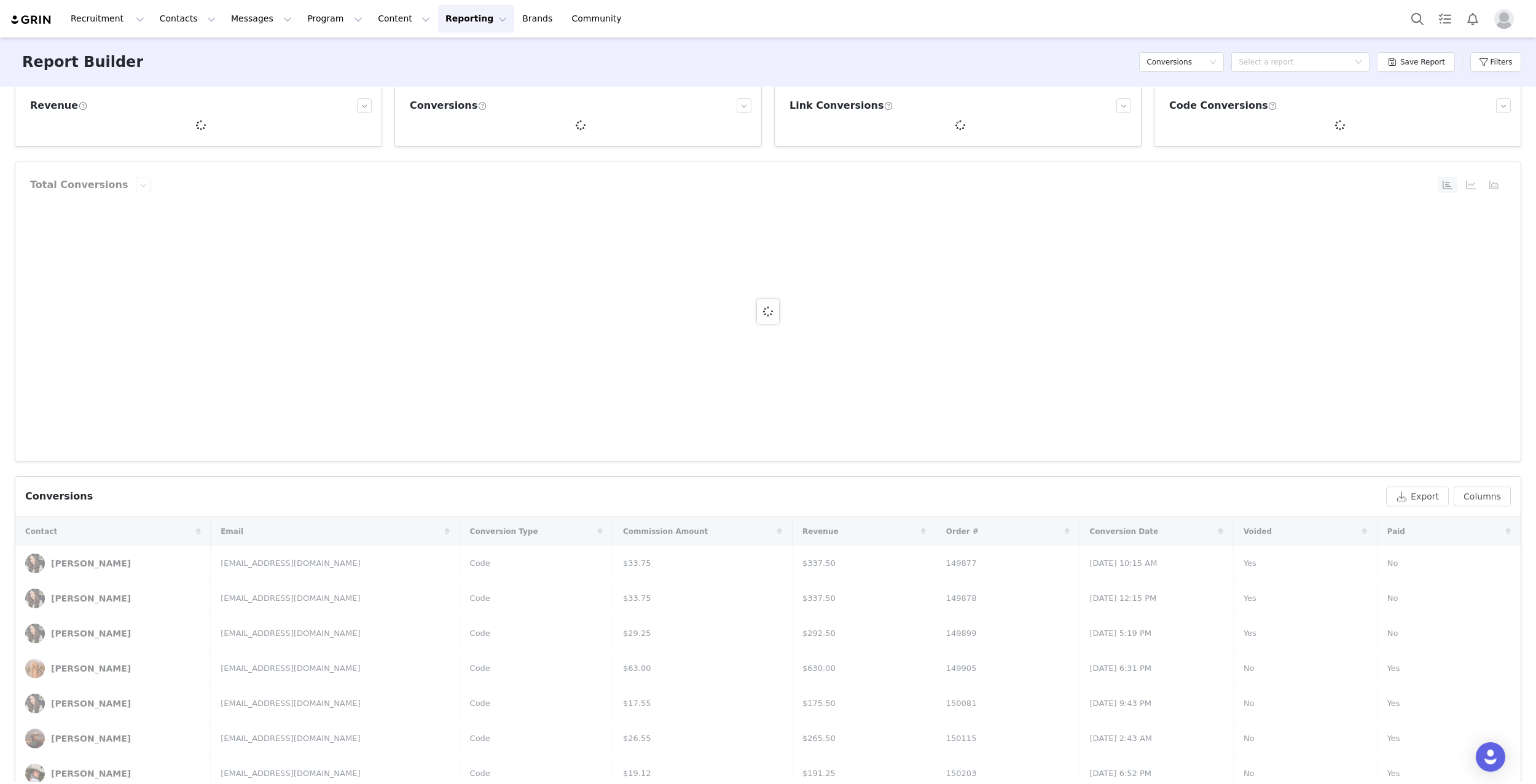
scroll to position [20, 0]
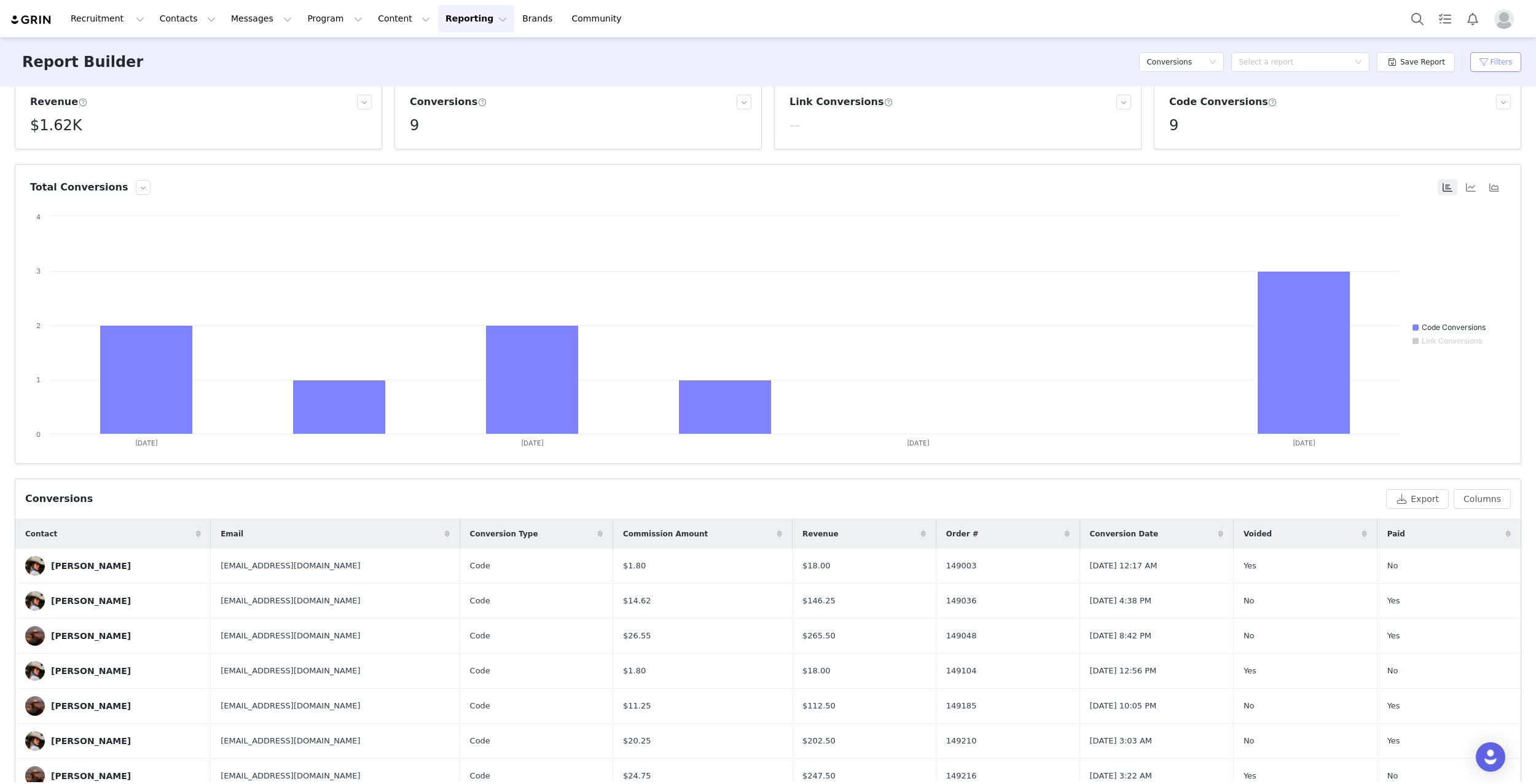
click at [1499, 65] on button "Filters" at bounding box center [1495, 62] width 51 height 20
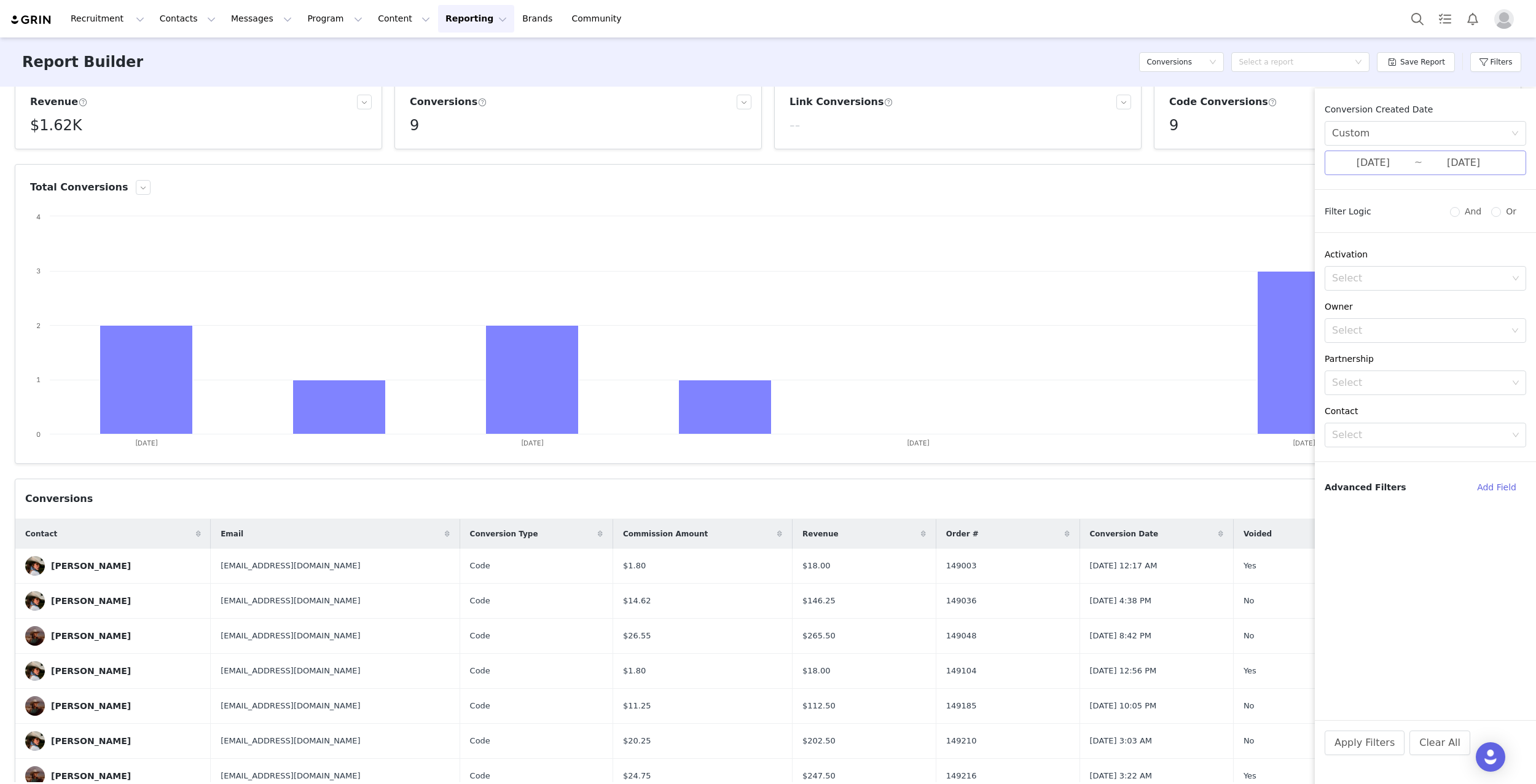
click at [1411, 163] on input "[DATE]" at bounding box center [1373, 163] width 82 height 16
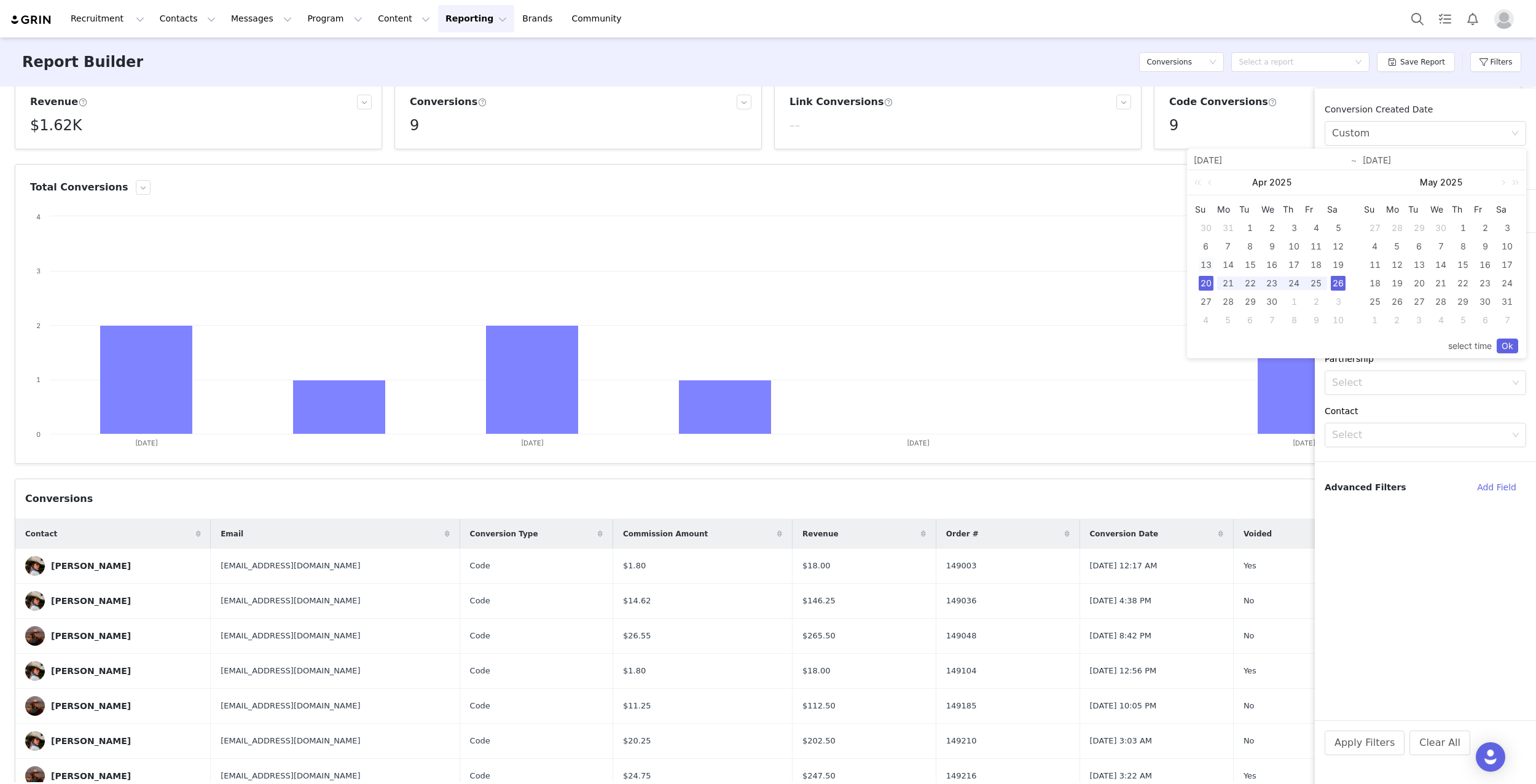
click at [1208, 262] on div "13" at bounding box center [1206, 264] width 14 height 14
drag, startPoint x: 1336, startPoint y: 260, endPoint x: 1401, endPoint y: 384, distance: 140.0
click at [1337, 261] on div "19" at bounding box center [1338, 264] width 14 height 14
type input "[DATE]"
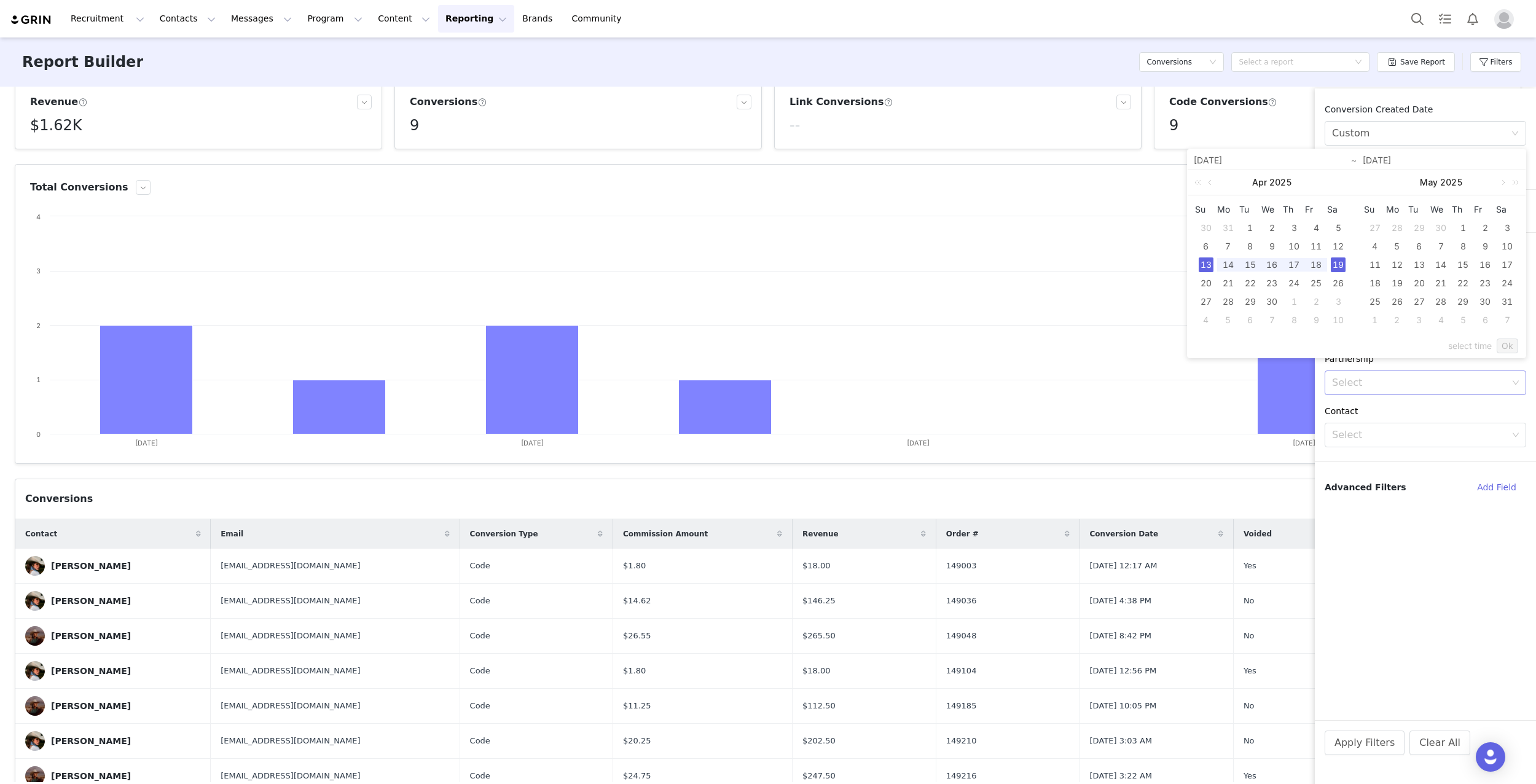
type input "[DATE]"
click at [1506, 347] on link "Ok" at bounding box center [1507, 345] width 21 height 14
click at [1368, 746] on button "Apply Filters" at bounding box center [1364, 743] width 80 height 25
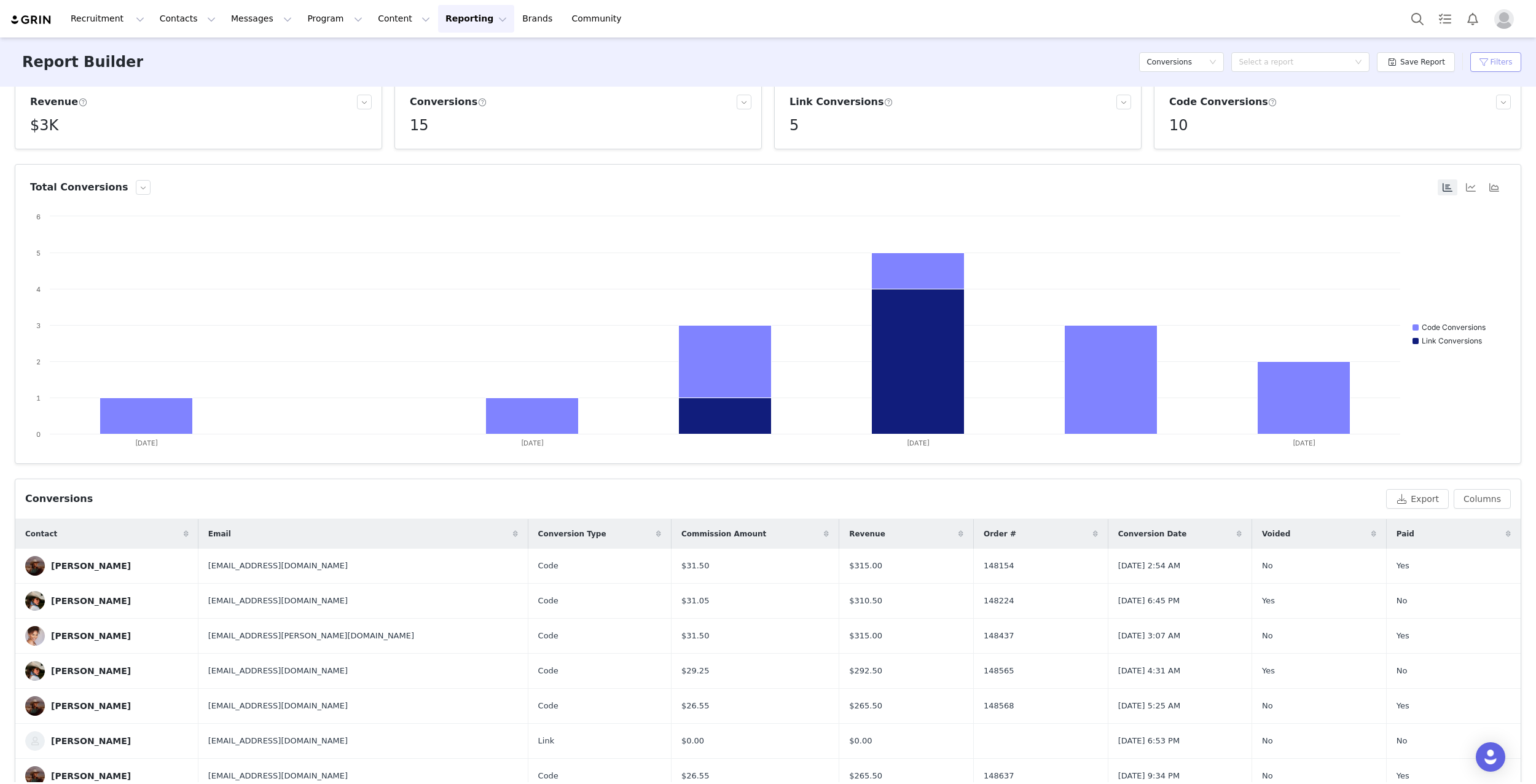
click at [1489, 63] on button "Filters" at bounding box center [1495, 62] width 51 height 20
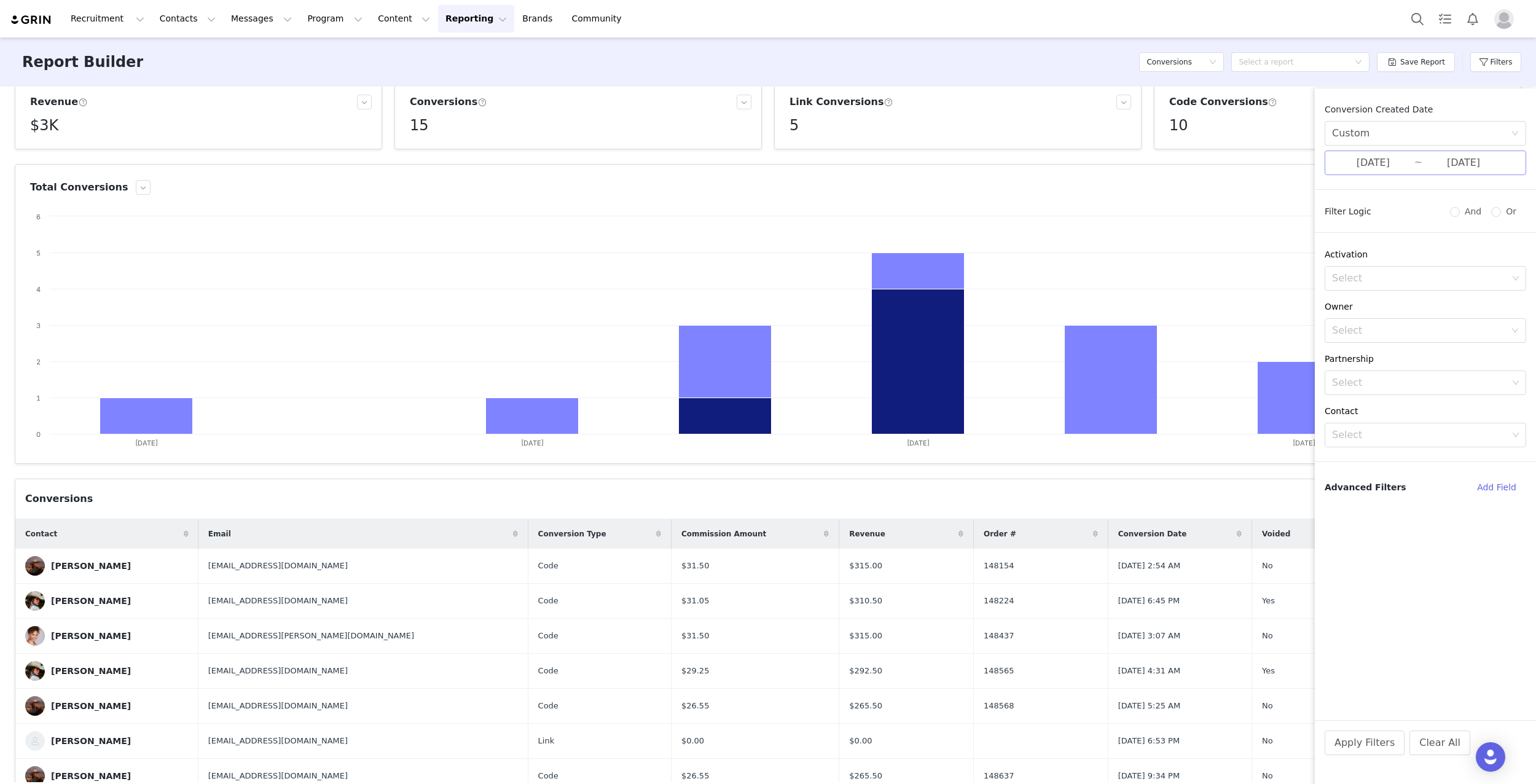
click at [1378, 162] on input "[DATE]" at bounding box center [1373, 163] width 82 height 16
click at [1206, 243] on div "6" at bounding box center [1206, 246] width 14 height 14
drag, startPoint x: 1338, startPoint y: 246, endPoint x: 1342, endPoint y: 270, distance: 24.3
click at [1339, 246] on div "12" at bounding box center [1338, 246] width 14 height 14
type input "[DATE]"
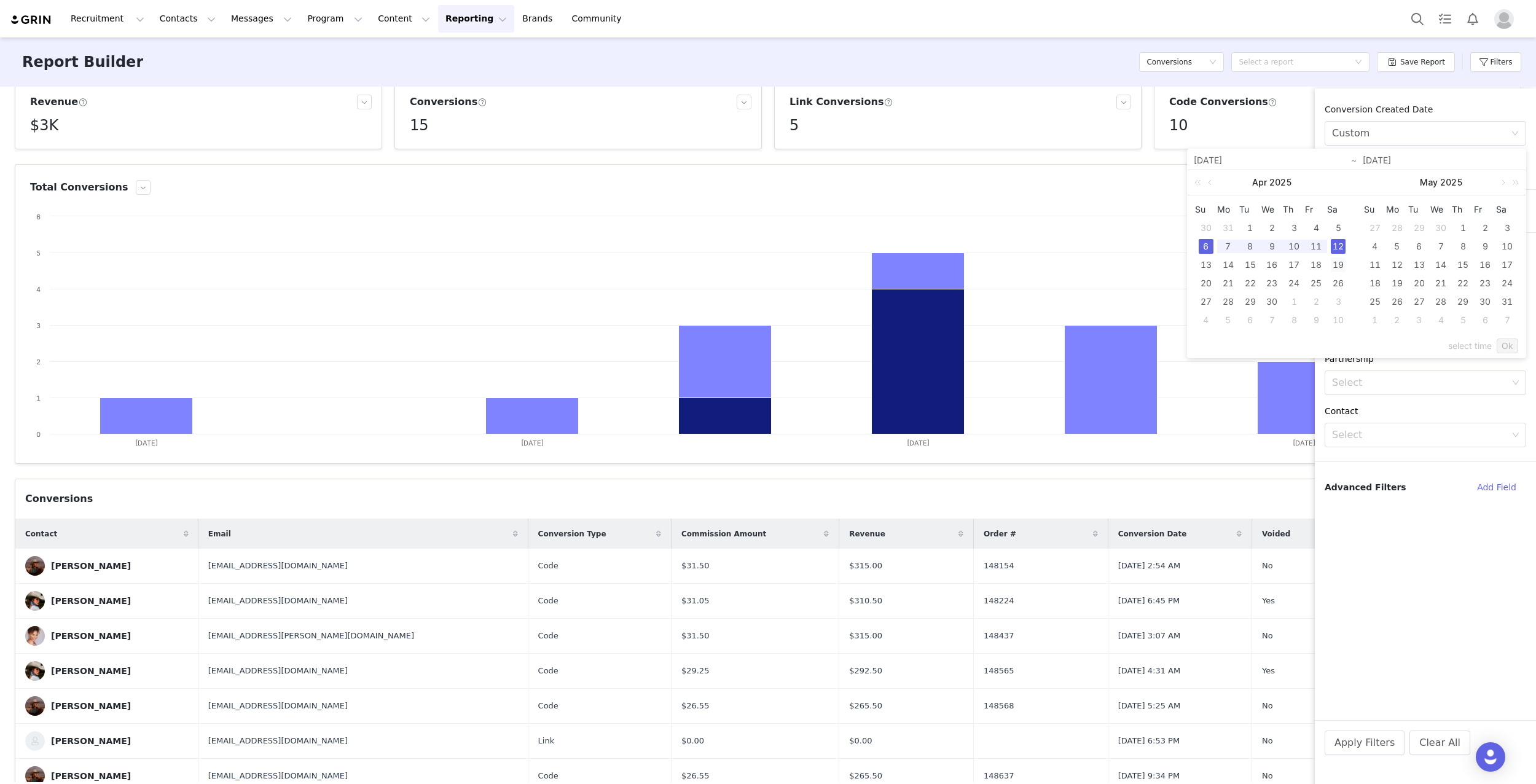
type input "[DATE]"
click at [1504, 344] on link "Ok" at bounding box center [1507, 345] width 21 height 14
click at [1377, 747] on button "Apply Filters" at bounding box center [1364, 743] width 80 height 25
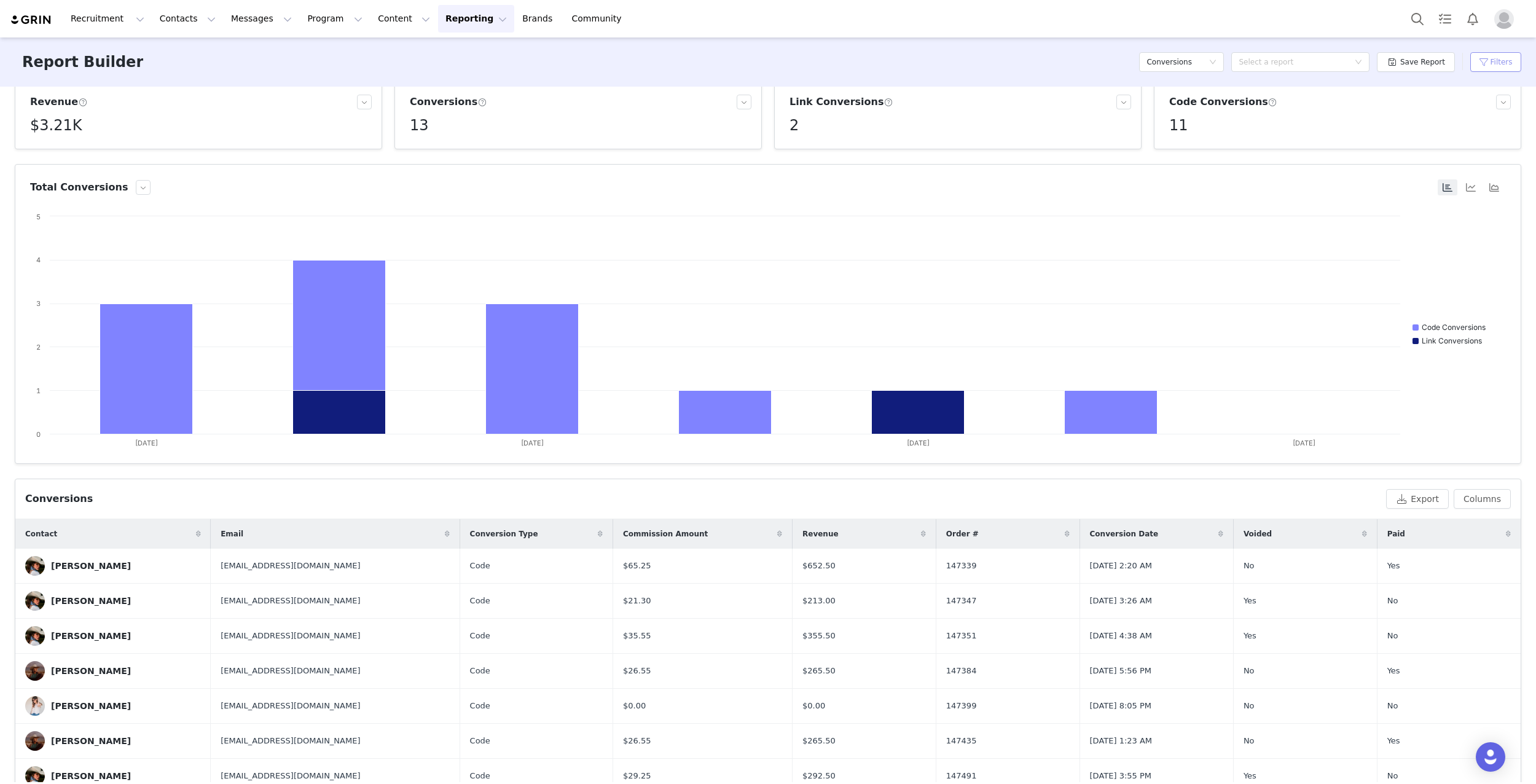
click at [1493, 62] on button "Filters" at bounding box center [1495, 62] width 51 height 20
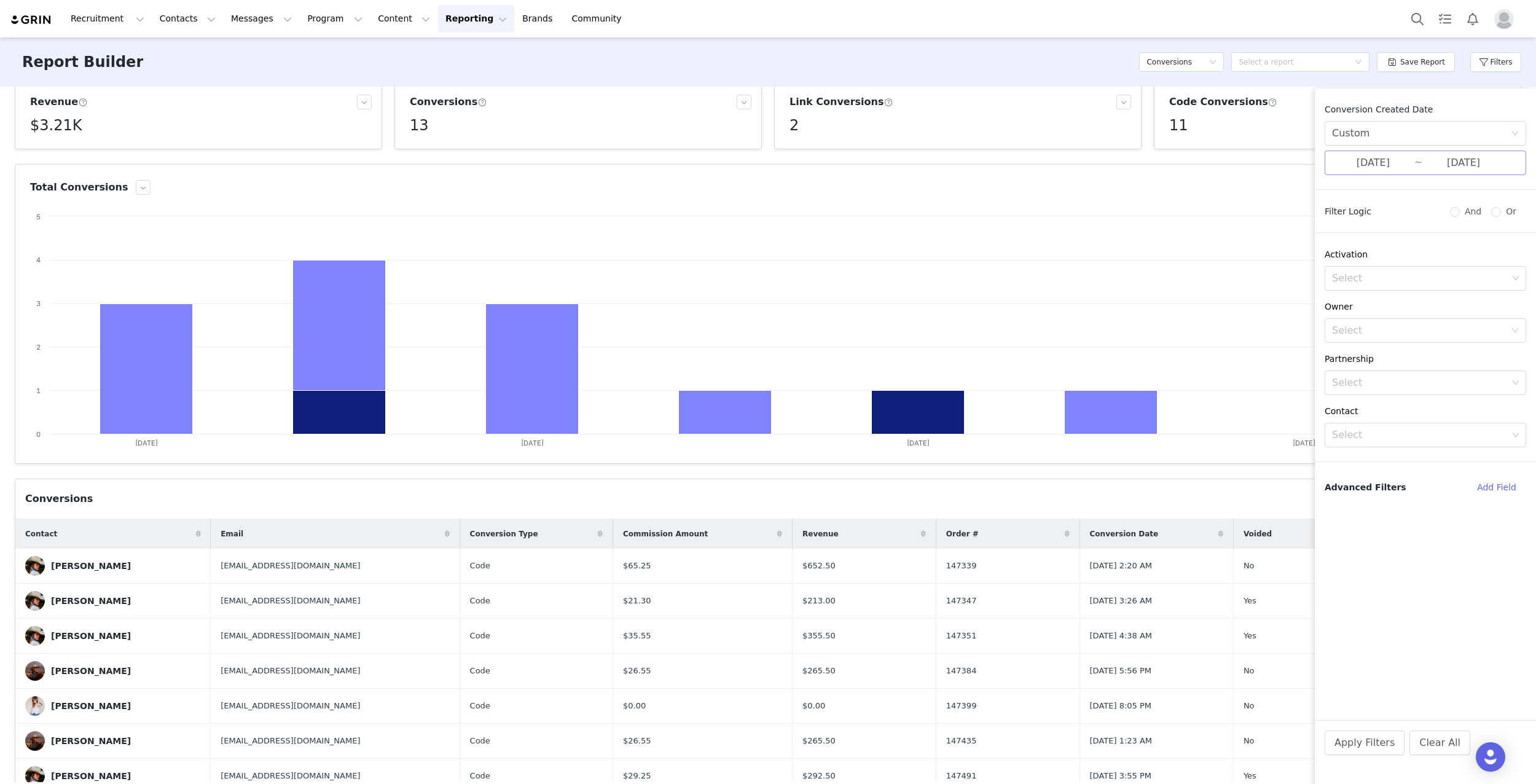
click at [1392, 155] on input "[DATE]" at bounding box center [1373, 163] width 82 height 16
click at [1203, 229] on div "30" at bounding box center [1206, 227] width 14 height 14
click at [1332, 227] on div "5" at bounding box center [1338, 227] width 14 height 14
type input "[DATE]"
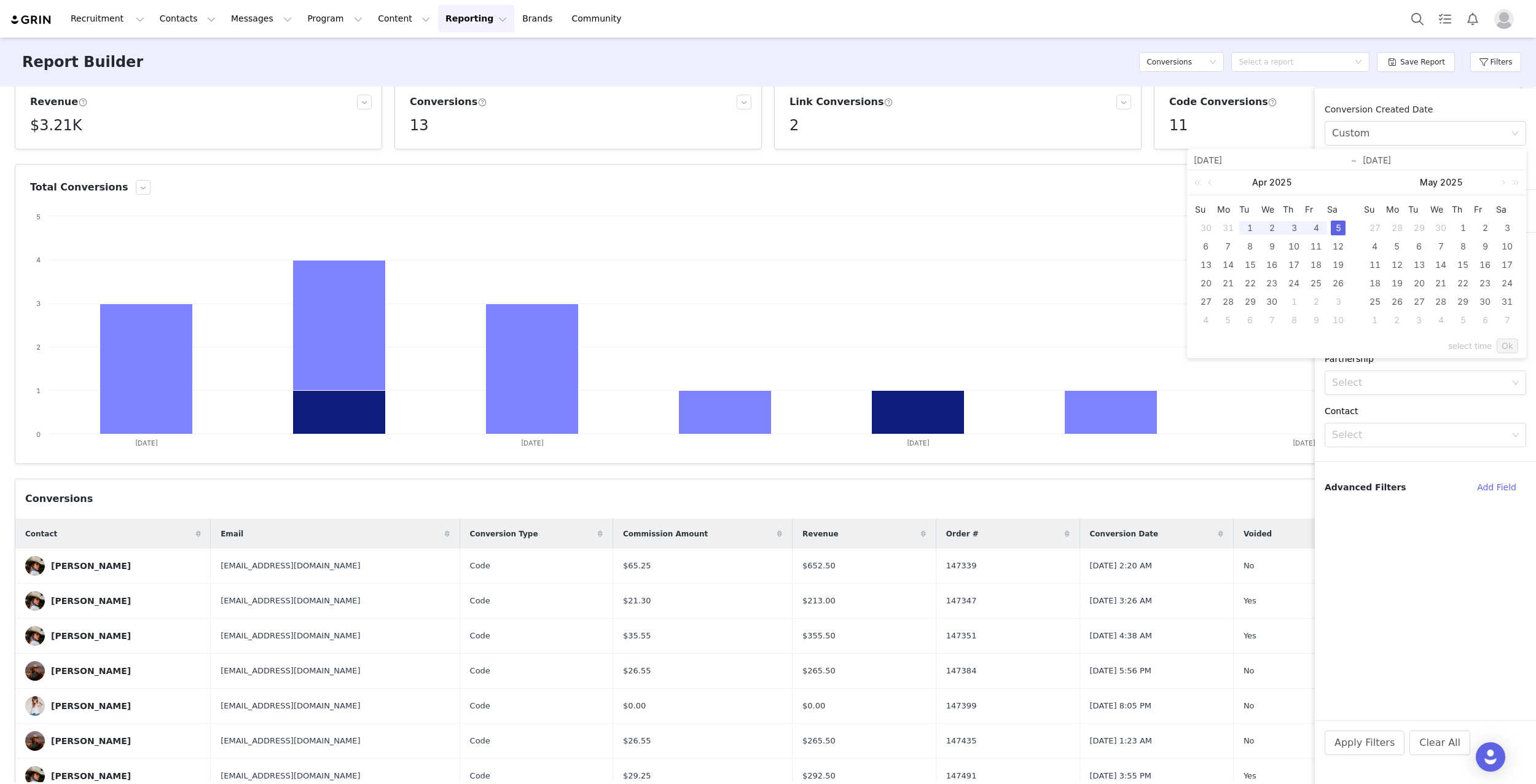
type input "[DATE]"
click at [1503, 338] on link "Ok" at bounding box center [1507, 345] width 21 height 14
click at [1364, 736] on button "Apply Filters" at bounding box center [1364, 743] width 80 height 25
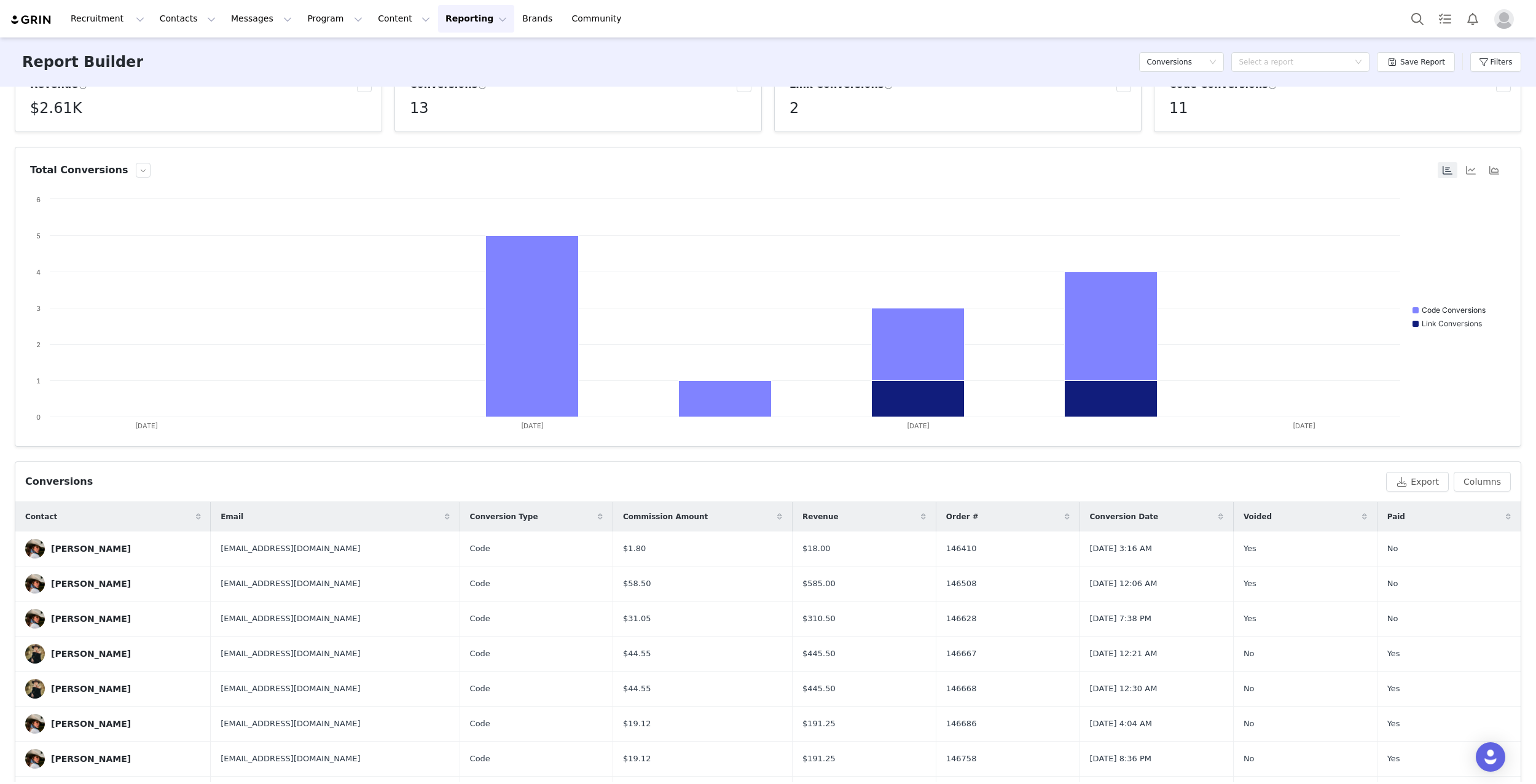
scroll to position [0, 0]
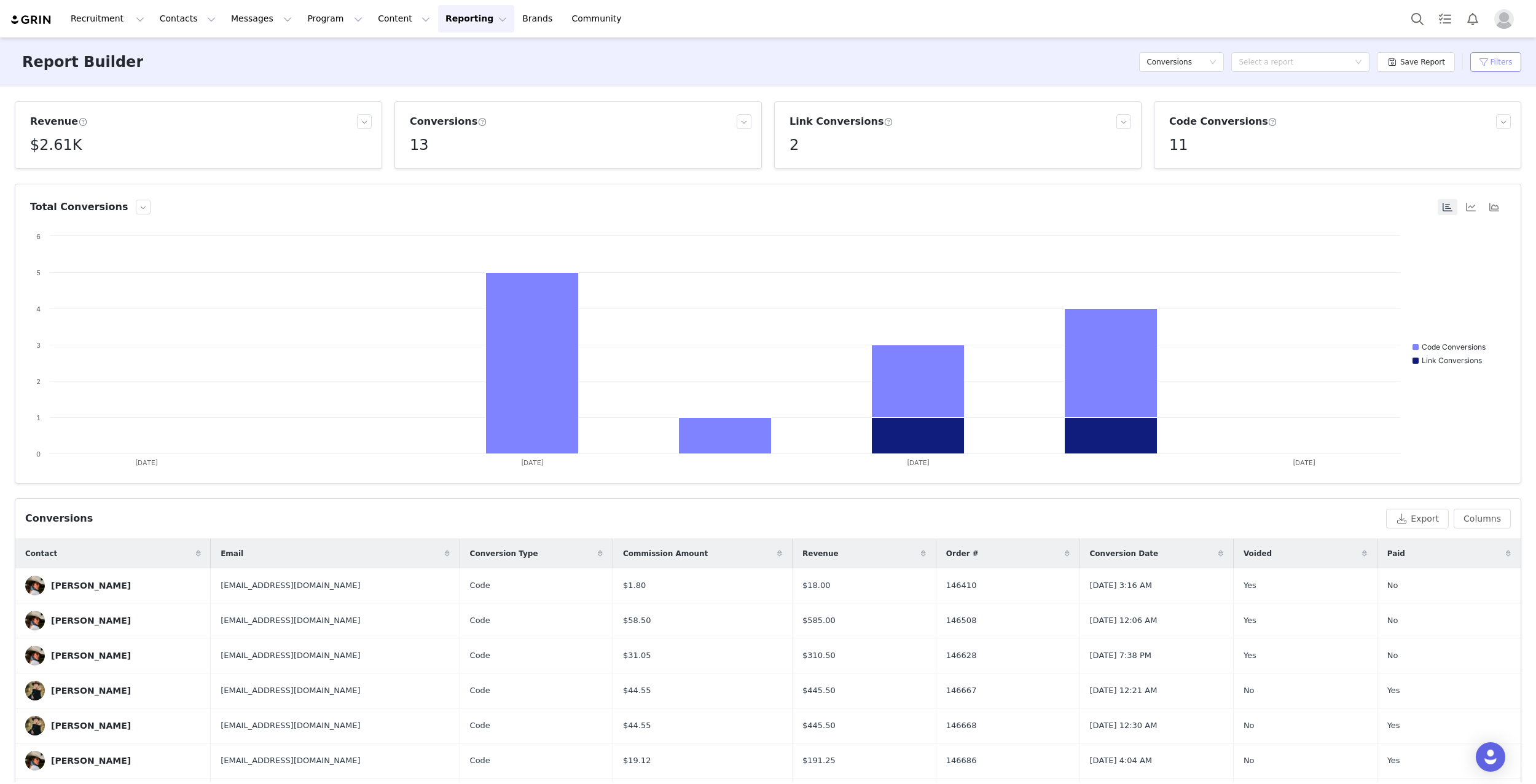
click at [1497, 60] on button "Filters" at bounding box center [1495, 62] width 51 height 20
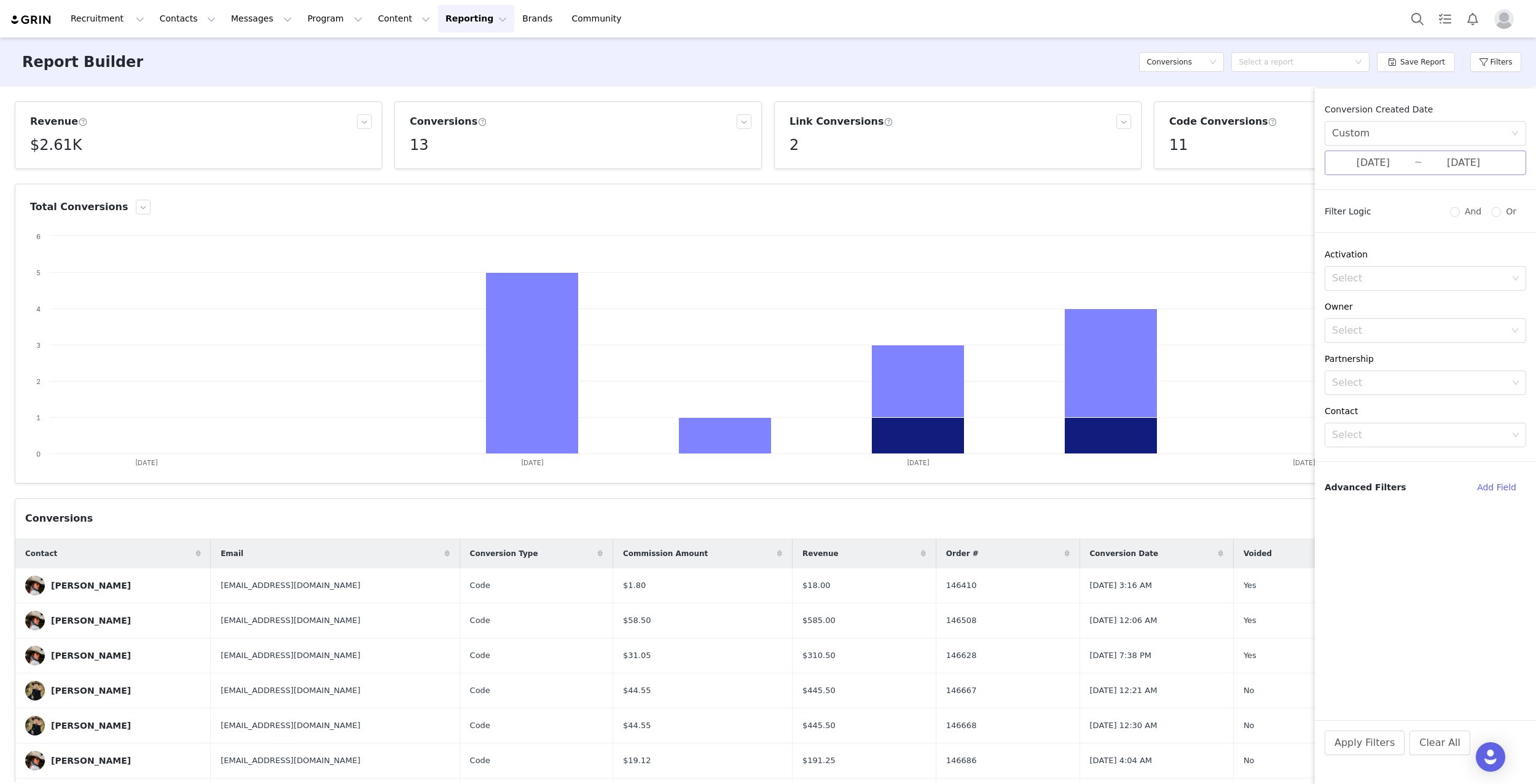
click at [1377, 155] on input "[DATE]" at bounding box center [1373, 163] width 82 height 16
drag, startPoint x: 1209, startPoint y: 299, endPoint x: 1253, endPoint y: 302, distance: 44.1
click at [1210, 299] on div "23" at bounding box center [1206, 301] width 14 height 14
click at [1335, 301] on div "29" at bounding box center [1338, 301] width 14 height 14
type input "[DATE]"
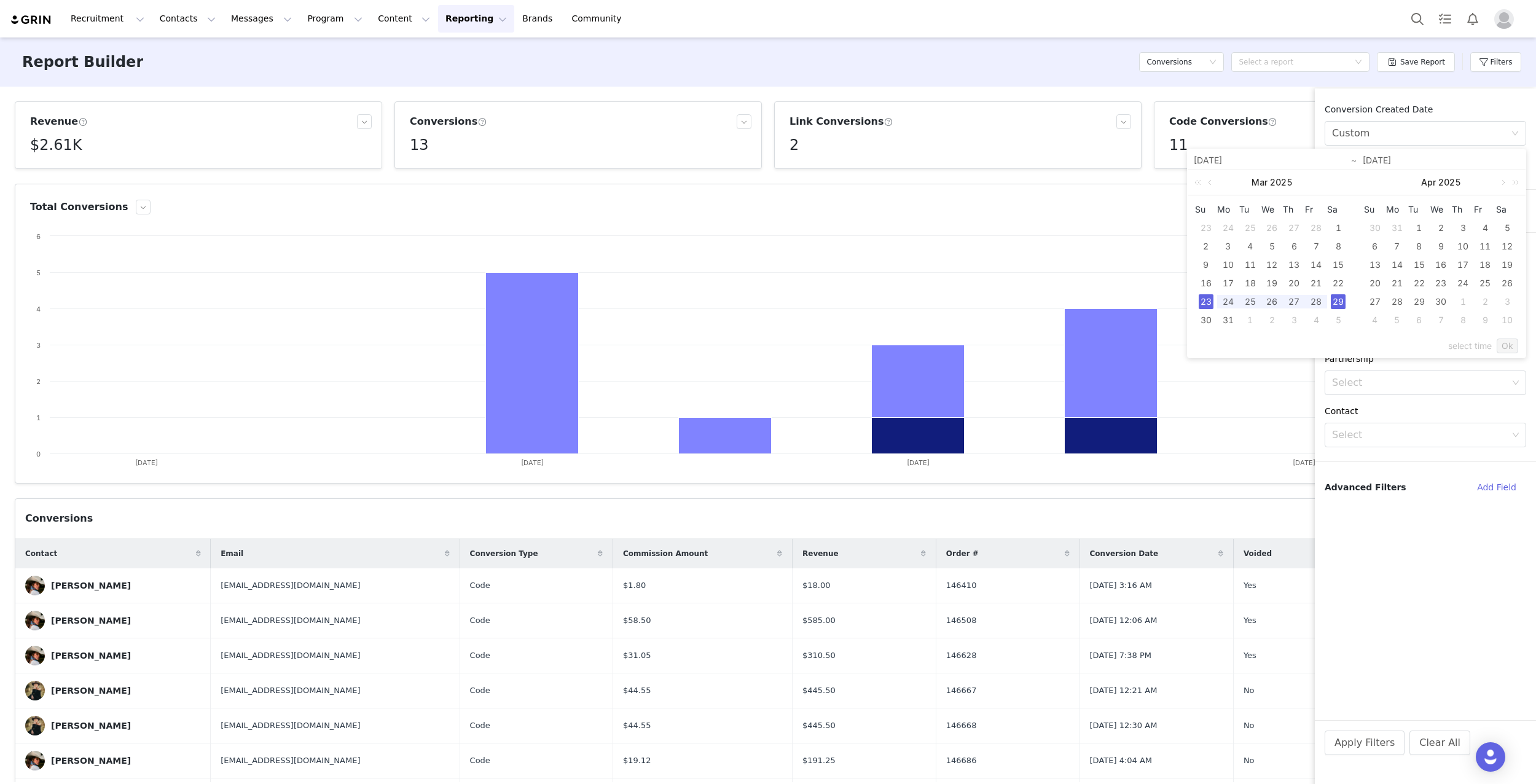
type input "[DATE]"
click at [1510, 342] on link "Ok" at bounding box center [1507, 345] width 21 height 14
drag, startPoint x: 1371, startPoint y: 746, endPoint x: 1362, endPoint y: 748, distance: 9.2
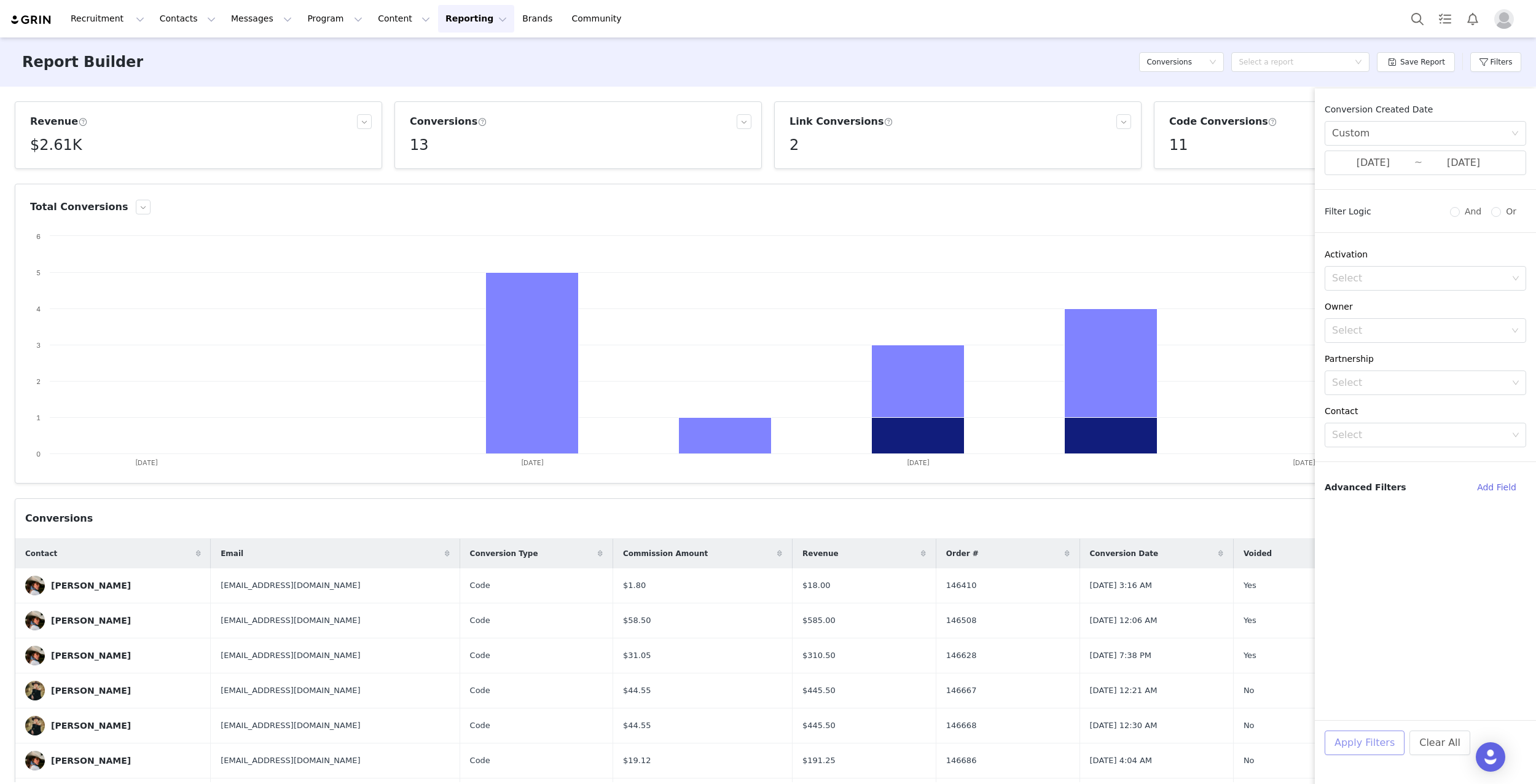
click at [1372, 745] on button "Apply Filters" at bounding box center [1364, 743] width 80 height 25
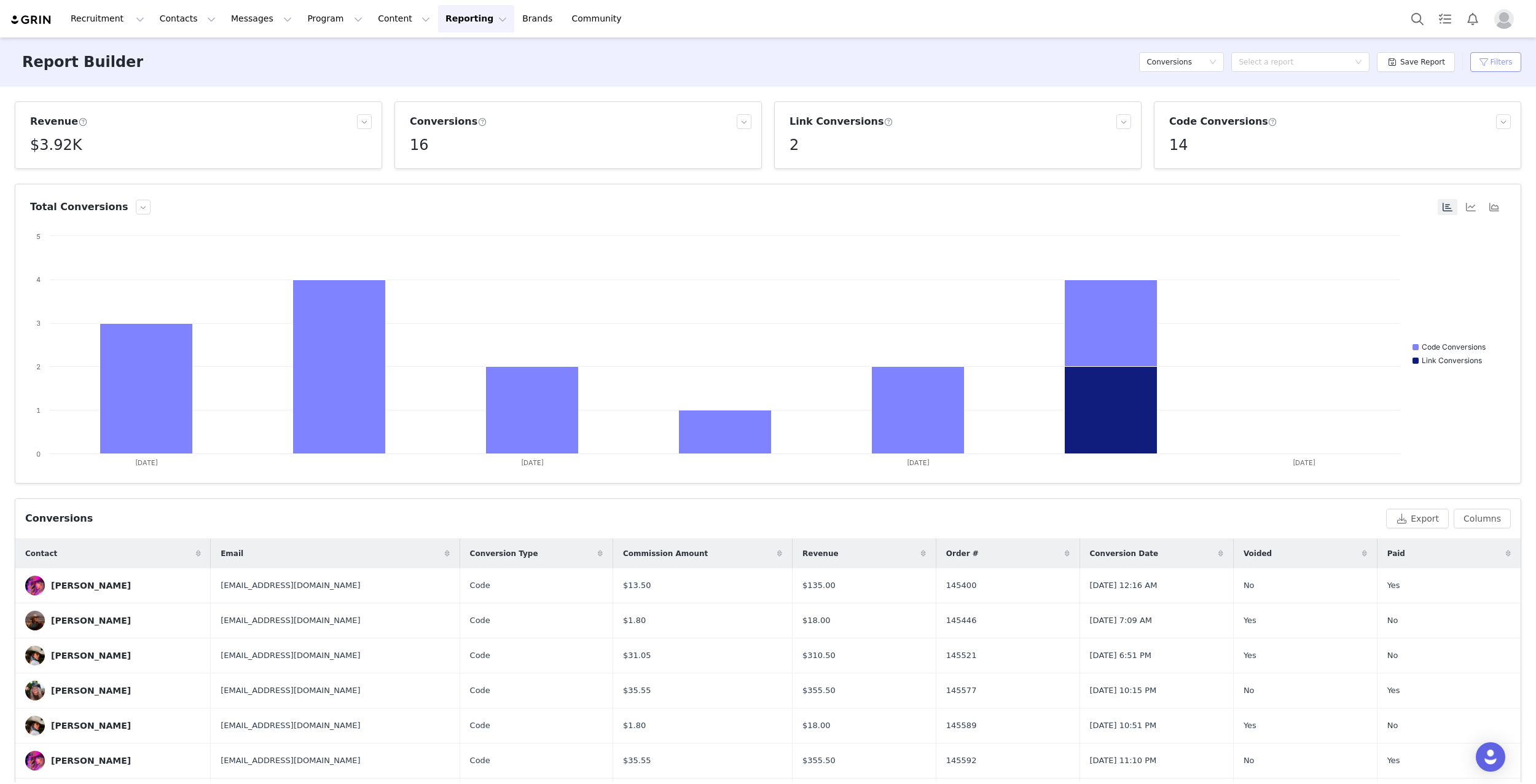
click at [1490, 59] on button "Filters" at bounding box center [1495, 62] width 51 height 20
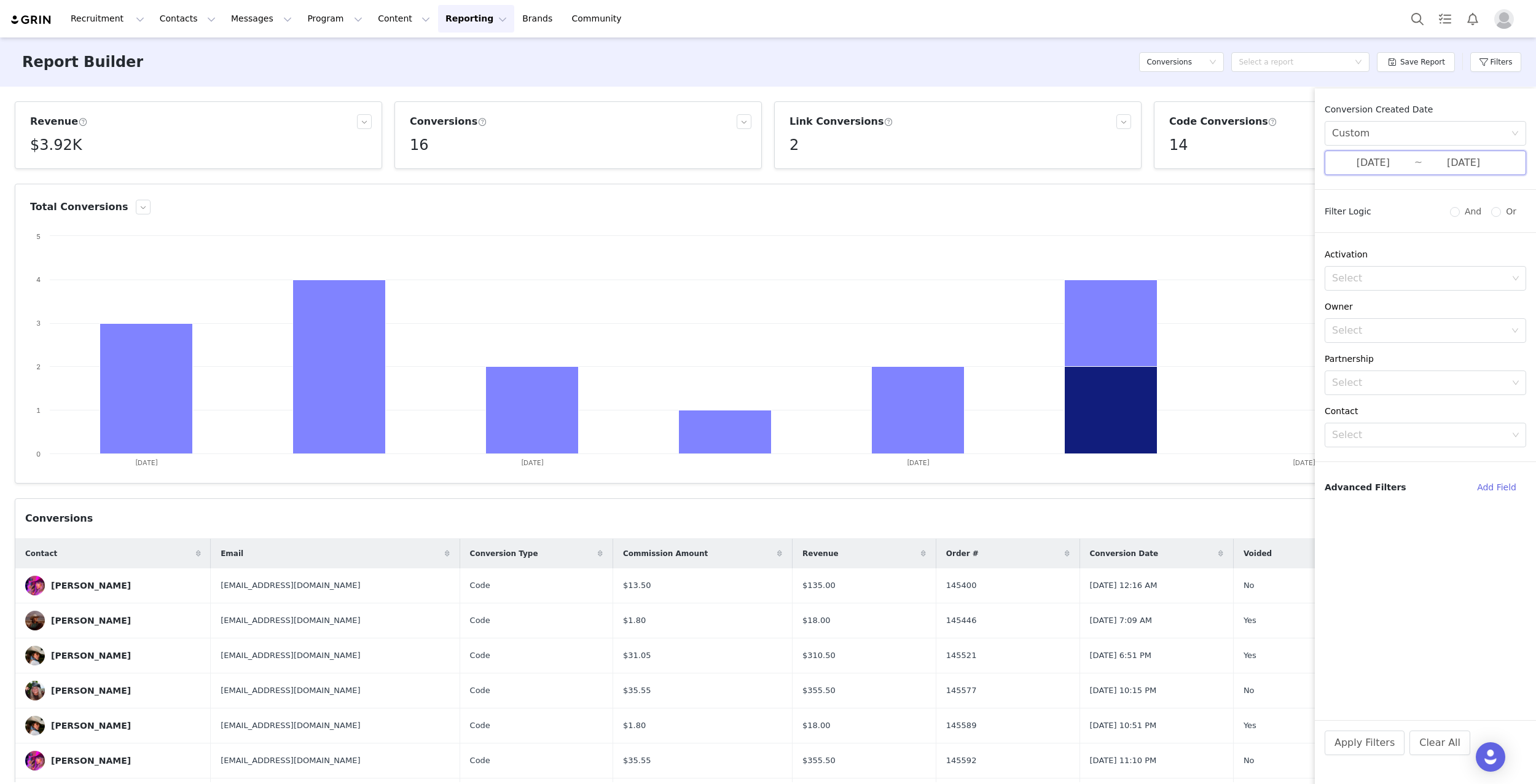
click at [1417, 157] on span "[DATE] ~ [DATE]" at bounding box center [1425, 163] width 202 height 25
click at [1203, 283] on div "16" at bounding box center [1206, 283] width 14 height 14
click at [1340, 287] on div "22" at bounding box center [1338, 283] width 14 height 14
type input "[DATE]"
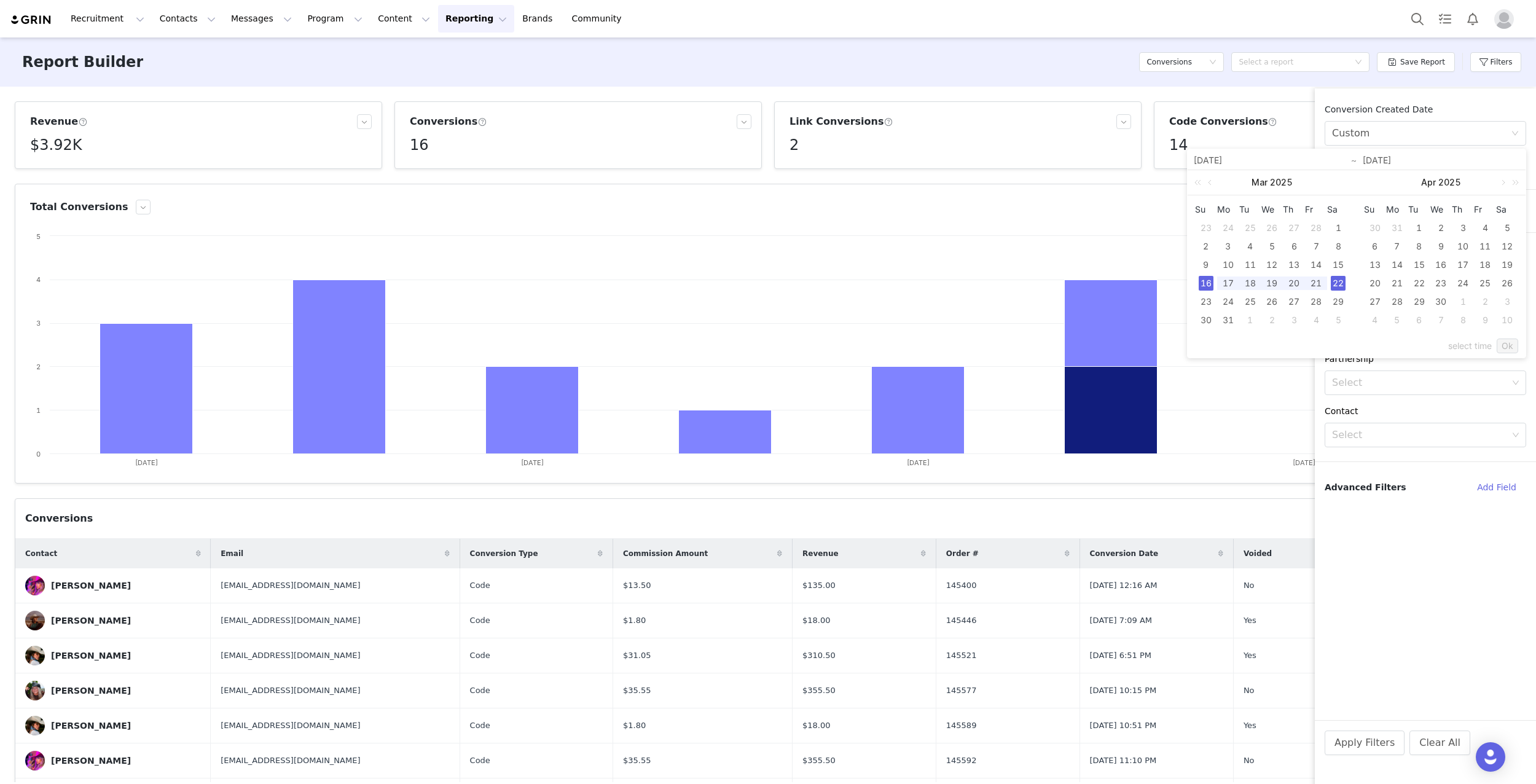
type input "[DATE]"
click at [1497, 338] on div "select time Ok" at bounding box center [1356, 346] width 323 height 23
click at [1504, 343] on link "Ok" at bounding box center [1507, 345] width 21 height 14
click at [1358, 743] on button "Apply Filters" at bounding box center [1364, 743] width 80 height 25
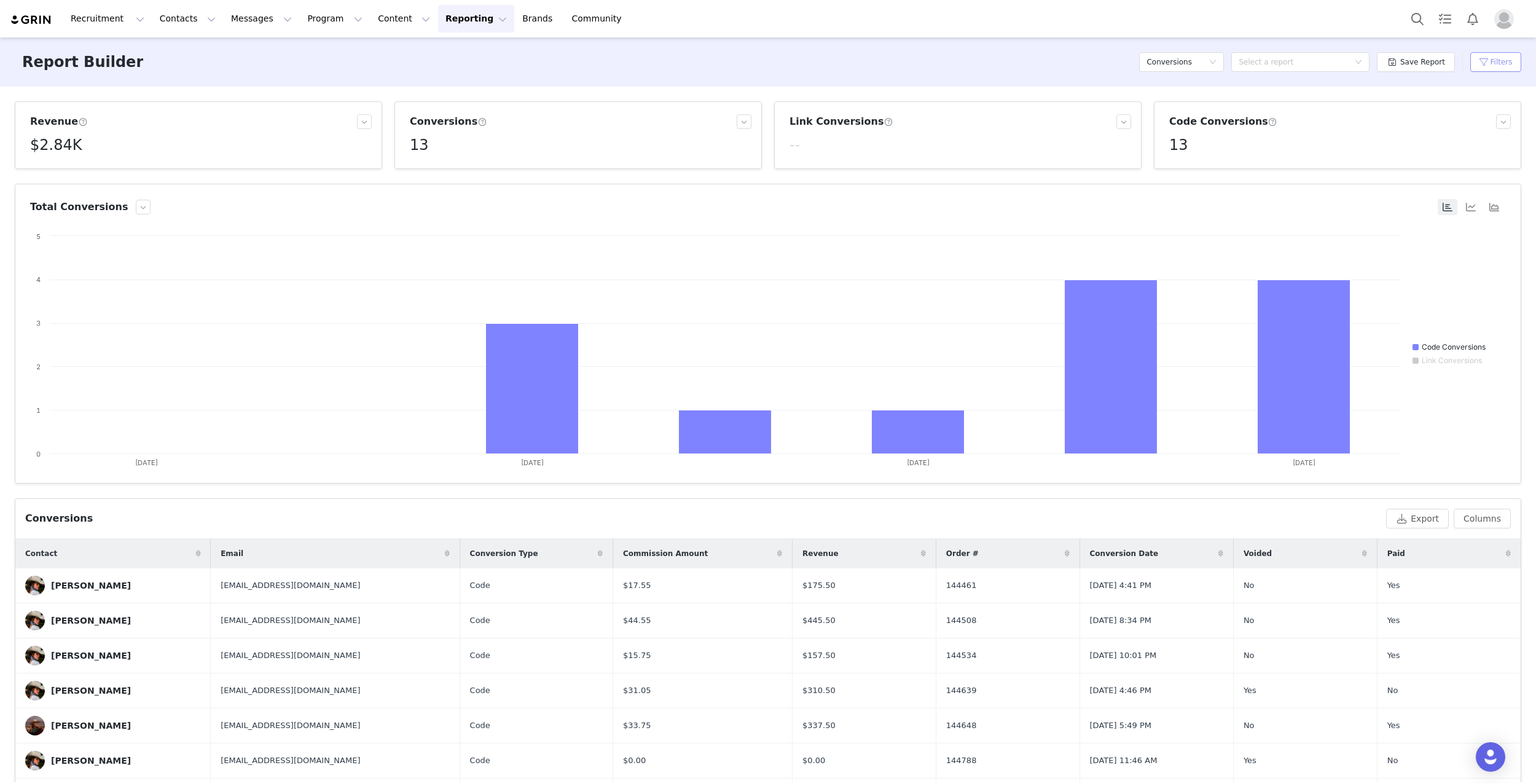
click at [1489, 61] on button "Filters" at bounding box center [1495, 62] width 51 height 20
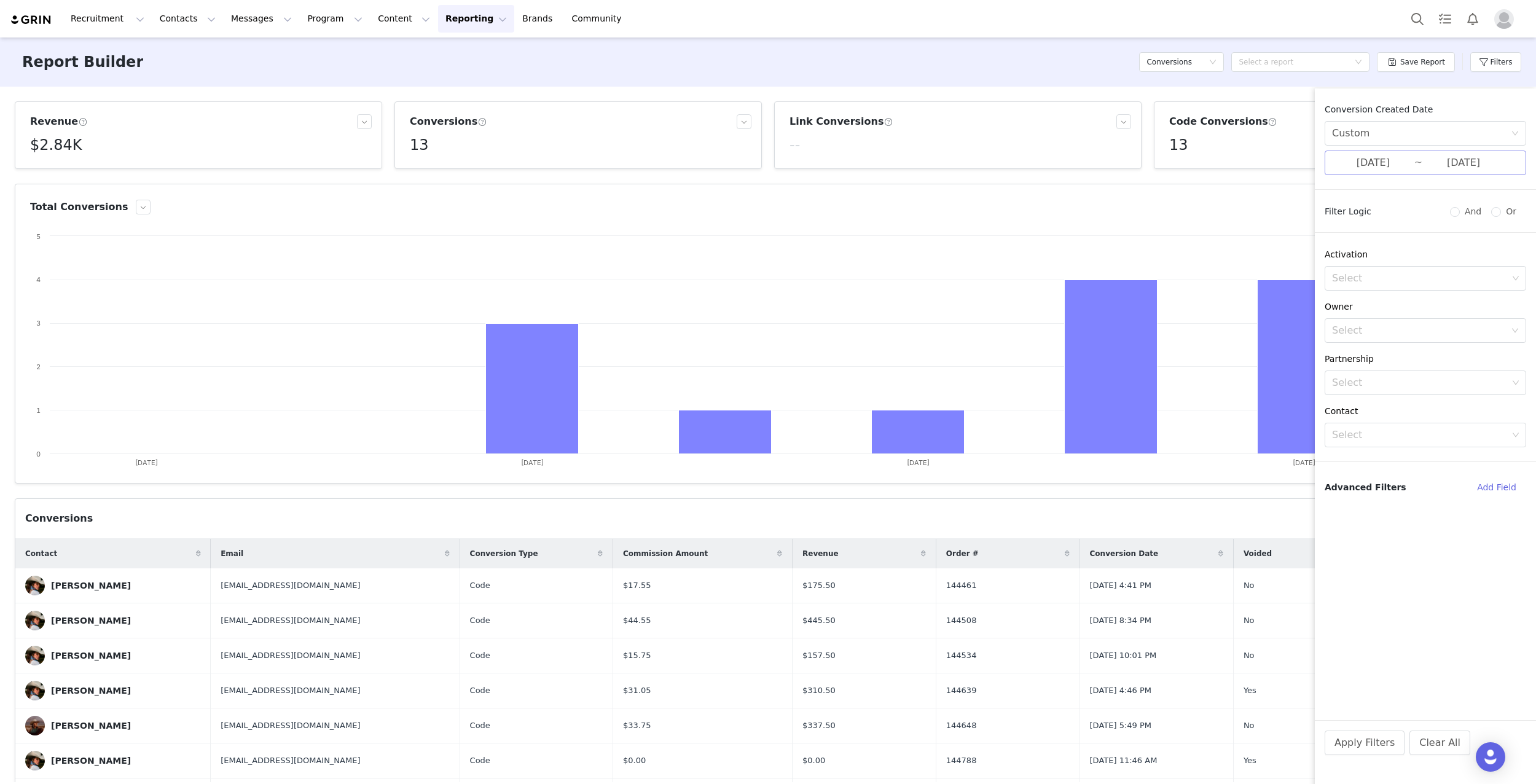
click at [1379, 165] on input "[DATE]" at bounding box center [1373, 163] width 82 height 16
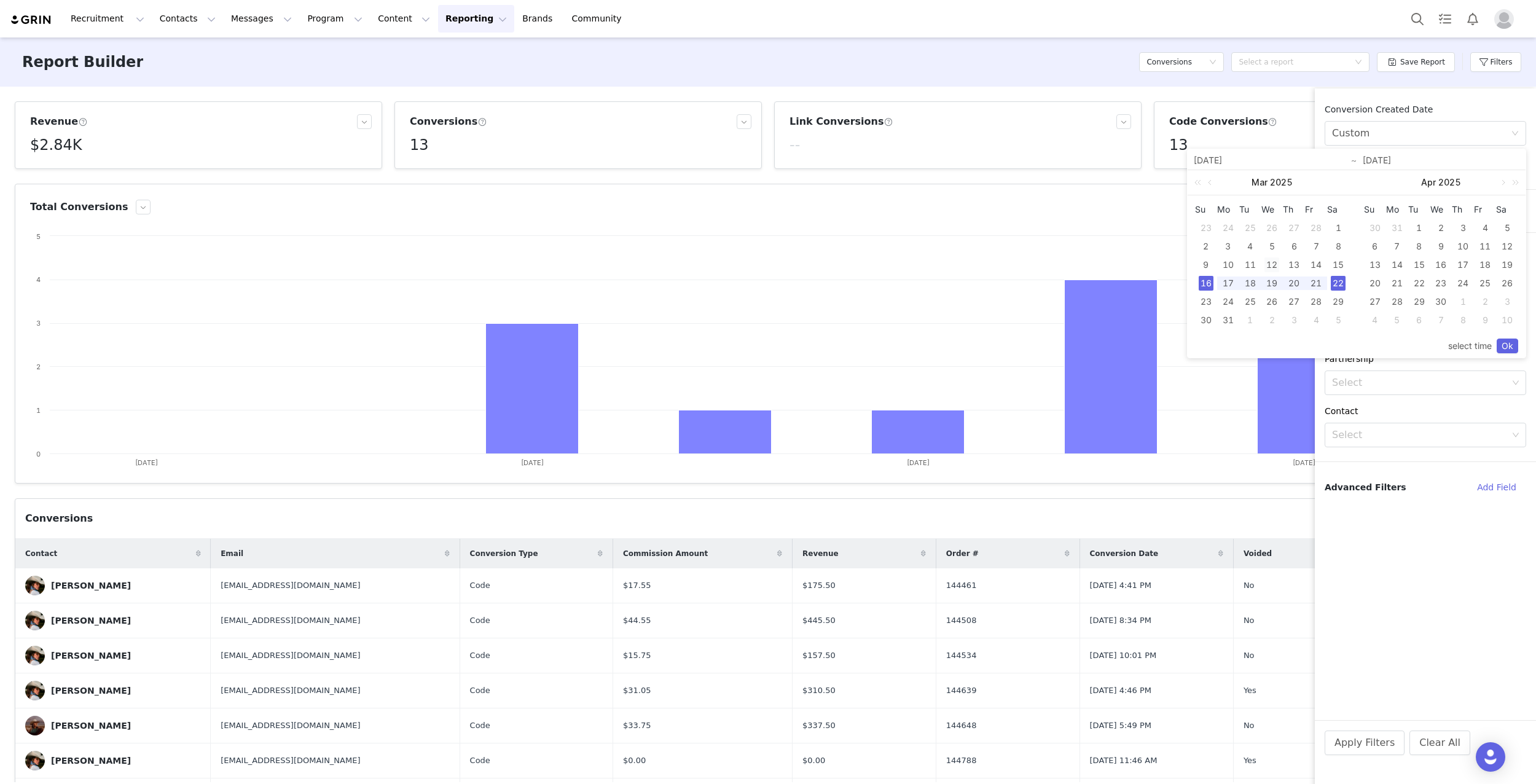
drag, startPoint x: 1208, startPoint y: 262, endPoint x: 1277, endPoint y: 263, distance: 69.0
click at [1208, 262] on div "9" at bounding box center [1206, 264] width 14 height 14
click at [1336, 262] on div "15" at bounding box center [1338, 264] width 14 height 14
type input "[DATE]"
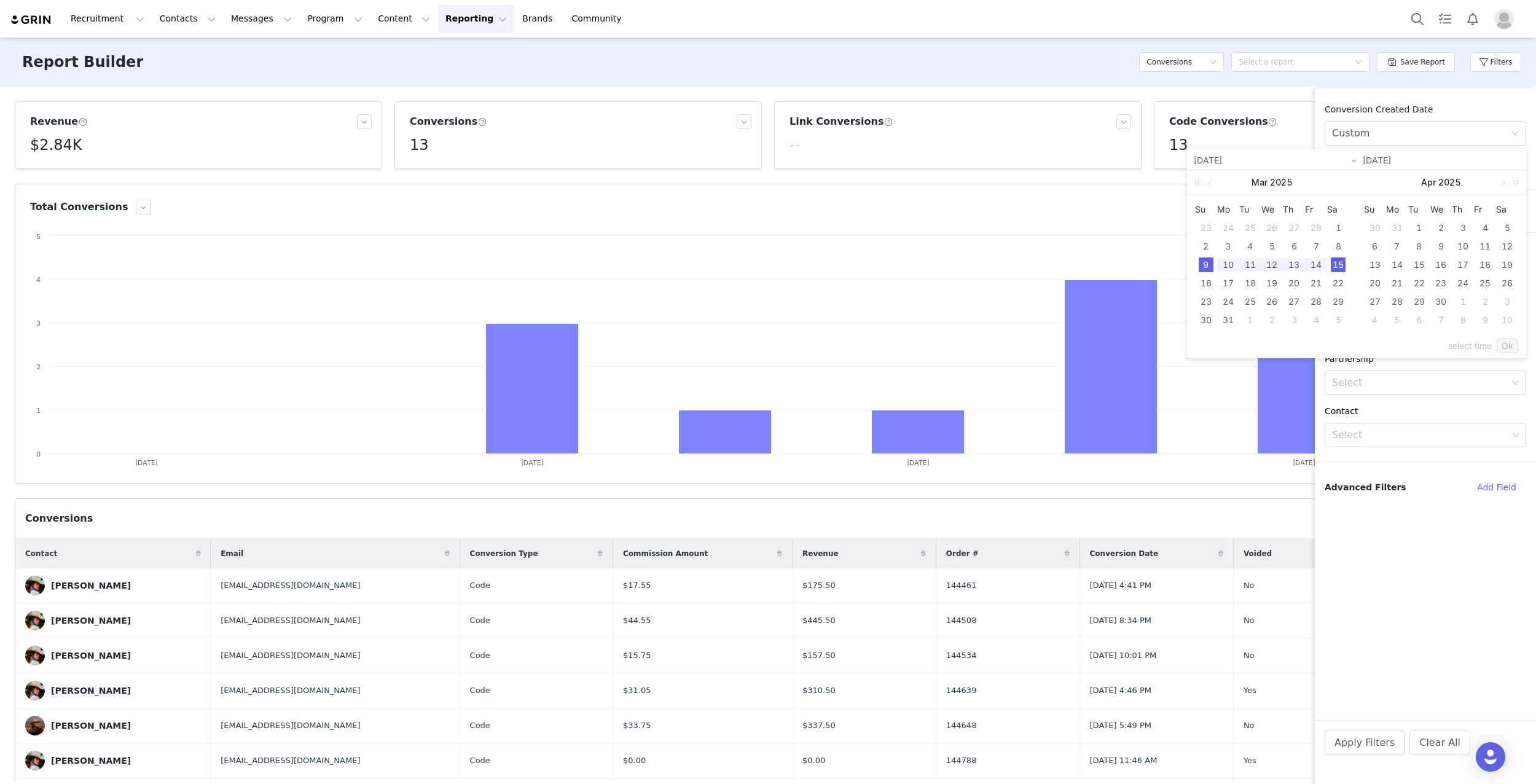
type input "[DATE]"
click at [1503, 342] on link "Ok" at bounding box center [1507, 345] width 21 height 14
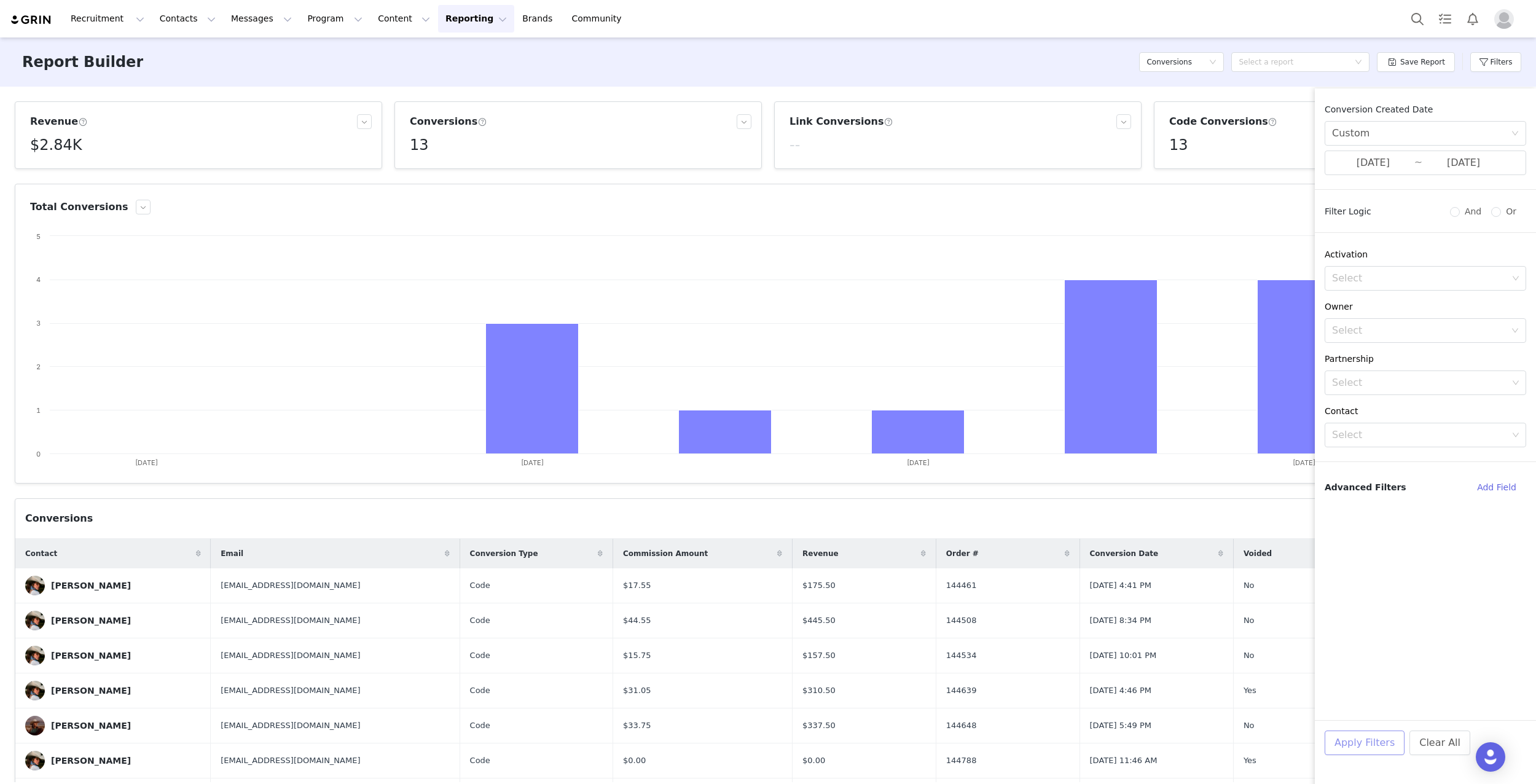
click at [1350, 739] on button "Apply Filters" at bounding box center [1364, 743] width 80 height 25
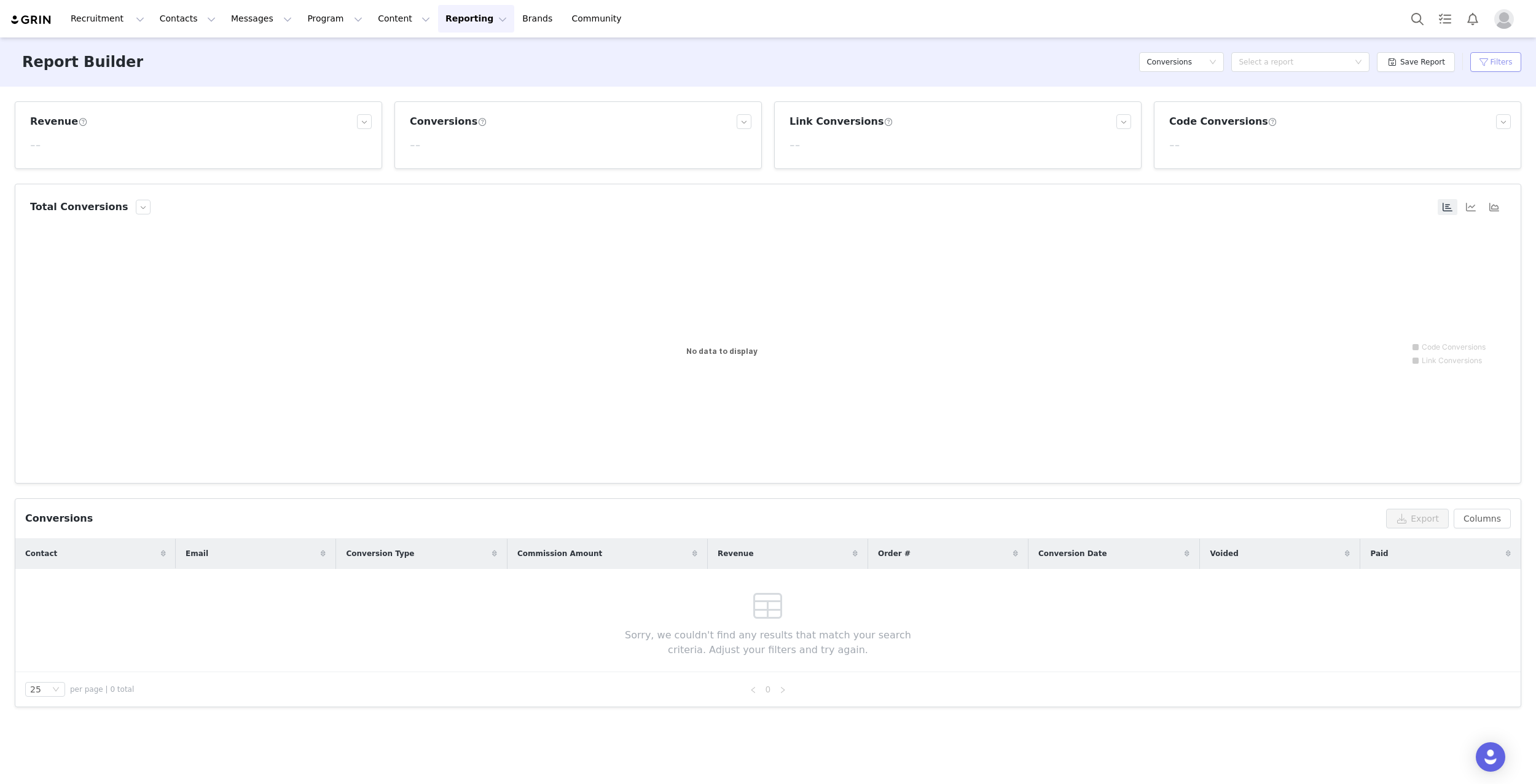
click at [1488, 61] on button "Filters" at bounding box center [1495, 62] width 51 height 20
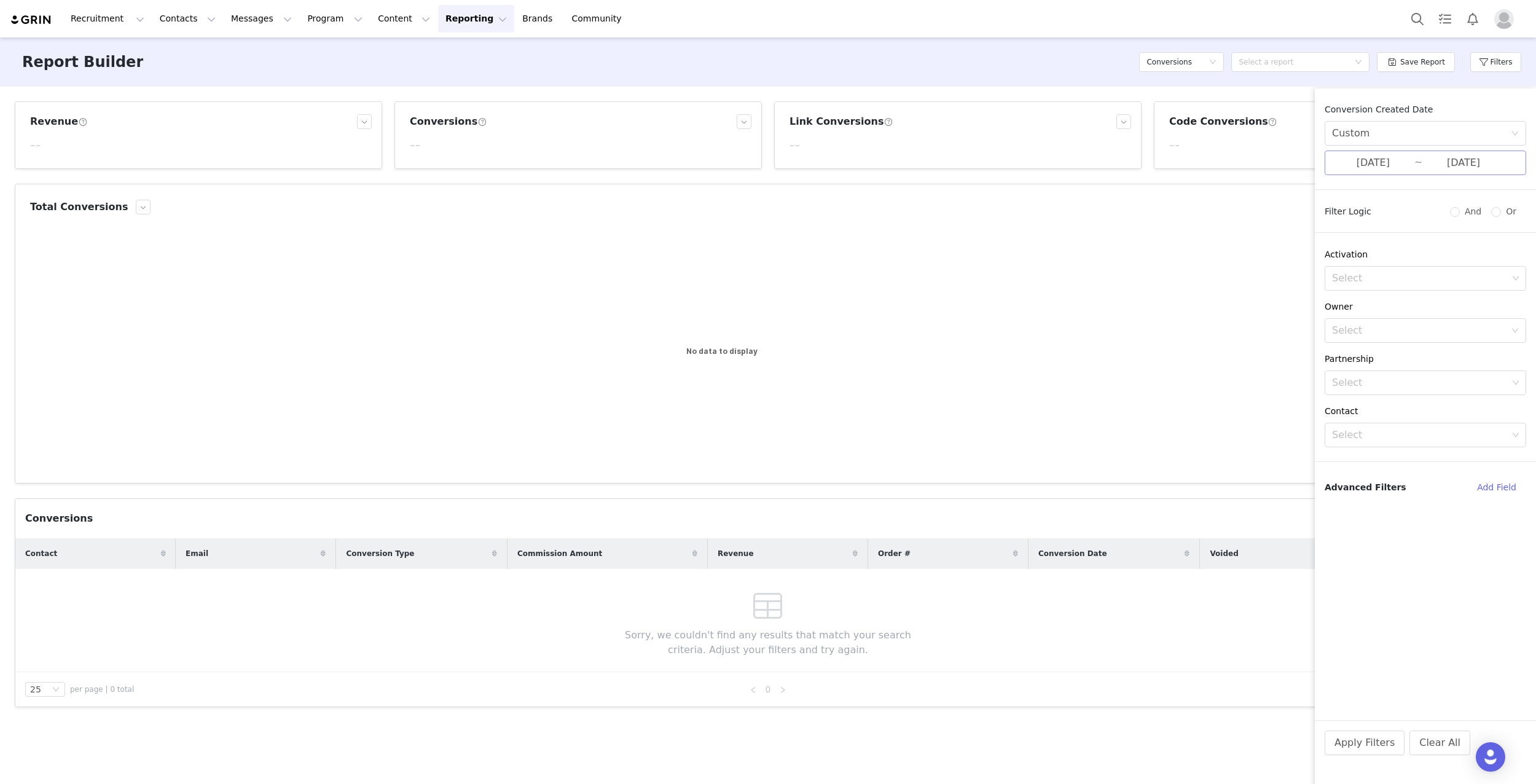
click at [1406, 165] on input "[DATE]" at bounding box center [1373, 163] width 82 height 16
click at [1204, 244] on div "2" at bounding box center [1206, 246] width 14 height 14
click at [1338, 244] on div "8" at bounding box center [1338, 246] width 14 height 14
type input "[DATE]"
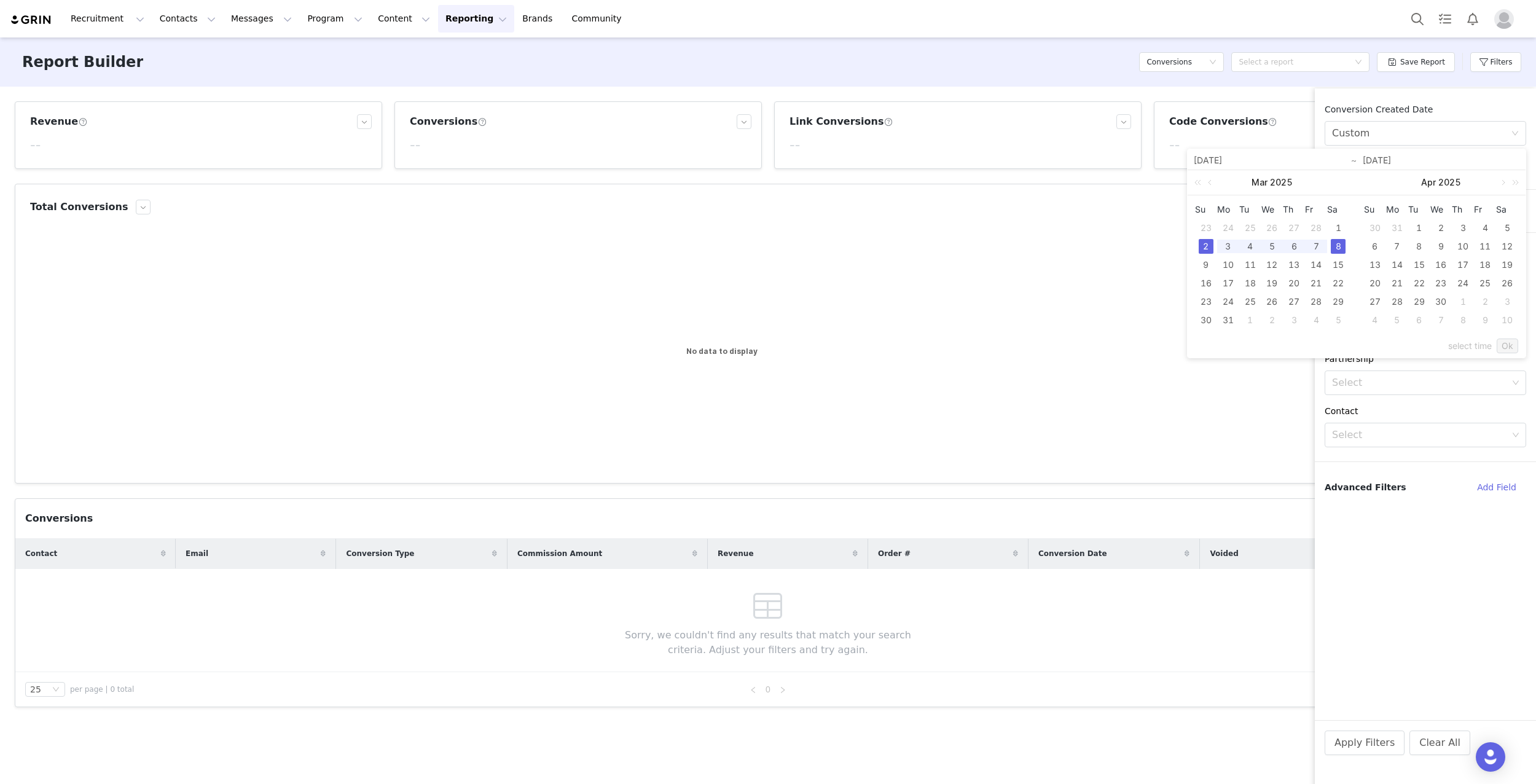
type input "[DATE]"
click at [1505, 347] on link "Ok" at bounding box center [1507, 345] width 21 height 14
drag, startPoint x: 1364, startPoint y: 746, endPoint x: 1358, endPoint y: 746, distance: 6.0
click at [1364, 746] on button "Apply Filters" at bounding box center [1364, 743] width 80 height 25
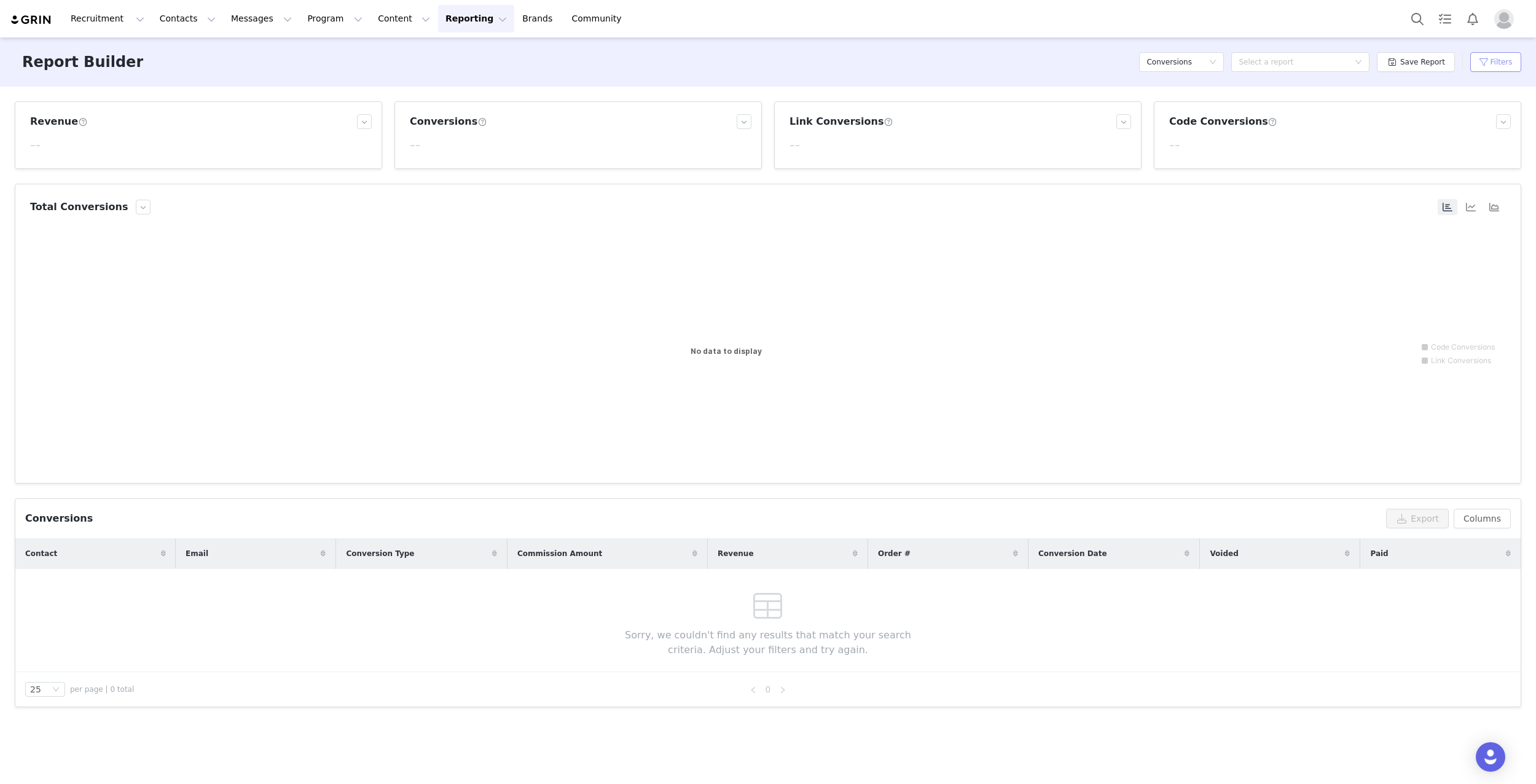
click at [1495, 67] on button "Filters" at bounding box center [1495, 62] width 51 height 20
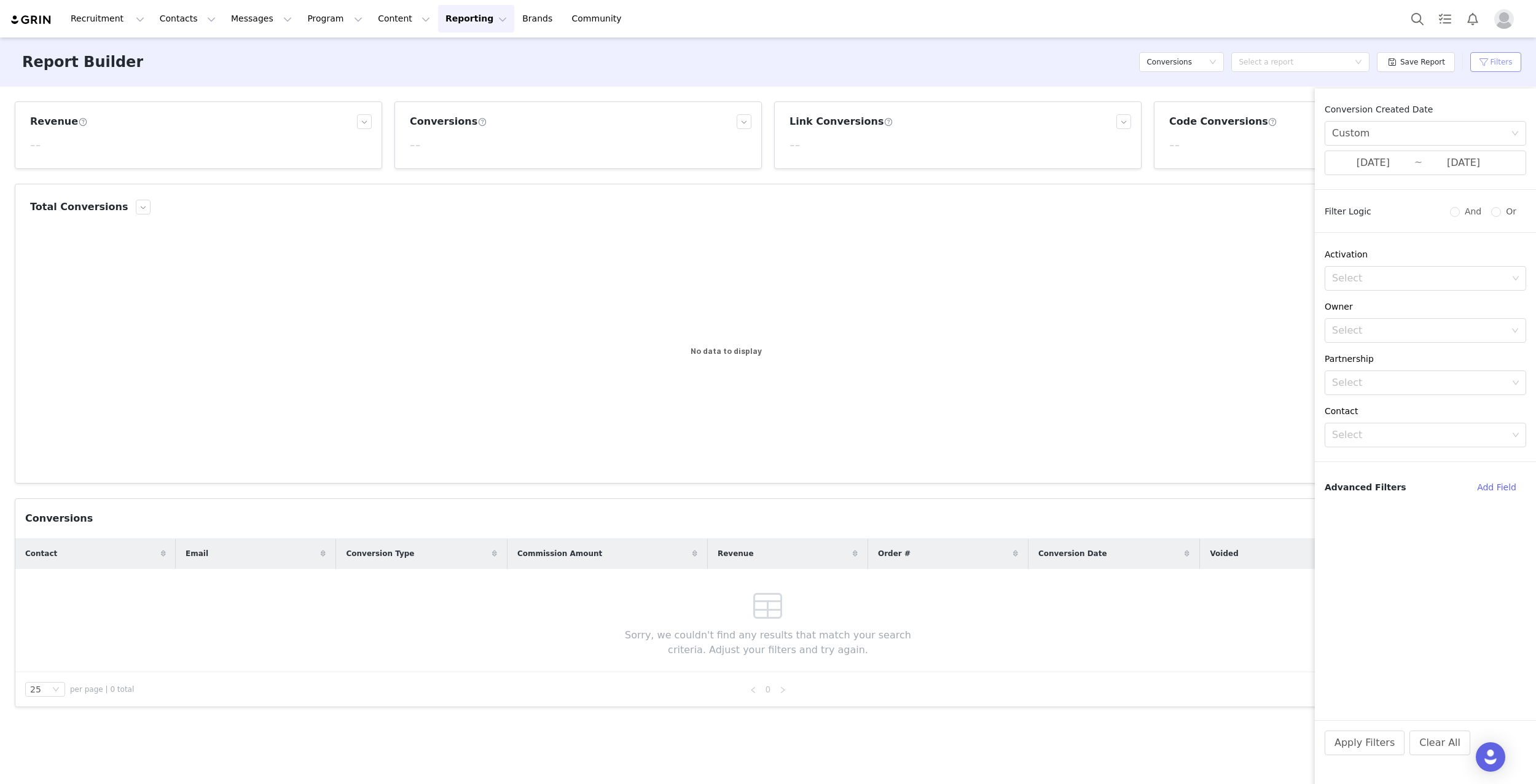
click at [1491, 60] on button "Filters" at bounding box center [1495, 62] width 51 height 20
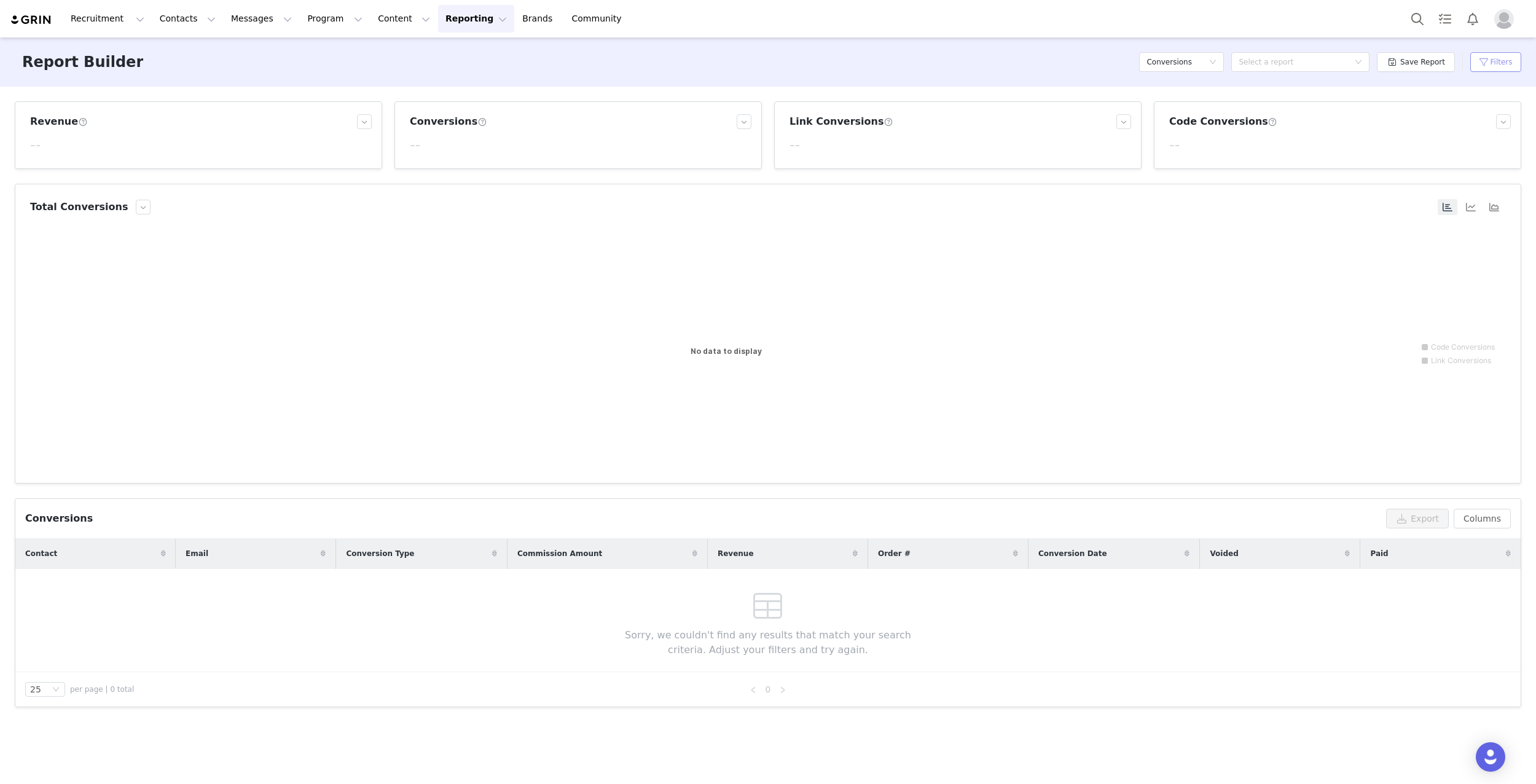
click at [1491, 60] on button "Filters" at bounding box center [1495, 62] width 51 height 20
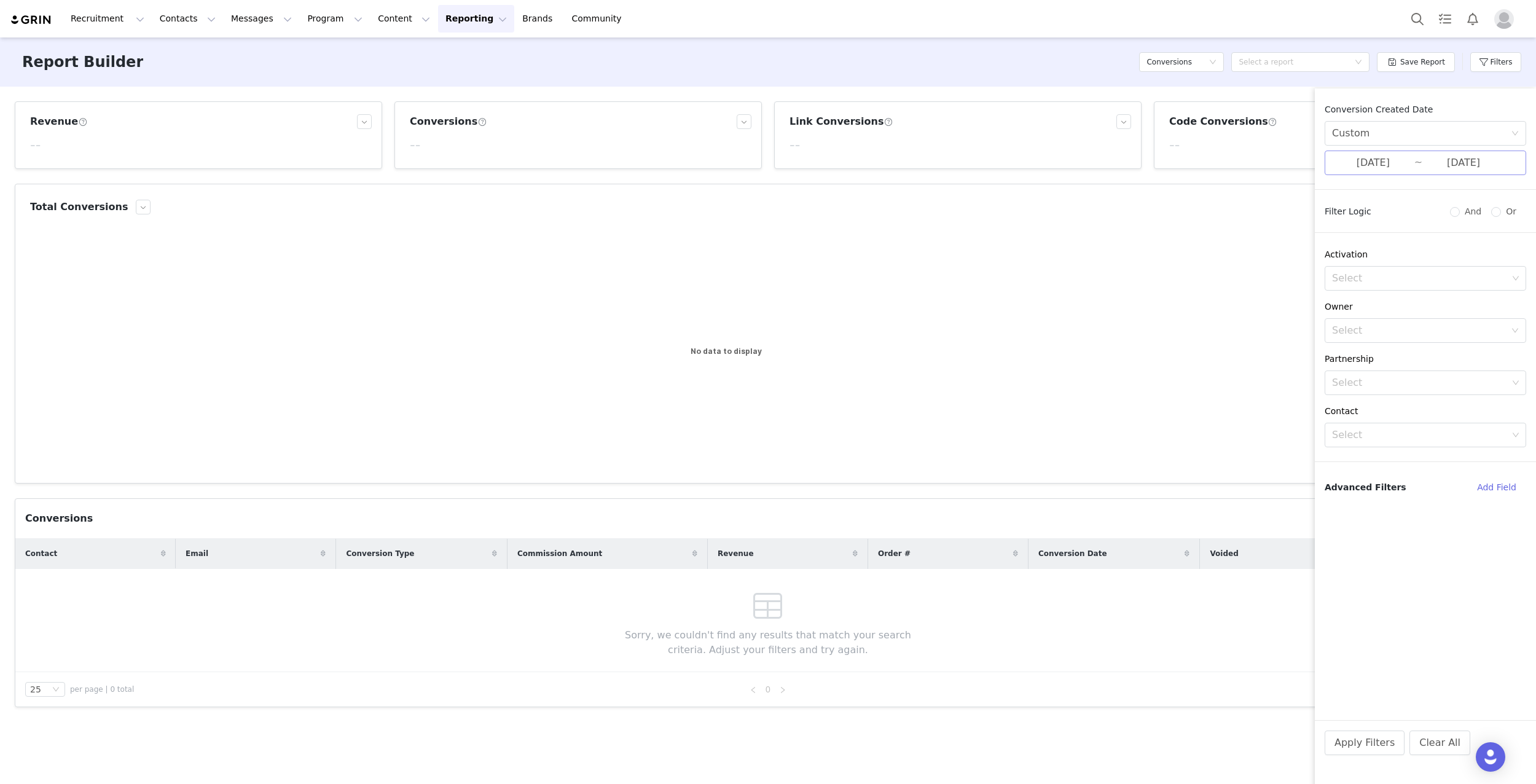
click at [1436, 163] on input "[DATE]" at bounding box center [1464, 163] width 82 height 16
click at [1206, 228] on div "23" at bounding box center [1206, 227] width 14 height 14
click at [1340, 227] on div "1" at bounding box center [1338, 227] width 14 height 14
type input "[DATE]"
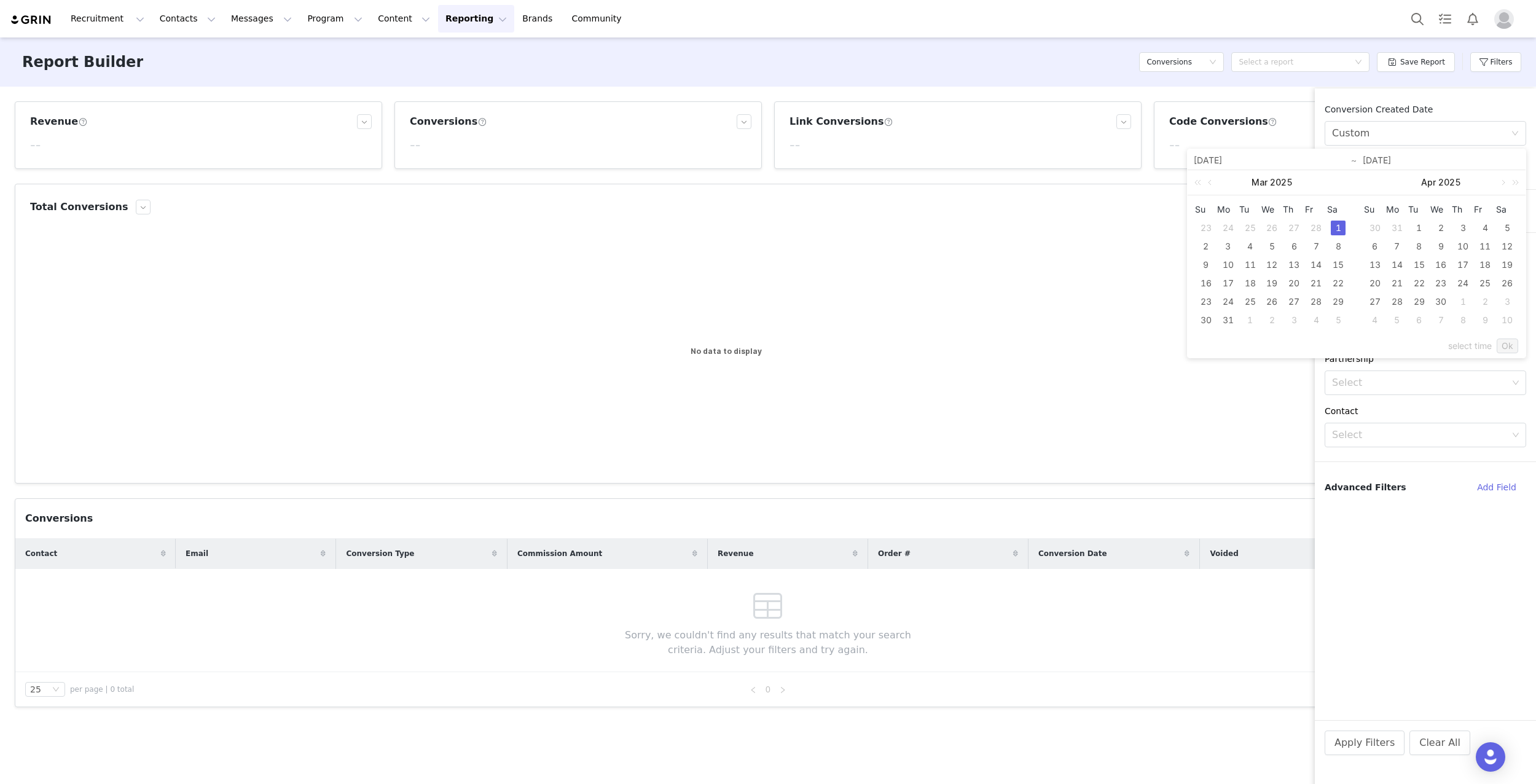
type input "[DATE]"
drag, startPoint x: 1504, startPoint y: 343, endPoint x: 1439, endPoint y: 449, distance: 124.3
click at [1504, 344] on link "Ok" at bounding box center [1507, 345] width 21 height 14
click at [1377, 737] on button "Apply Filters" at bounding box center [1364, 743] width 80 height 25
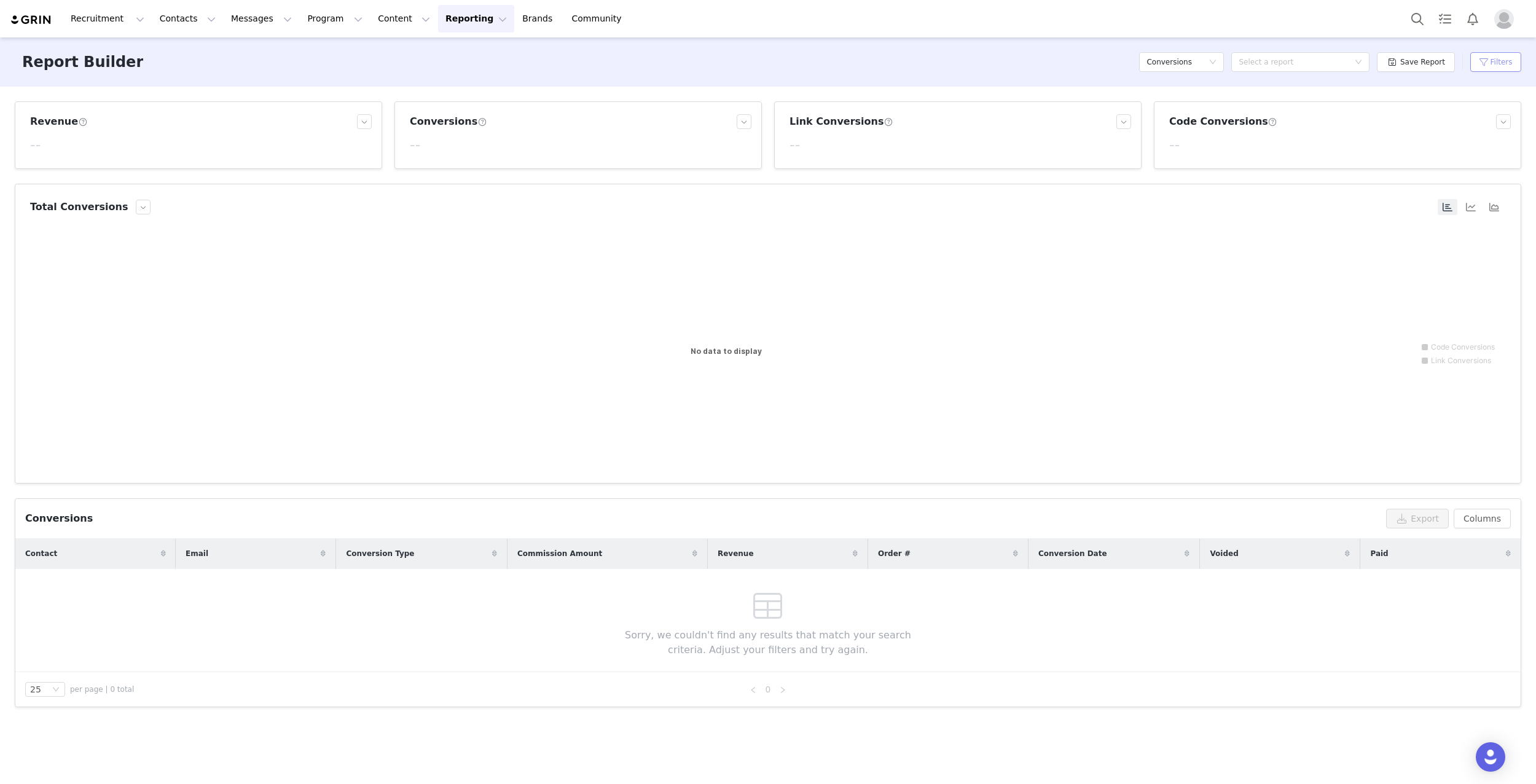
drag, startPoint x: 1499, startPoint y: 52, endPoint x: 1493, endPoint y: 67, distance: 16.2
click at [1499, 53] on button "Filters" at bounding box center [1495, 62] width 51 height 20
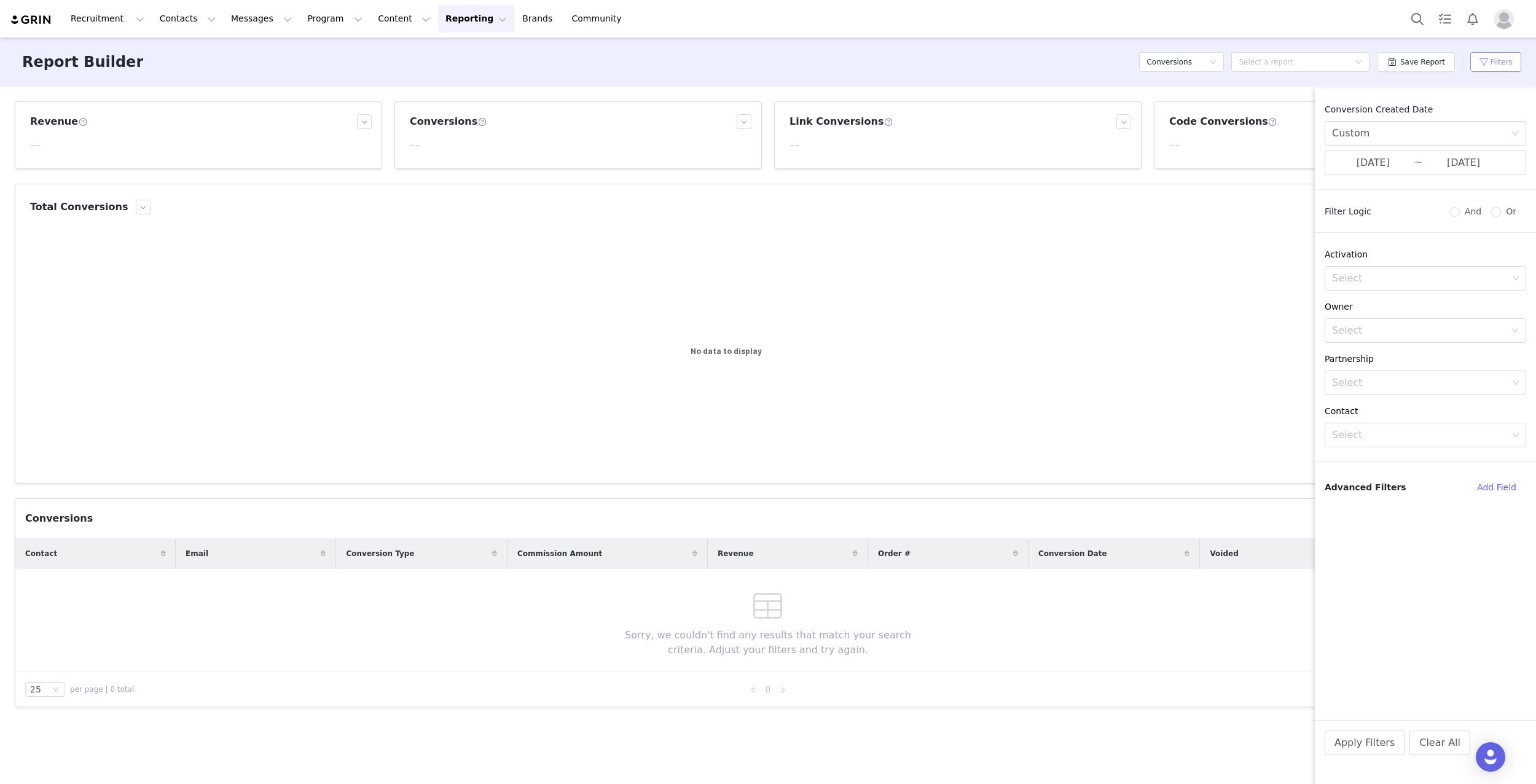
click at [1493, 67] on button "Filters" at bounding box center [1495, 62] width 51 height 20
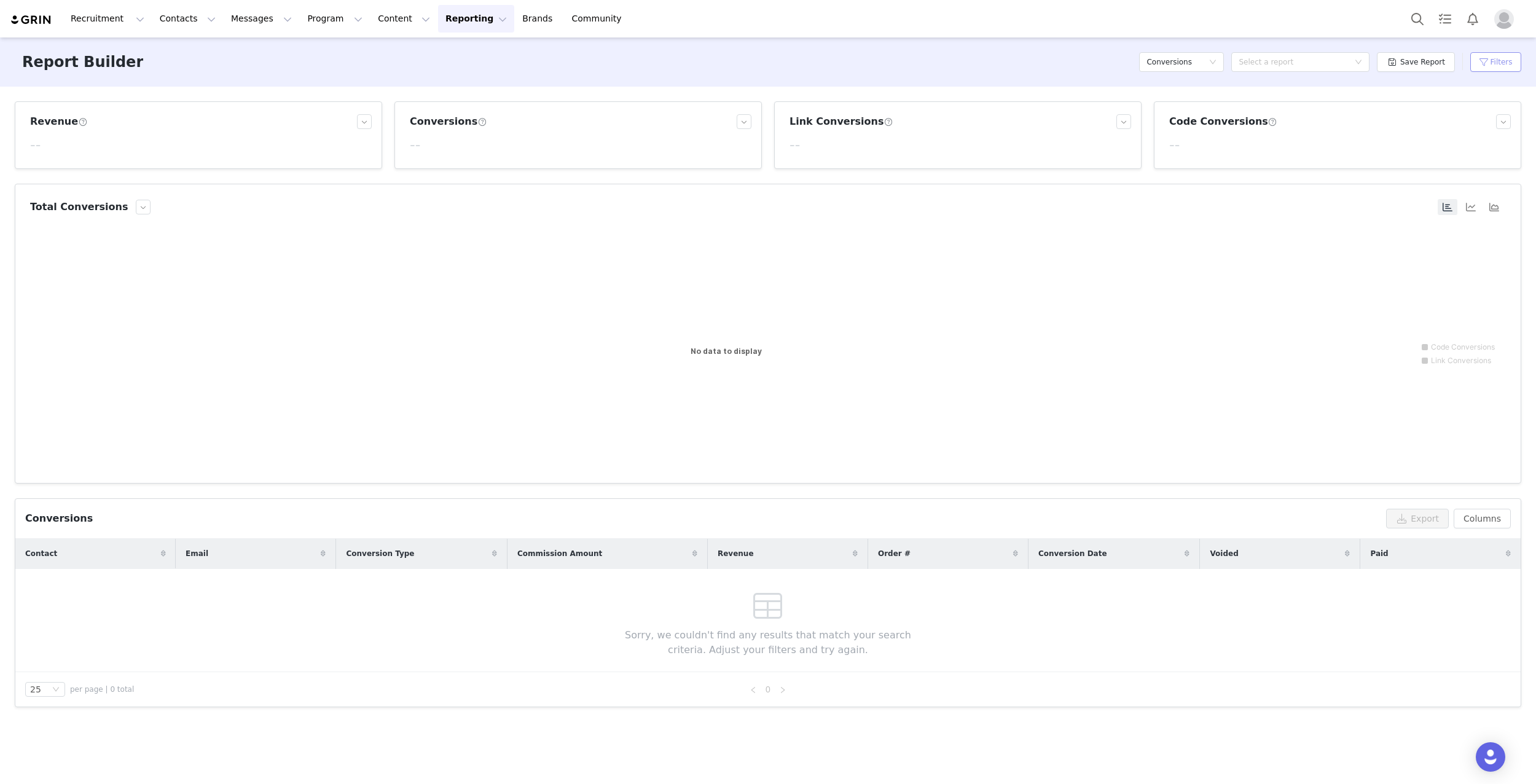
click at [1493, 67] on button "Filters" at bounding box center [1495, 62] width 51 height 20
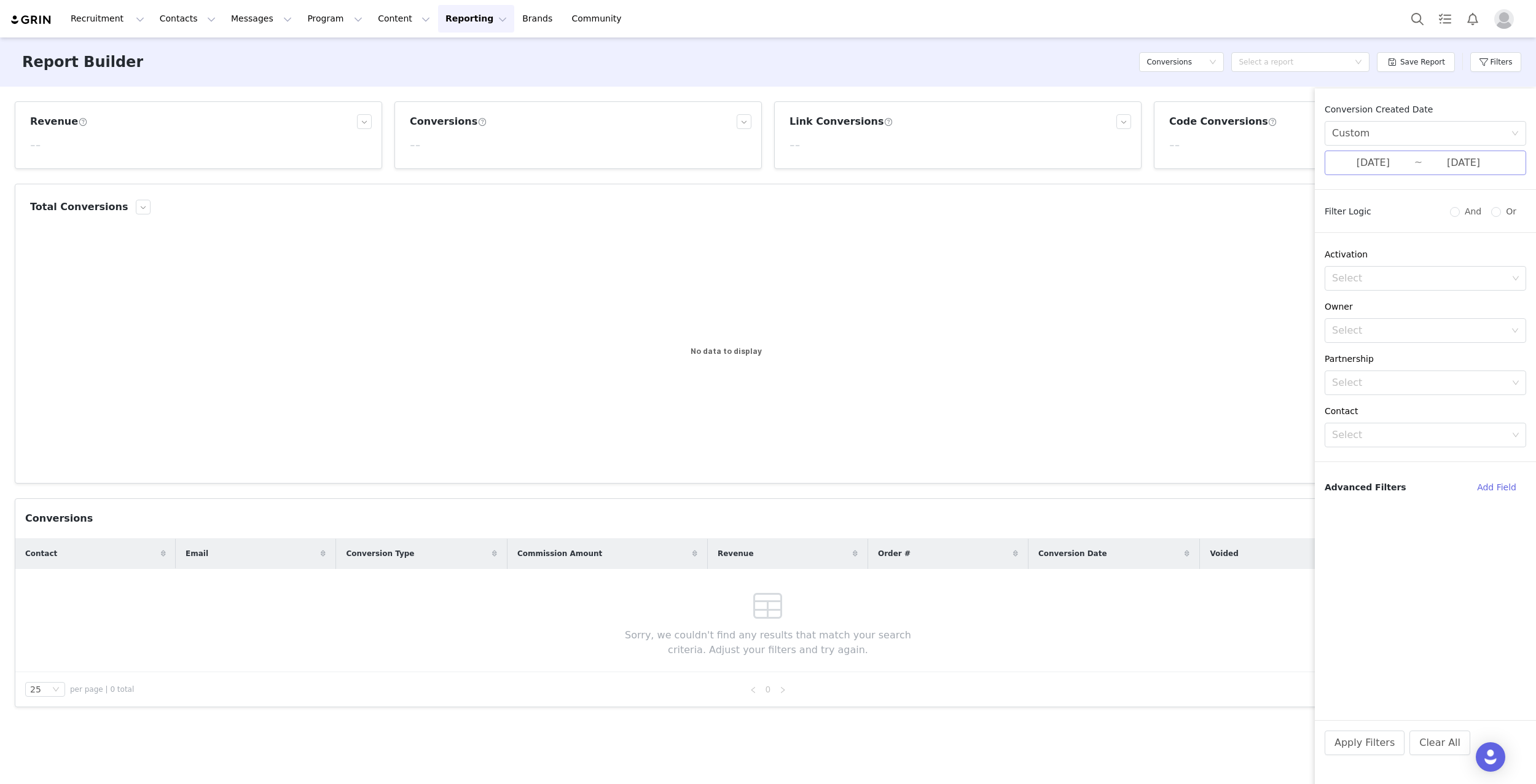
click at [1408, 161] on input "[DATE]" at bounding box center [1373, 163] width 82 height 16
click at [1206, 279] on div "16" at bounding box center [1206, 283] width 14 height 14
click at [1333, 282] on div "22" at bounding box center [1338, 283] width 14 height 14
type input "[DATE]"
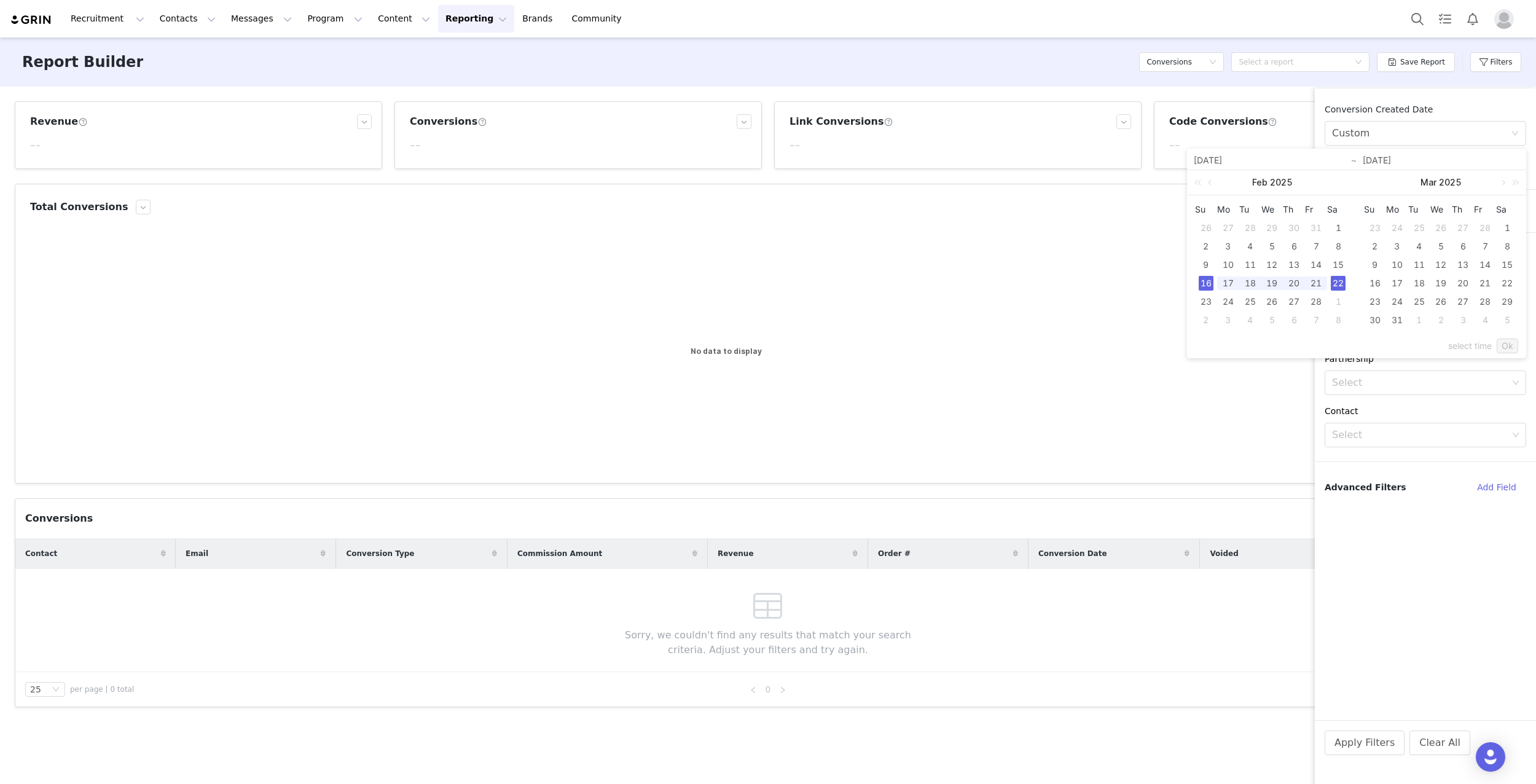
type input "[DATE]"
click at [1511, 347] on link "Ok" at bounding box center [1507, 345] width 21 height 14
drag, startPoint x: 1366, startPoint y: 750, endPoint x: 1359, endPoint y: 749, distance: 7.1
click at [1365, 750] on button "Apply Filters" at bounding box center [1364, 743] width 80 height 25
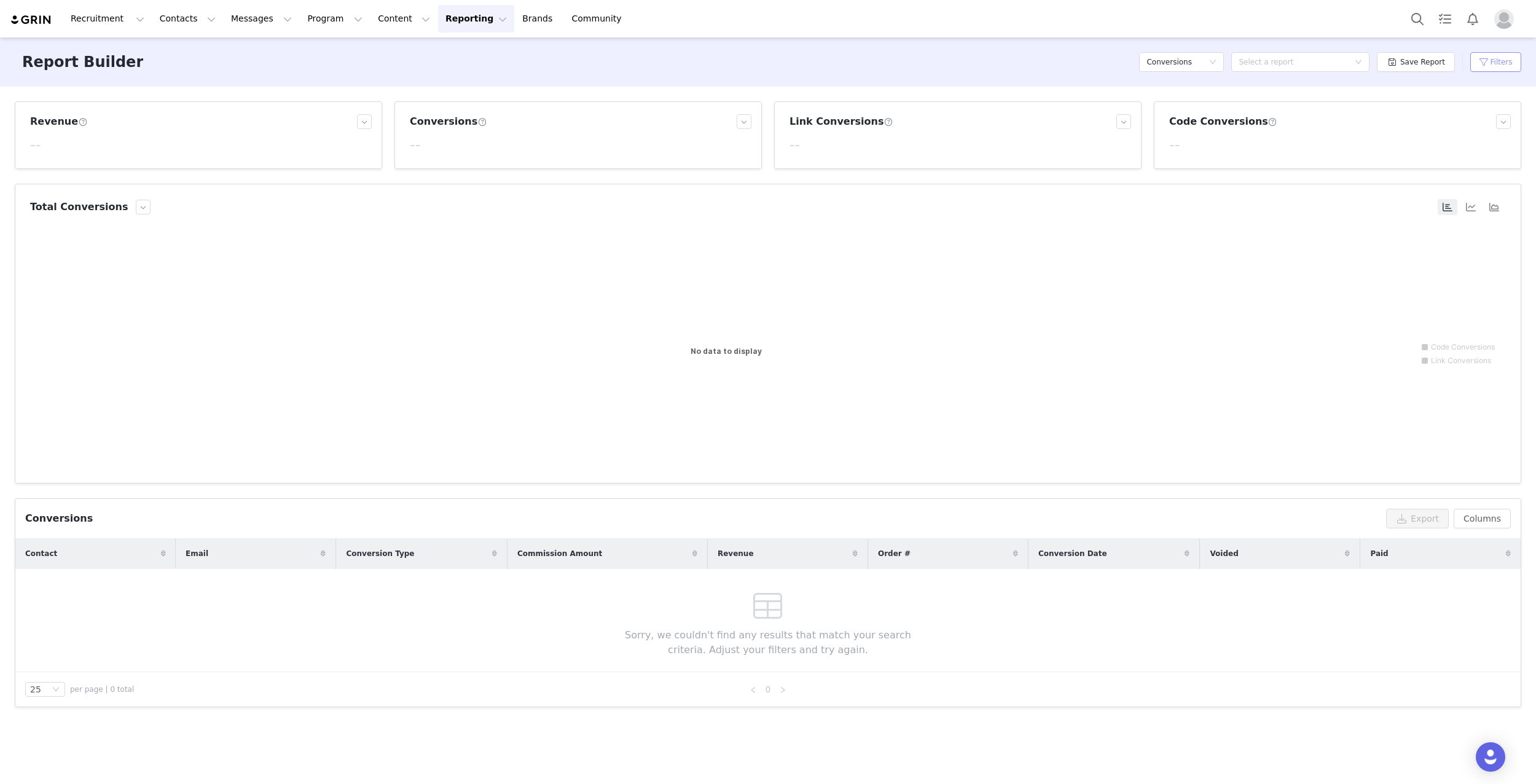
click at [1500, 58] on button "Filters" at bounding box center [1495, 62] width 51 height 20
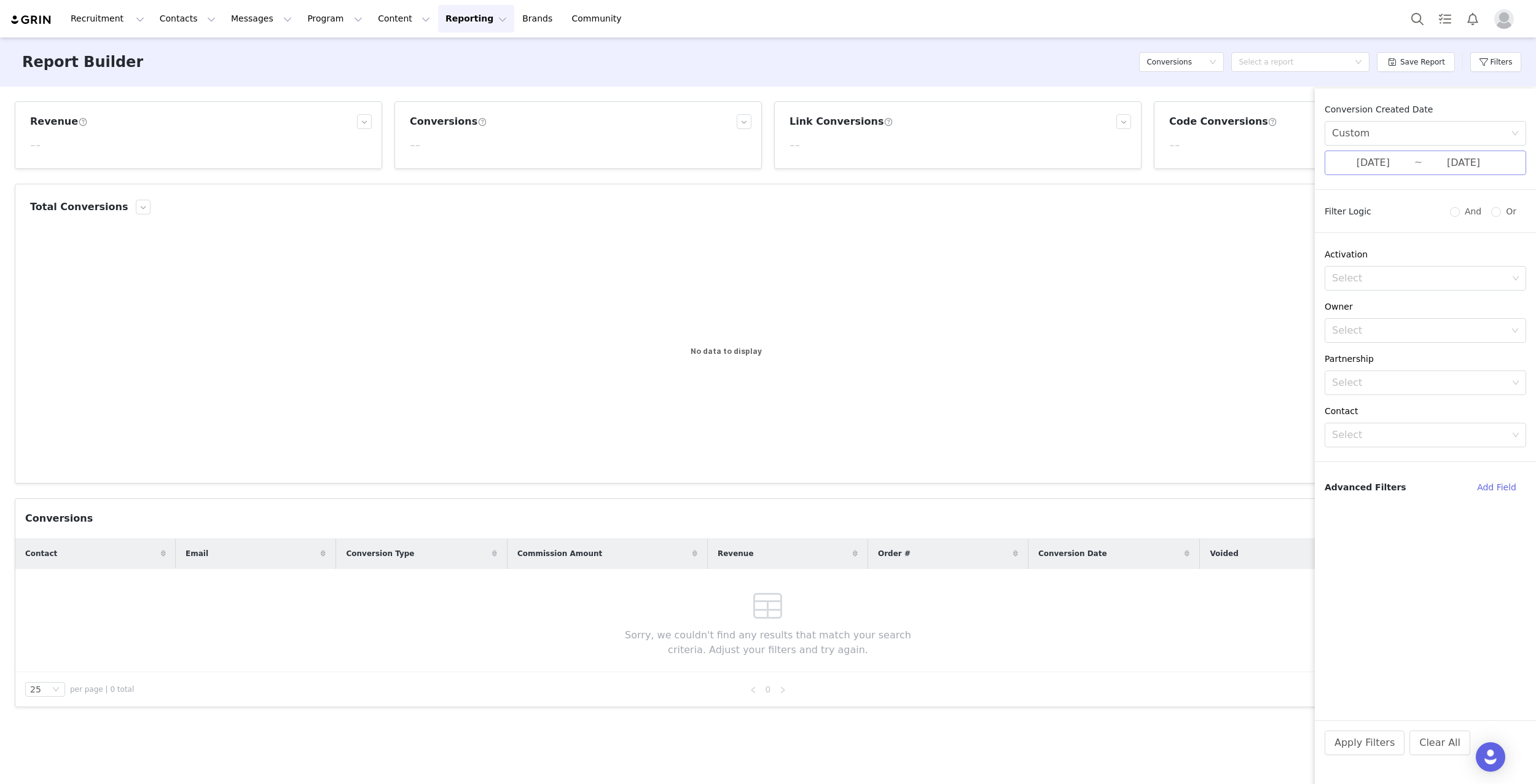
click at [1361, 165] on input "[DATE]" at bounding box center [1373, 163] width 82 height 16
click at [1207, 260] on div "9" at bounding box center [1206, 264] width 14 height 14
click at [1333, 264] on div "15" at bounding box center [1338, 264] width 14 height 14
type input "[DATE]"
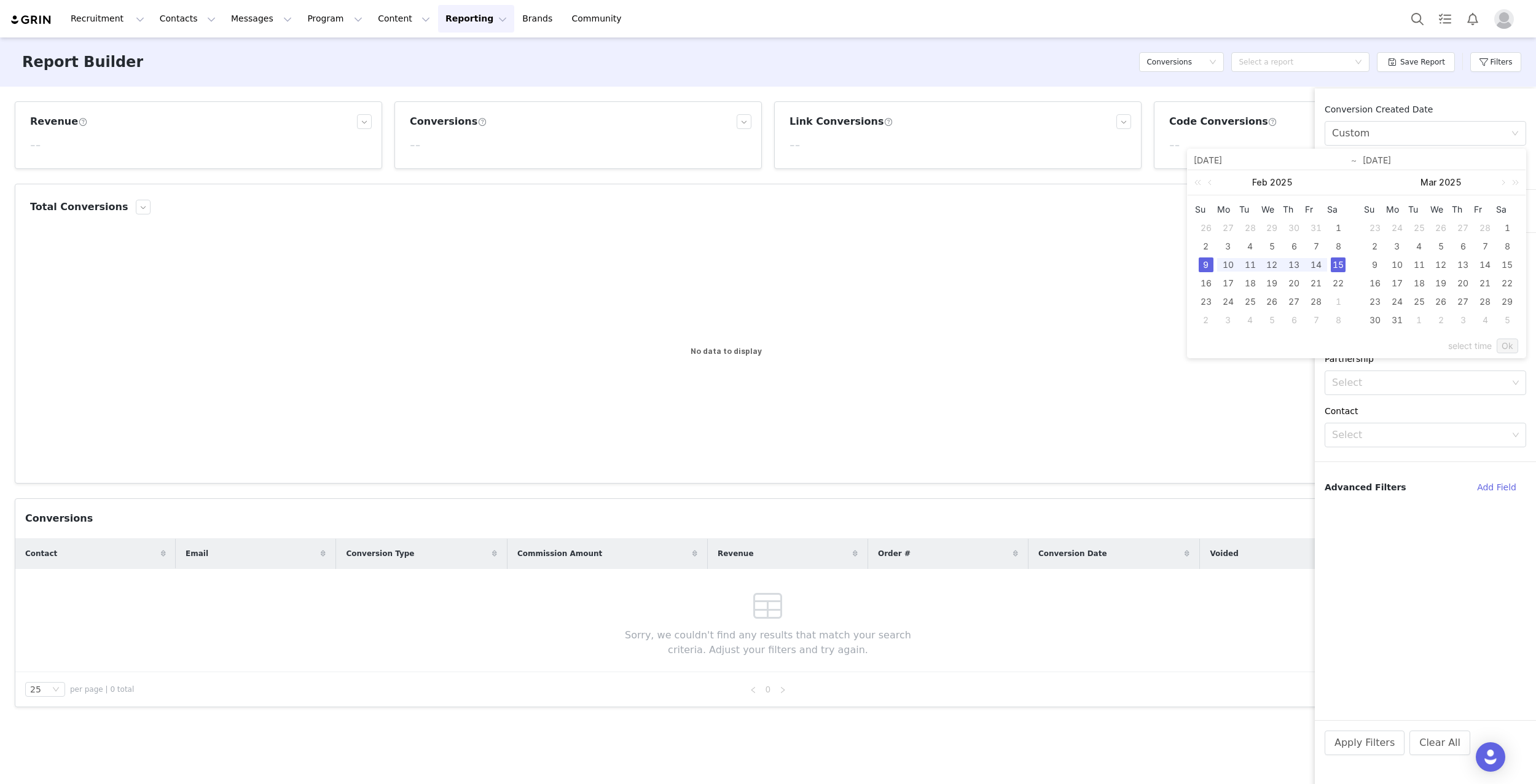
type input "[DATE]"
click at [1507, 348] on link "Ok" at bounding box center [1507, 345] width 21 height 14
drag, startPoint x: 1385, startPoint y: 743, endPoint x: 1371, endPoint y: 748, distance: 14.9
click at [1386, 743] on button "Apply Filters" at bounding box center [1364, 743] width 80 height 25
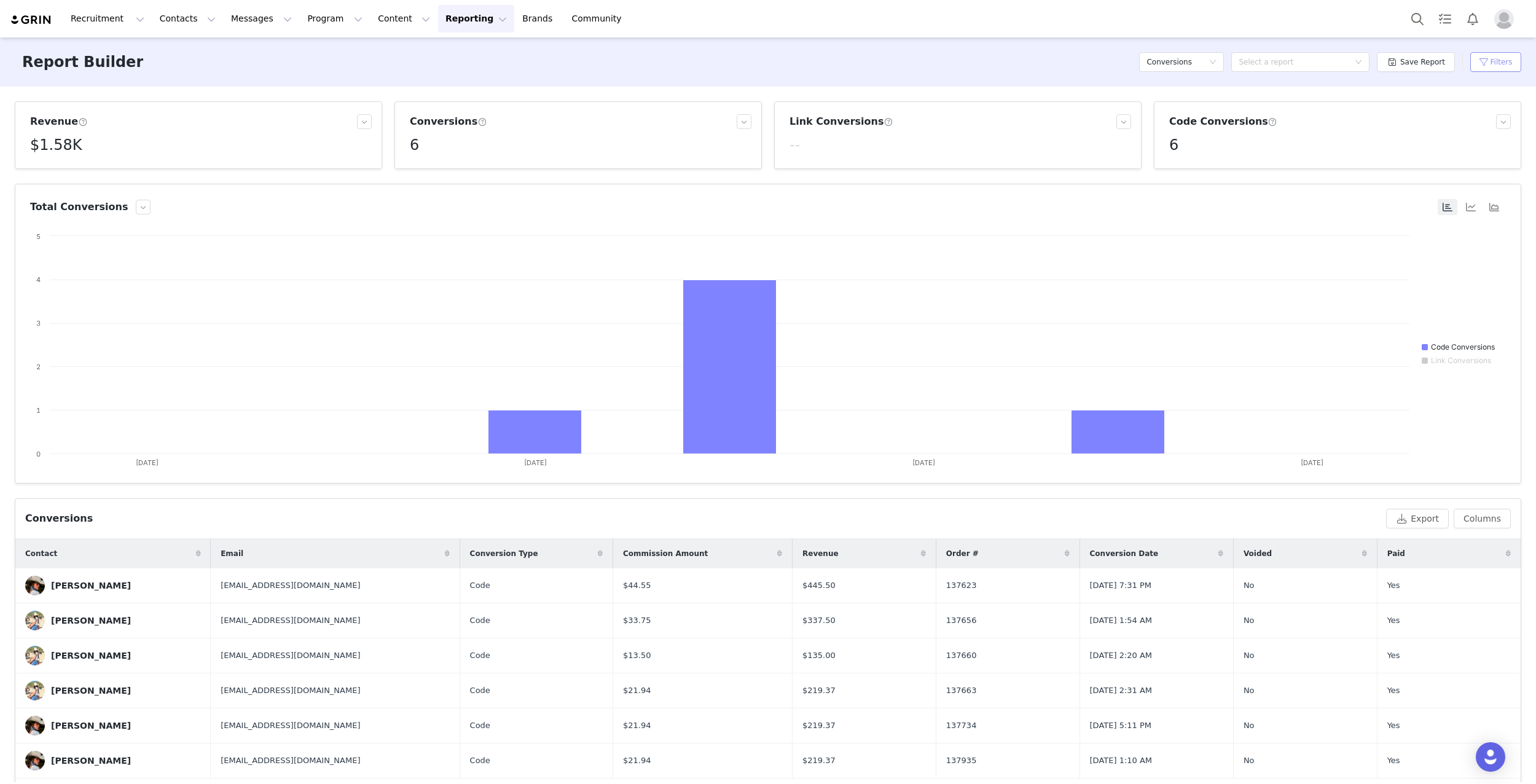
click at [1494, 58] on button "Filters" at bounding box center [1495, 62] width 51 height 20
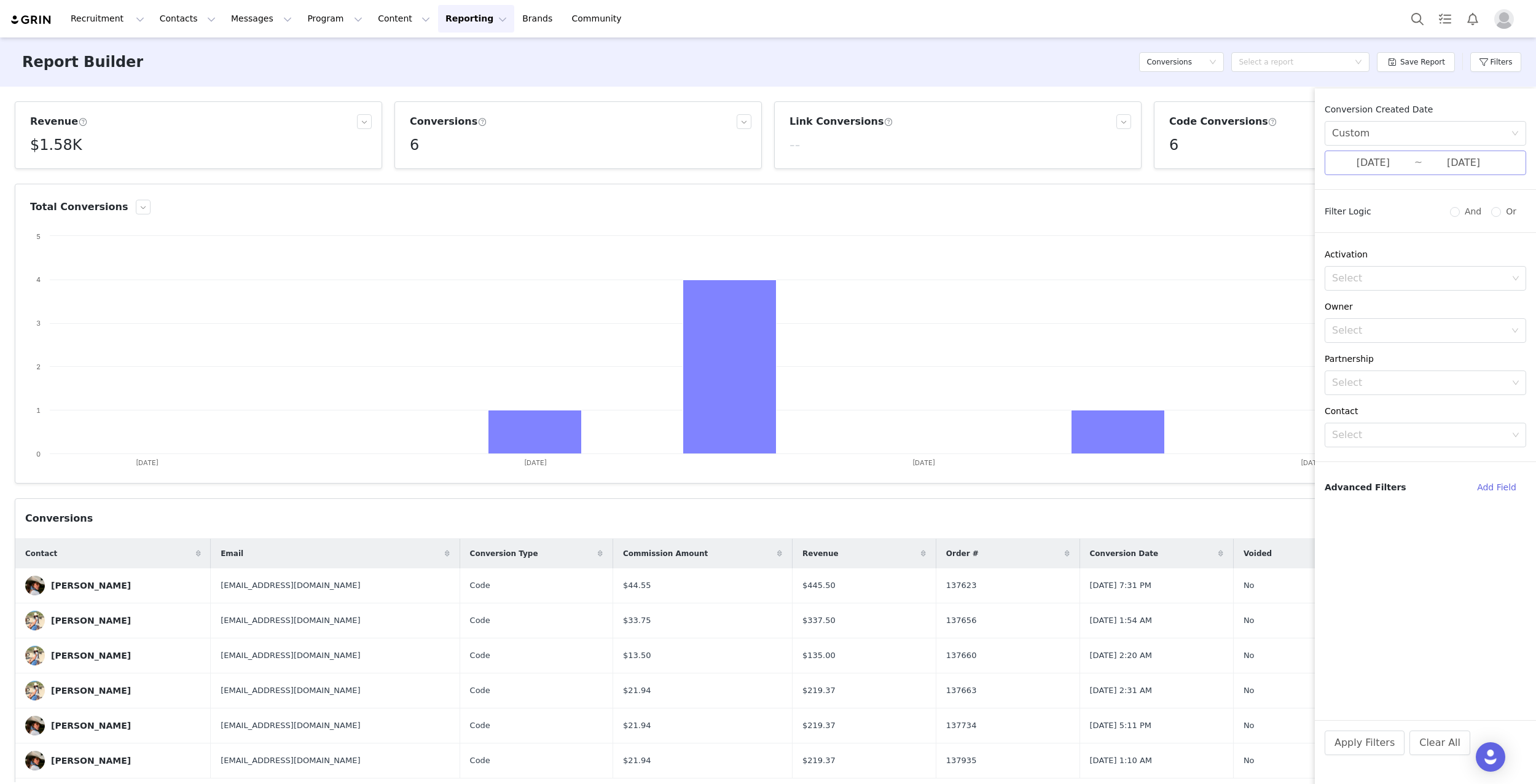
click at [1412, 160] on input "[DATE]" at bounding box center [1373, 163] width 82 height 16
drag, startPoint x: 1206, startPoint y: 246, endPoint x: 1278, endPoint y: 246, distance: 72.0
click at [1206, 246] on div "2" at bounding box center [1206, 246] width 14 height 14
click at [1332, 244] on div "8" at bounding box center [1338, 246] width 14 height 14
type input "[DATE]"
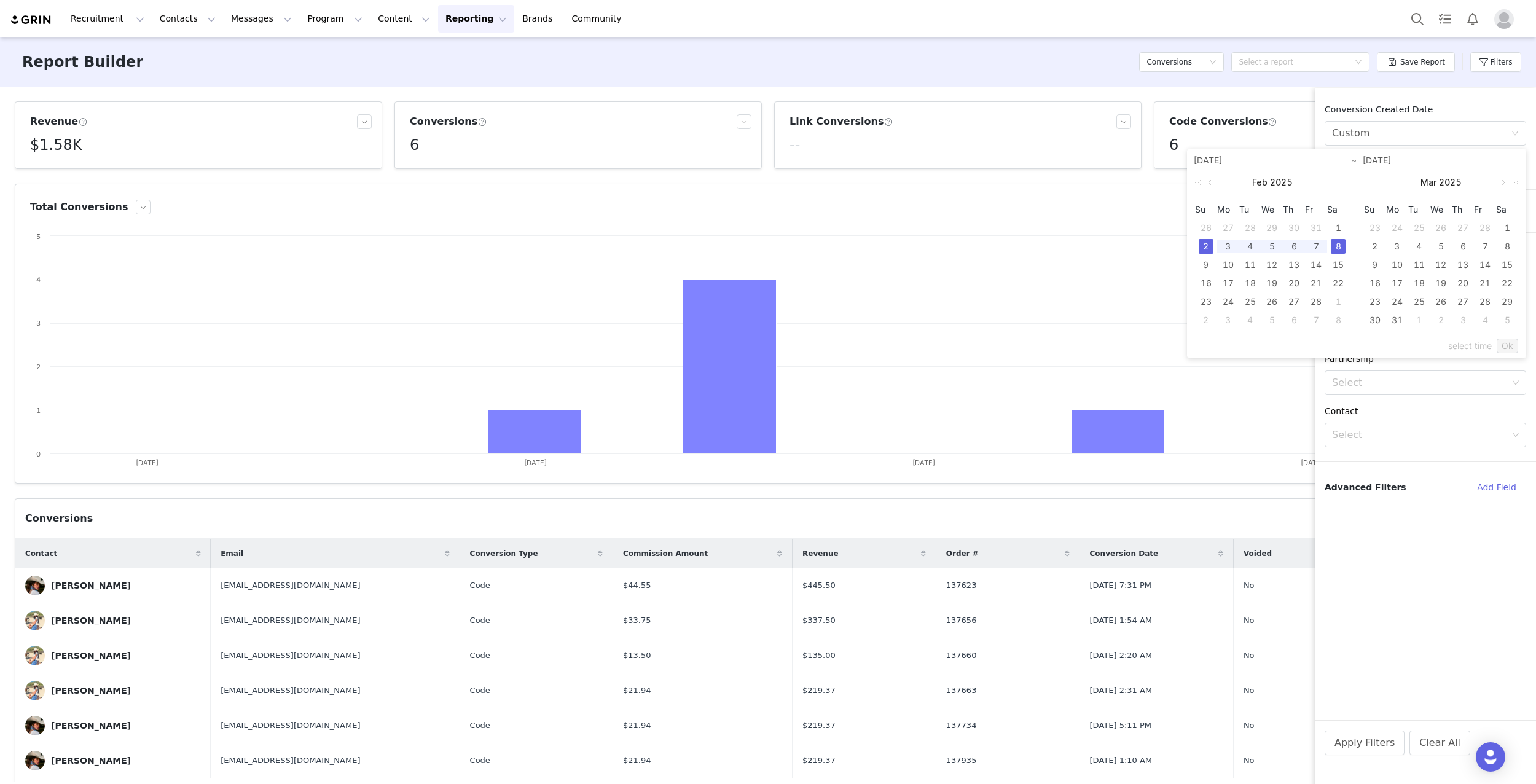
type input "[DATE]"
click at [1506, 345] on link "Ok" at bounding box center [1507, 345] width 21 height 14
click at [1377, 735] on button "Apply Filters" at bounding box center [1364, 743] width 80 height 25
